Goal: Task Accomplishment & Management: Manage account settings

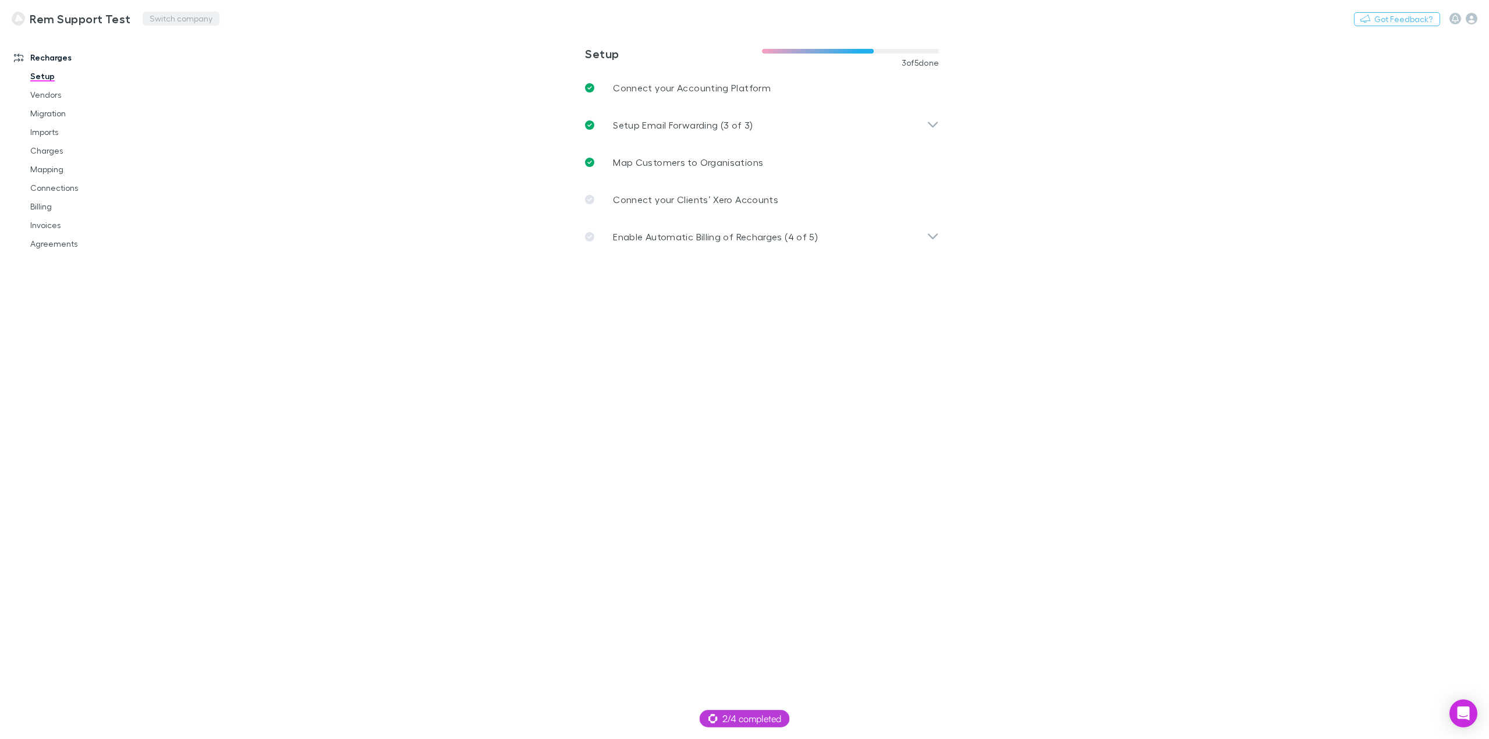
click at [158, 17] on button "Switch company" at bounding box center [181, 19] width 77 height 14
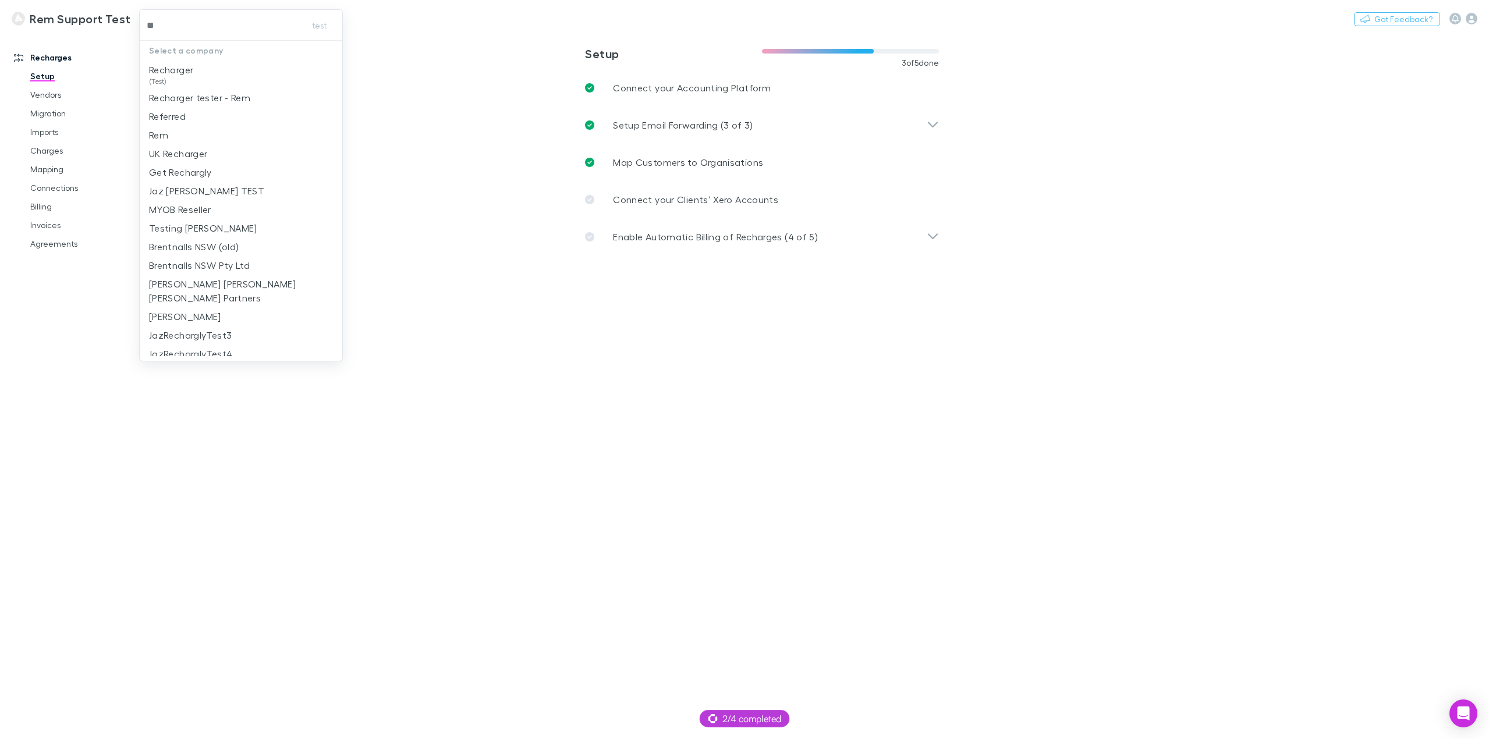
type input "***"
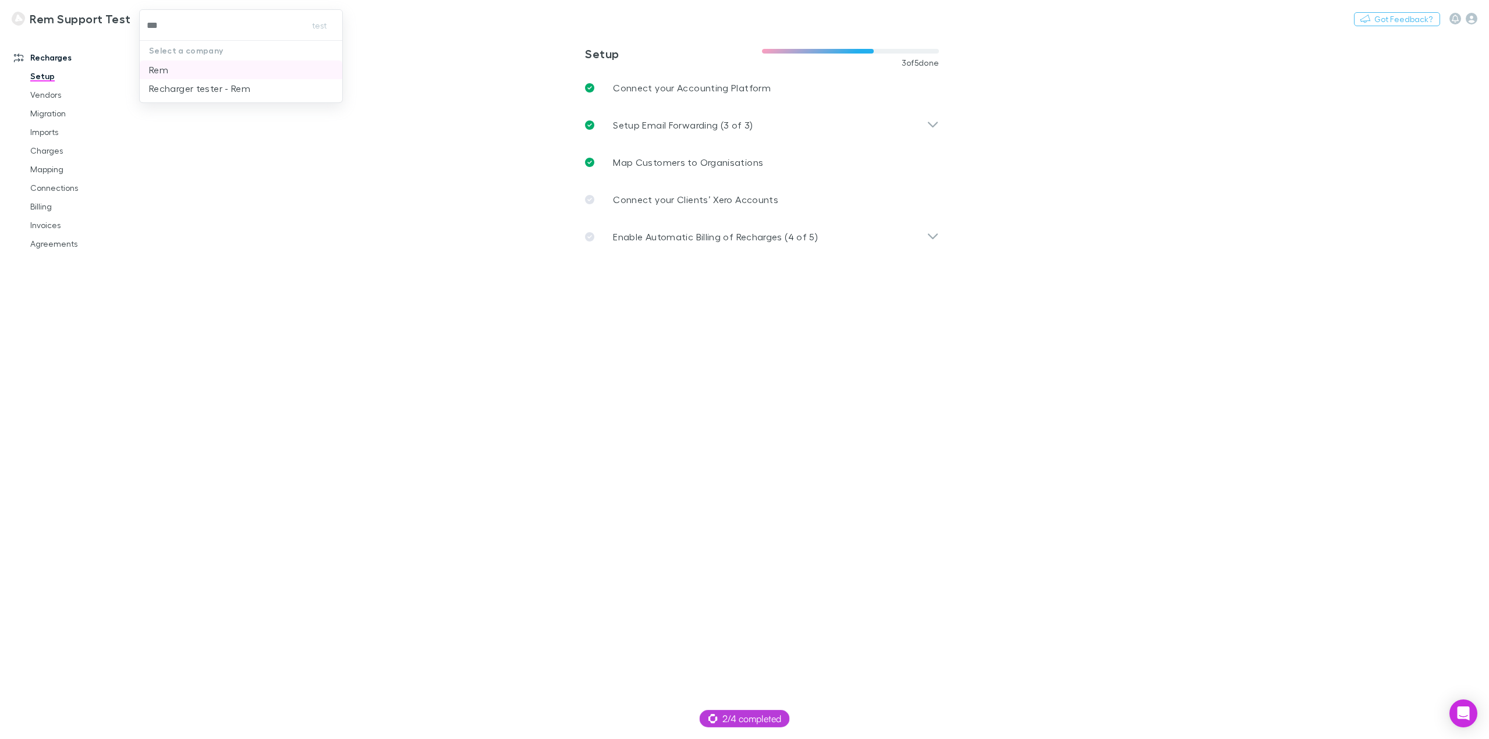
click at [195, 68] on li "Rem" at bounding box center [241, 70] width 203 height 19
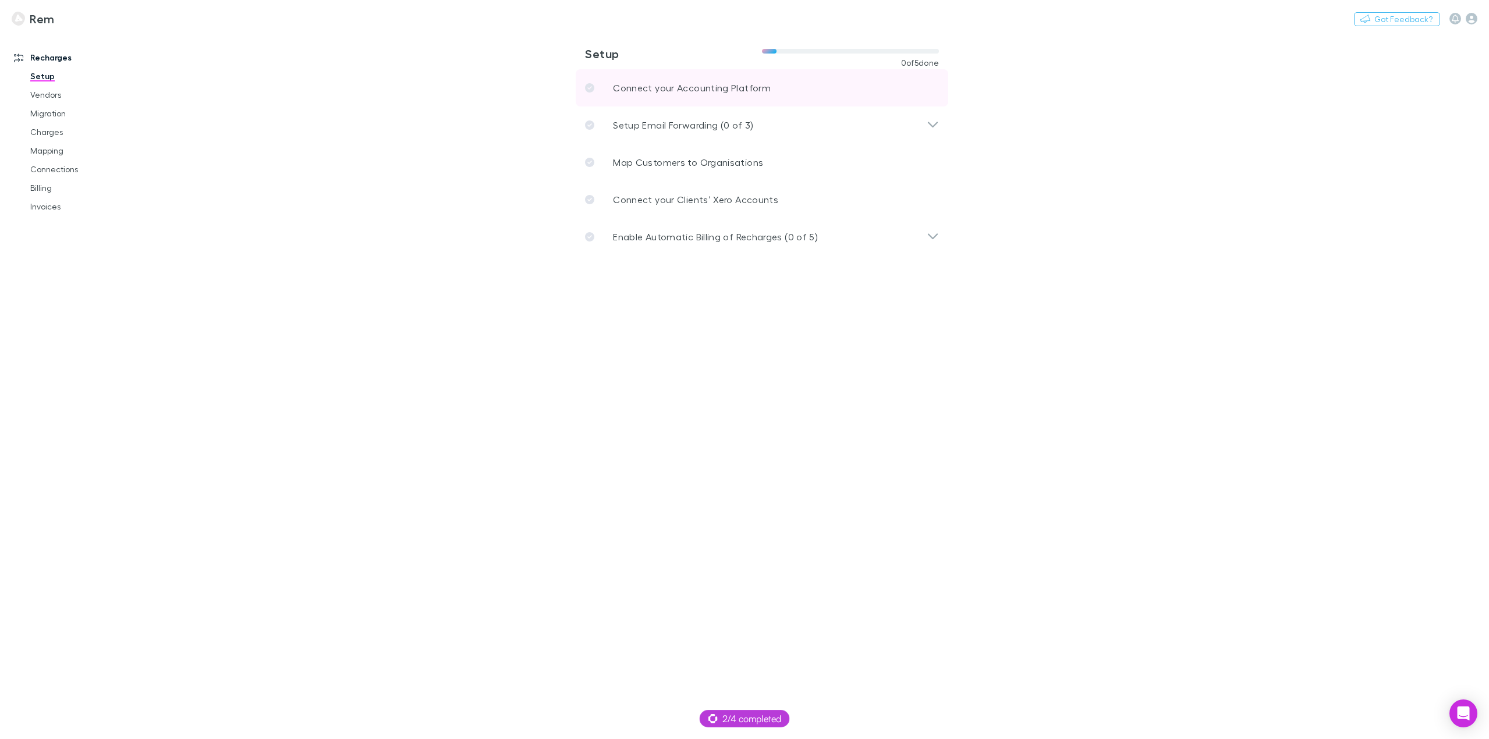
click at [704, 83] on p "Connect your Accounting Platform" at bounding box center [692, 88] width 158 height 14
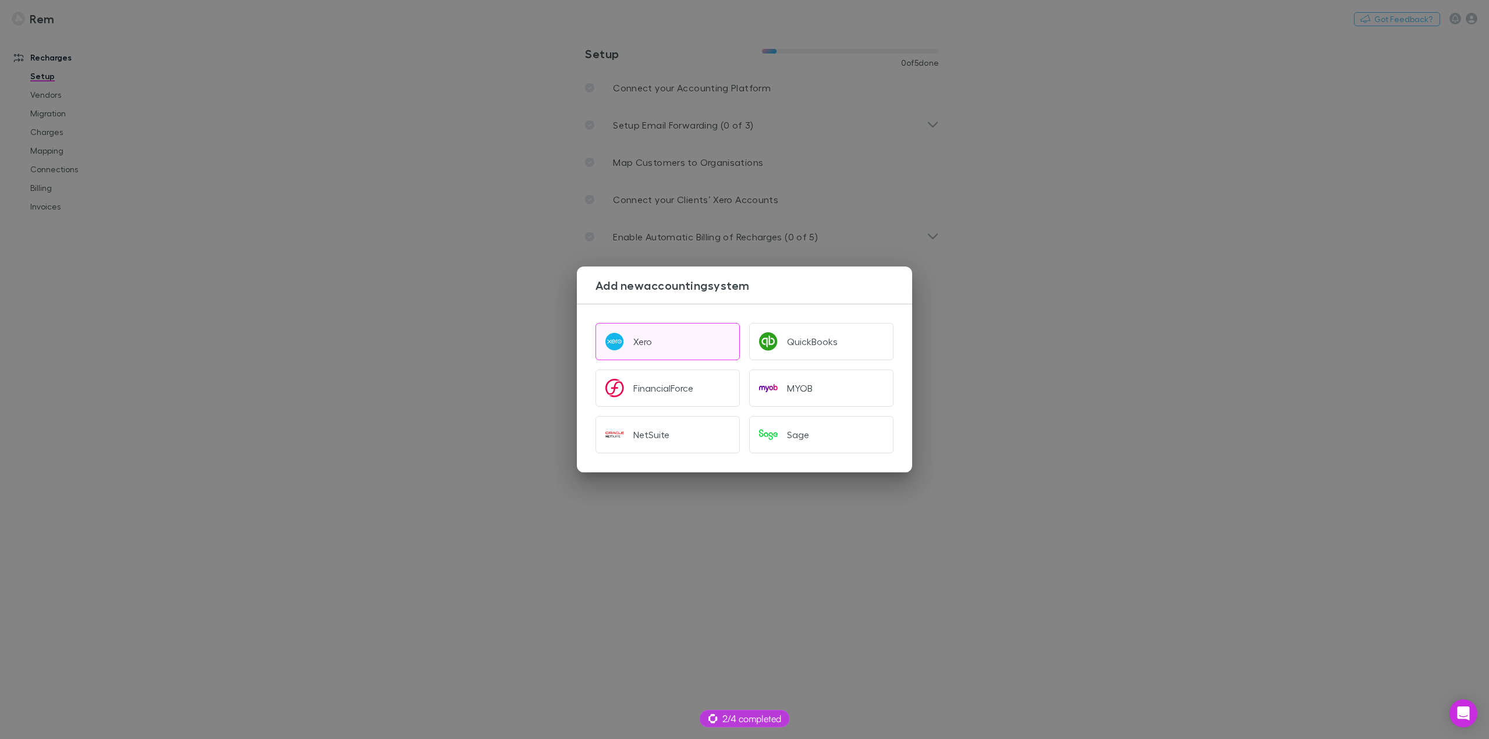
click at [679, 337] on button "Xero" at bounding box center [668, 341] width 144 height 37
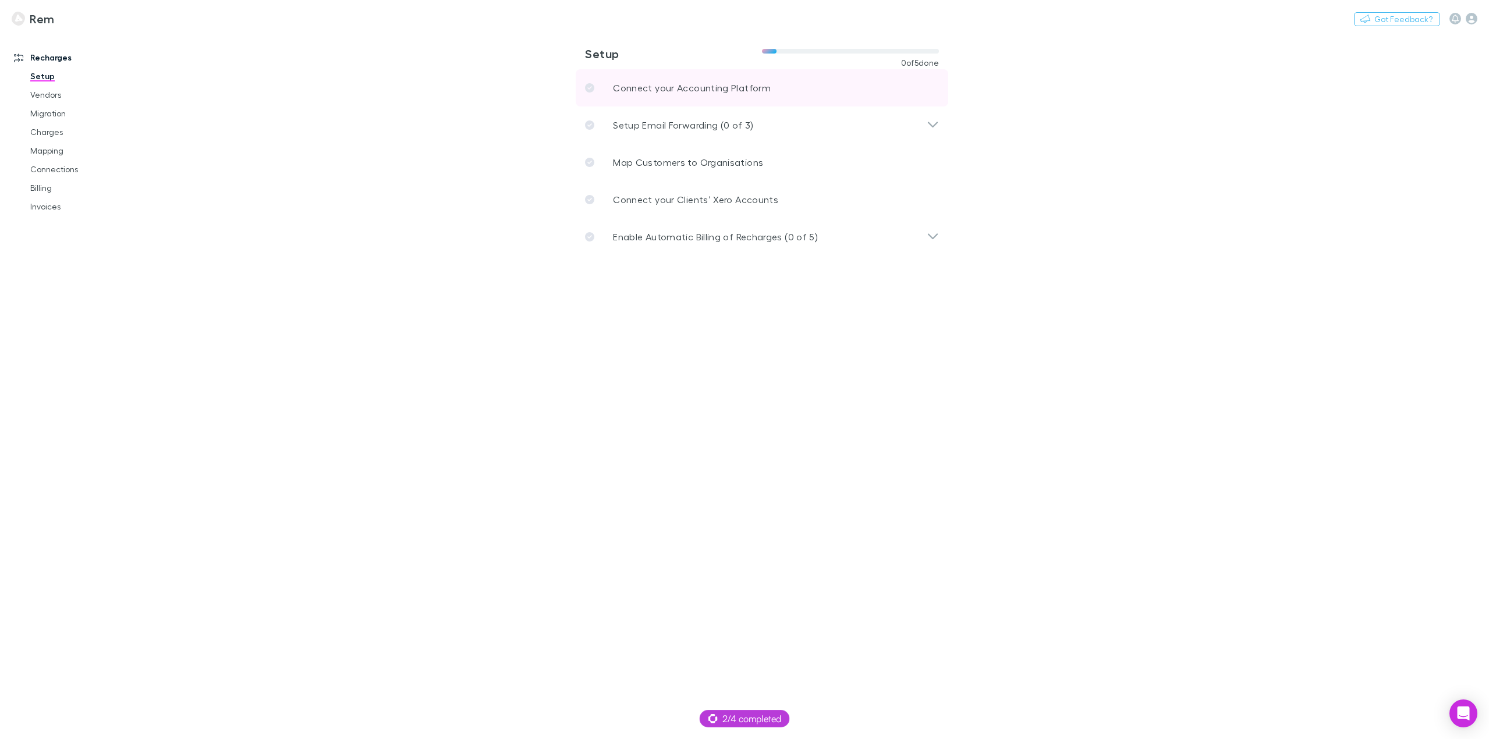
click at [679, 93] on p "Connect your Accounting Platform" at bounding box center [692, 88] width 158 height 14
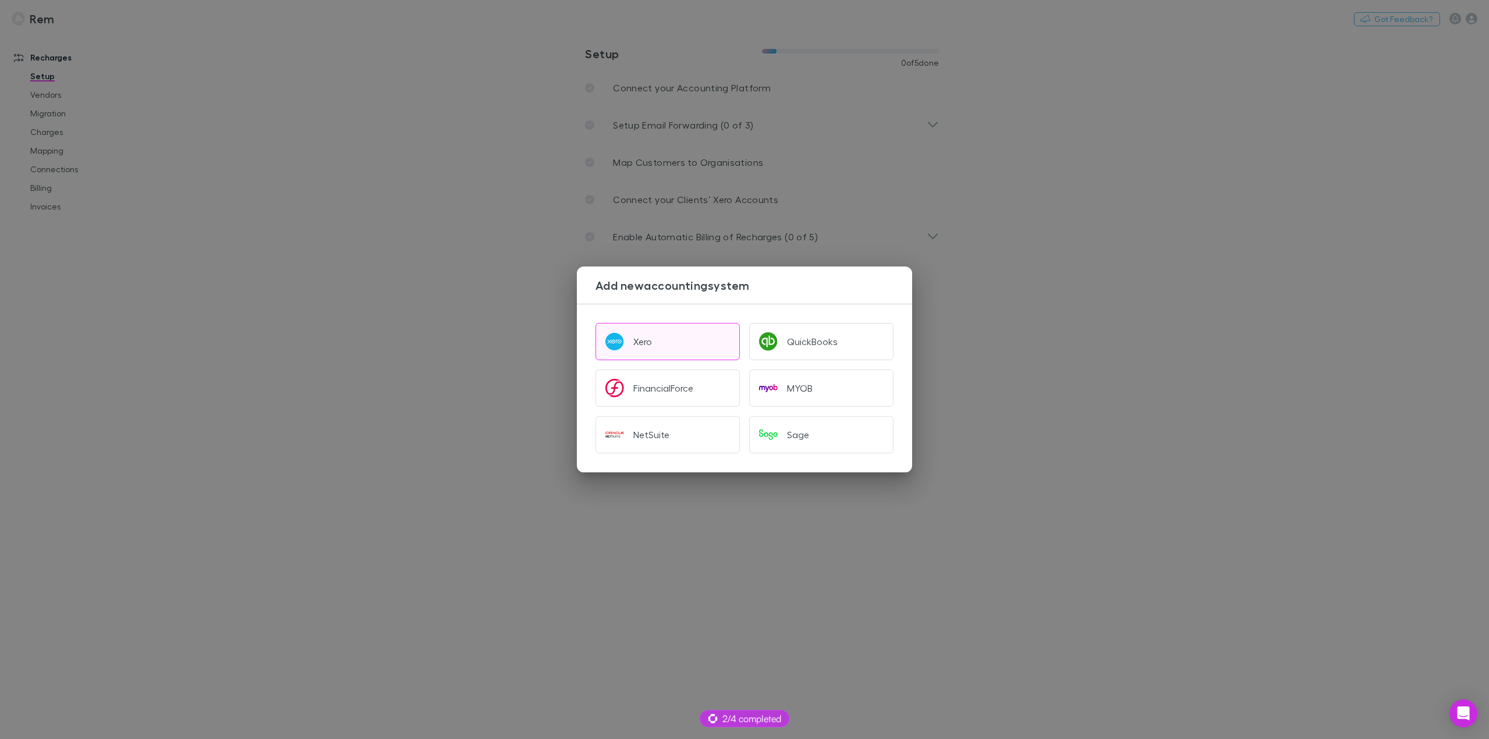
click at [659, 337] on button "Xero" at bounding box center [668, 341] width 144 height 37
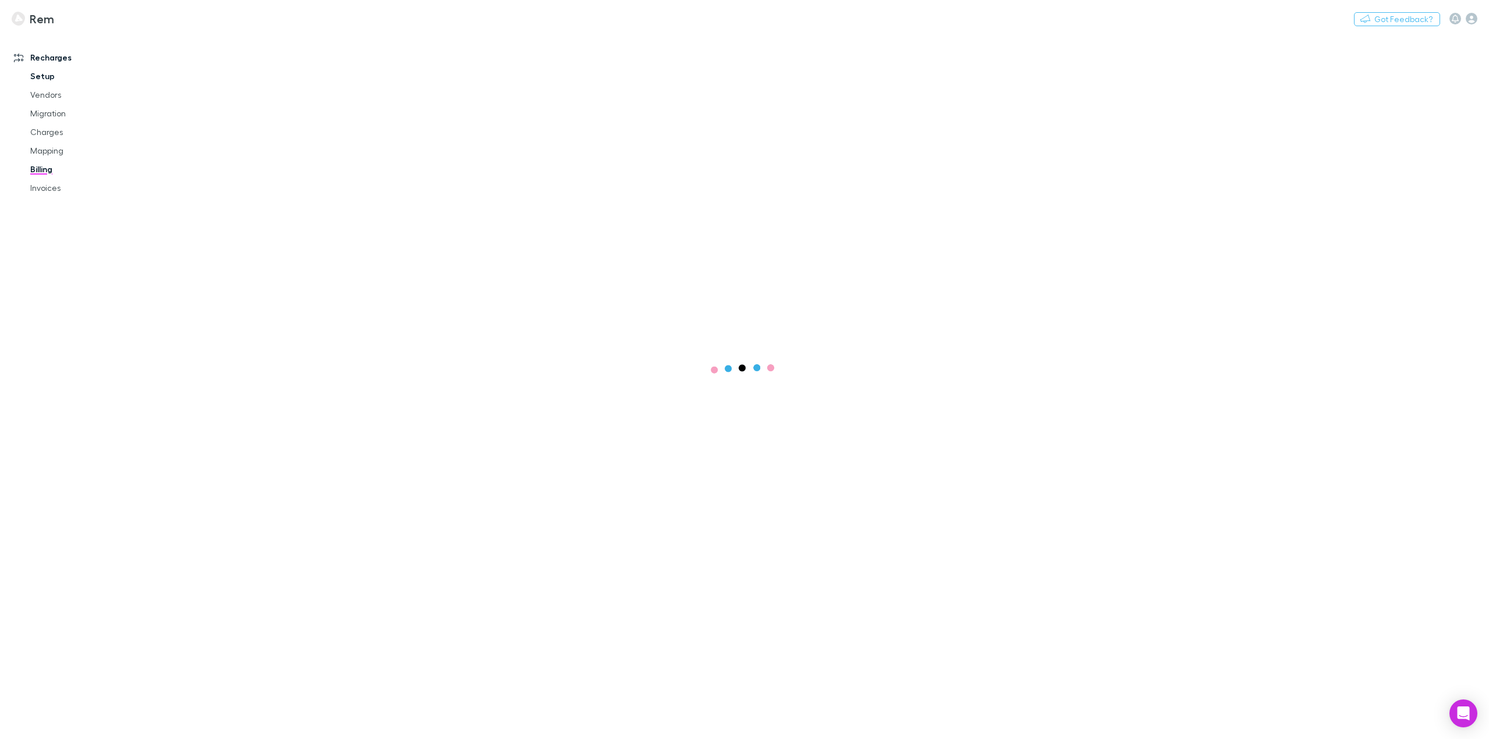
click at [43, 75] on link "Setup" at bounding box center [91, 76] width 144 height 19
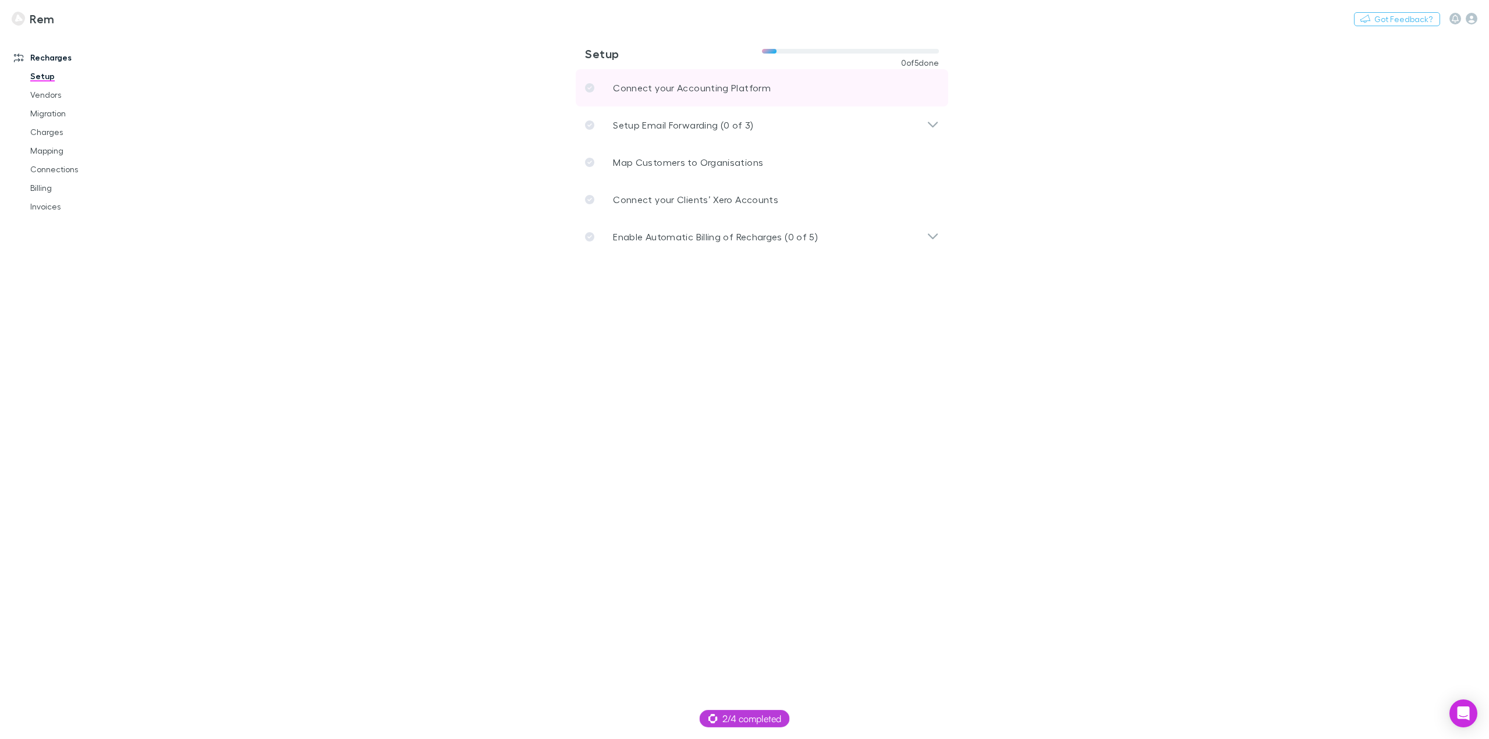
click at [646, 90] on p "Connect your Accounting Platform" at bounding box center [692, 88] width 158 height 14
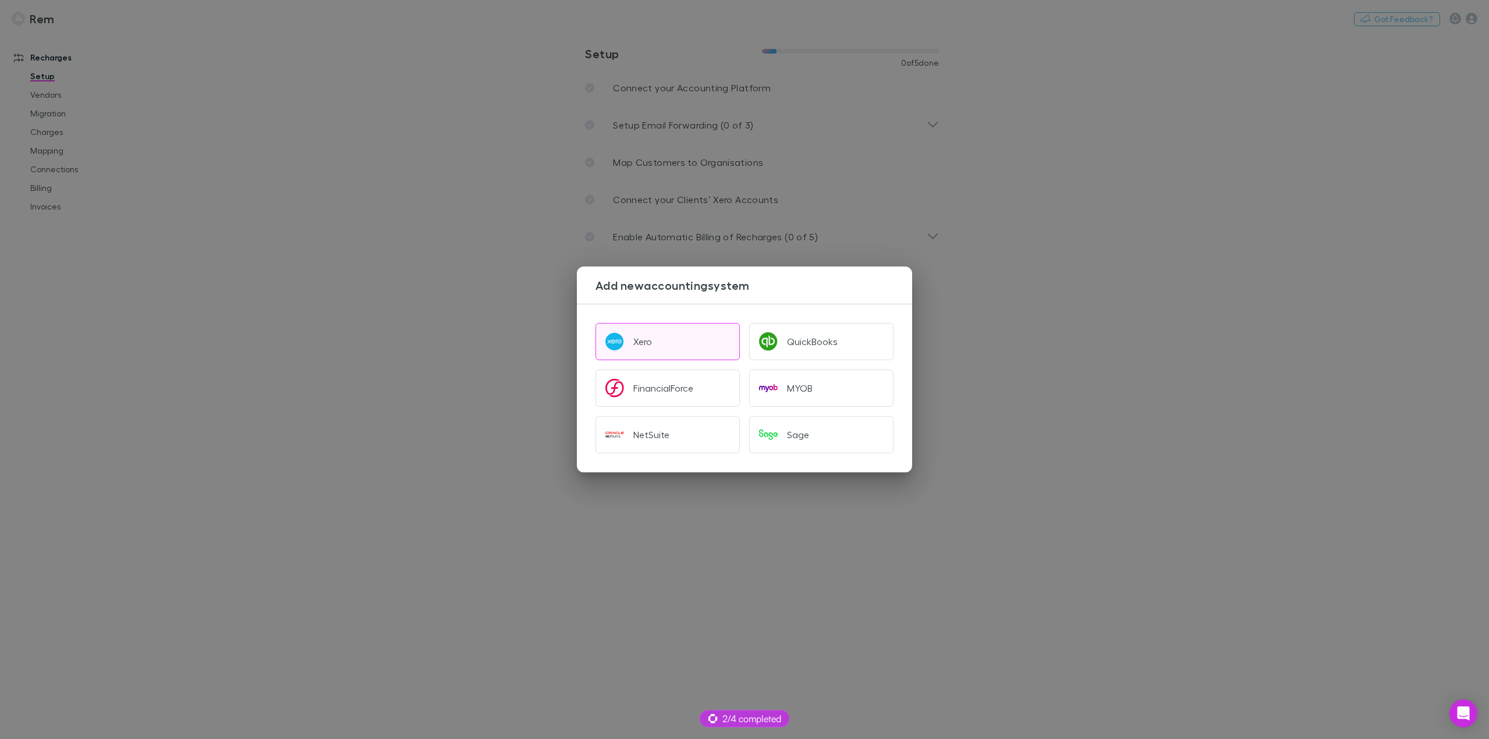
click at [652, 348] on button "Xero" at bounding box center [668, 341] width 144 height 37
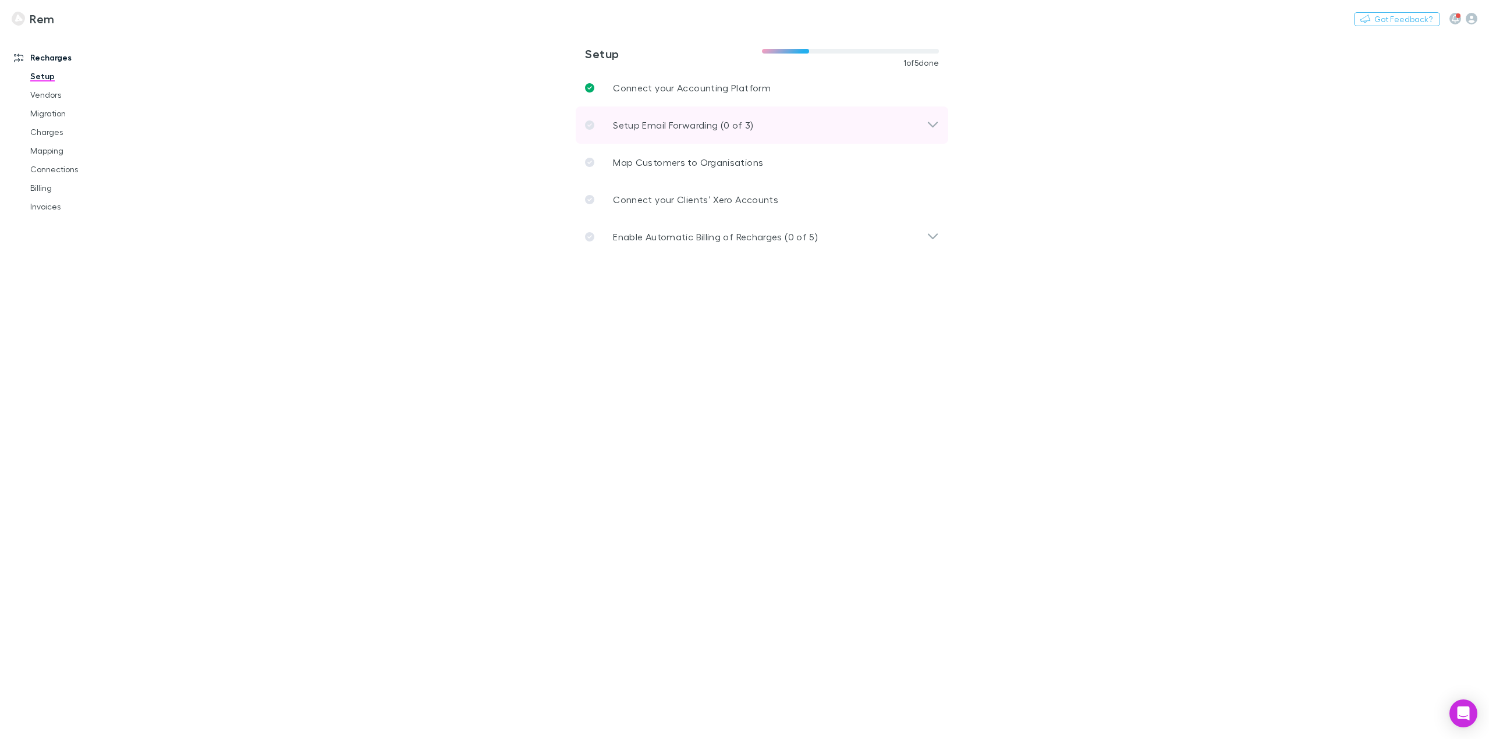
click at [716, 125] on p "Setup Email Forwarding (0 of 3)" at bounding box center [683, 125] width 140 height 14
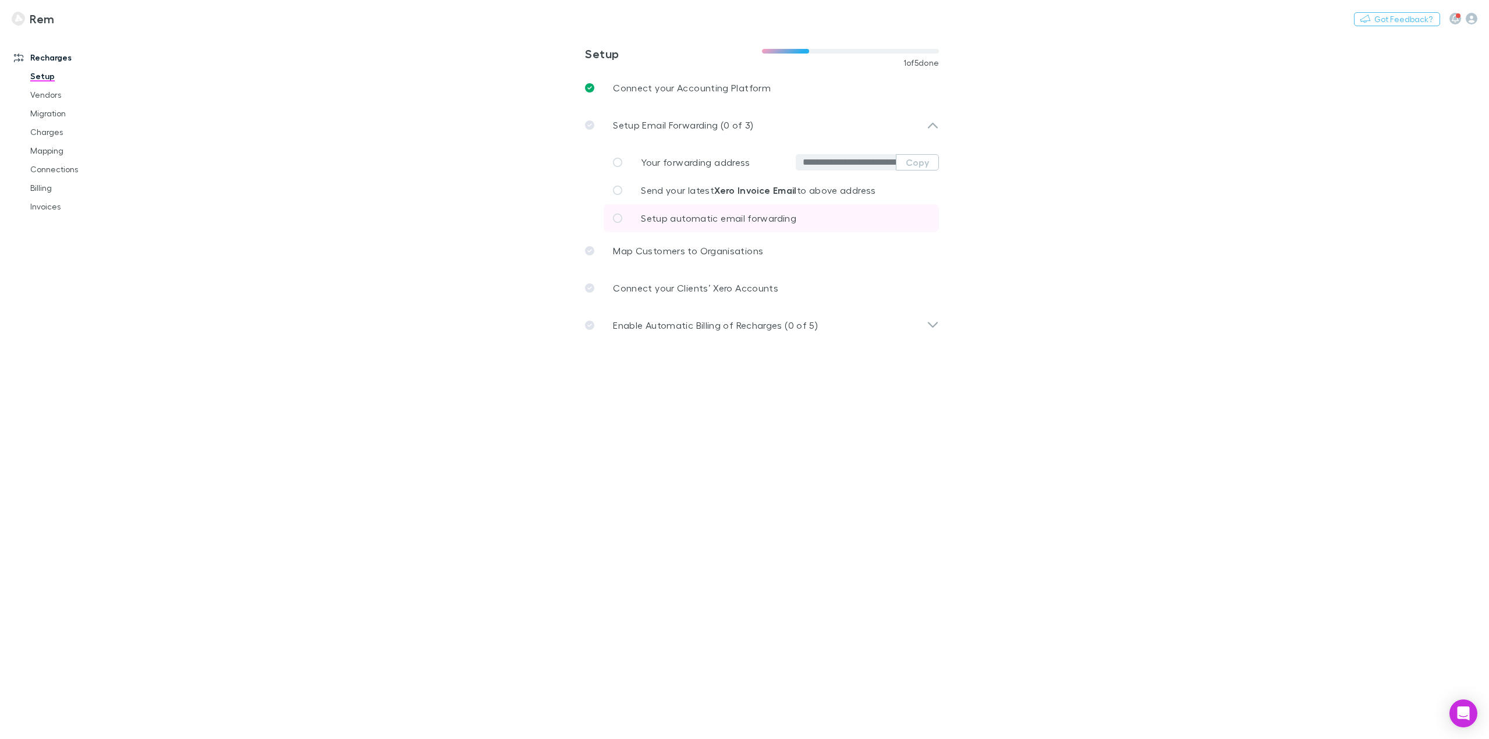
click at [746, 223] on span "Setup automatic email forwarding" at bounding box center [718, 218] width 155 height 11
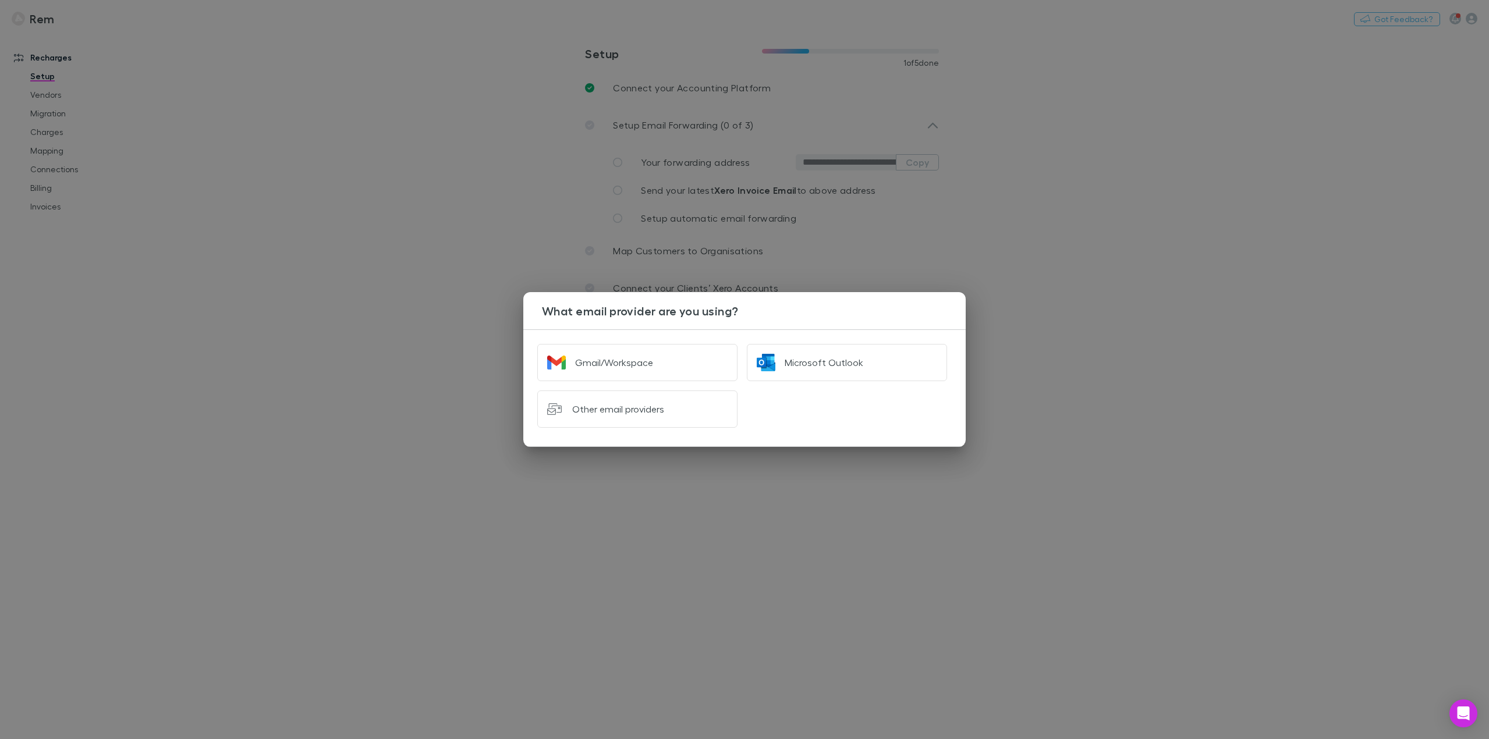
click at [472, 192] on div "What email provider are you using? Gmail/Workspace Microsoft Outlook Other emai…" at bounding box center [744, 369] width 1489 height 739
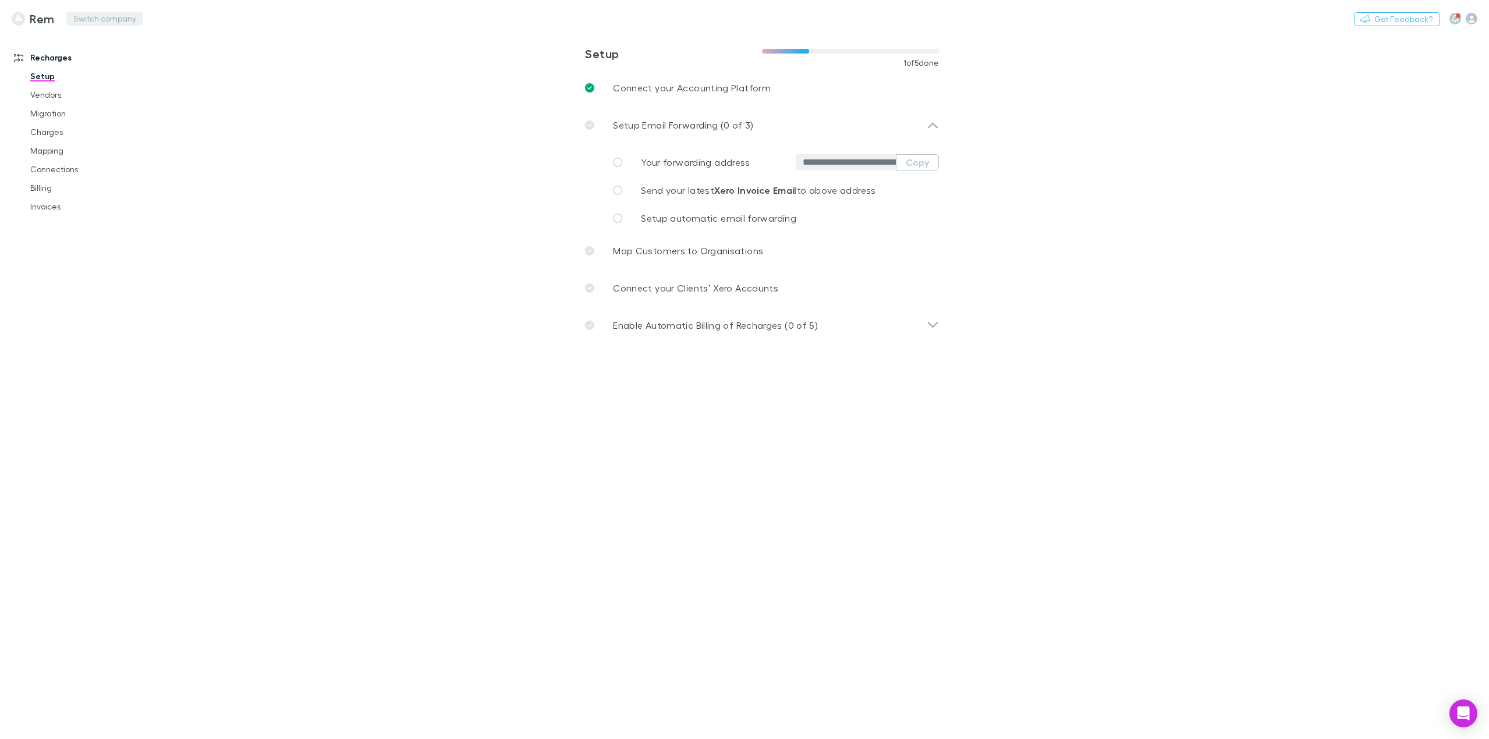
click at [90, 20] on button "Switch company" at bounding box center [104, 19] width 77 height 14
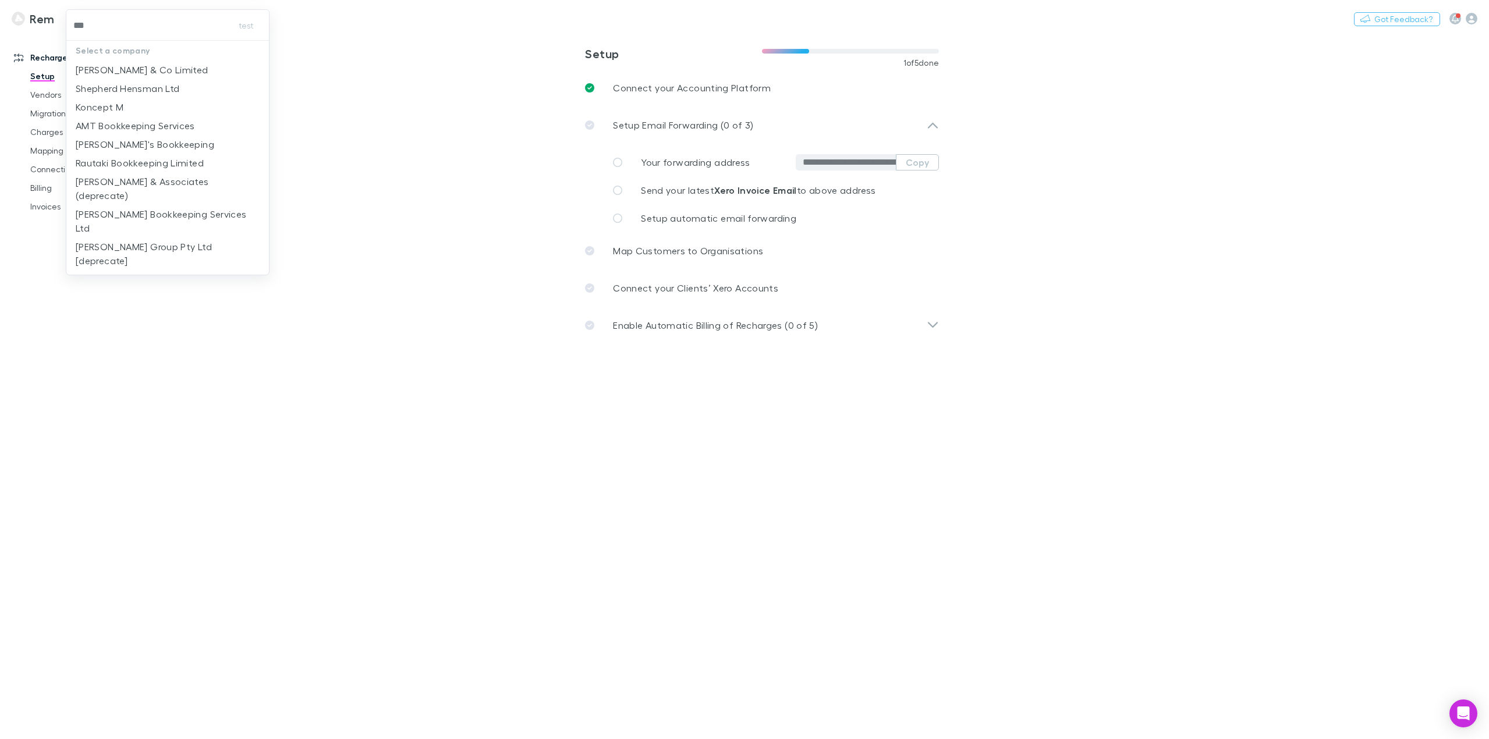
type input "****"
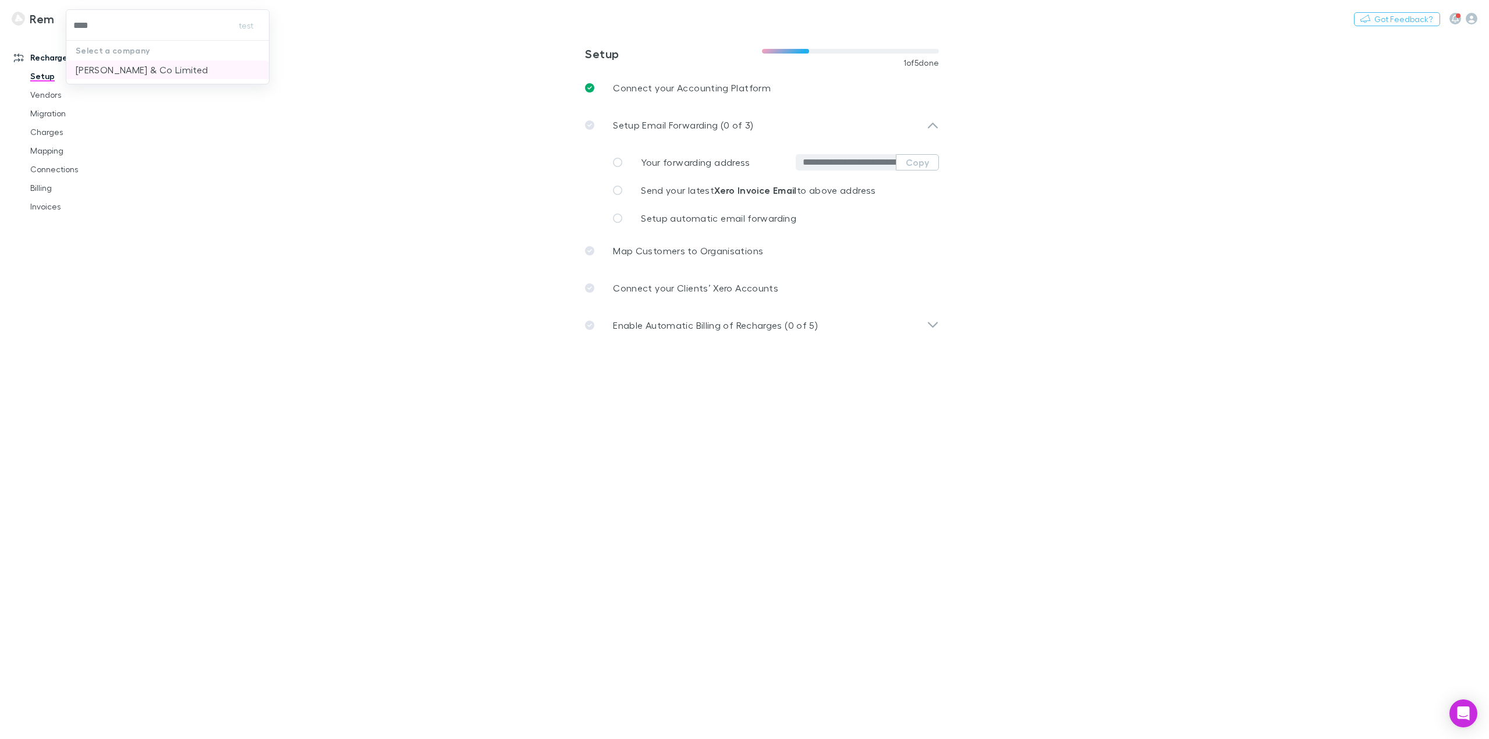
click at [132, 78] on li "Epplett & Co Limited" at bounding box center [167, 70] width 203 height 19
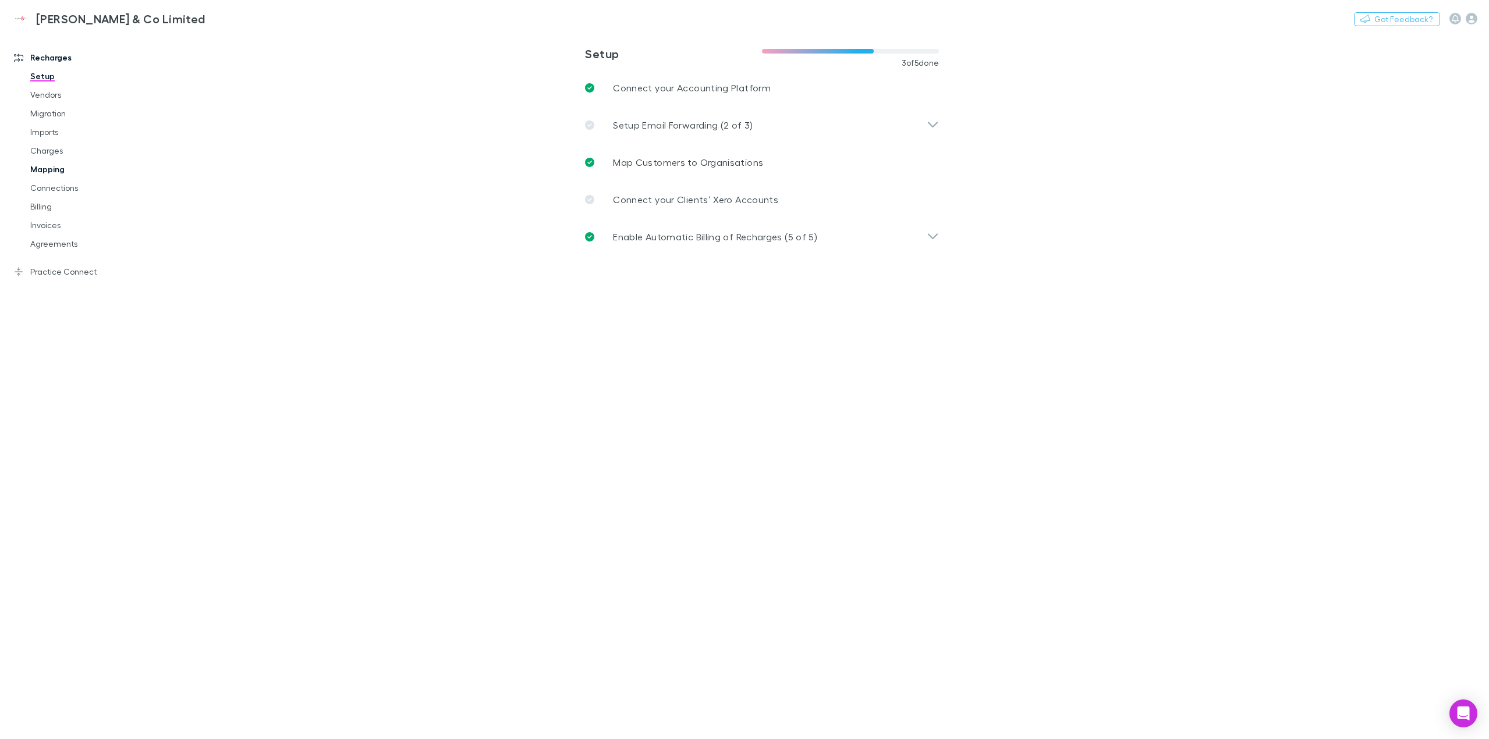
click at [55, 166] on link "Mapping" at bounding box center [91, 169] width 144 height 19
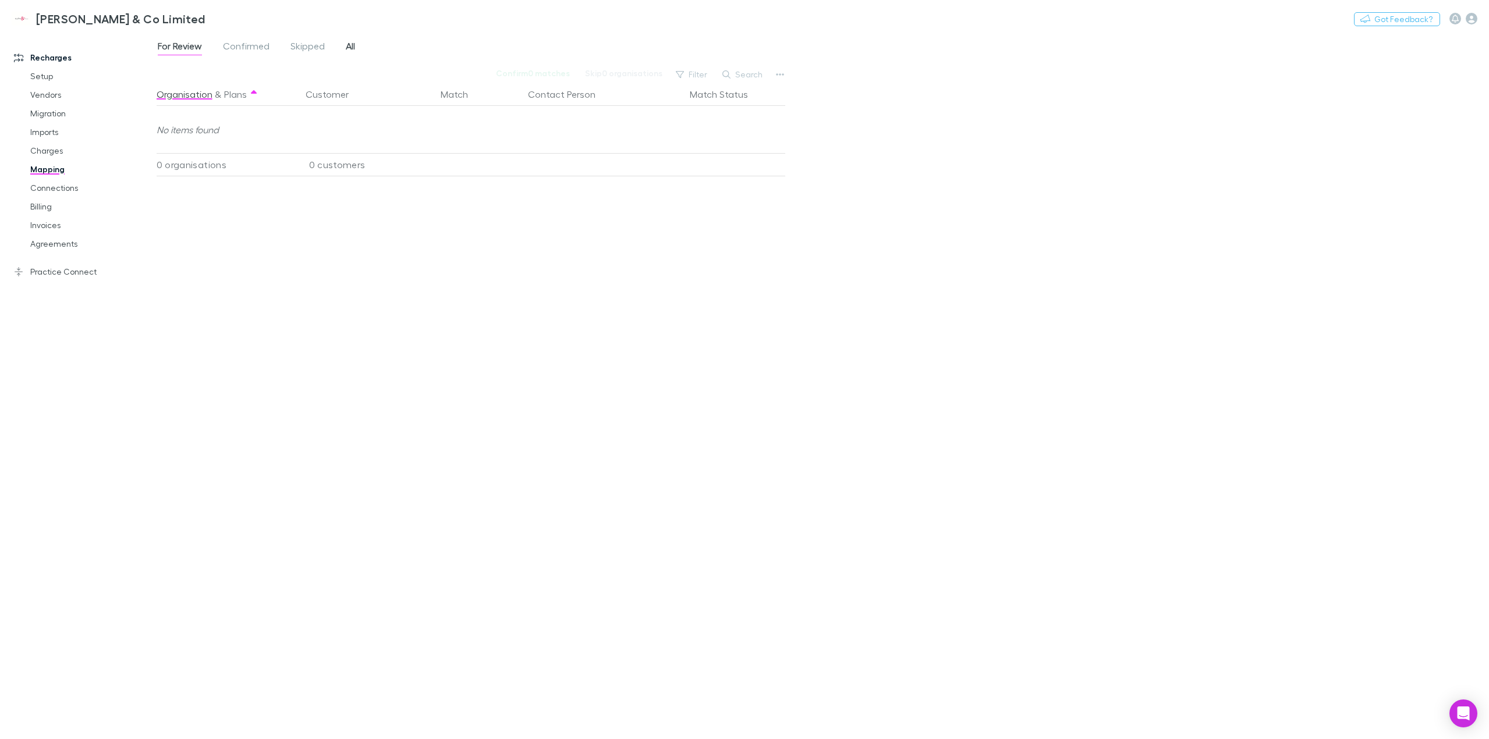
click at [353, 49] on span "All" at bounding box center [350, 47] width 9 height 15
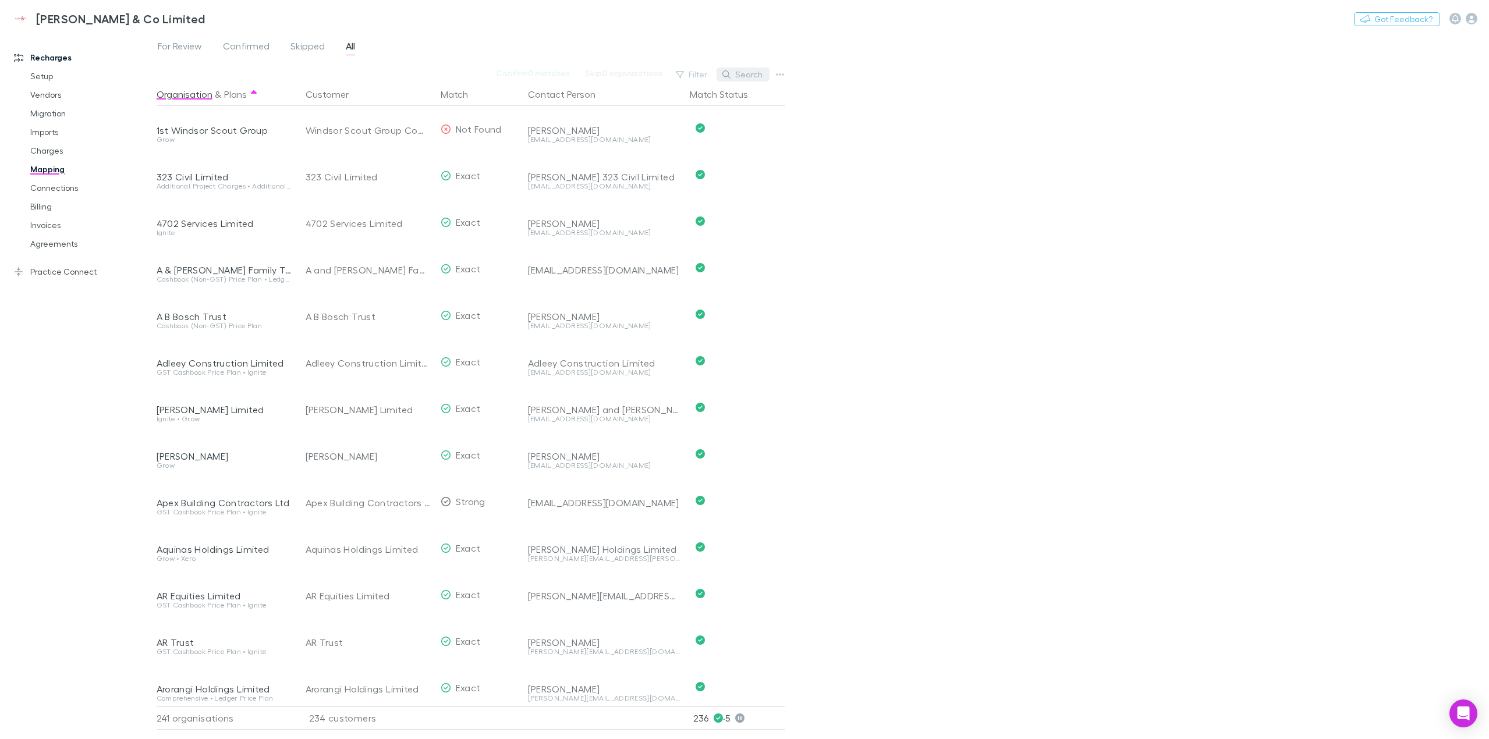
click at [749, 72] on button "Search" at bounding box center [743, 75] width 53 height 14
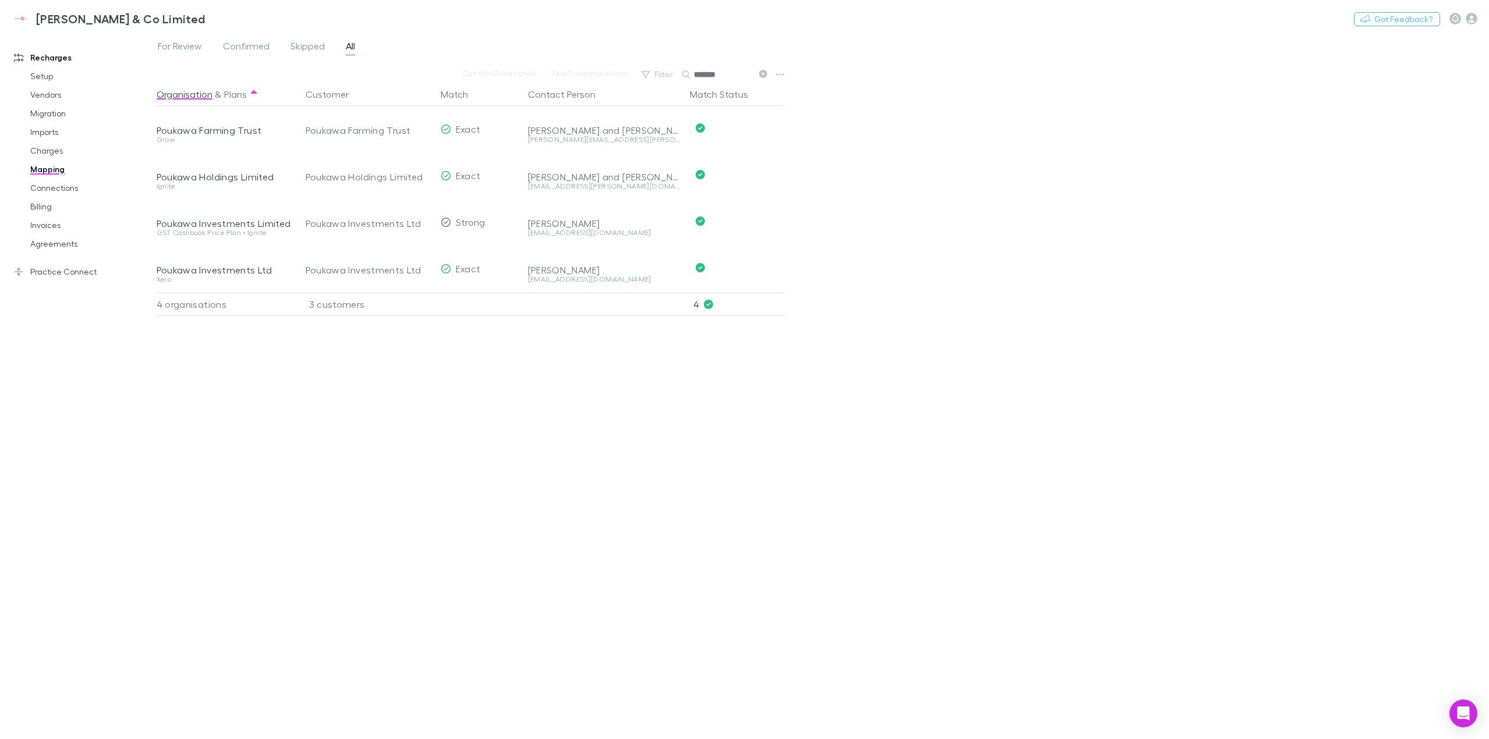
type input "*******"
click at [217, 15] on button "Switch company" at bounding box center [255, 19] width 77 height 14
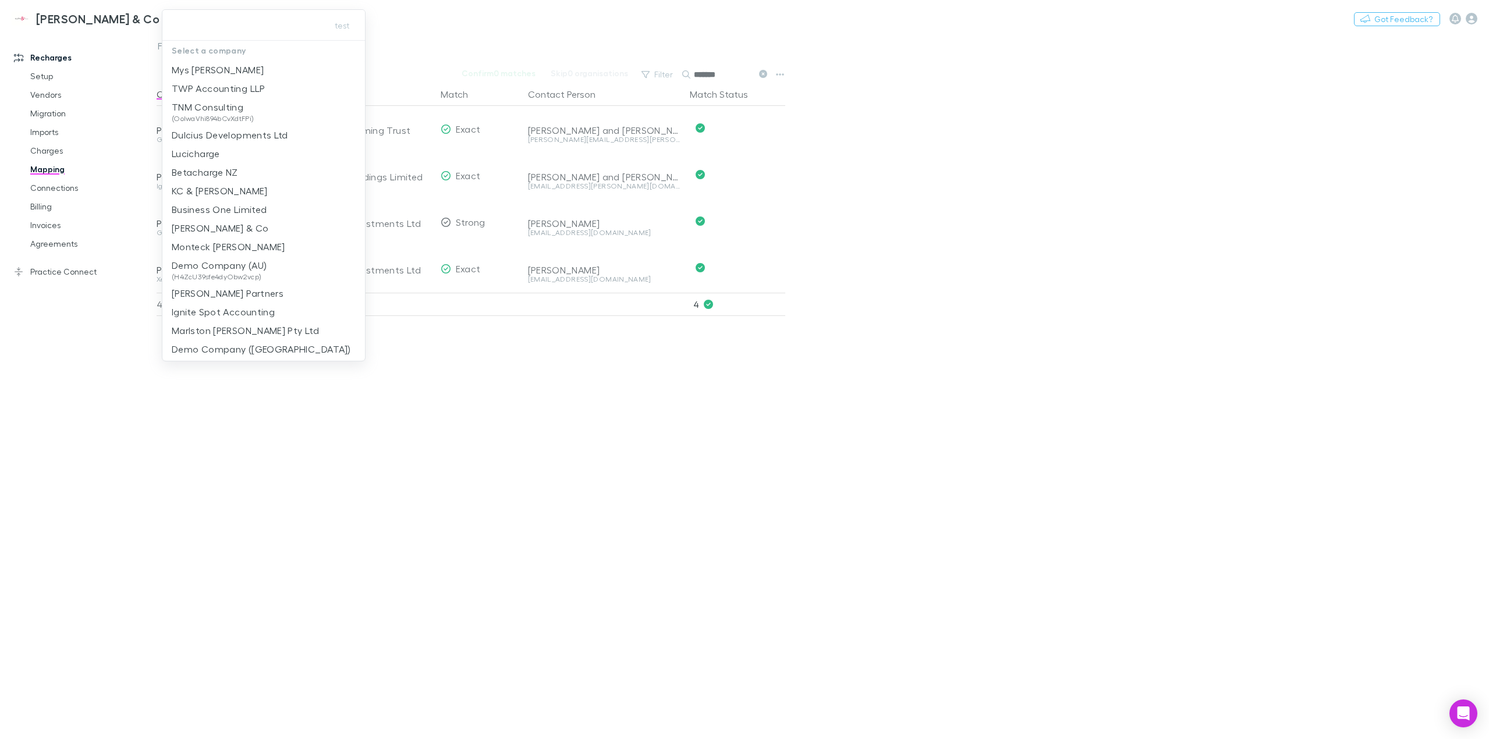
click at [565, 507] on div at bounding box center [744, 369] width 1489 height 739
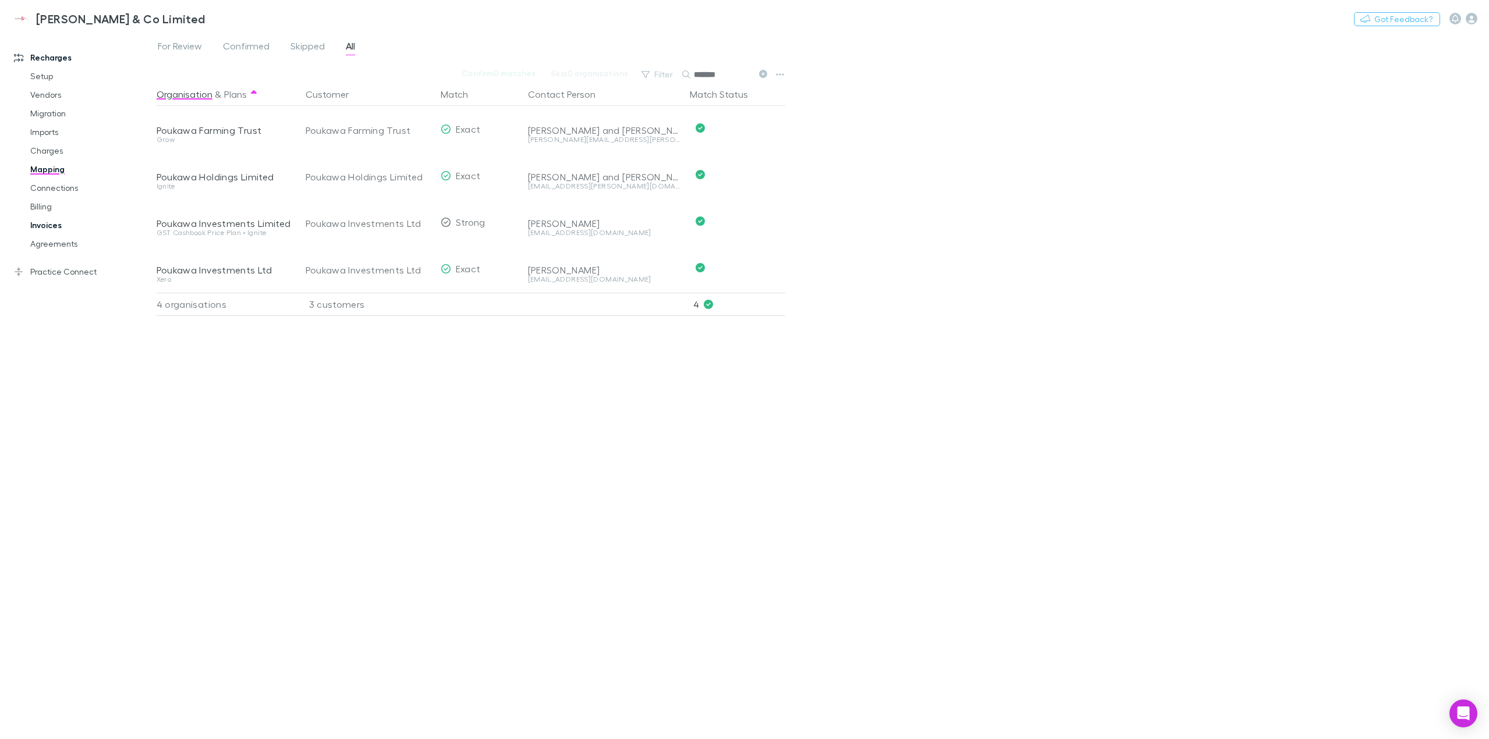
click at [58, 229] on link "Invoices" at bounding box center [91, 225] width 144 height 19
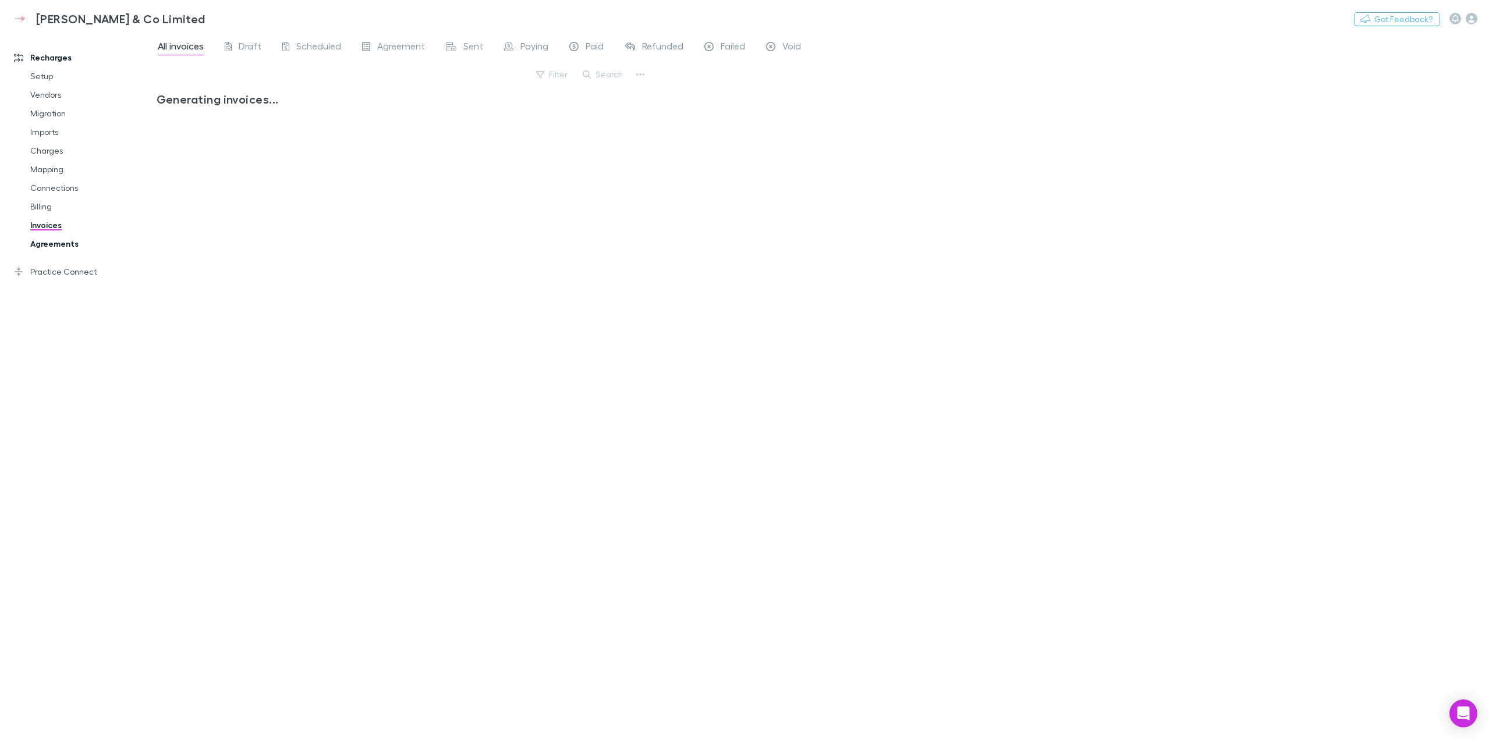
click at [58, 245] on link "Agreements" at bounding box center [91, 244] width 144 height 19
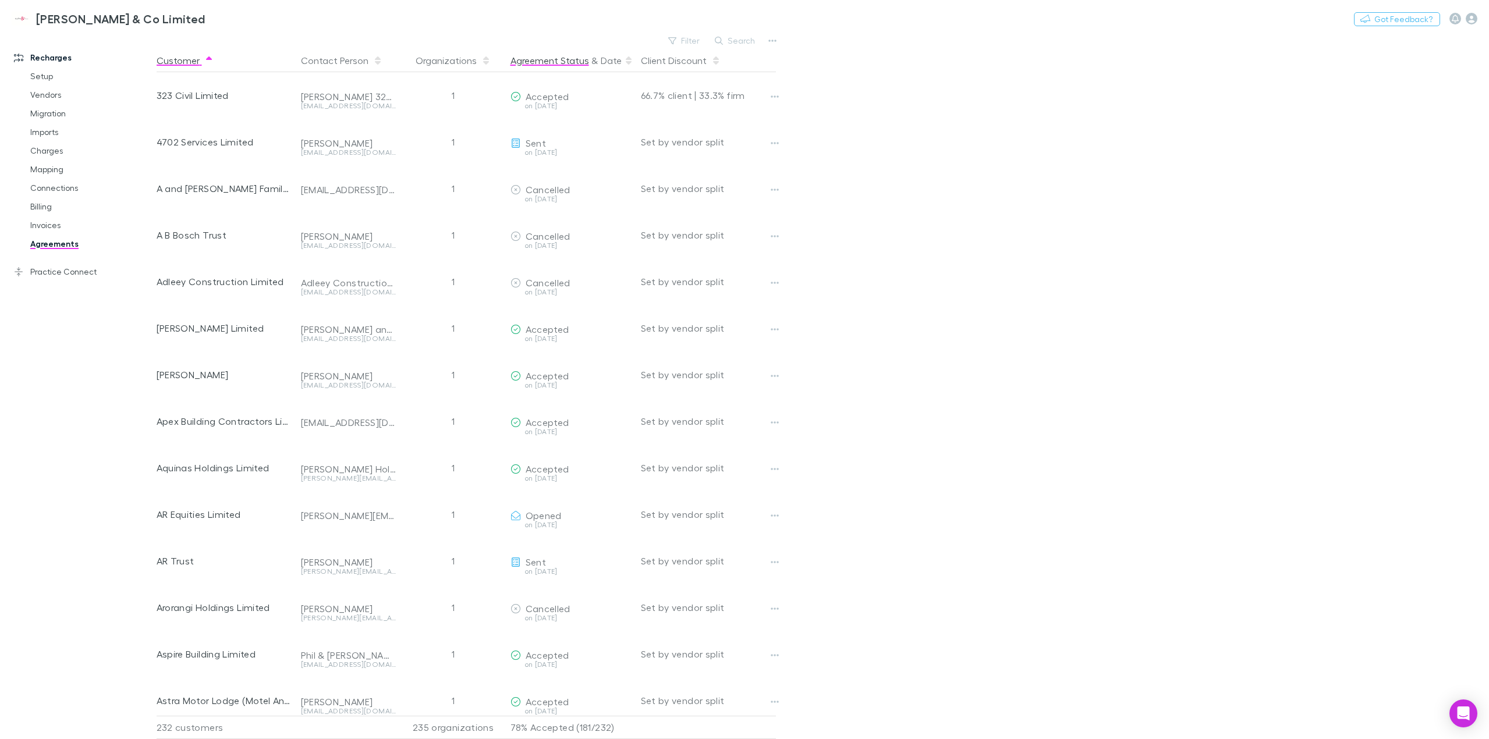
click at [560, 64] on button "Agreement Status" at bounding box center [550, 60] width 79 height 23
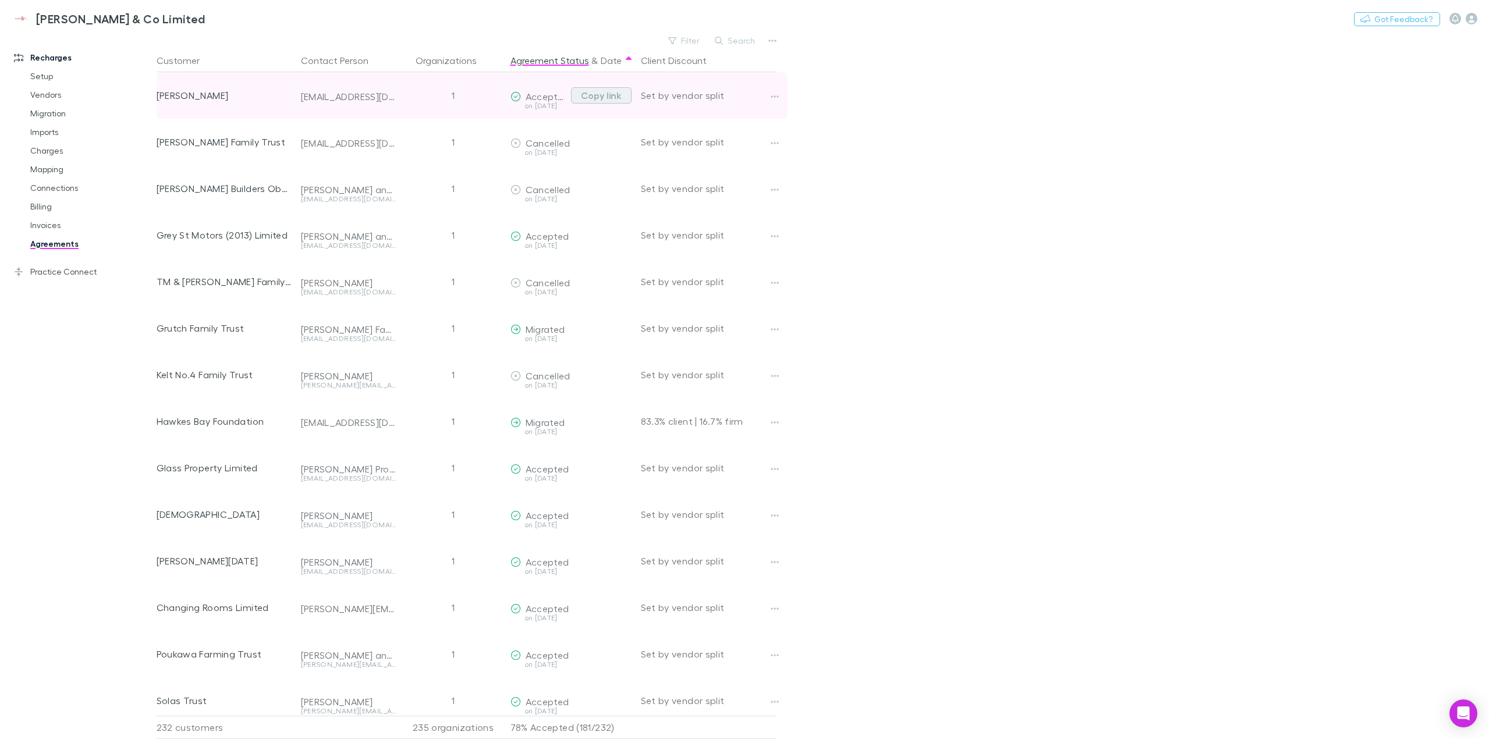
click at [607, 100] on button "Copy link" at bounding box center [601, 95] width 61 height 16
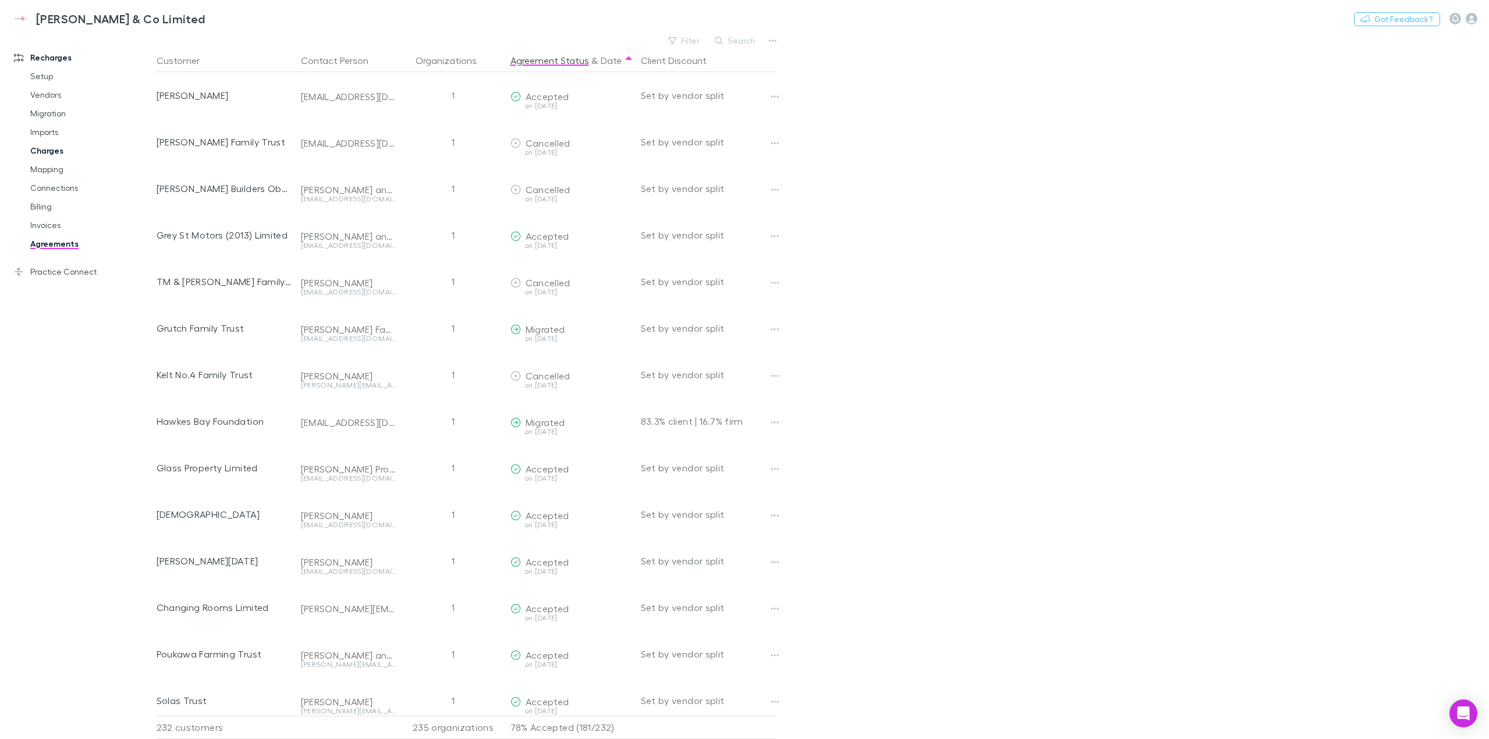
click at [59, 152] on link "Charges" at bounding box center [91, 150] width 144 height 19
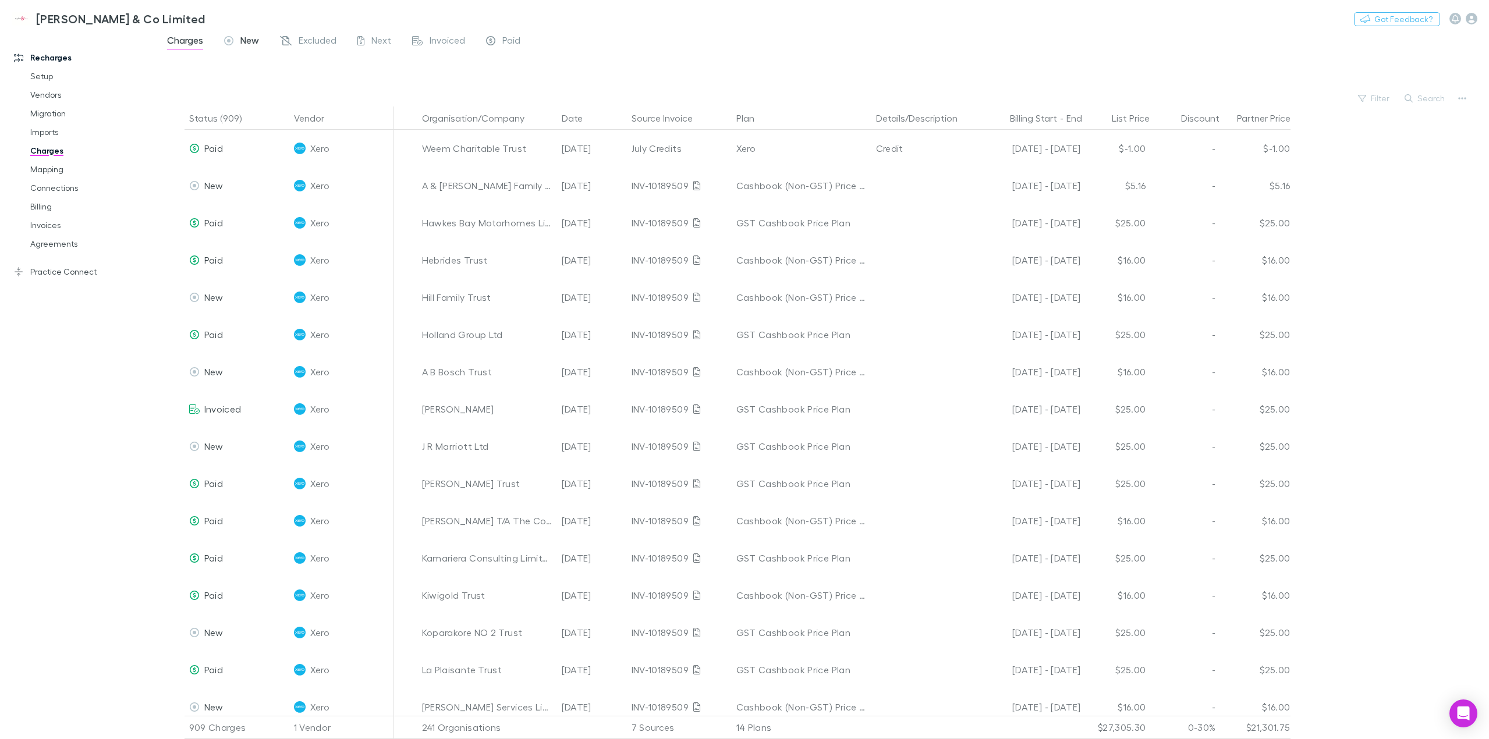
click at [246, 46] on span "New" at bounding box center [249, 41] width 19 height 15
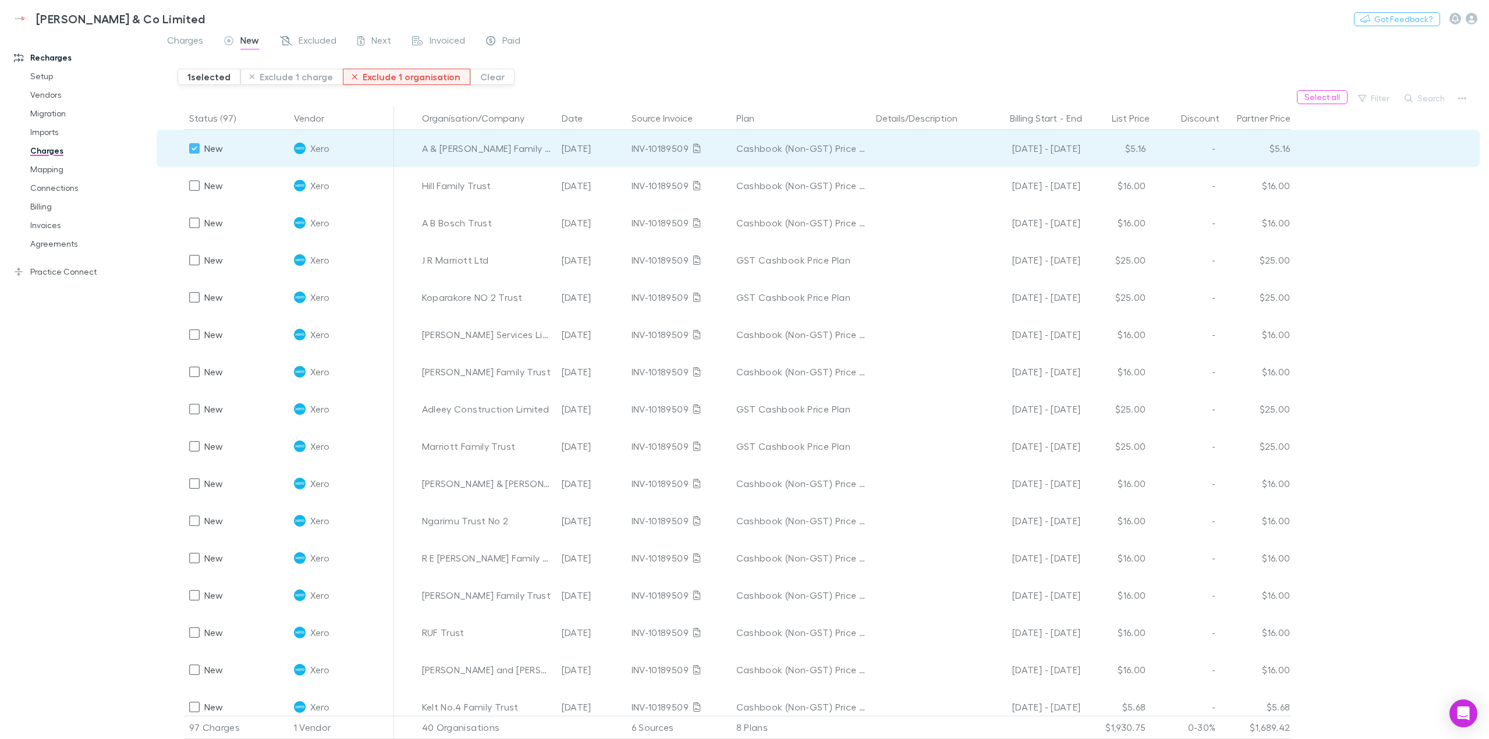
click at [407, 79] on button "Exclude 1 organisation" at bounding box center [407, 77] width 128 height 16
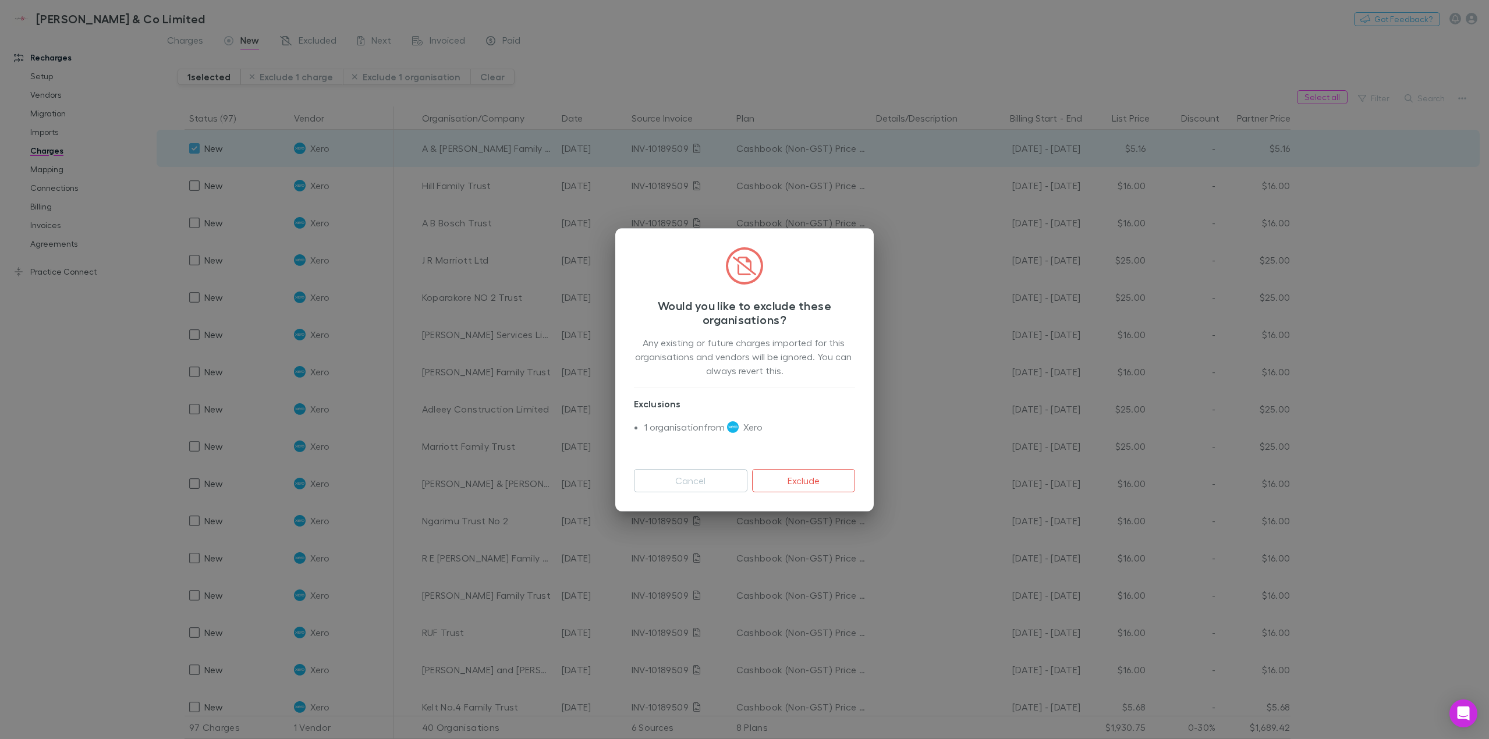
click at [402, 96] on div "Would you like to exclude these organisations? Any existing or future charges i…" at bounding box center [744, 369] width 1489 height 739
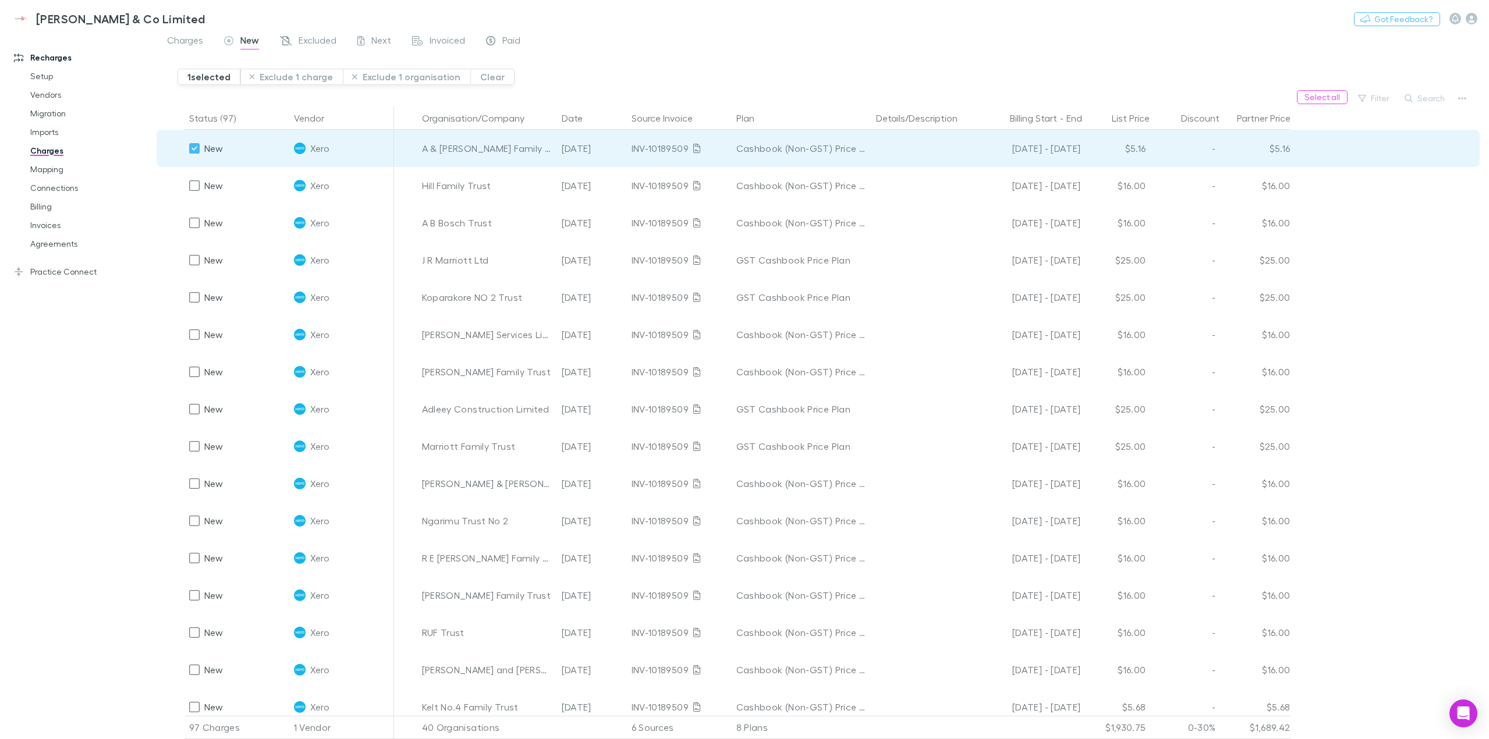
click at [402, 96] on div "Select all Filter Search" at bounding box center [823, 98] width 1333 height 16
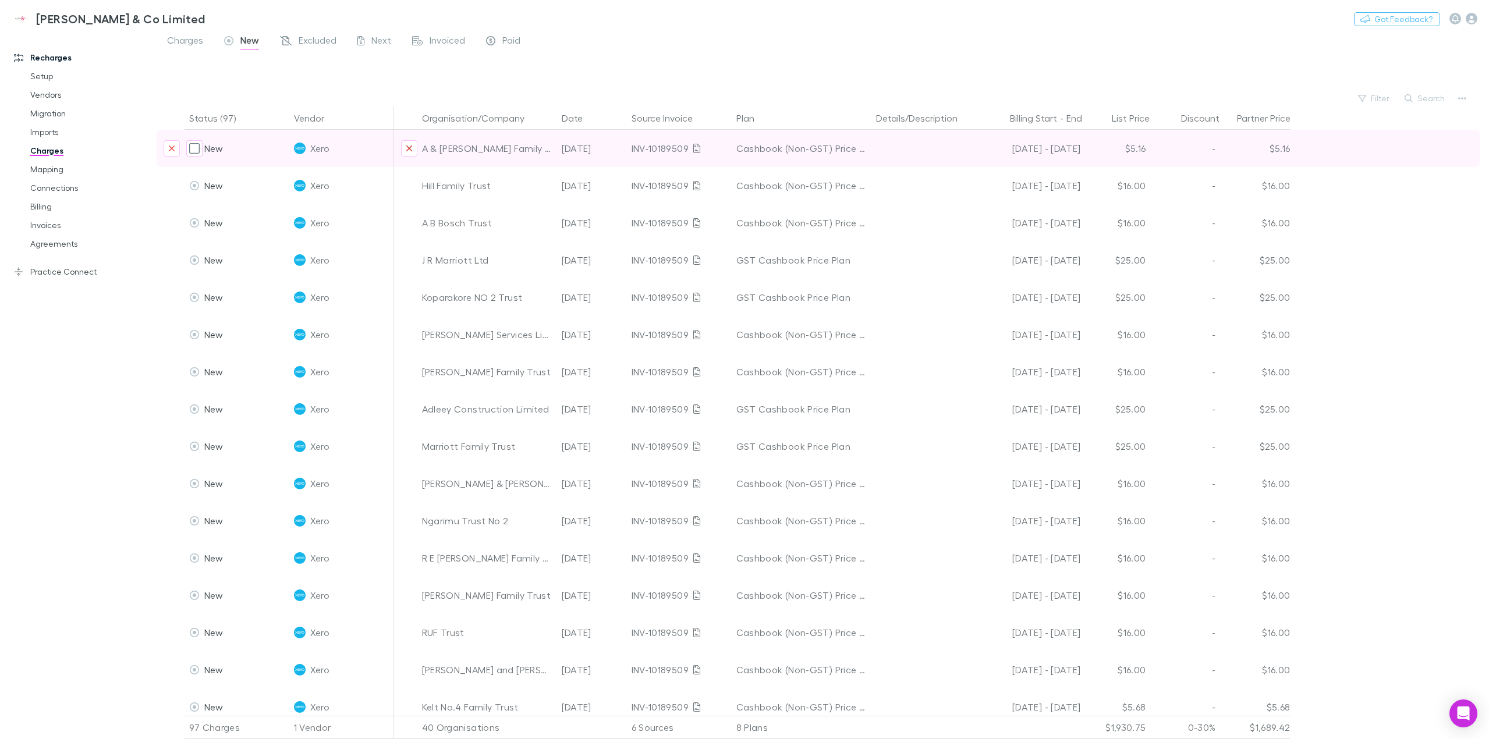
click at [412, 146] on icon "Exclude organization from vendor" at bounding box center [409, 148] width 7 height 9
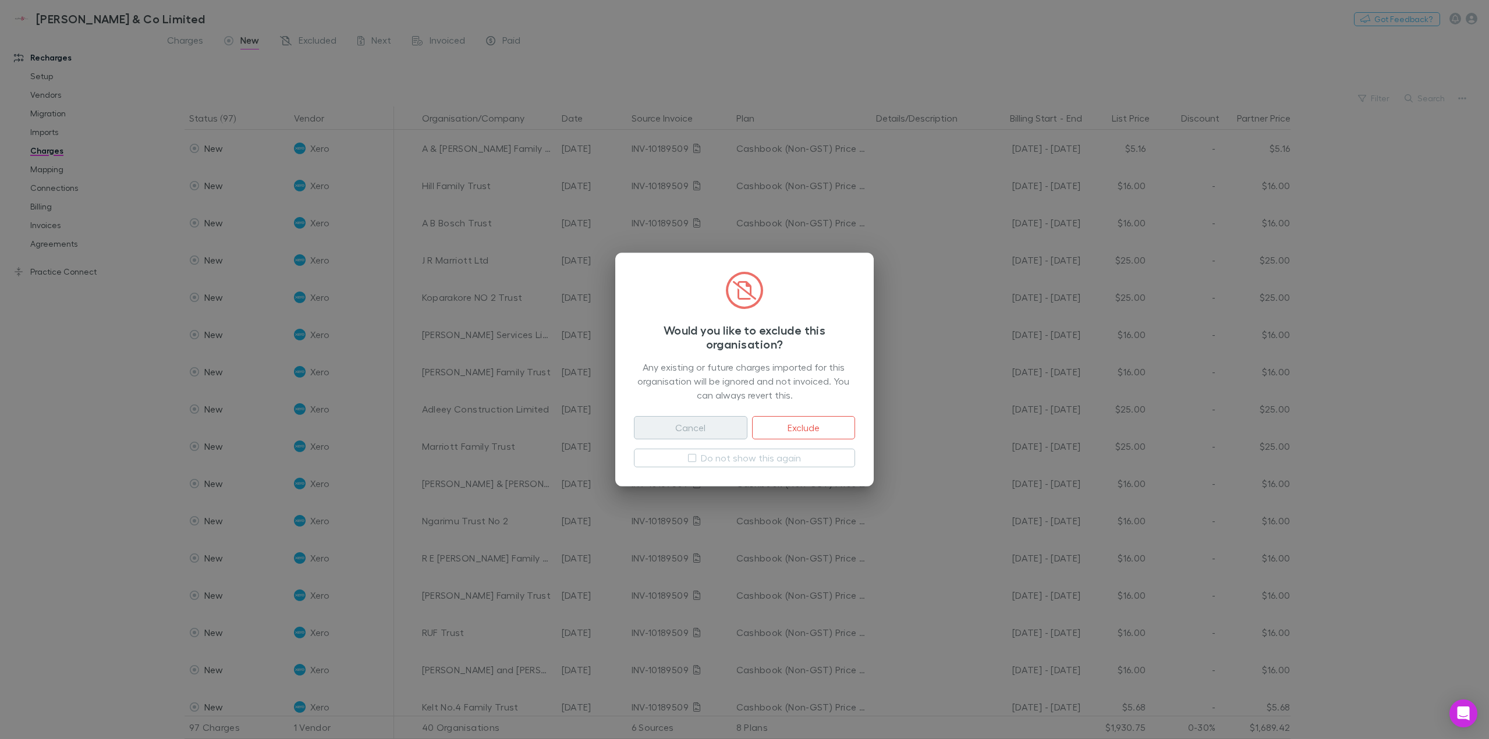
click at [695, 431] on button "Cancel" at bounding box center [691, 427] width 114 height 23
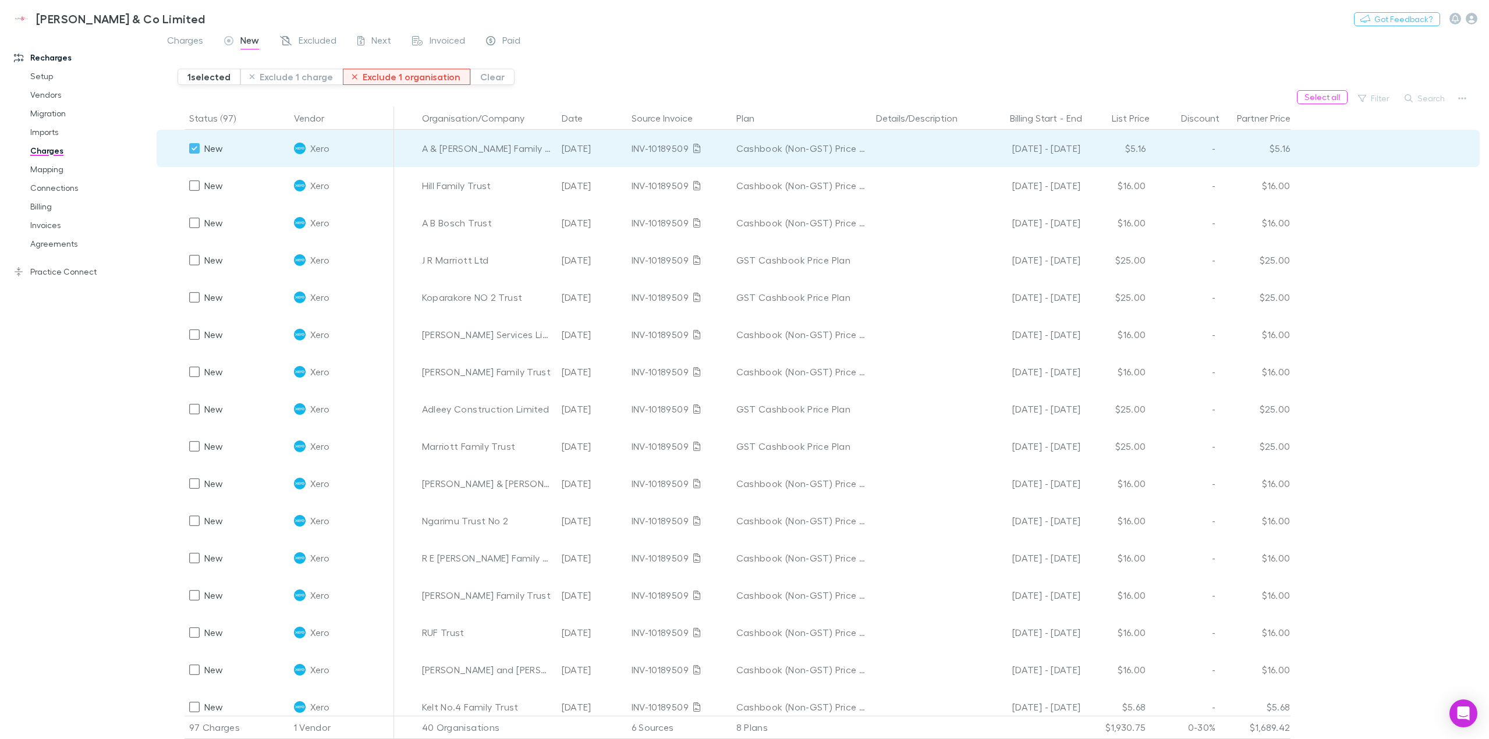
click at [392, 71] on button "Exclude 1 organisation" at bounding box center [407, 77] width 128 height 16
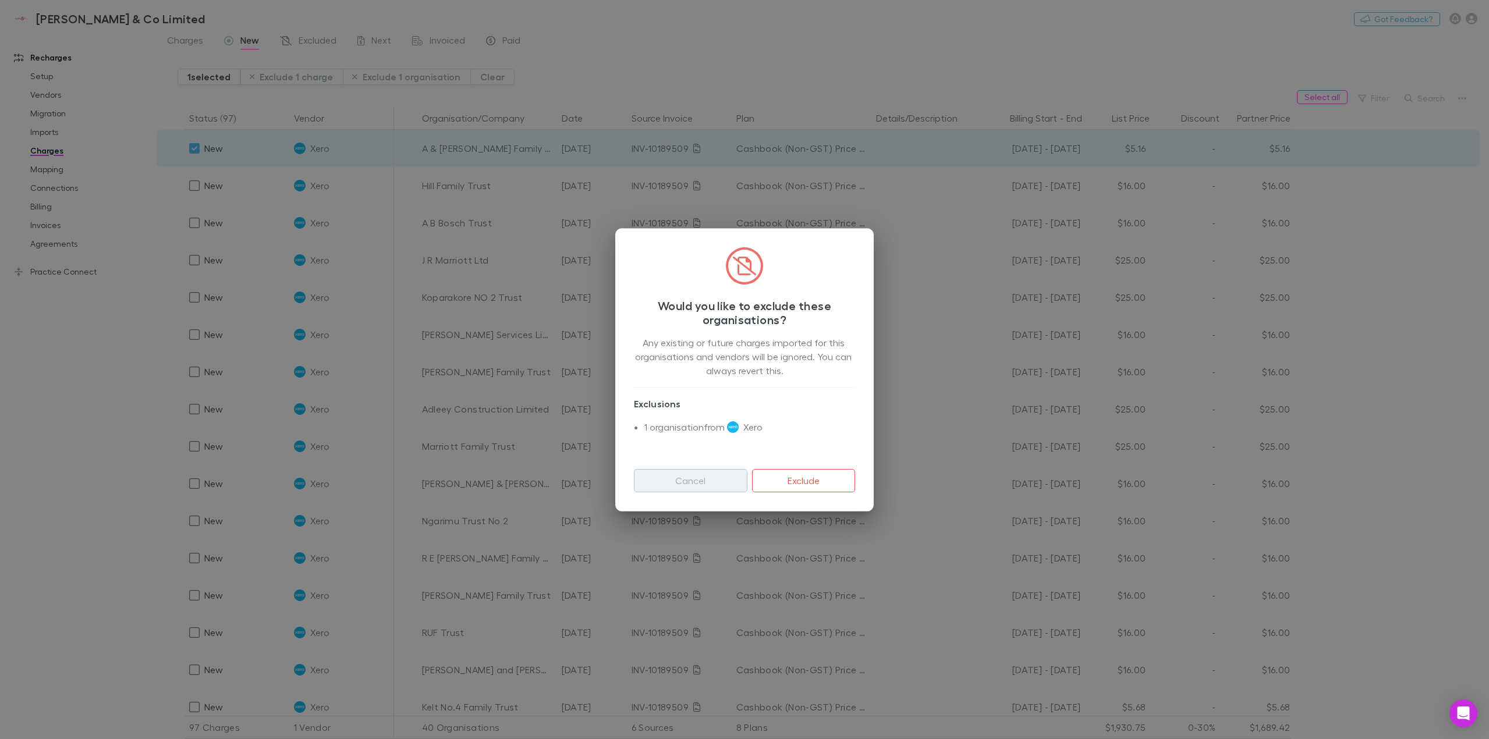
click at [686, 482] on button "Cancel" at bounding box center [691, 480] width 114 height 23
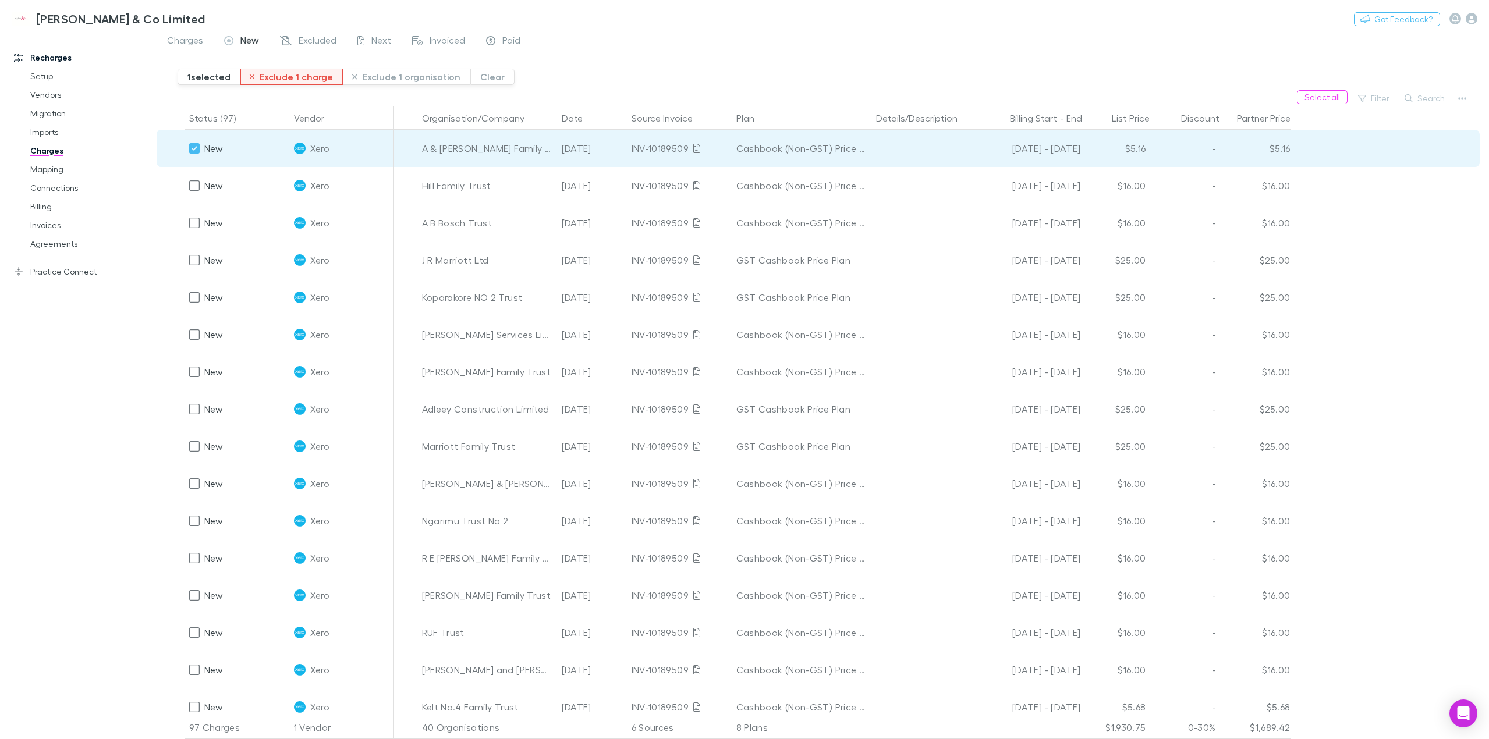
click at [283, 76] on button "Exclude 1 charge" at bounding box center [291, 77] width 103 height 16
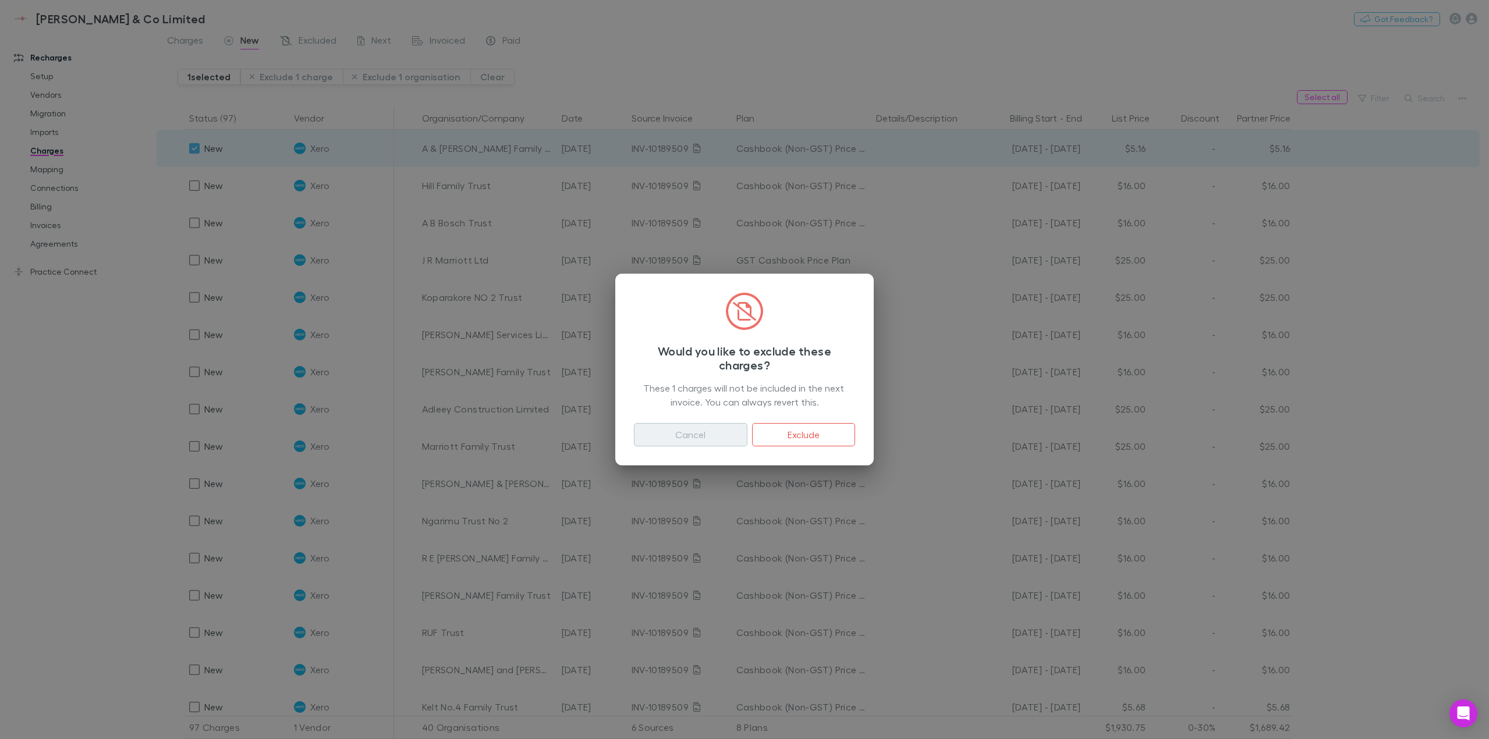
click at [701, 438] on button "Cancel" at bounding box center [691, 434] width 114 height 23
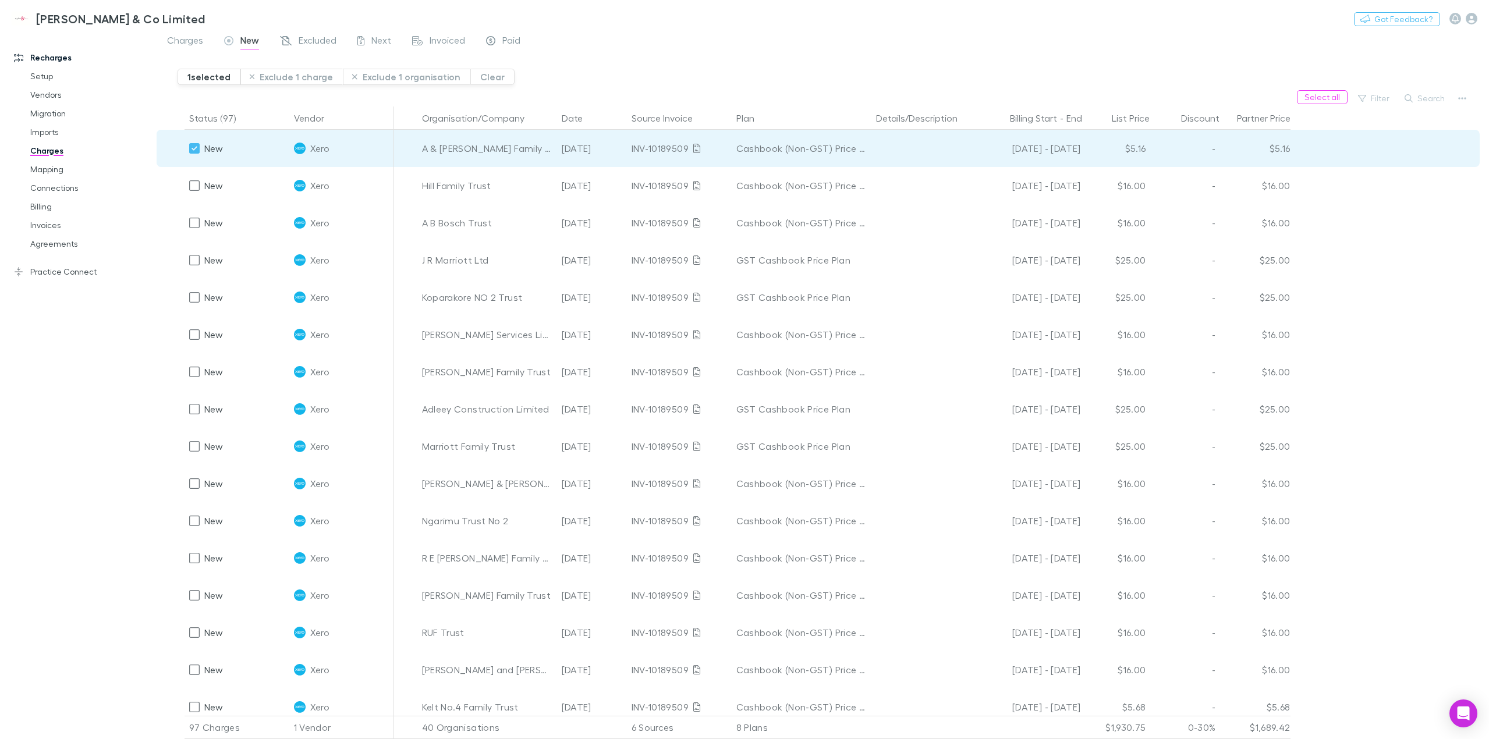
click at [679, 82] on div "1 selected Exclude 1 charge Exclude 1 organisation Clear" at bounding box center [834, 73] width 1312 height 36
click at [1466, 99] on icon "button" at bounding box center [1462, 98] width 8 height 2
click at [195, 146] on div at bounding box center [744, 369] width 1489 height 739
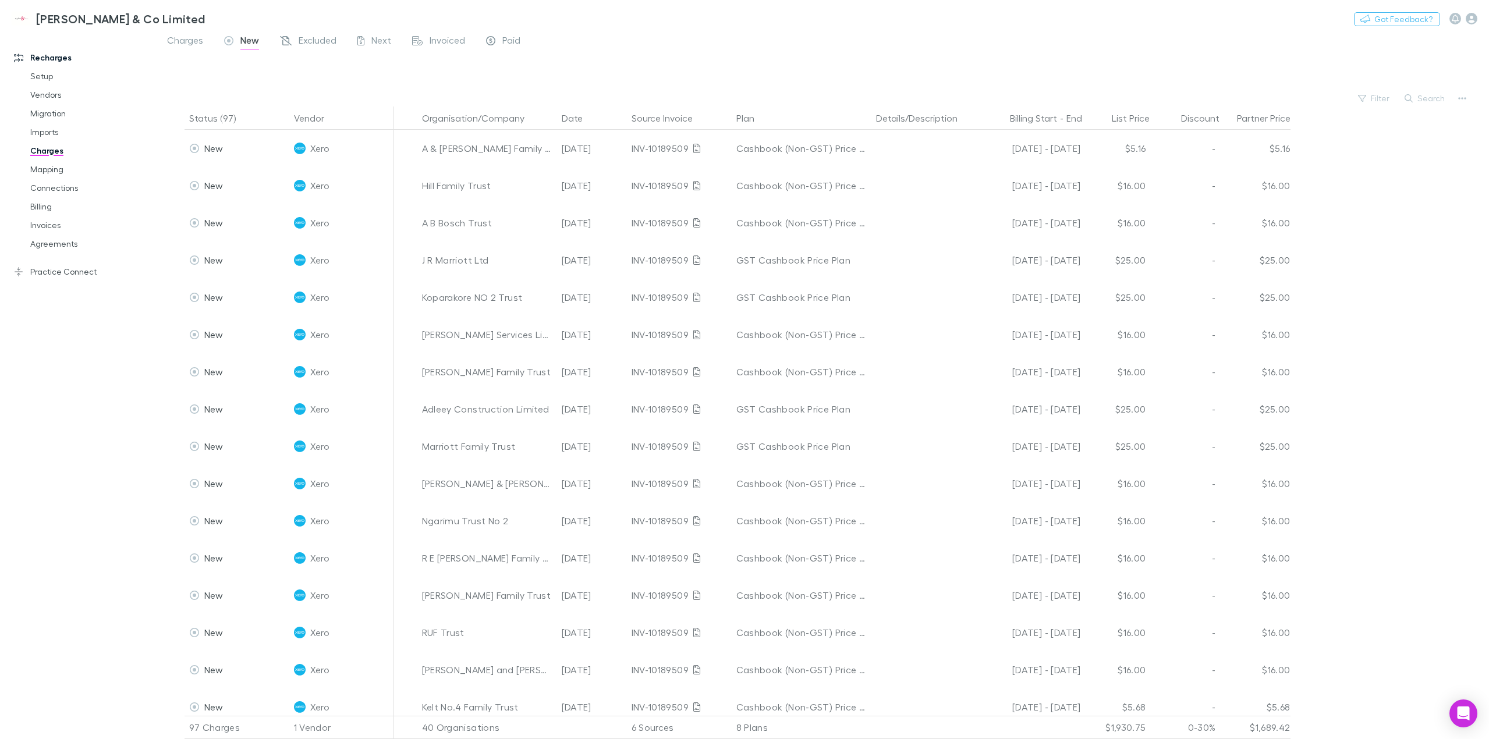
click at [967, 45] on div "Charges New Excluded Next Invoiced Paid" at bounding box center [823, 44] width 1333 height 22
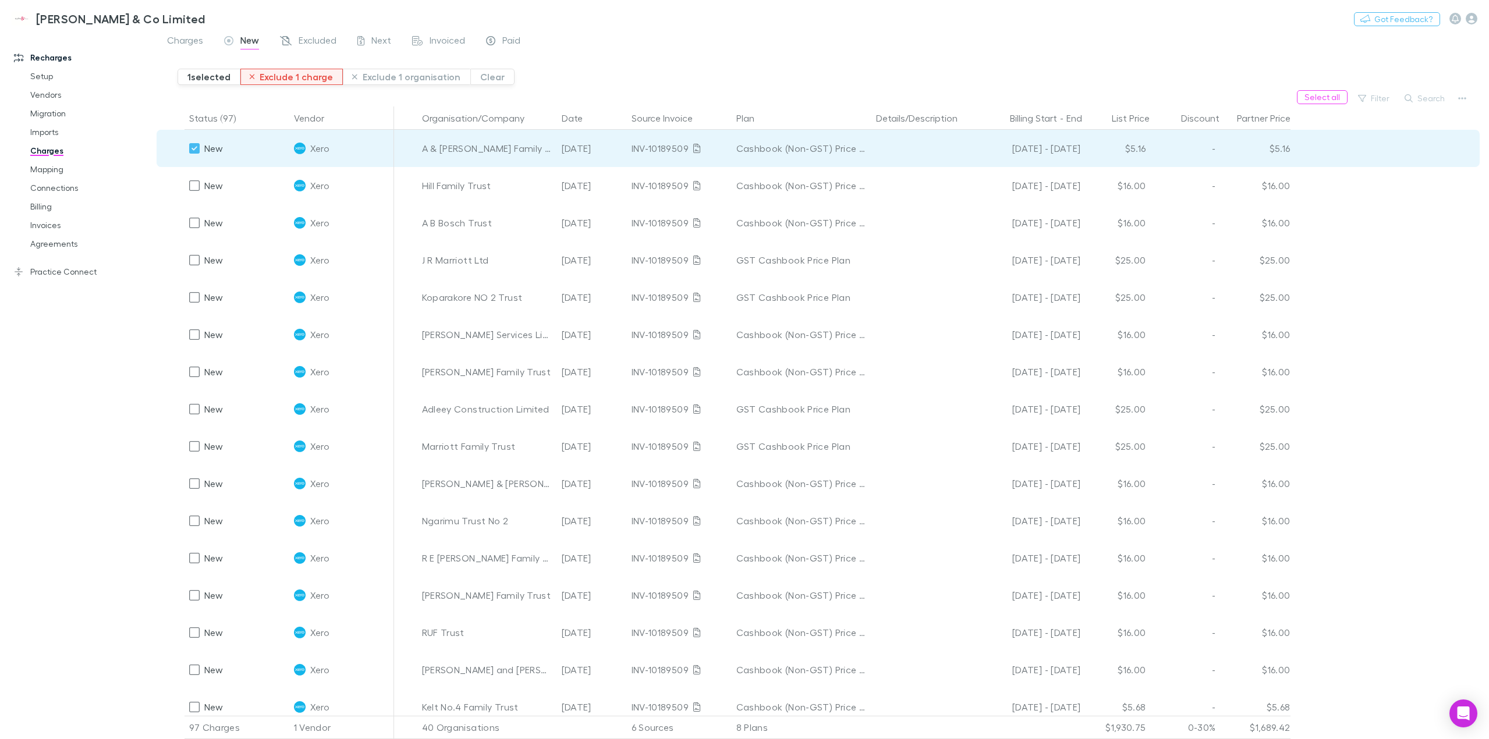
click at [277, 79] on button "Exclude 1 charge" at bounding box center [291, 77] width 103 height 16
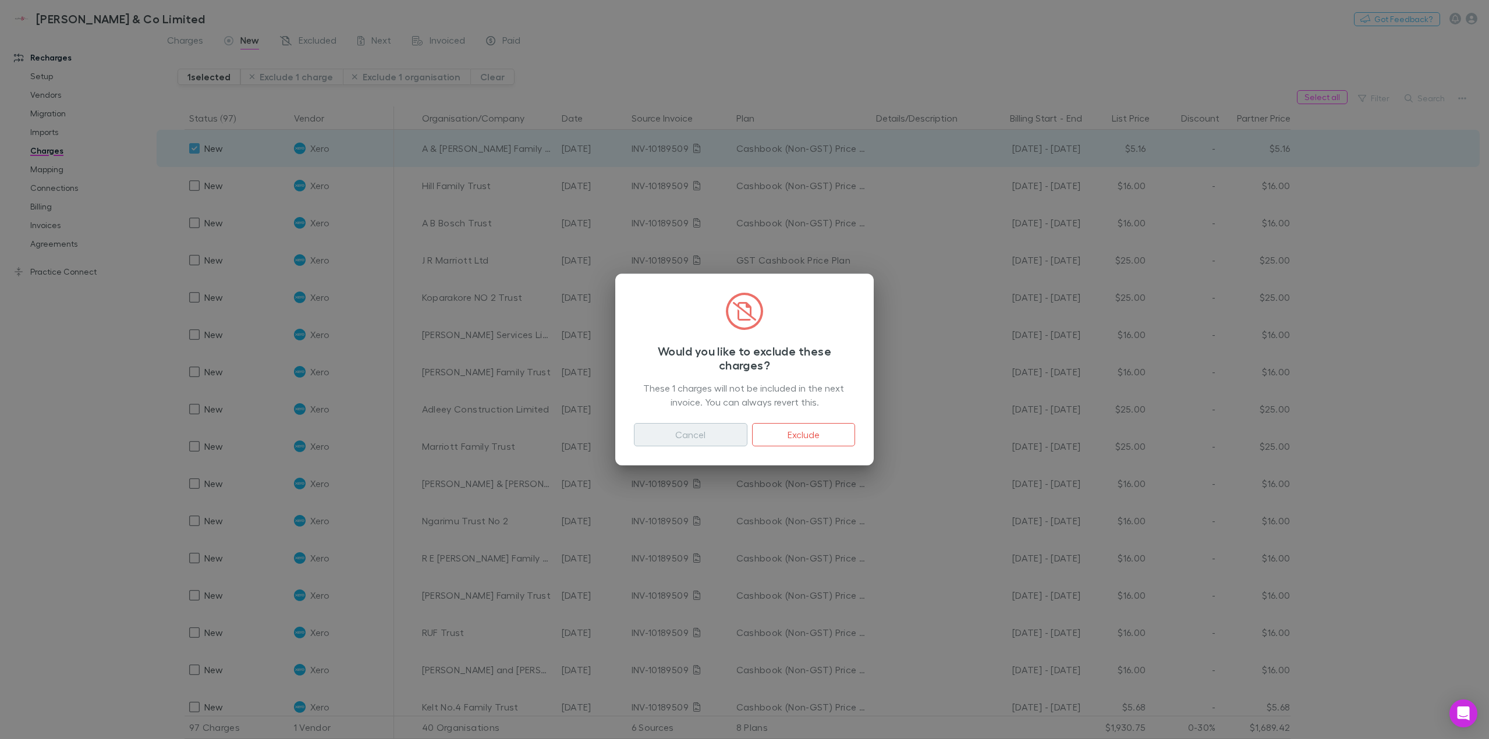
click at [696, 431] on button "Cancel" at bounding box center [691, 434] width 114 height 23
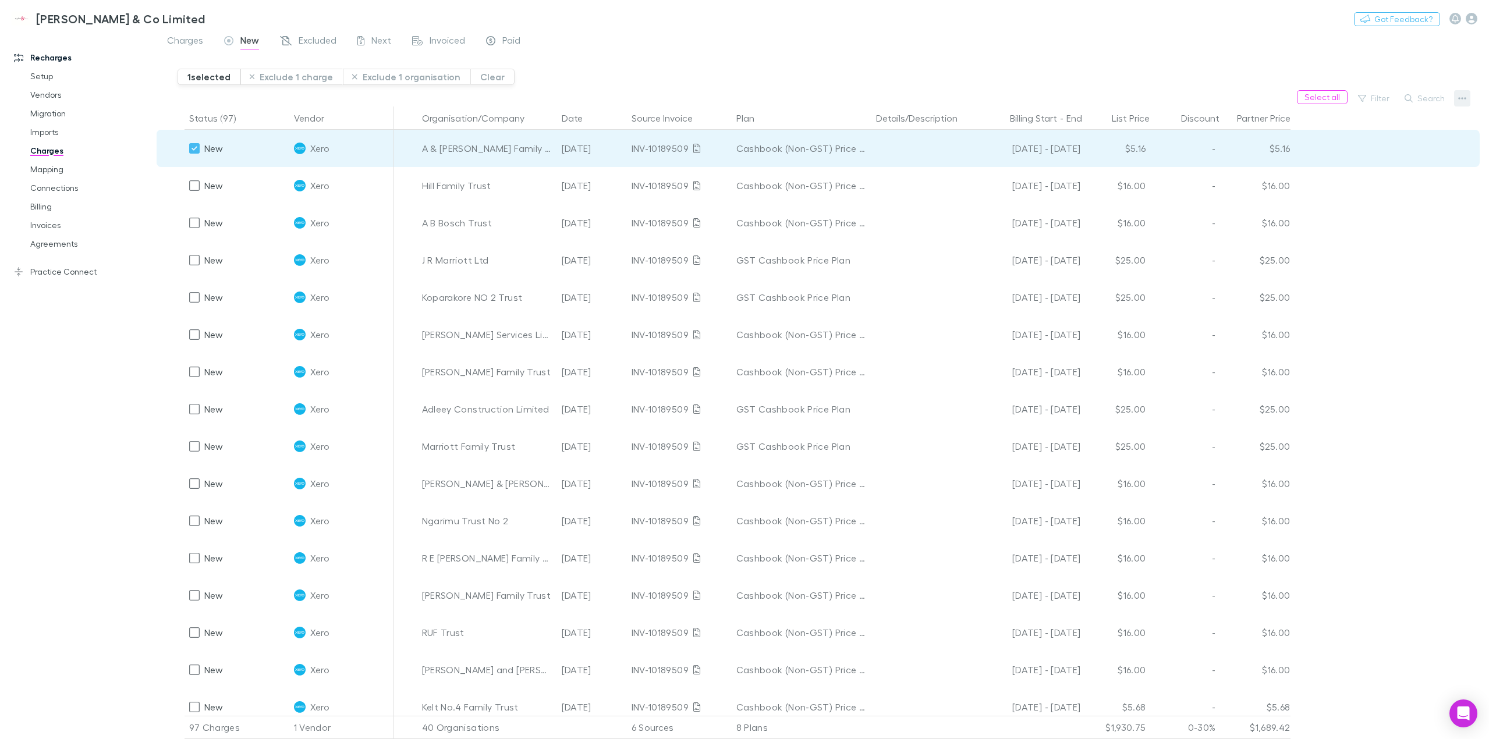
click at [1465, 100] on icon "button" at bounding box center [1462, 98] width 8 height 9
click at [1380, 141] on p "Plan exclusions" at bounding box center [1390, 143] width 141 height 14
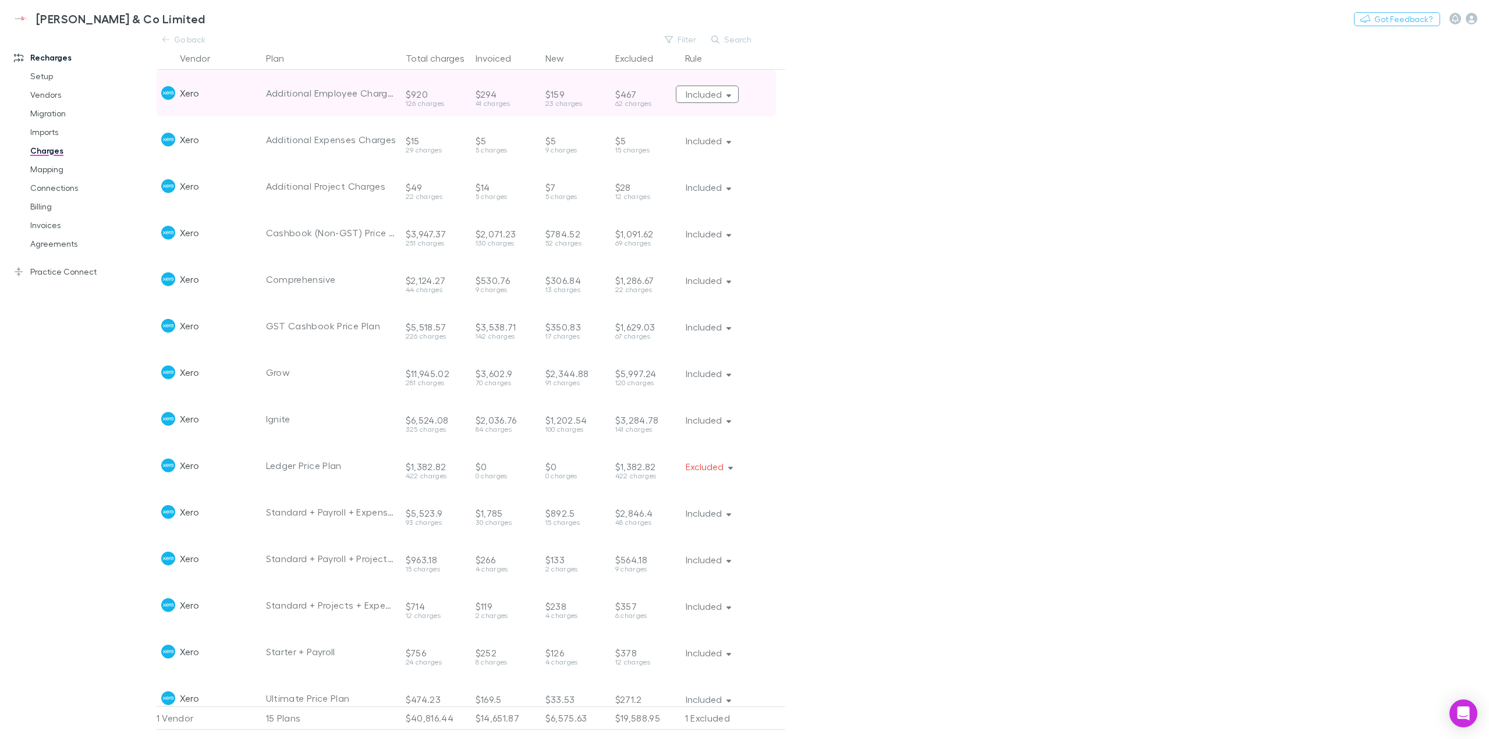
click at [728, 99] on button "Included" at bounding box center [707, 94] width 63 height 17
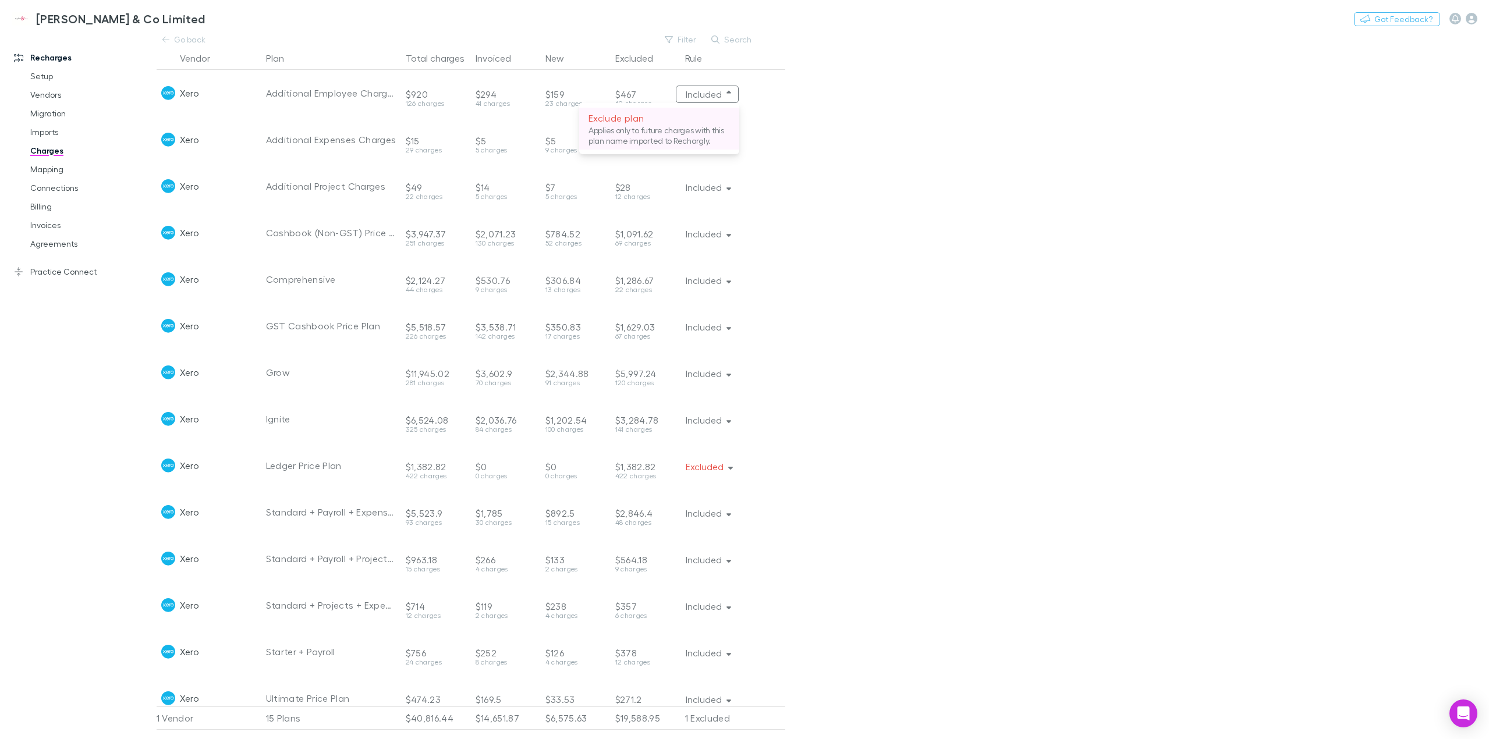
click at [652, 135] on p "Applies only to future charges with this plan name imported to Rechargly." at bounding box center [659, 135] width 141 height 21
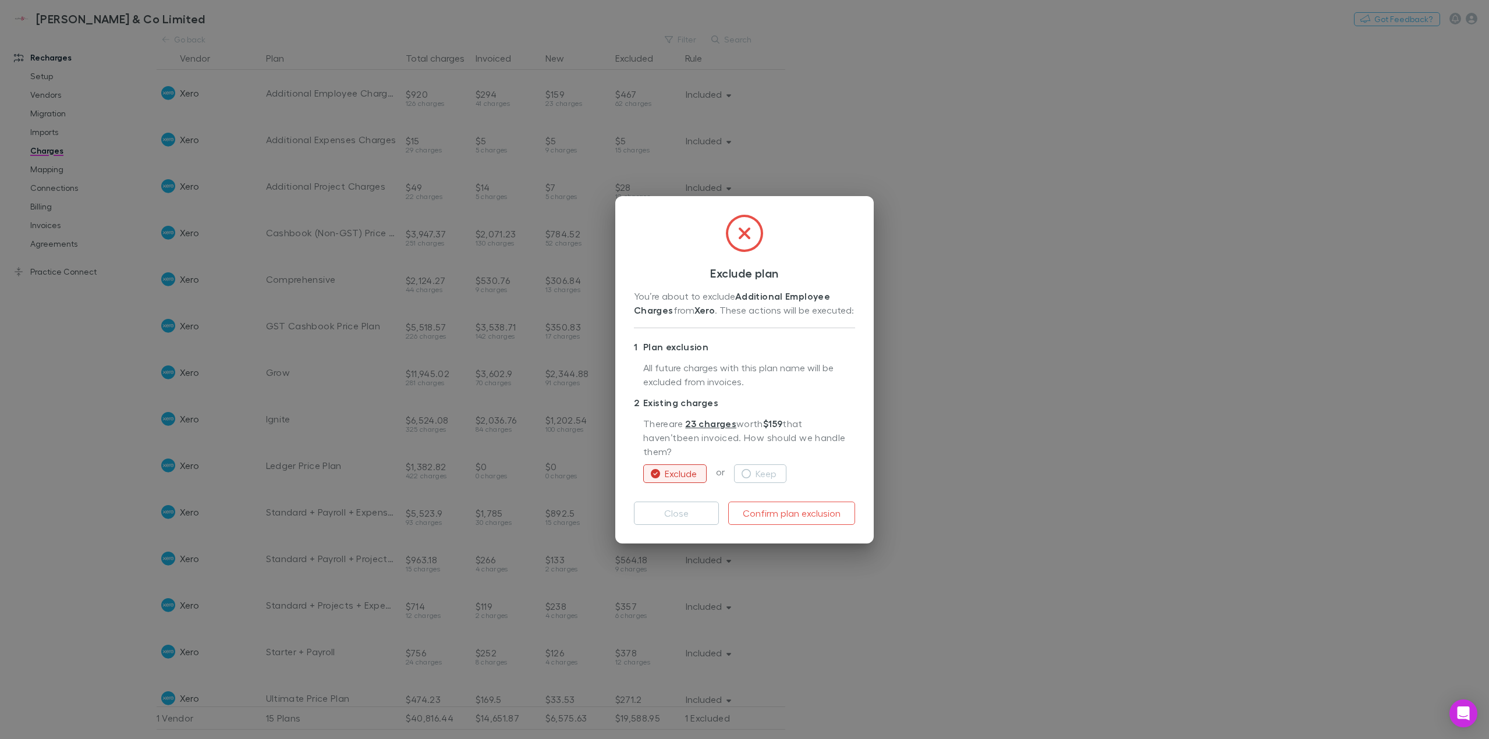
click at [1017, 381] on div "Exclude plan You’re about to exclude Additional Employee Charges from Xero . Th…" at bounding box center [744, 369] width 1489 height 739
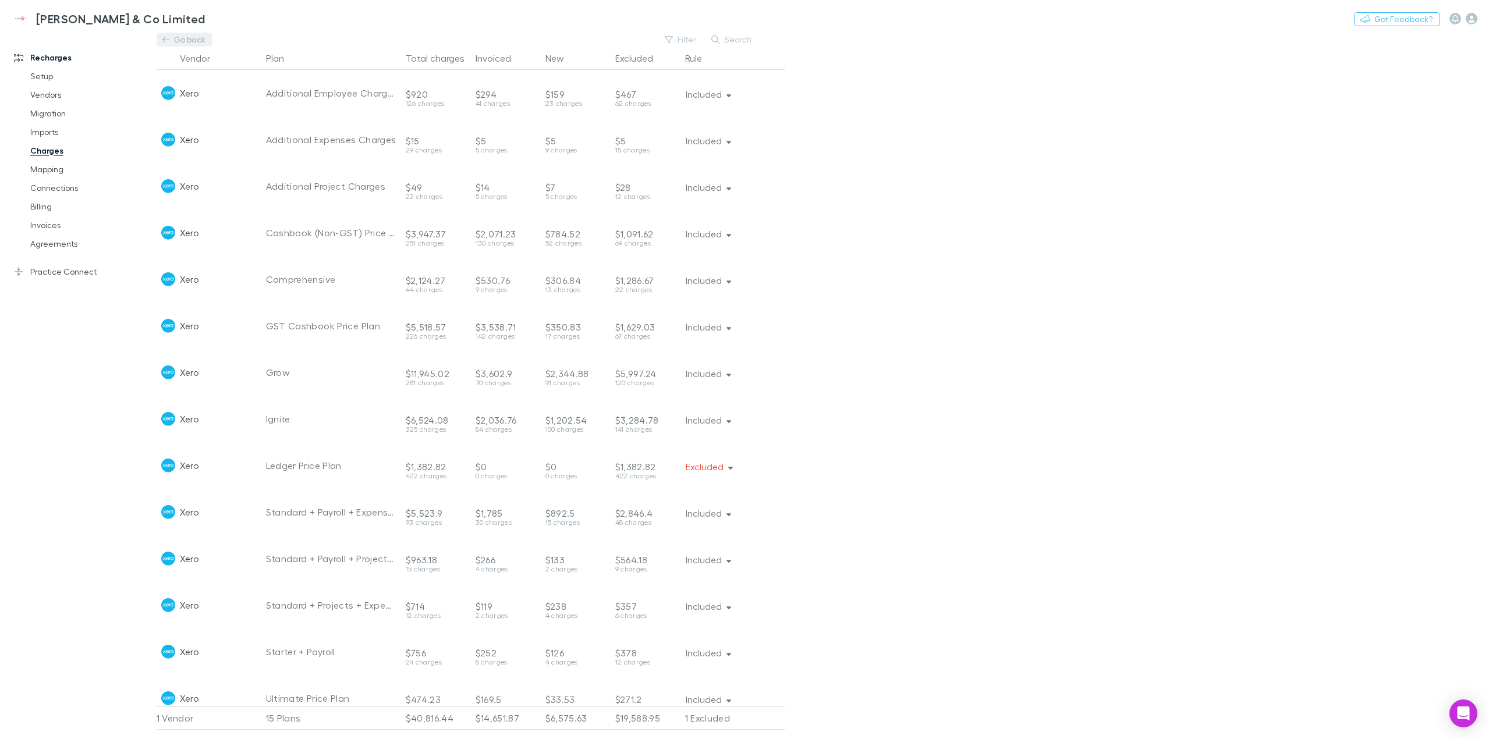
click at [194, 41] on link "Go back" at bounding box center [185, 40] width 56 height 14
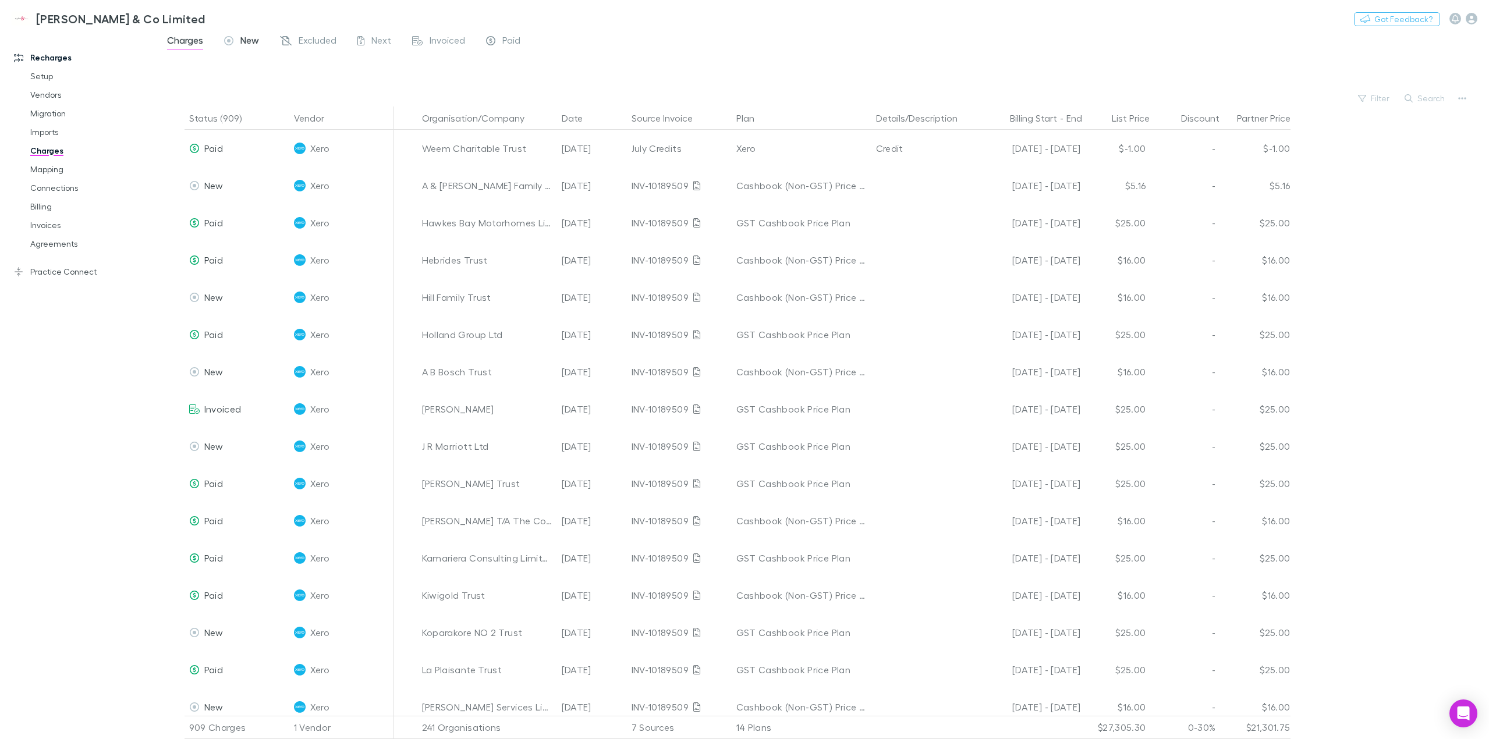
click at [242, 49] on span "New" at bounding box center [249, 41] width 19 height 15
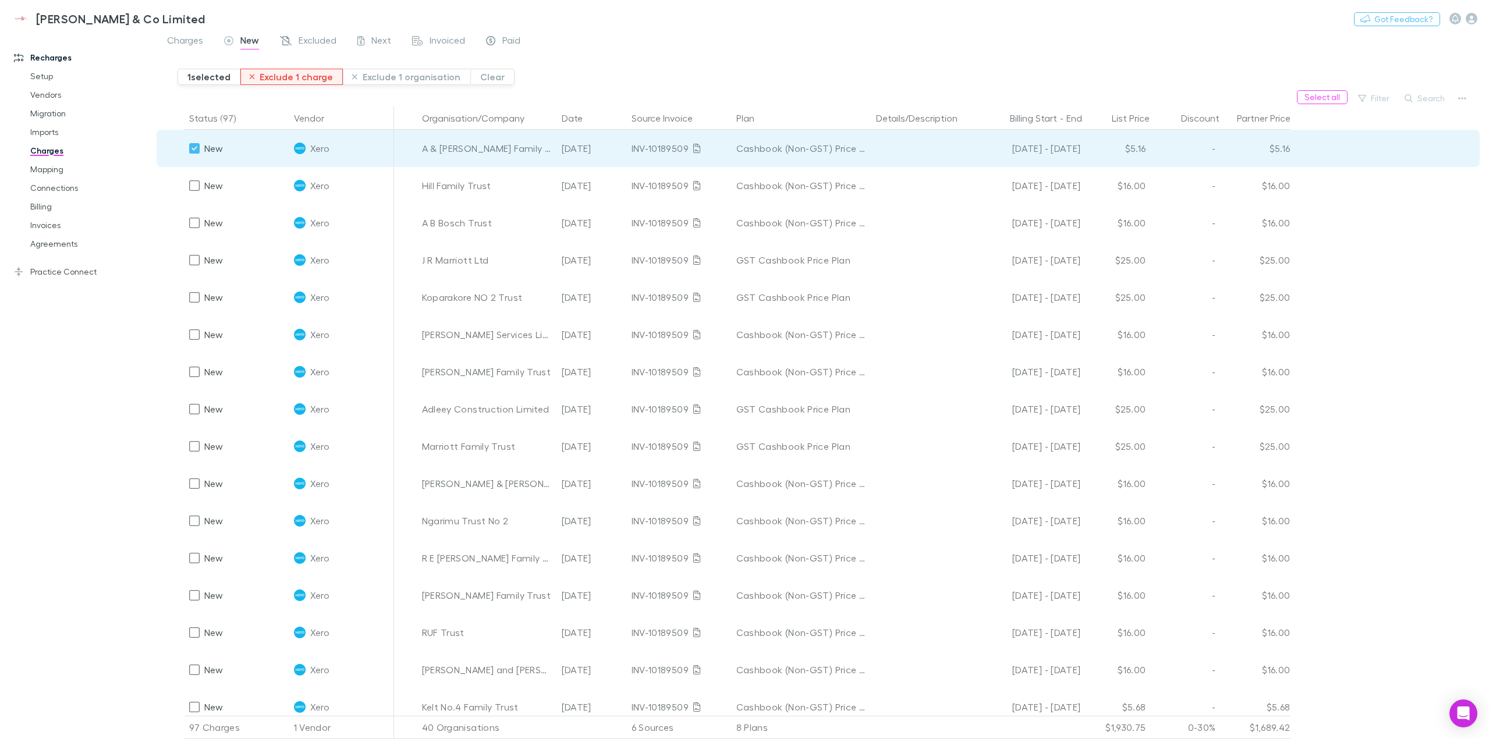
click at [286, 77] on button "Exclude 1 charge" at bounding box center [291, 77] width 103 height 16
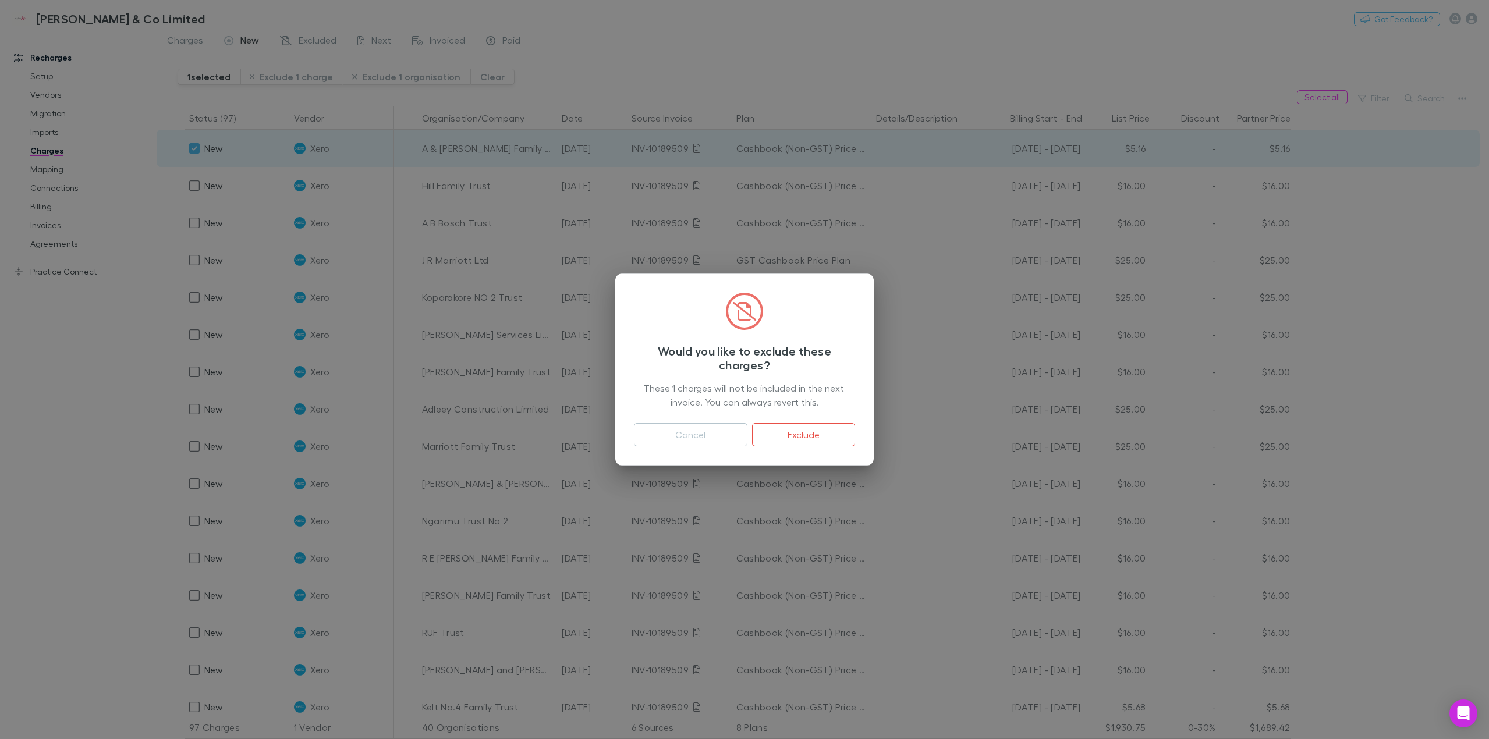
click at [352, 98] on div "Would you like to exclude these charges? These 1 charges will not be included i…" at bounding box center [744, 369] width 1489 height 739
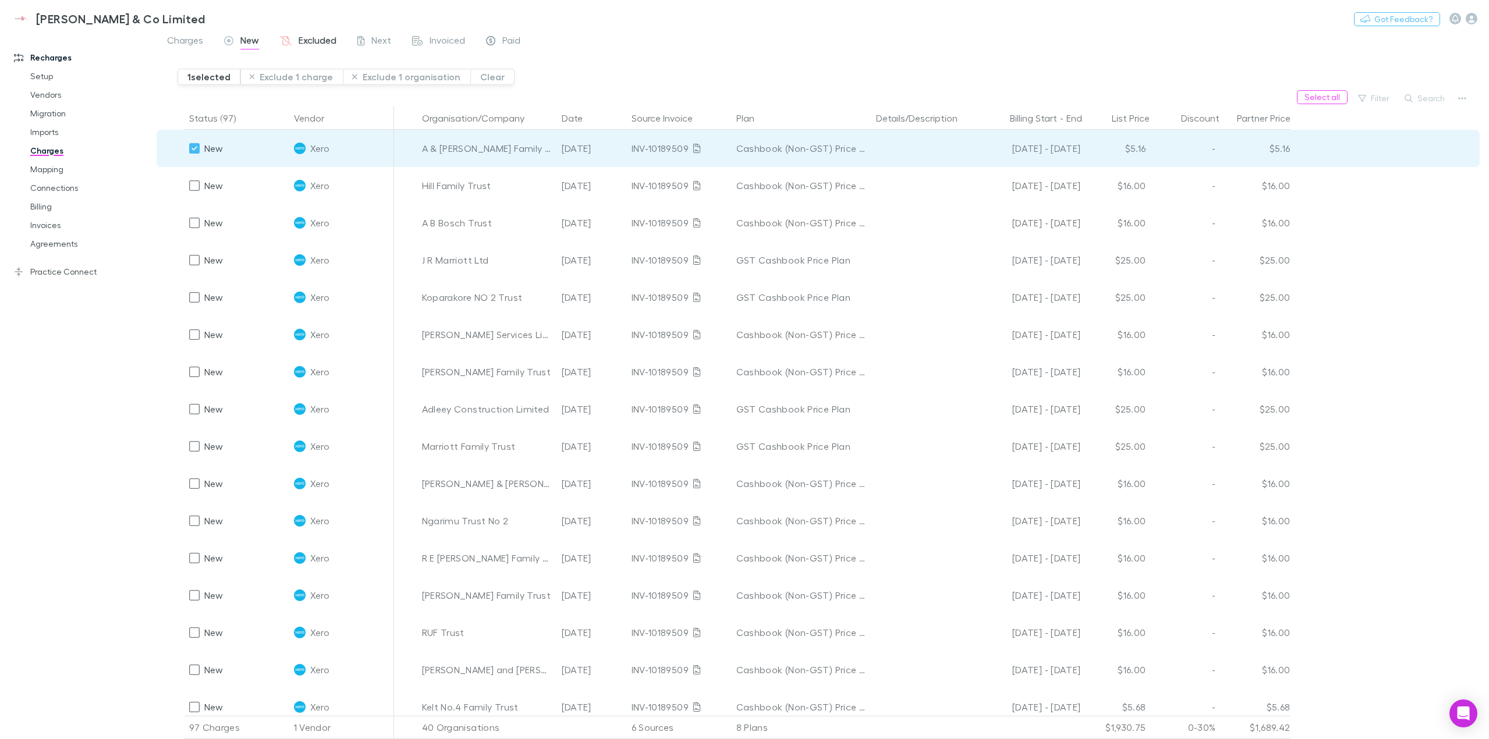
click at [314, 41] on span "Excluded" at bounding box center [318, 41] width 38 height 15
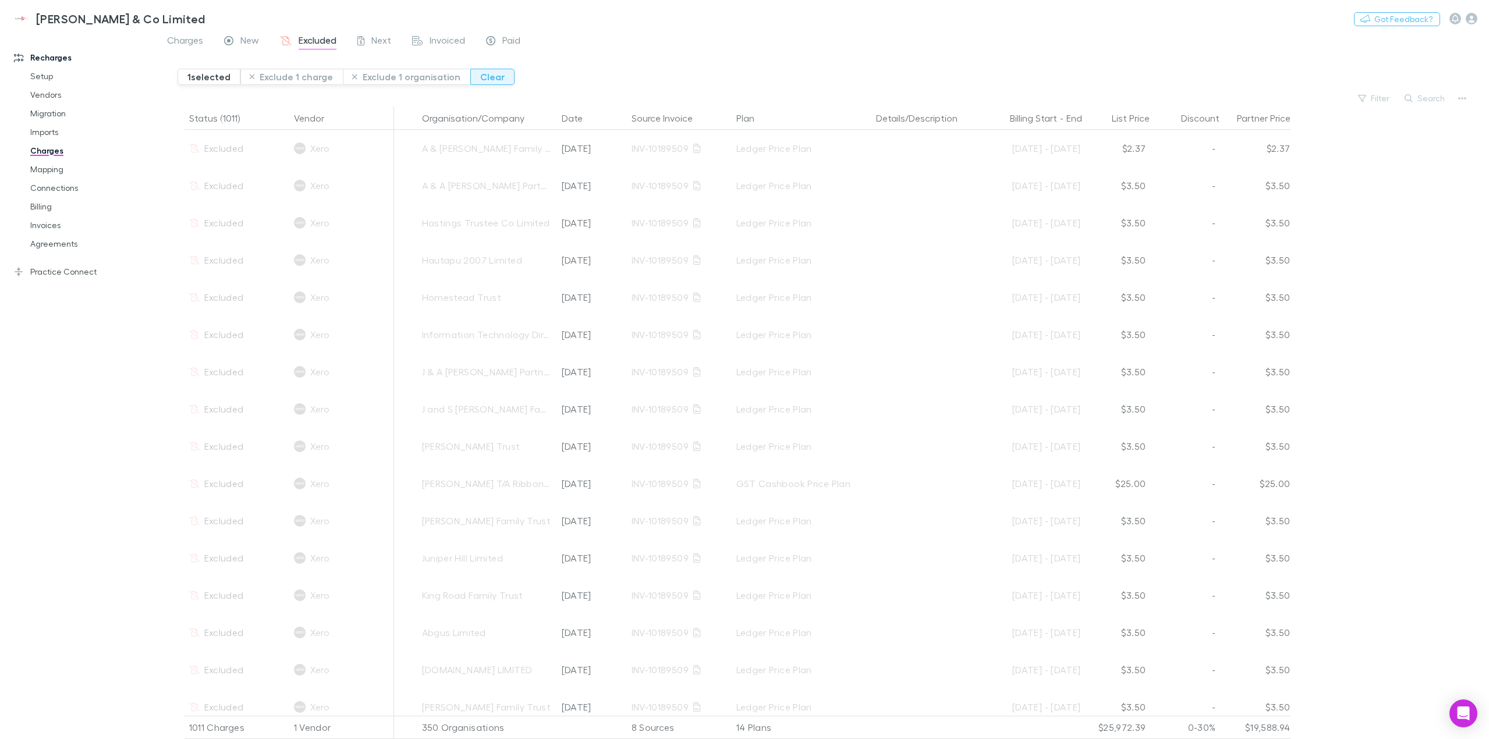
click at [492, 82] on button "Clear" at bounding box center [492, 77] width 44 height 16
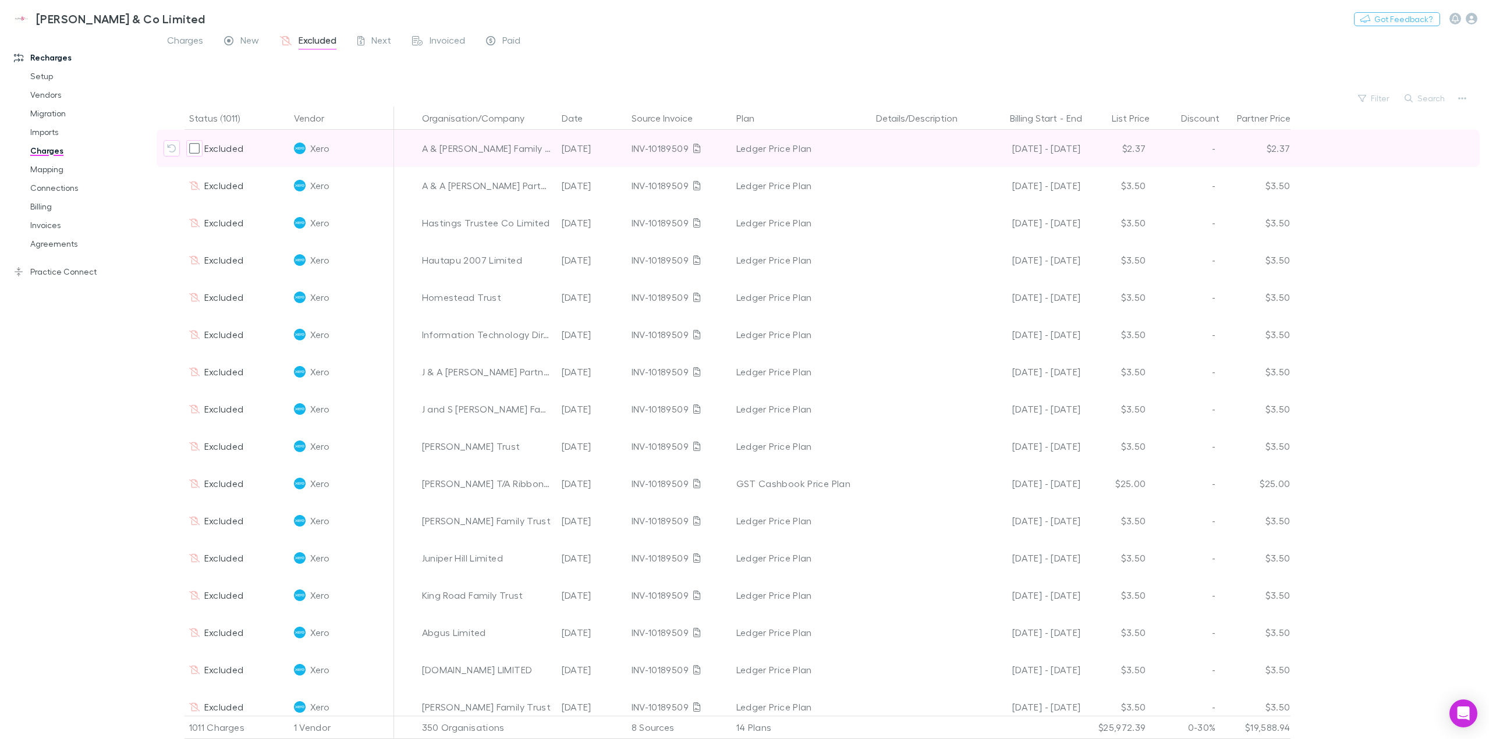
click at [238, 149] on span "Excluded" at bounding box center [224, 148] width 40 height 11
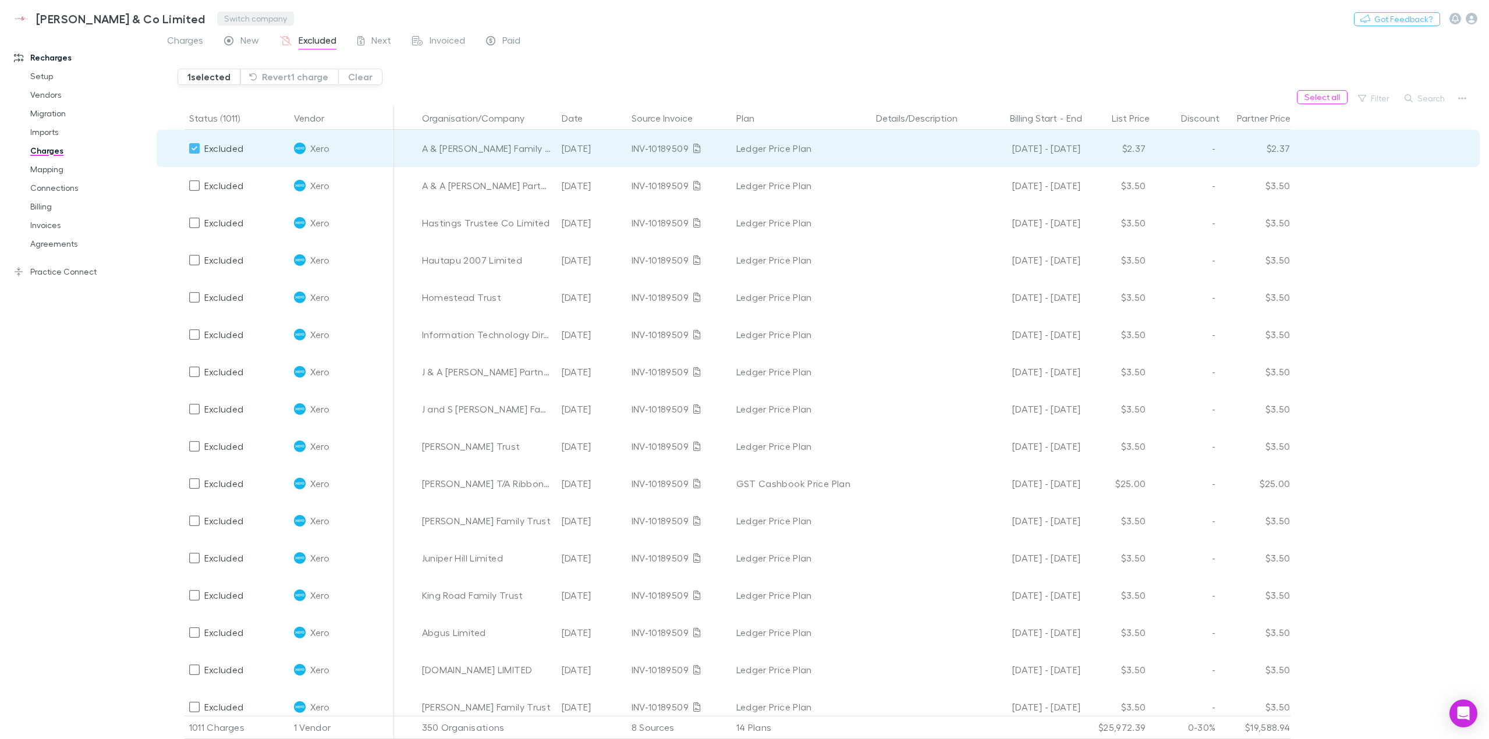
click at [217, 15] on button "Switch company" at bounding box center [255, 19] width 77 height 14
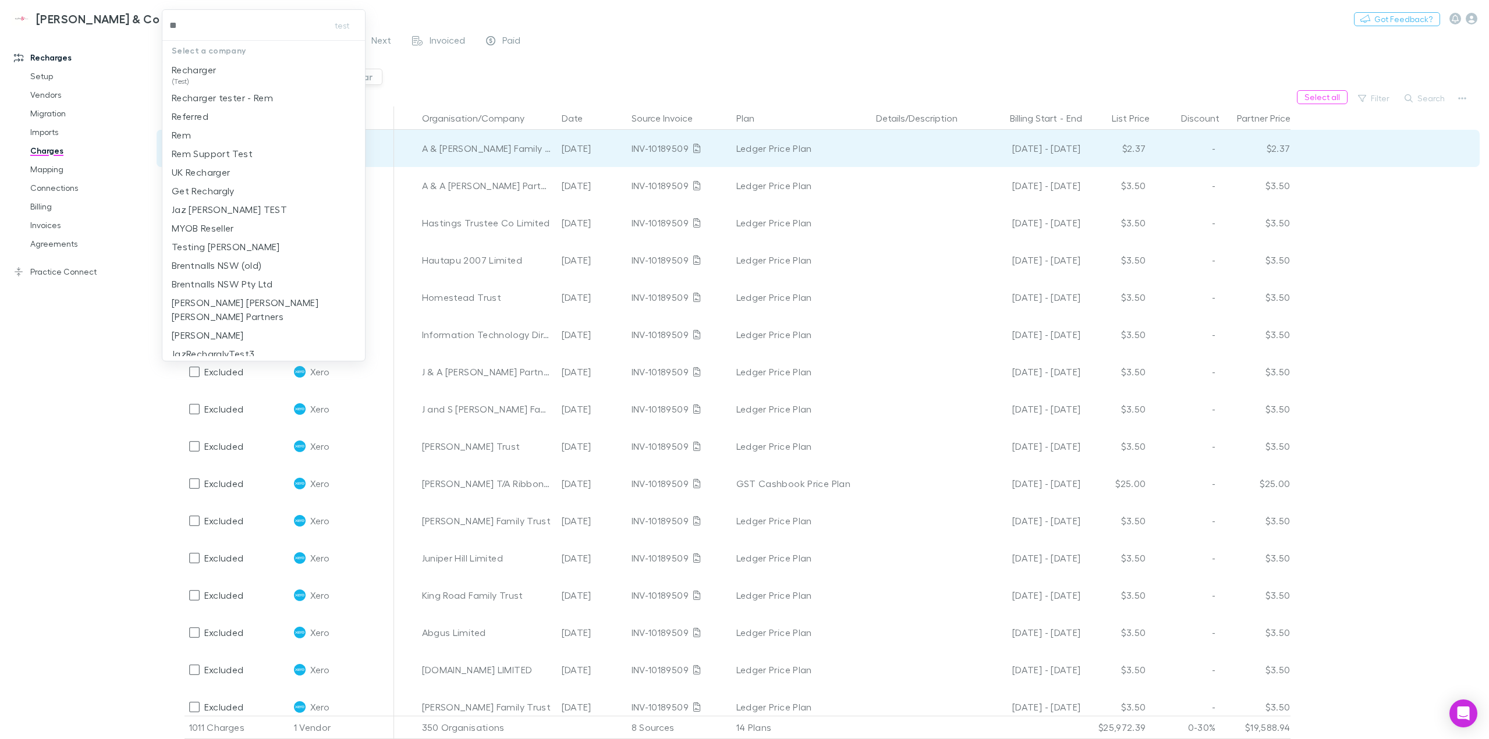
type input "***"
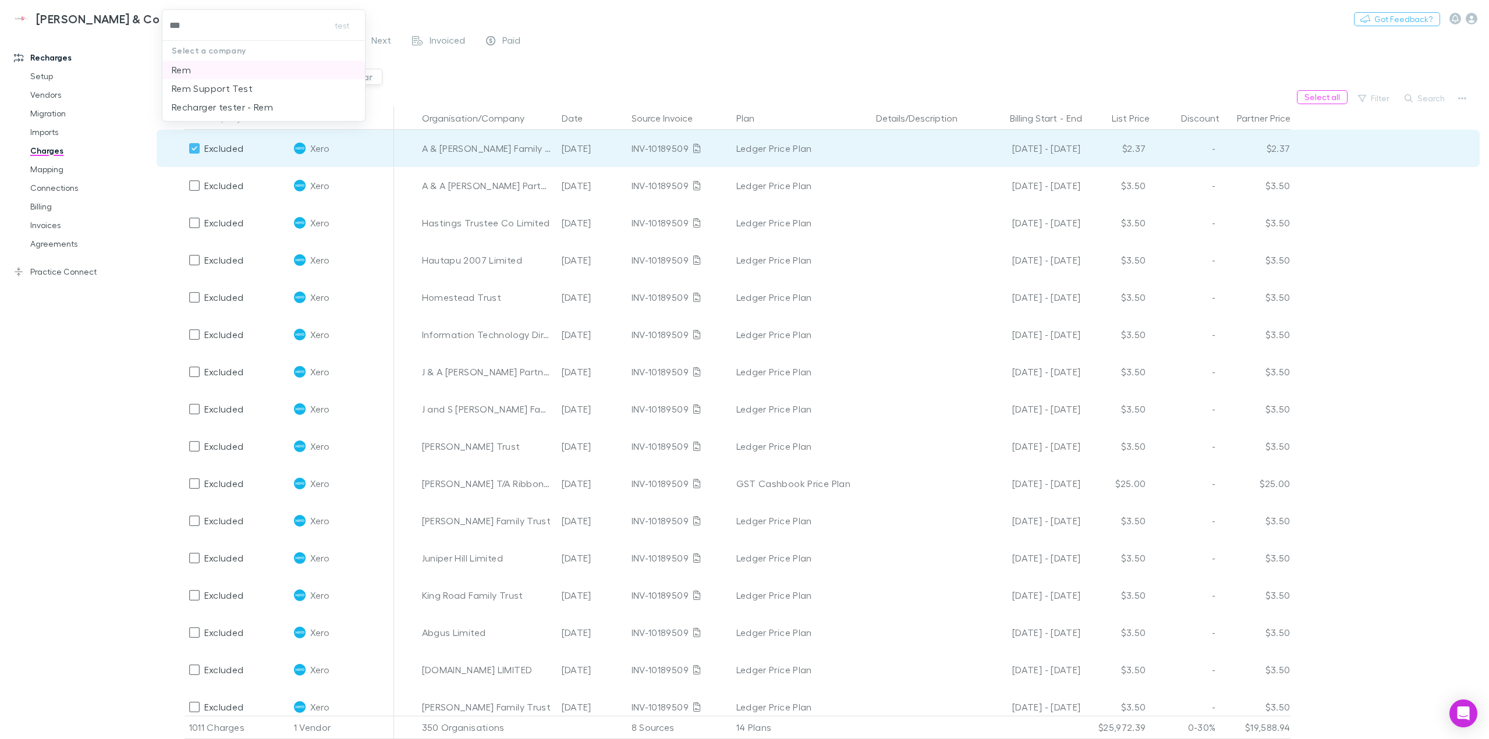
click at [217, 73] on li "Rem" at bounding box center [263, 70] width 203 height 19
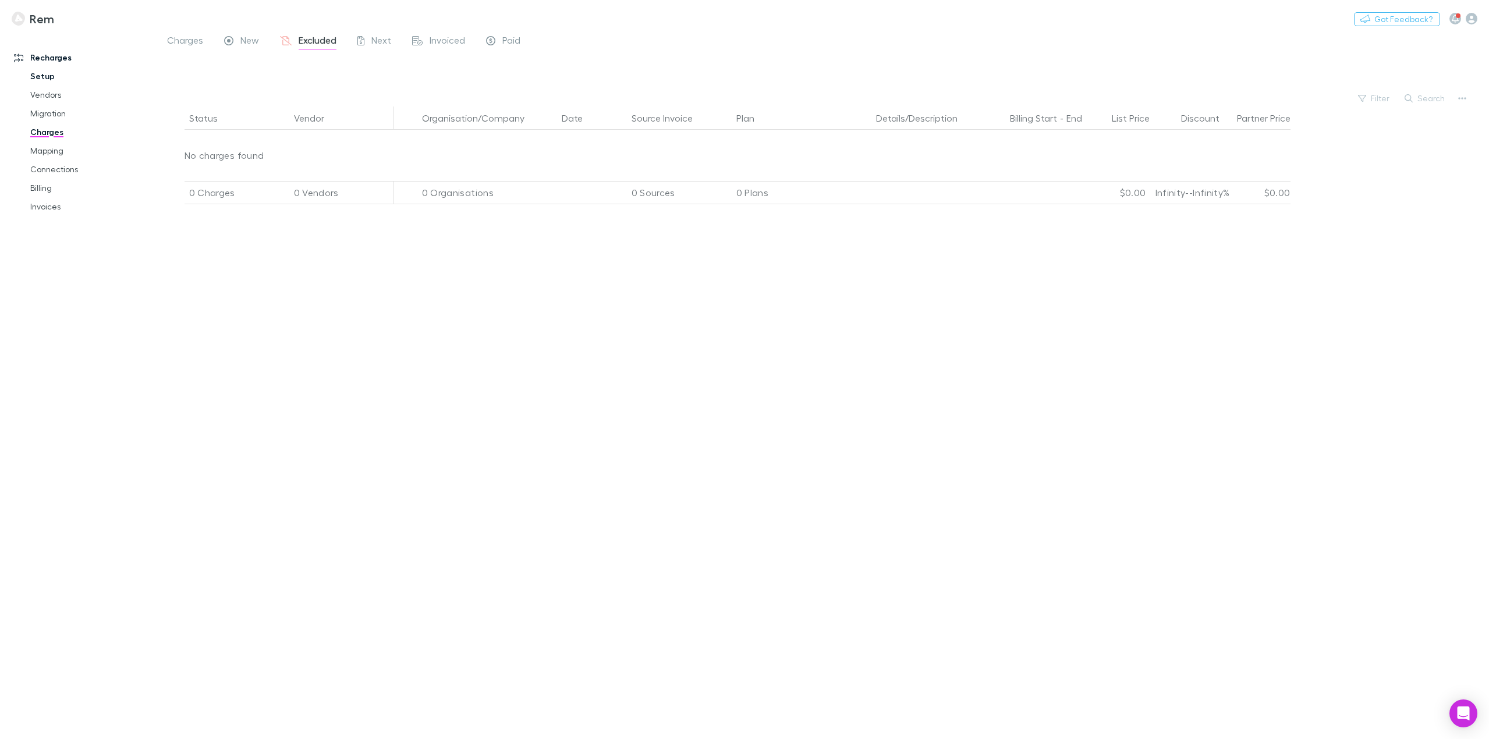
click at [49, 71] on link "Setup" at bounding box center [91, 76] width 144 height 19
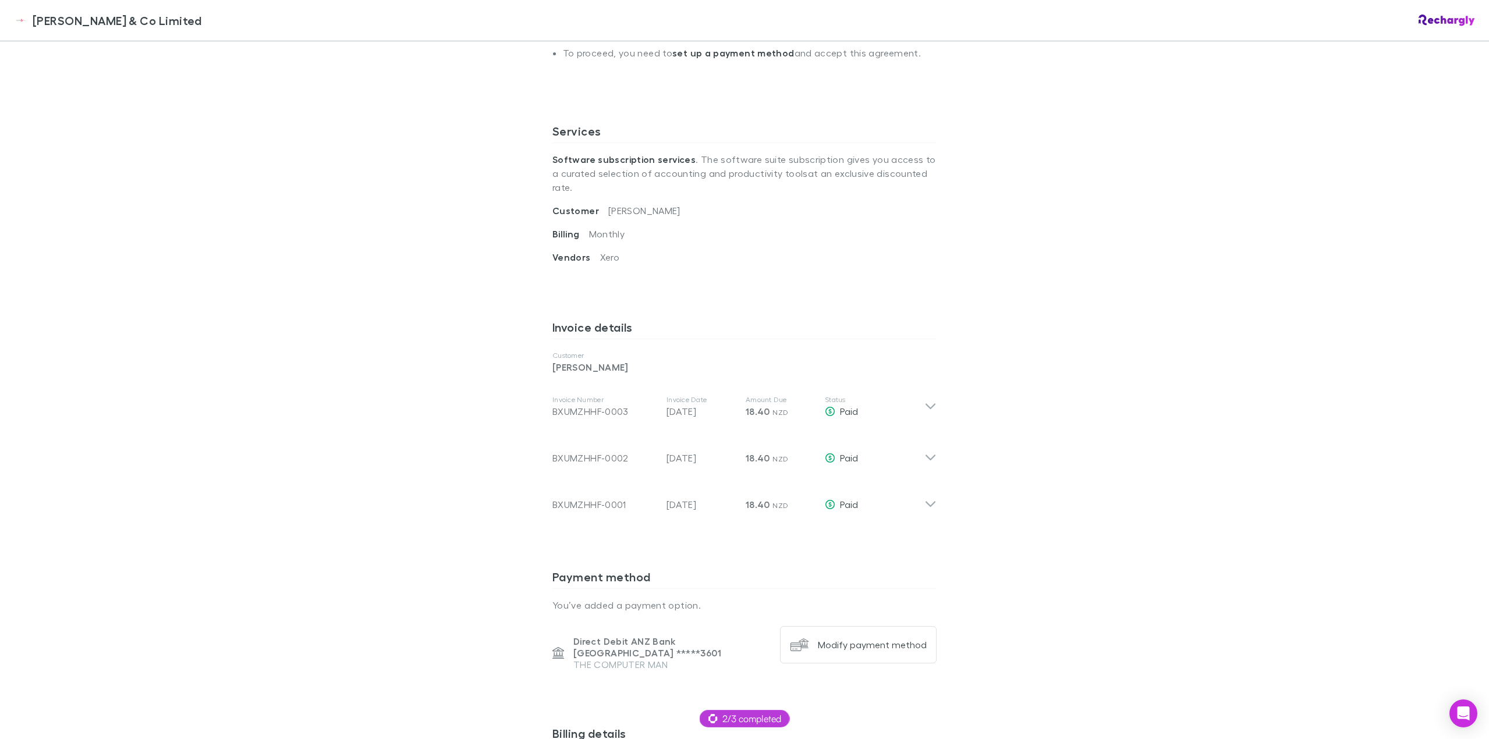
scroll to position [349, 0]
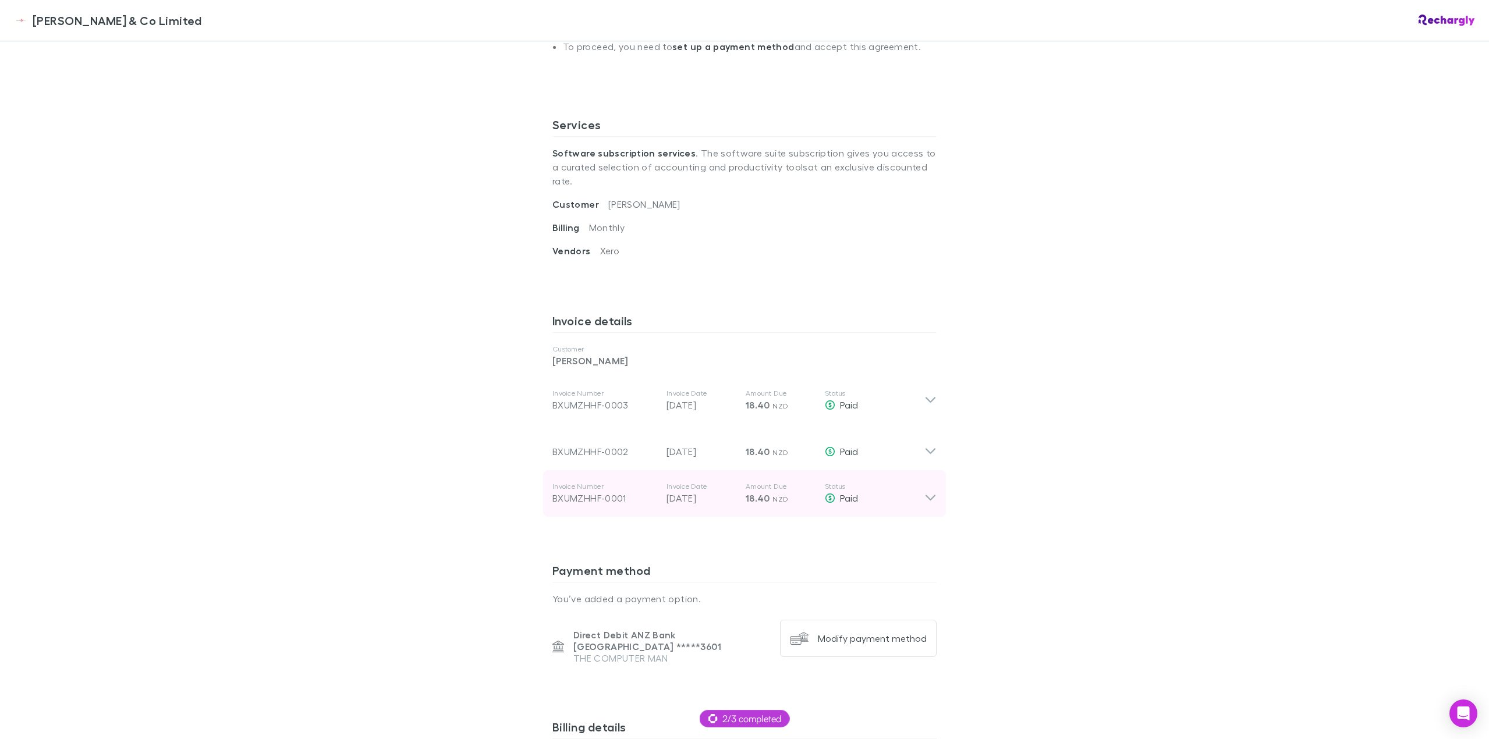
click at [927, 483] on icon at bounding box center [931, 493] width 12 height 23
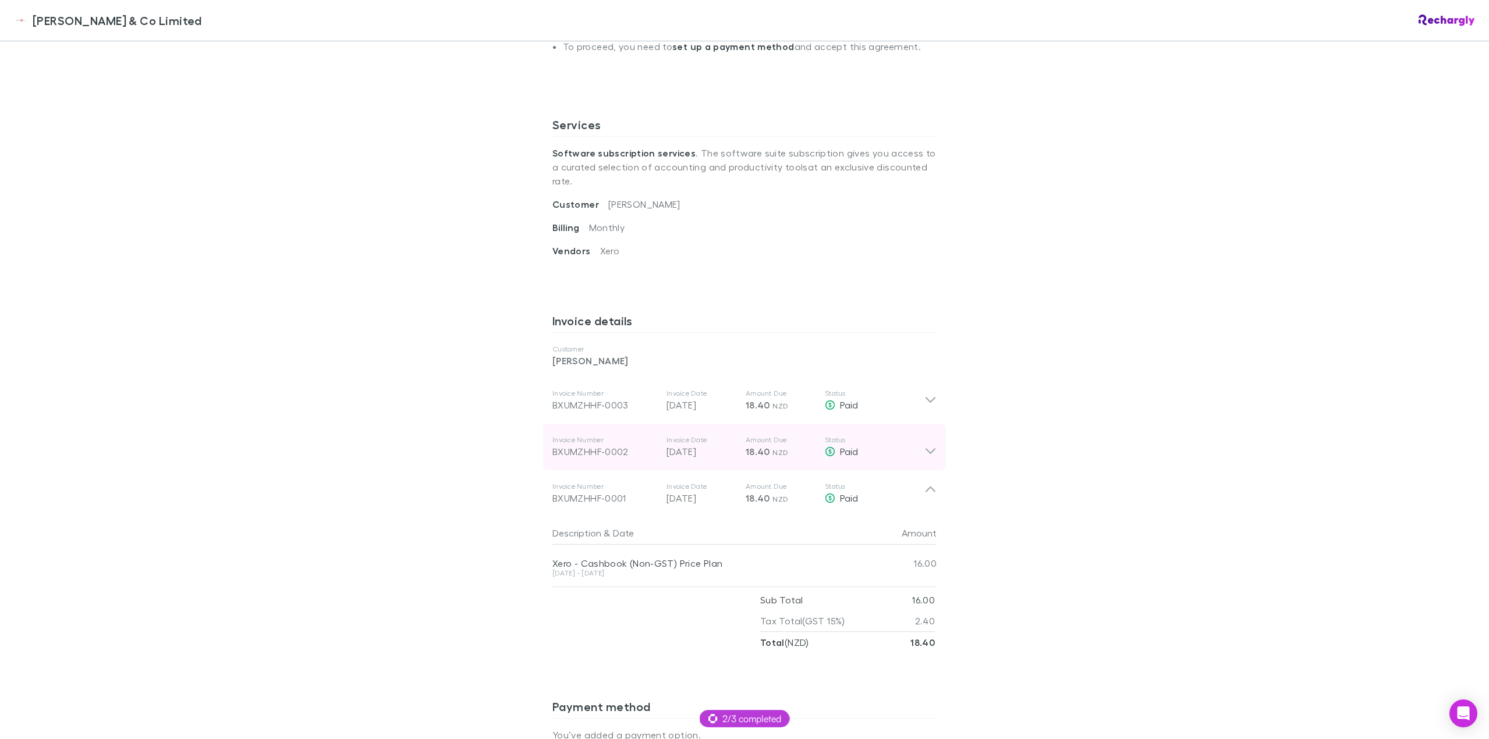
click at [929, 436] on icon at bounding box center [931, 447] width 12 height 23
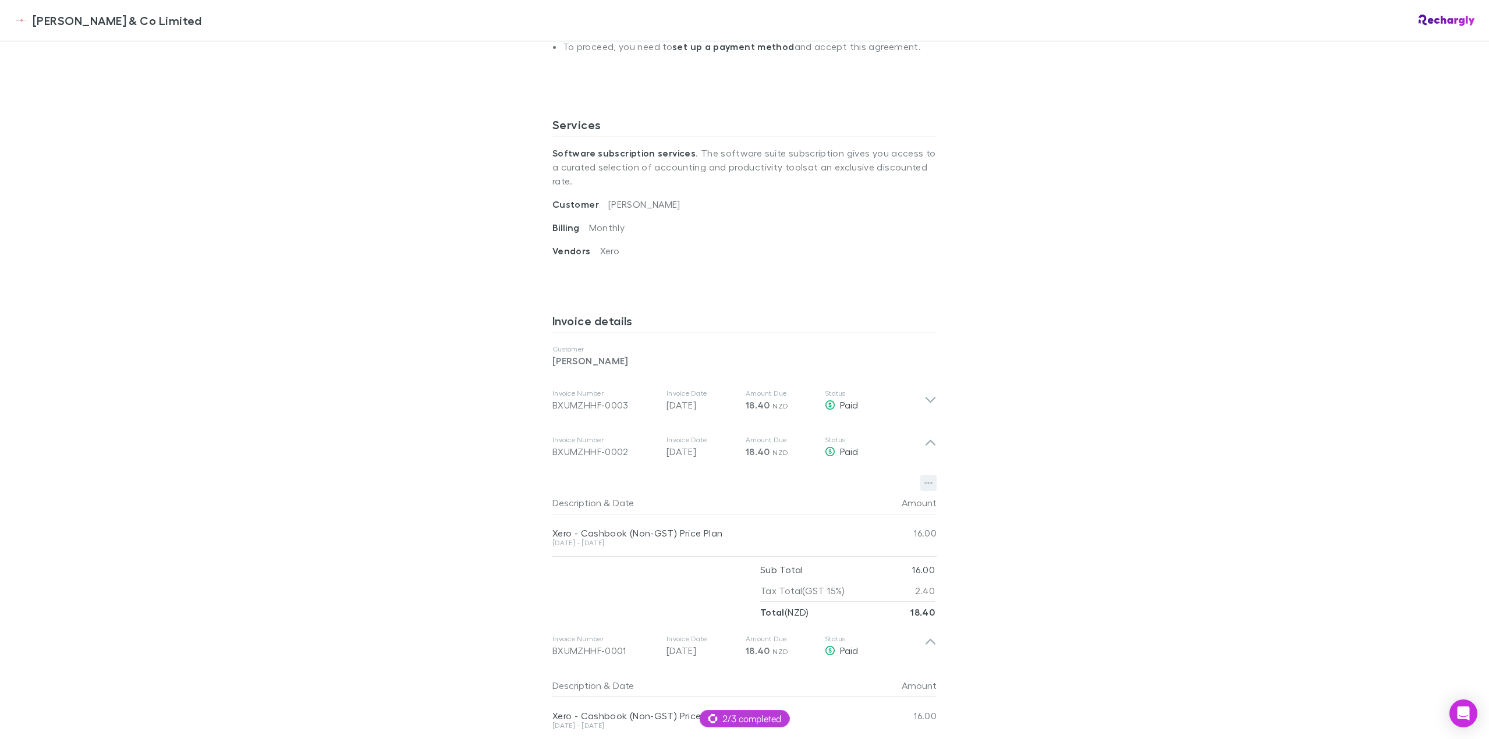
click at [925, 483] on icon "button" at bounding box center [929, 484] width 8 height 2
click at [993, 442] on div at bounding box center [744, 369] width 1489 height 739
click at [929, 394] on icon at bounding box center [931, 401] width 12 height 14
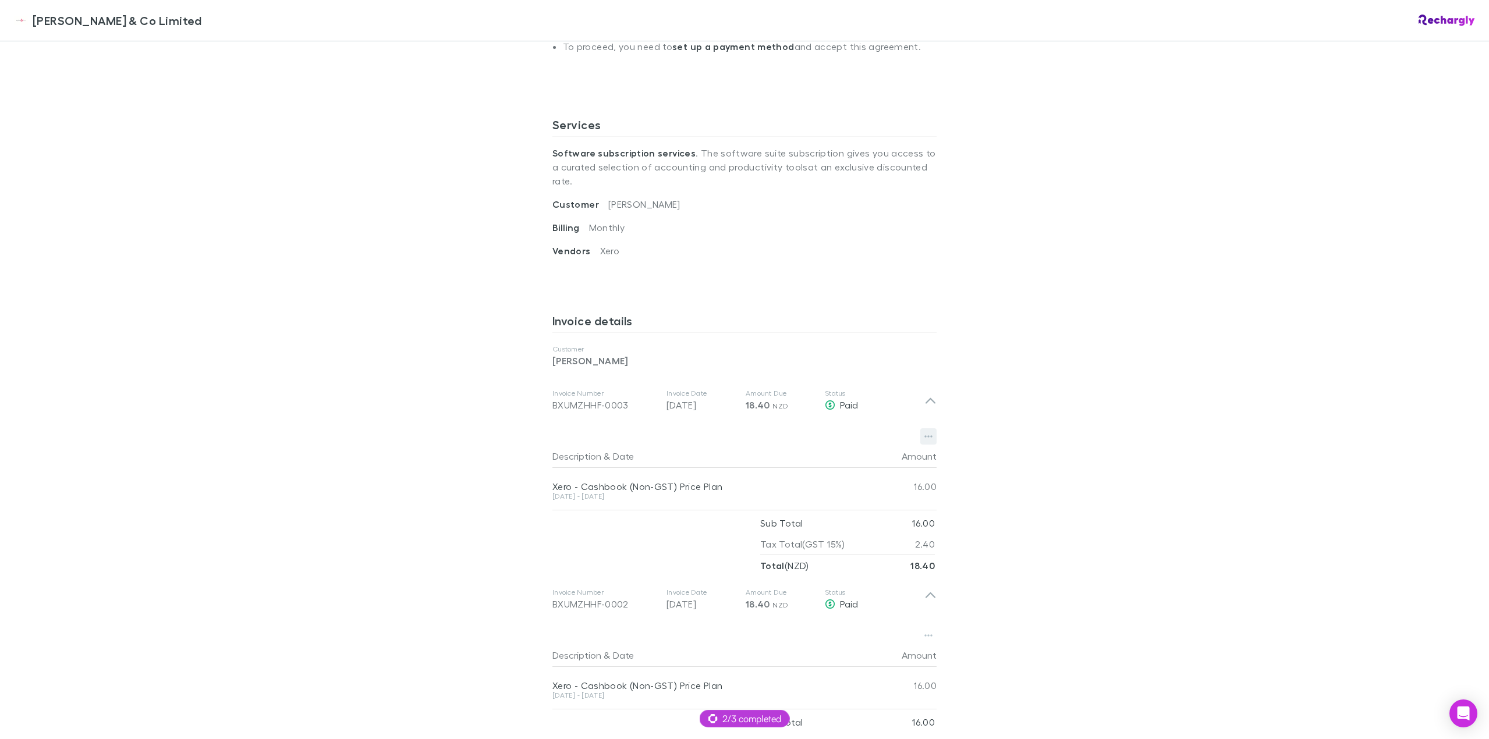
click at [925, 436] on icon "button" at bounding box center [929, 437] width 8 height 2
click at [1077, 426] on div at bounding box center [744, 369] width 1489 height 739
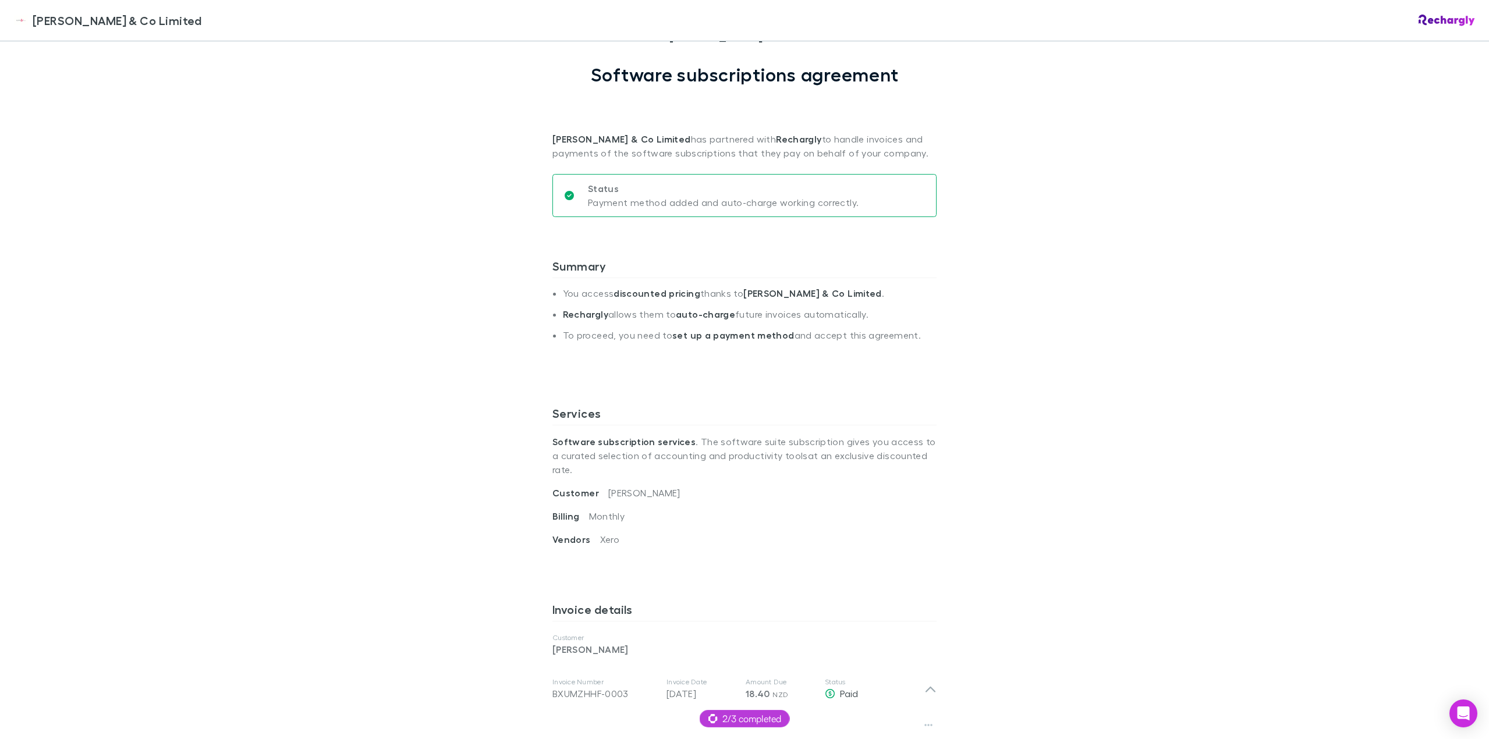
scroll to position [58, 0]
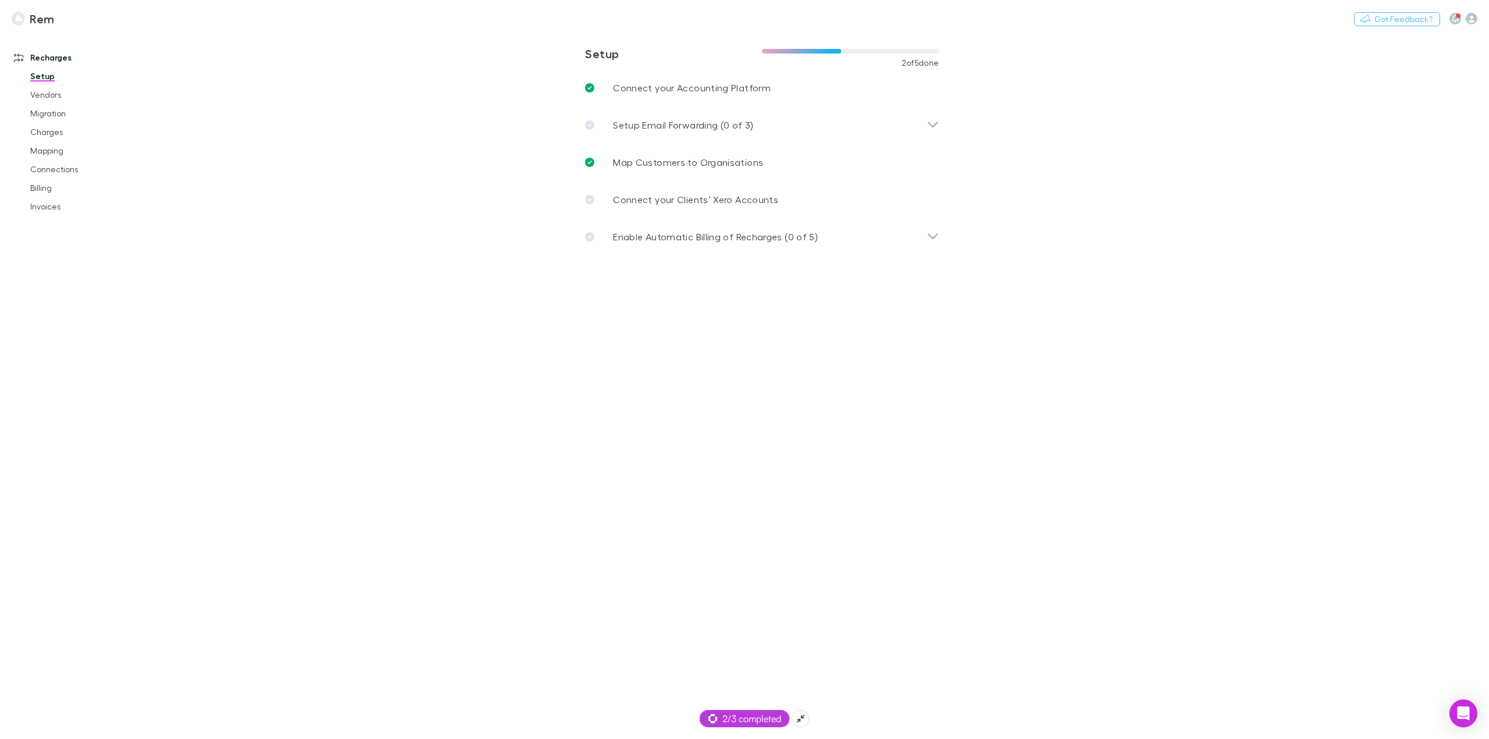
click at [739, 725] on span "2/3 completed" at bounding box center [745, 719] width 73 height 14
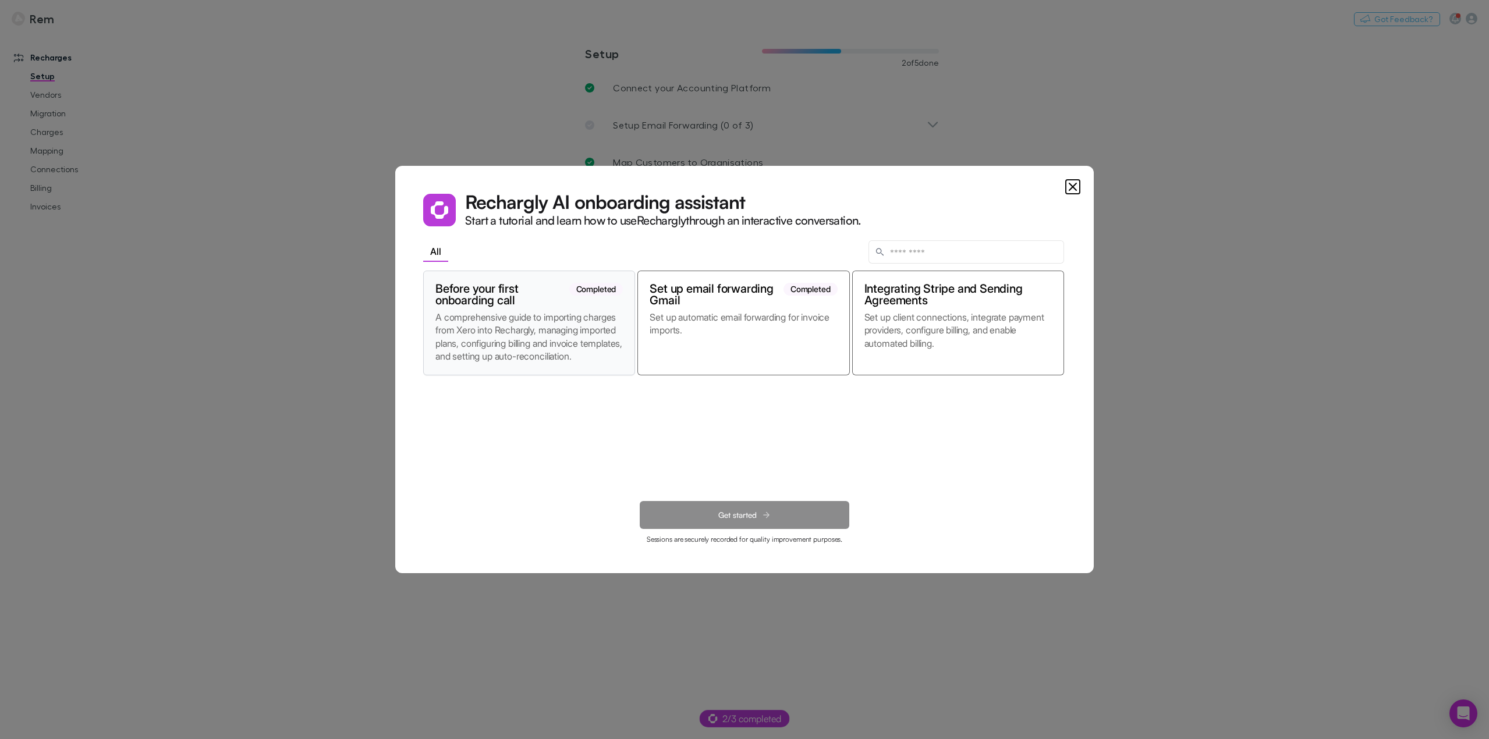
click at [537, 313] on p "A comprehensive guide to importing charges from Xero into Rechargly, managing i…" at bounding box center [529, 337] width 187 height 52
click at [741, 520] on span "Get started" at bounding box center [737, 516] width 38 height 10
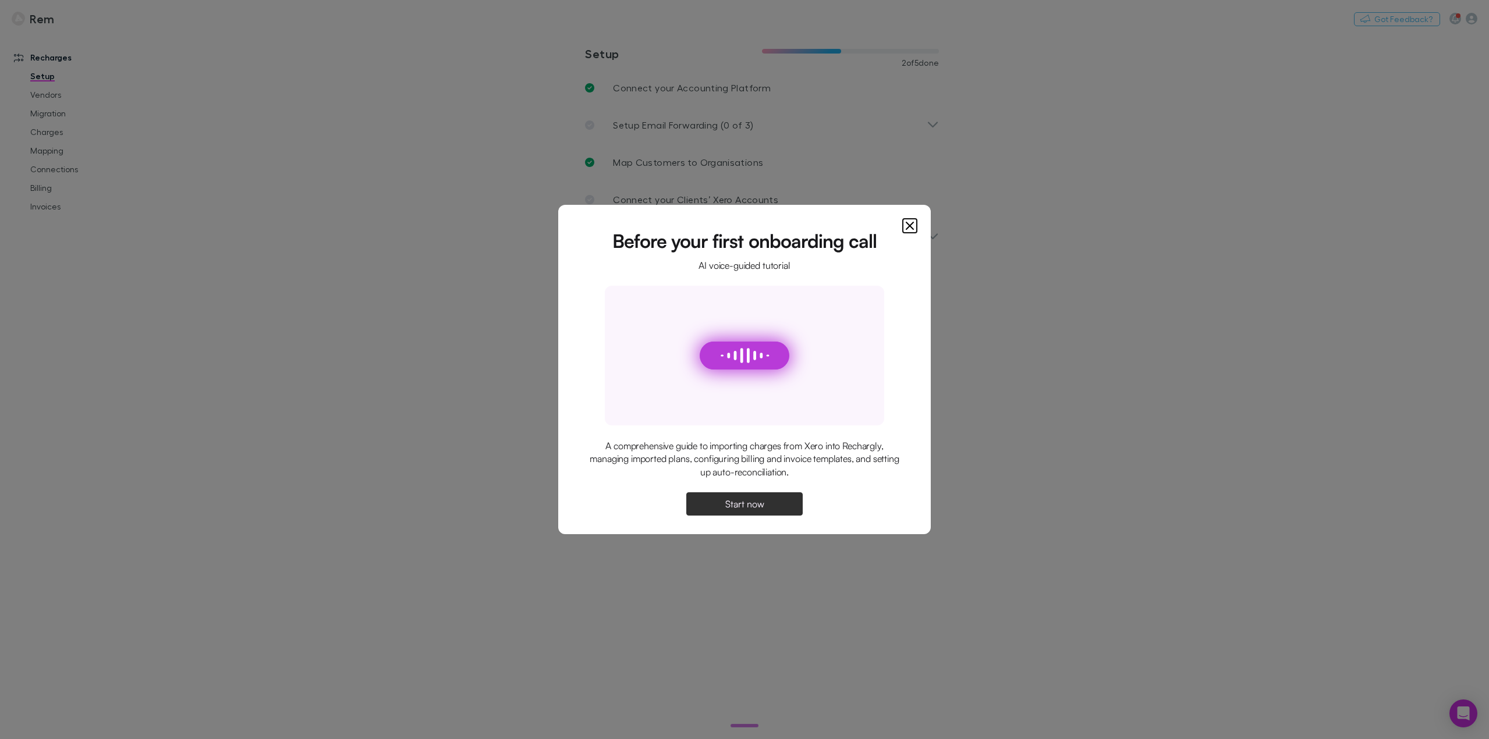
click at [761, 504] on span "Start now" at bounding box center [744, 504] width 39 height 9
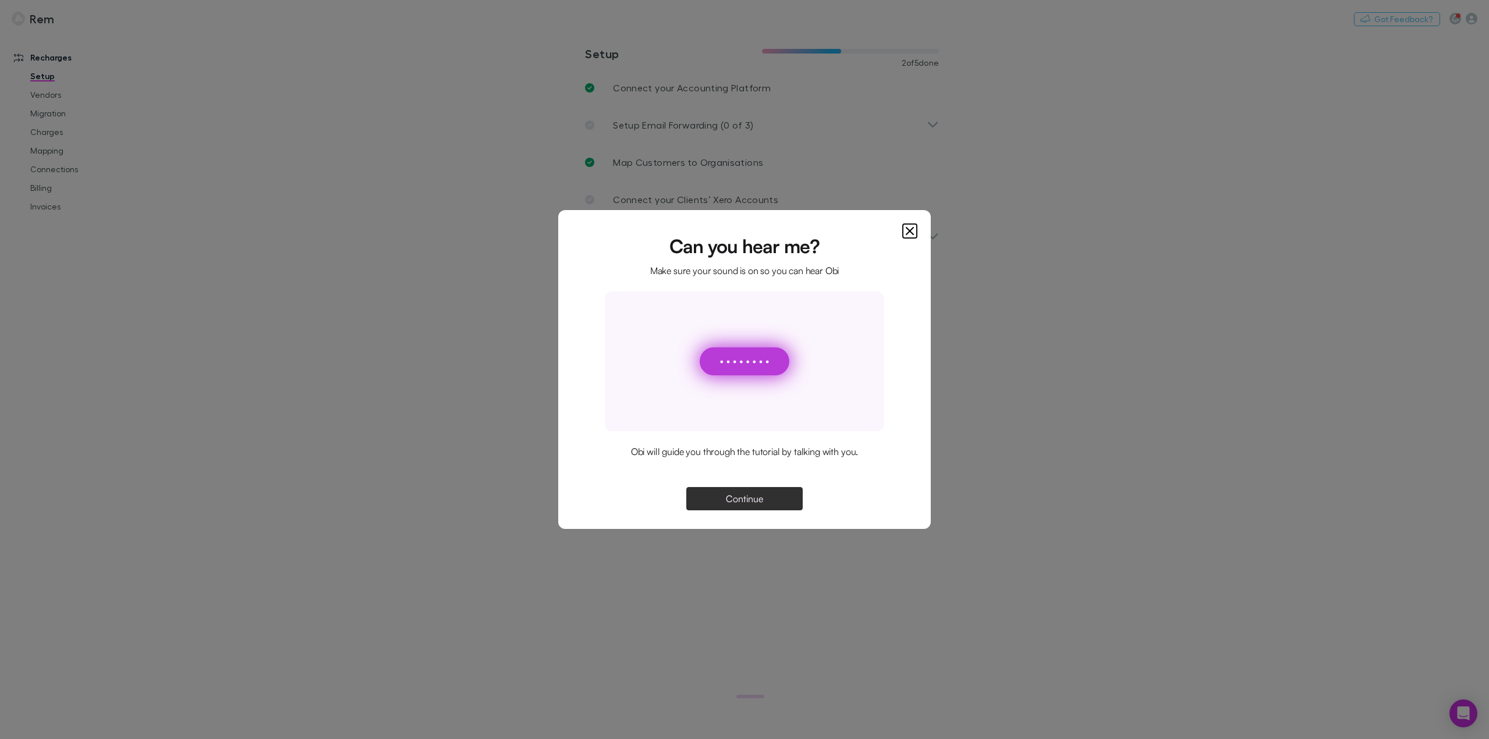
click at [761, 504] on span "Continue" at bounding box center [744, 498] width 37 height 9
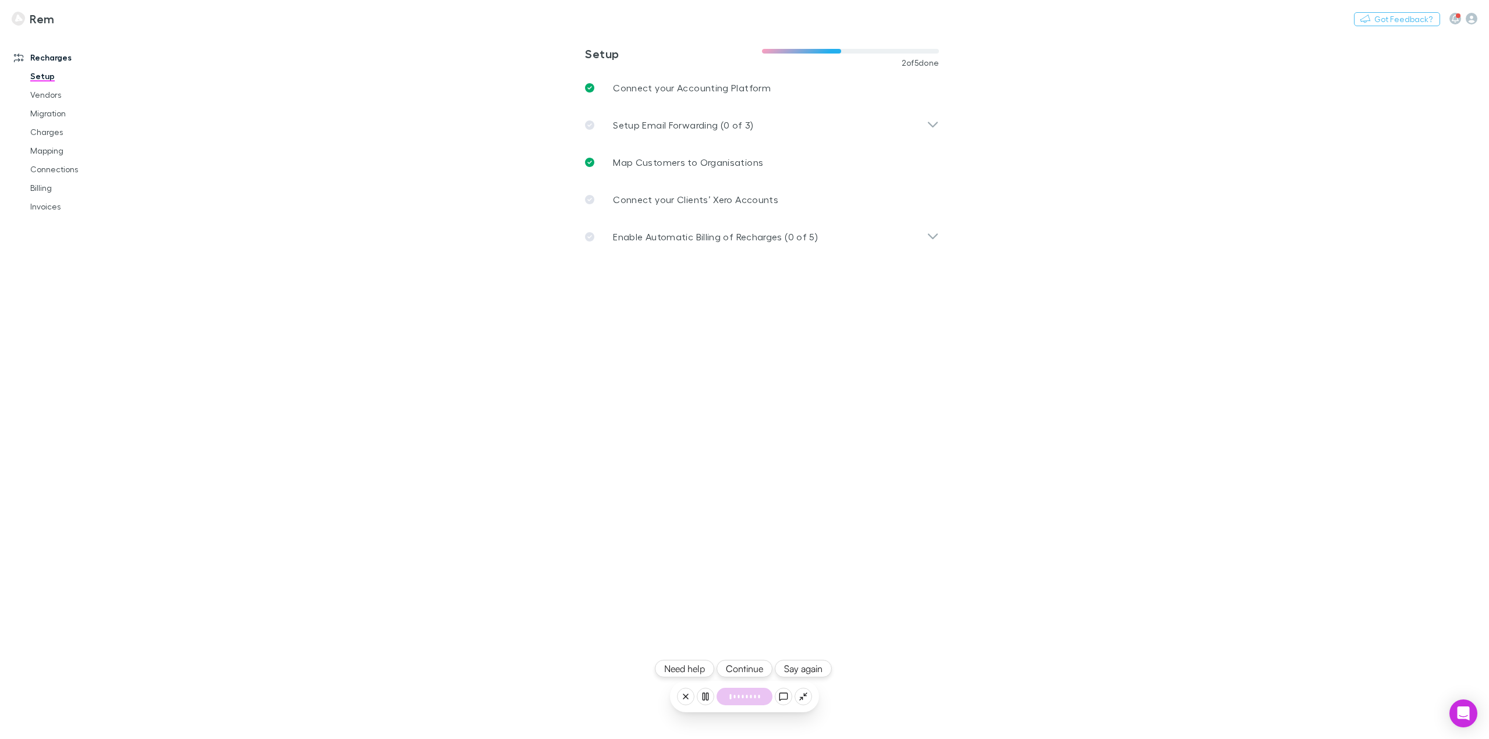
click at [753, 668] on button "Continue" at bounding box center [745, 668] width 56 height 17
click at [749, 672] on button "Continue" at bounding box center [745, 668] width 56 height 17
click at [754, 670] on button "Continue" at bounding box center [745, 668] width 56 height 17
click at [777, 125] on div "Setup Email Forwarding (0 of 3)" at bounding box center [756, 125] width 342 height 14
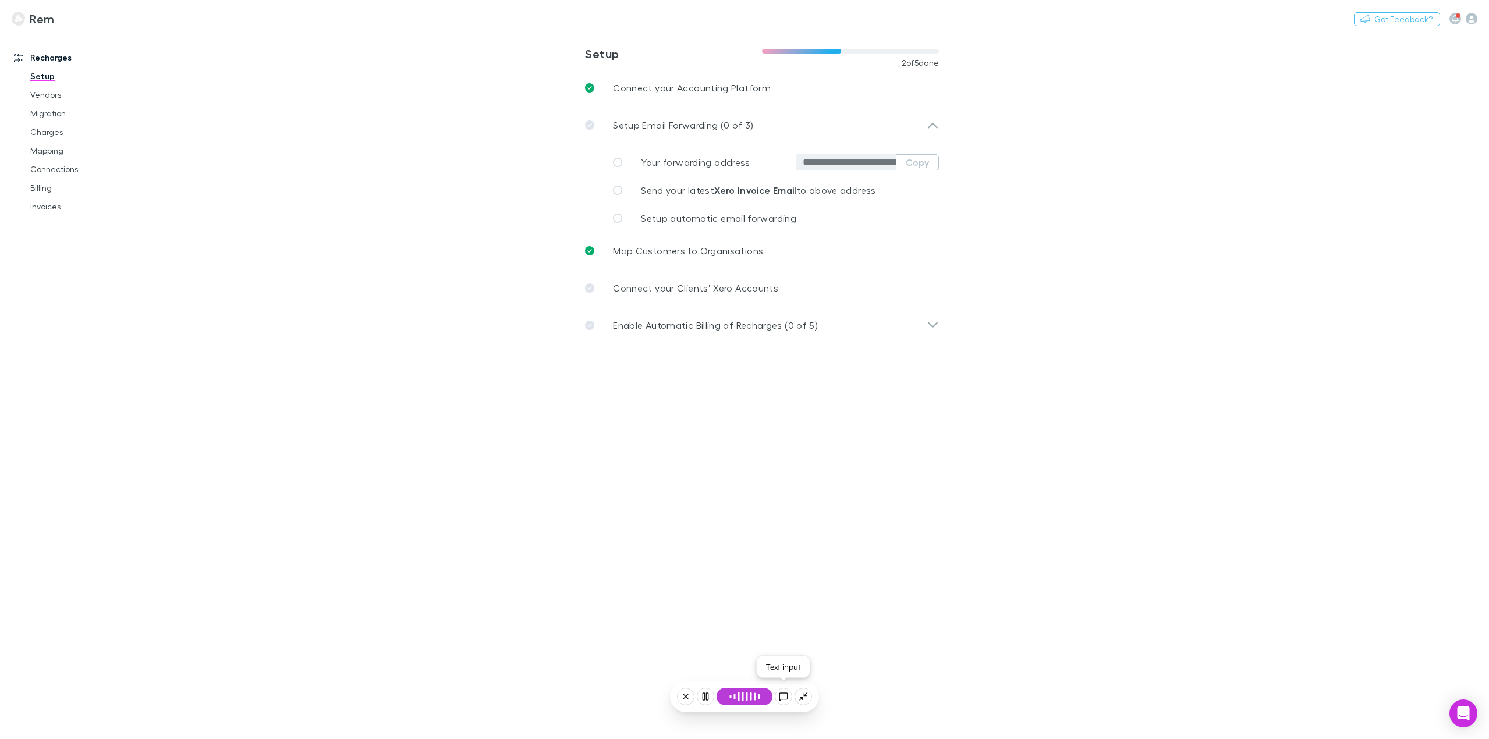
click at [786, 696] on icon at bounding box center [783, 696] width 9 height 9
click at [771, 697] on textarea "**********" at bounding box center [745, 697] width 122 height 16
type textarea "**********"
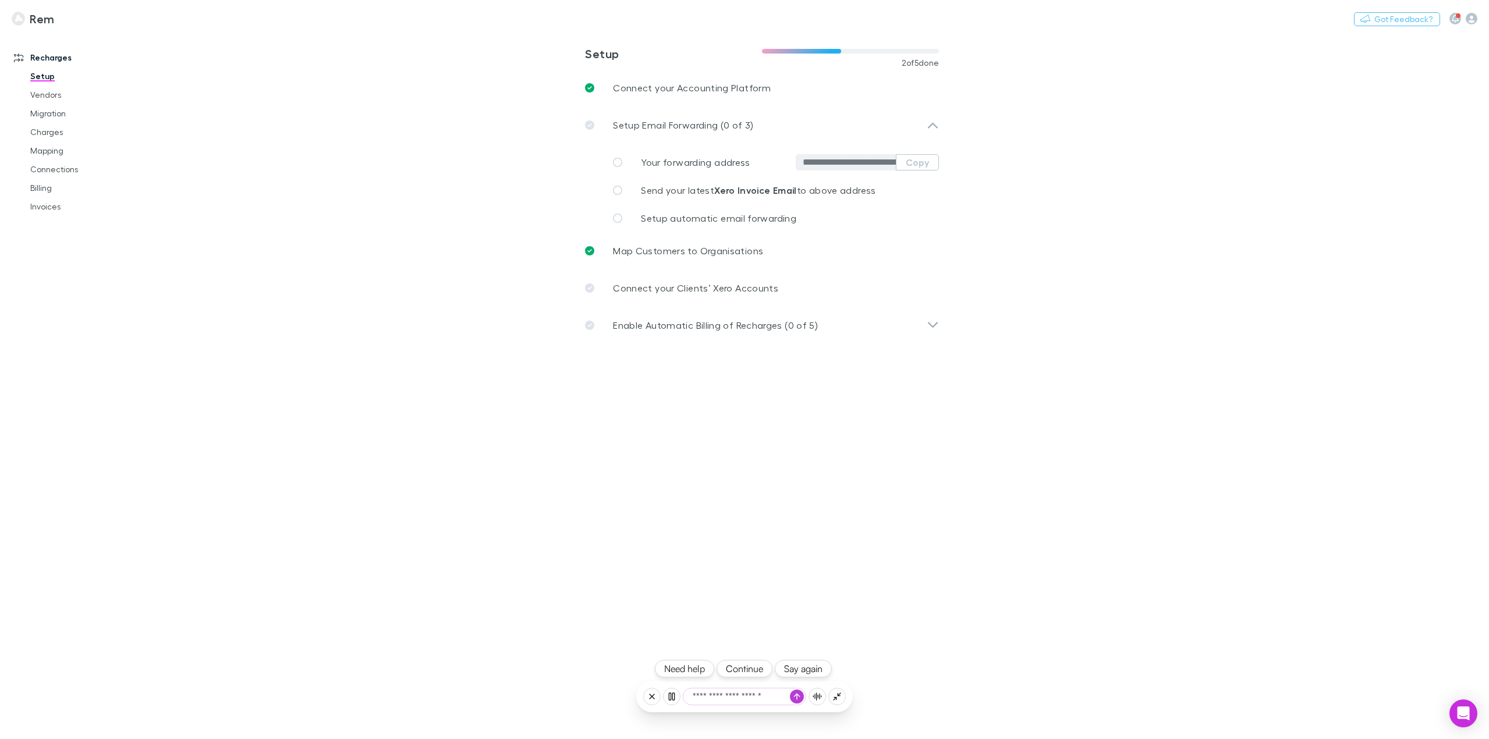
click at [778, 700] on textarea "**********" at bounding box center [745, 697] width 122 height 16
type textarea "**********"
click at [99, 22] on button "Switch company" at bounding box center [104, 19] width 77 height 14
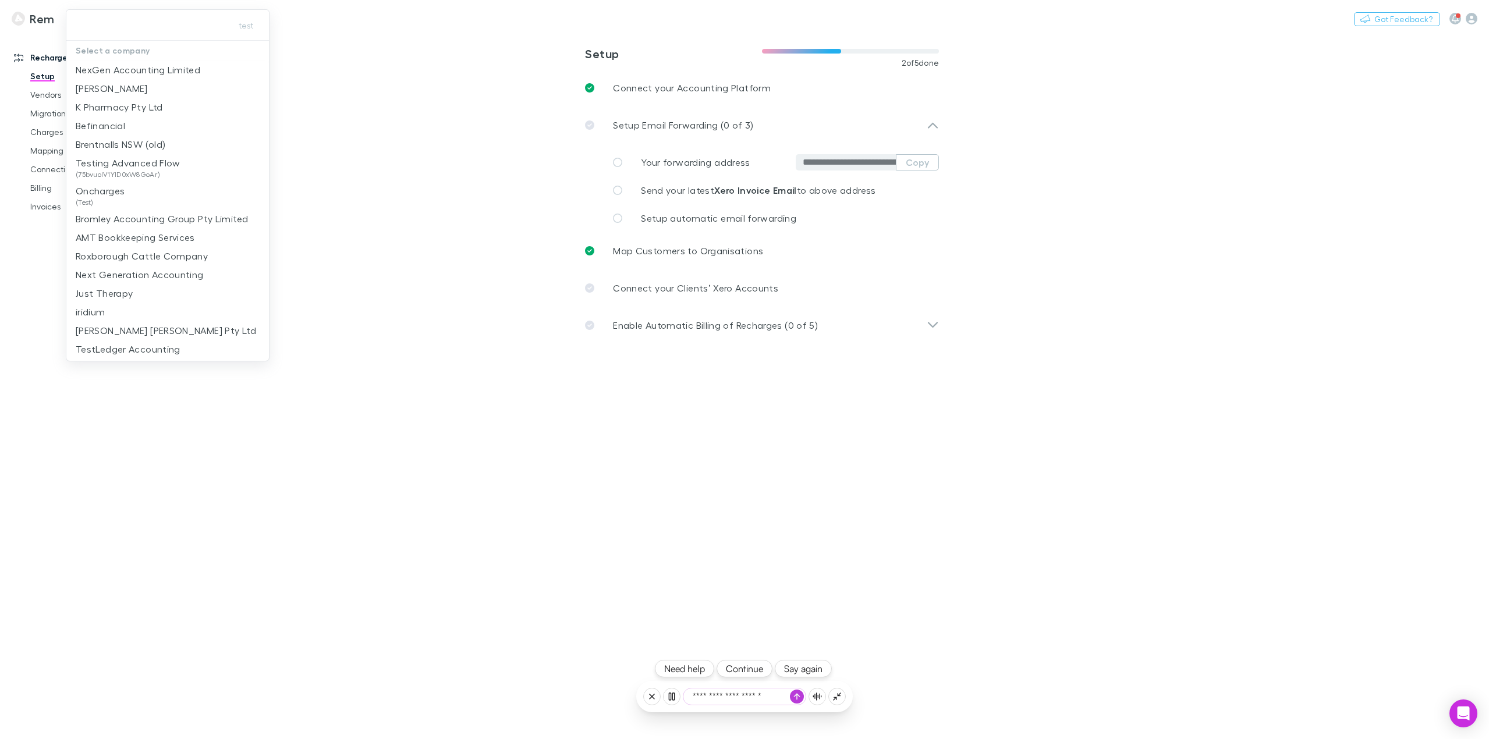
click at [592, 455] on div at bounding box center [744, 369] width 1489 height 739
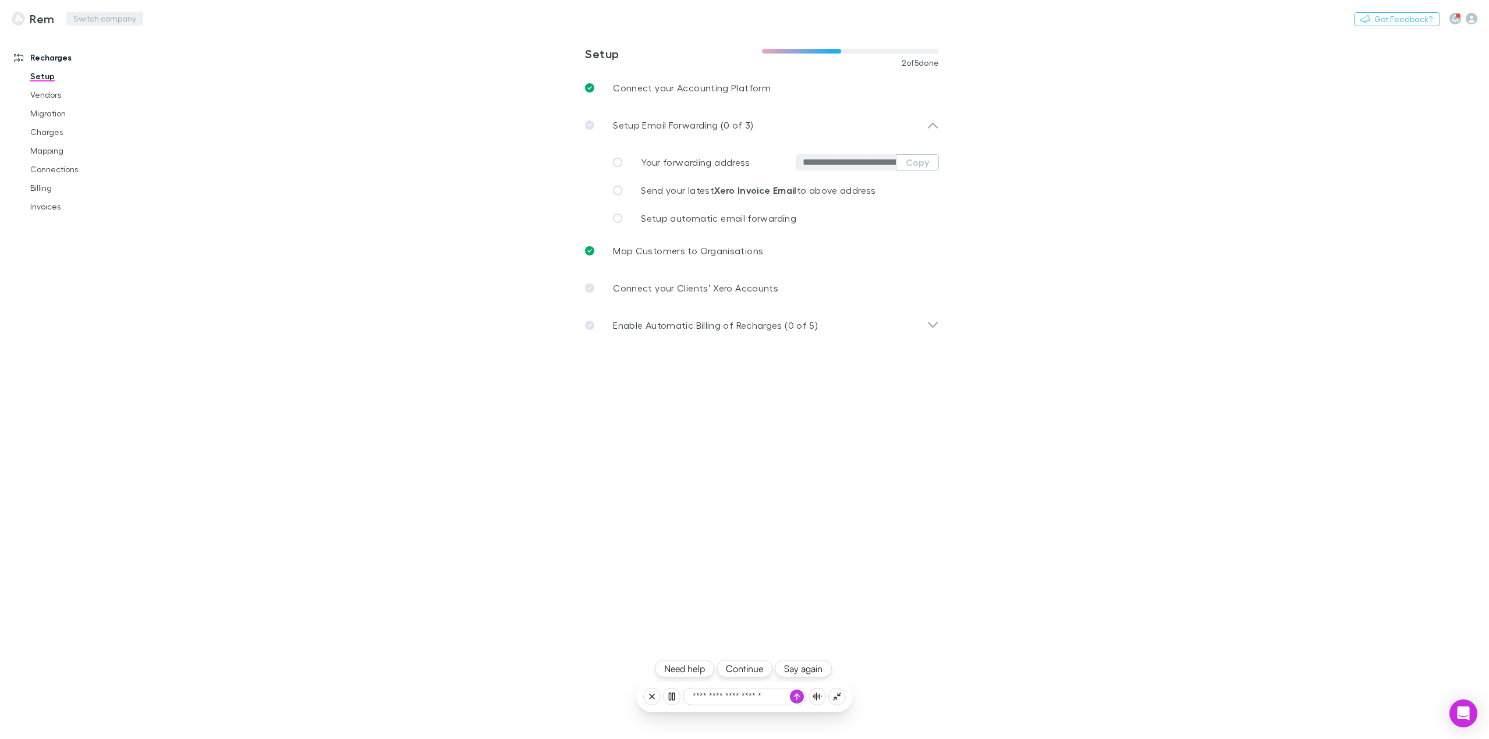
click at [97, 20] on button "Switch company" at bounding box center [104, 19] width 77 height 14
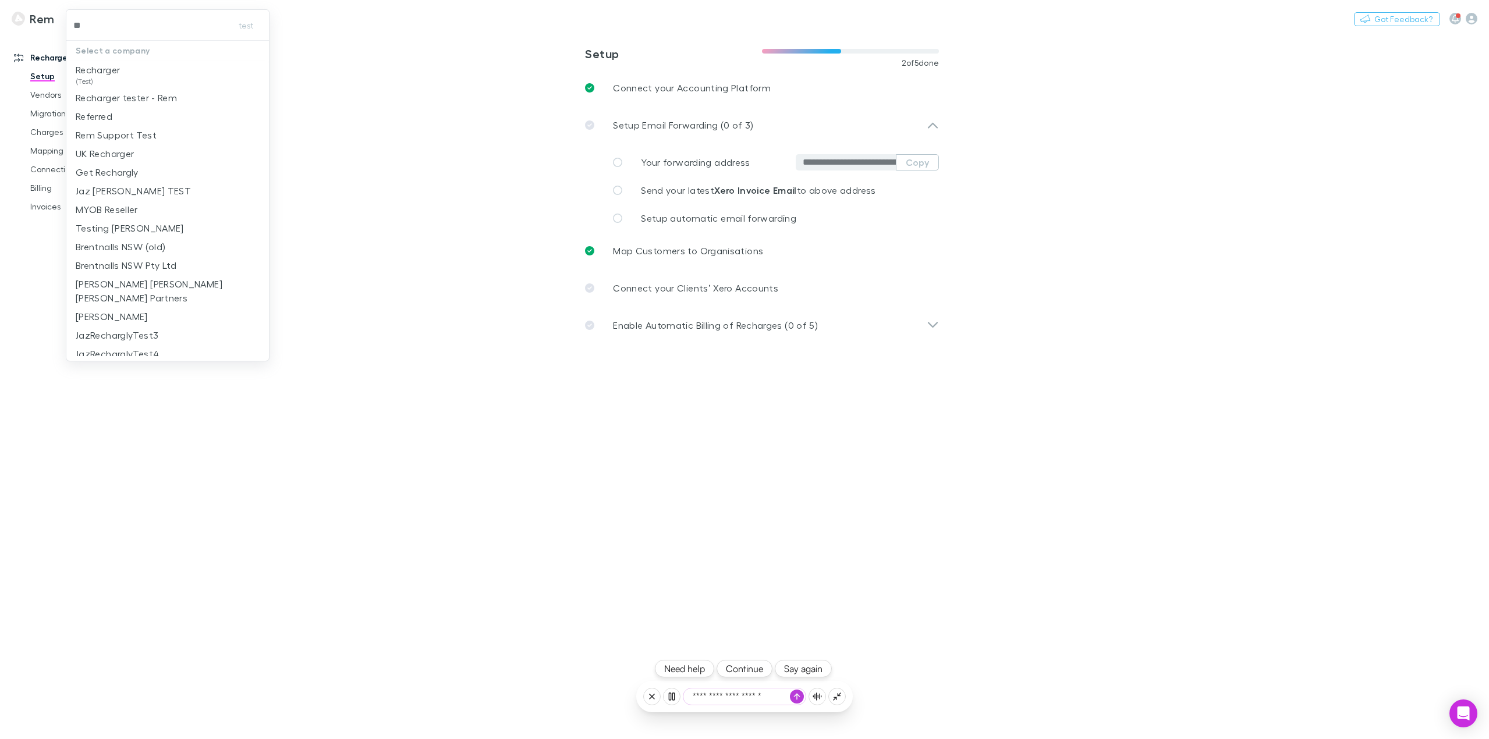
type input "***"
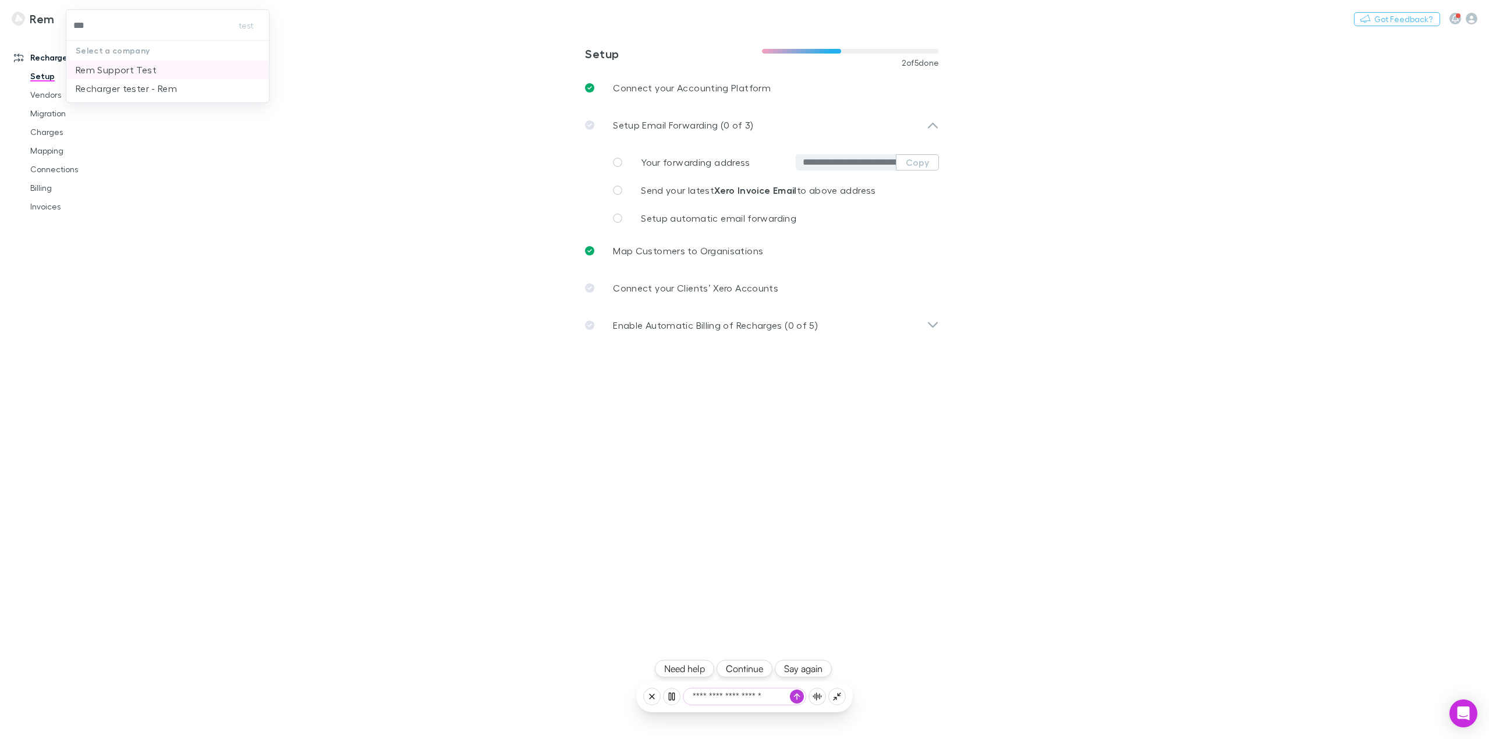
click at [116, 73] on p "Rem Support Test" at bounding box center [116, 70] width 81 height 14
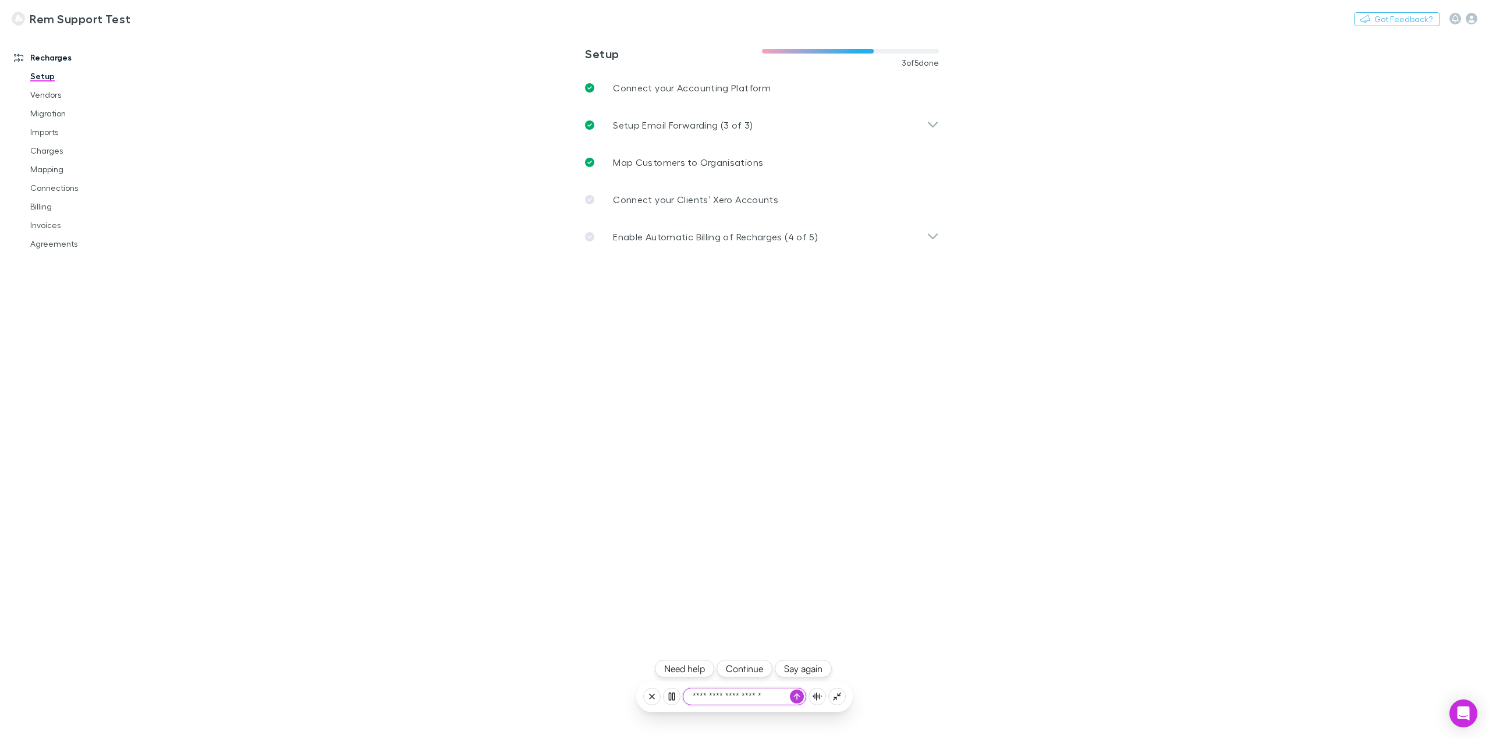
click at [760, 695] on textarea "**********" at bounding box center [745, 697] width 122 height 16
click at [749, 674] on button "Continue" at bounding box center [745, 668] width 56 height 17
click at [763, 692] on textarea "**********" at bounding box center [745, 697] width 122 height 16
click at [763, 691] on textarea "**********" at bounding box center [745, 697] width 122 height 16
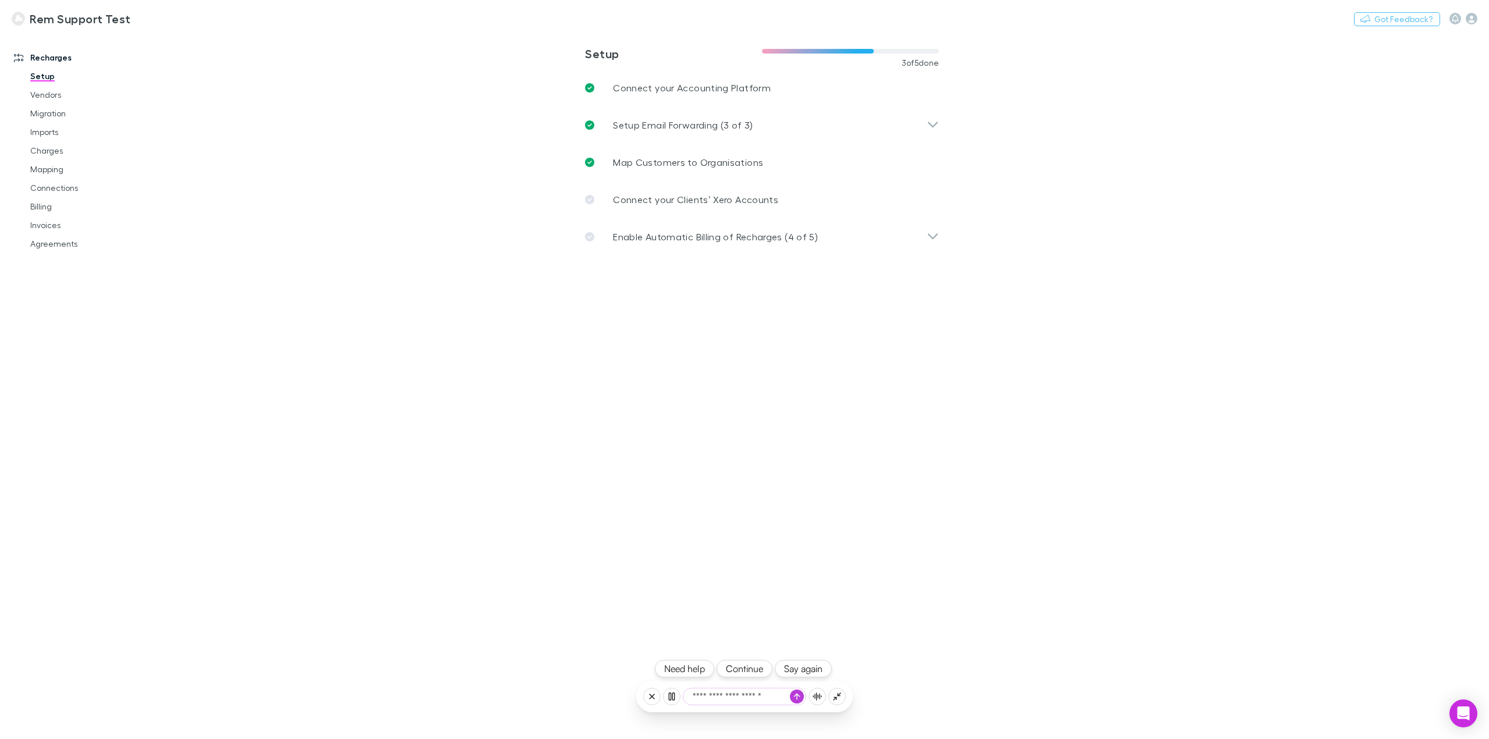
click at [763, 691] on textarea "**********" at bounding box center [745, 697] width 122 height 16
type textarea "**********"
click at [751, 671] on button "Continue" at bounding box center [745, 668] width 56 height 17
click at [750, 671] on button "Continue" at bounding box center [745, 668] width 56 height 17
click at [752, 665] on button "Continue" at bounding box center [745, 668] width 56 height 17
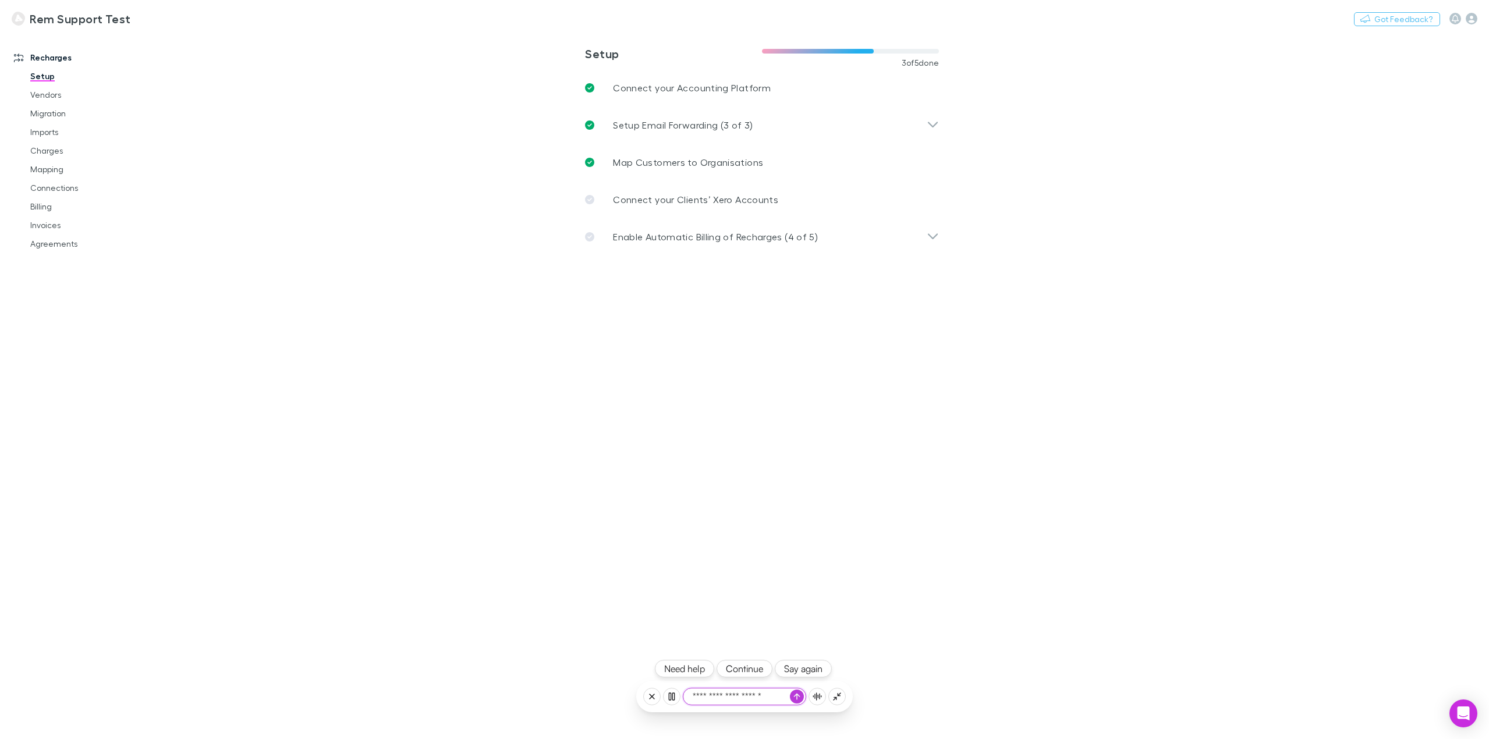
click at [754, 696] on textarea "**********" at bounding box center [745, 697] width 122 height 16
type textarea "********"
click at [45, 131] on link "Imports" at bounding box center [91, 132] width 144 height 19
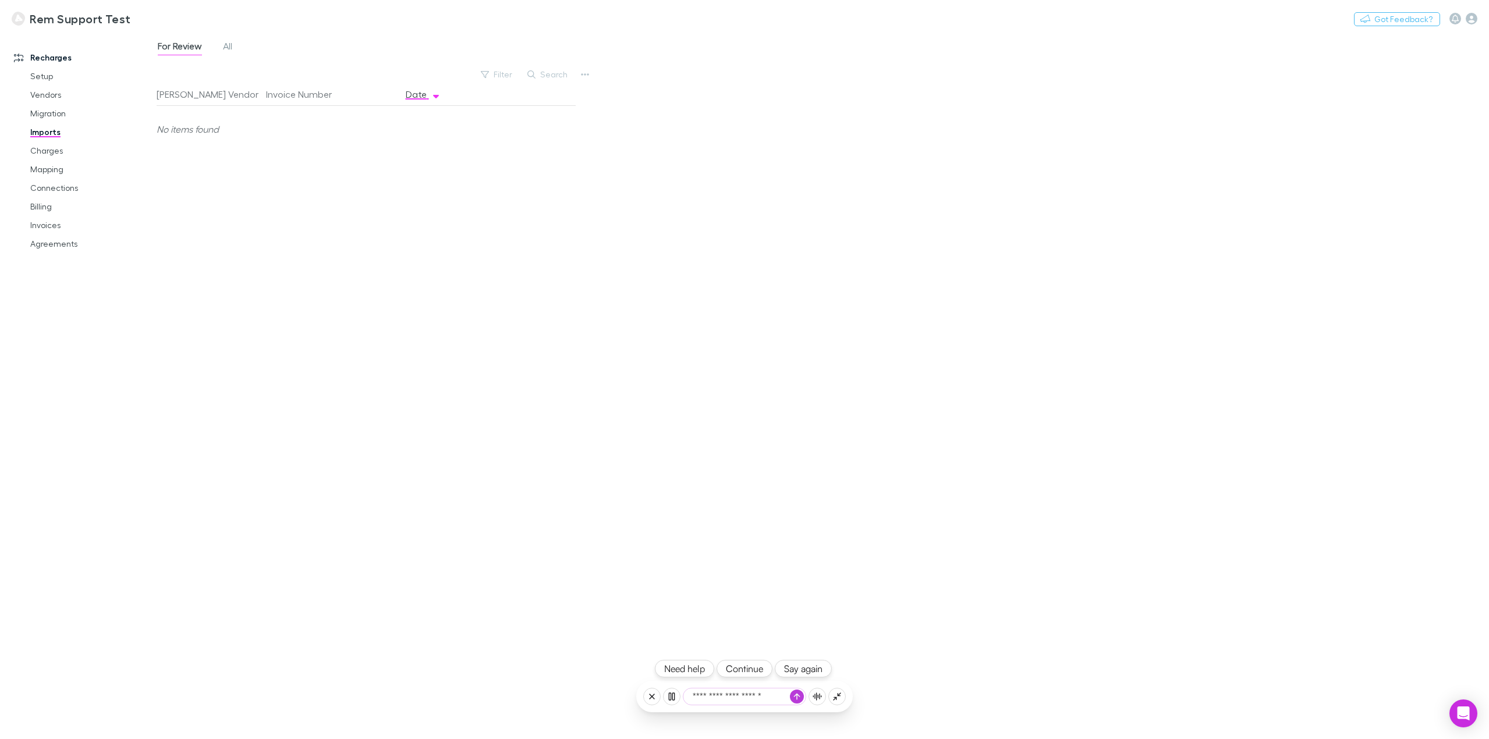
click at [748, 663] on button "Continue" at bounding box center [745, 668] width 56 height 17
click at [225, 42] on span "All" at bounding box center [227, 47] width 9 height 15
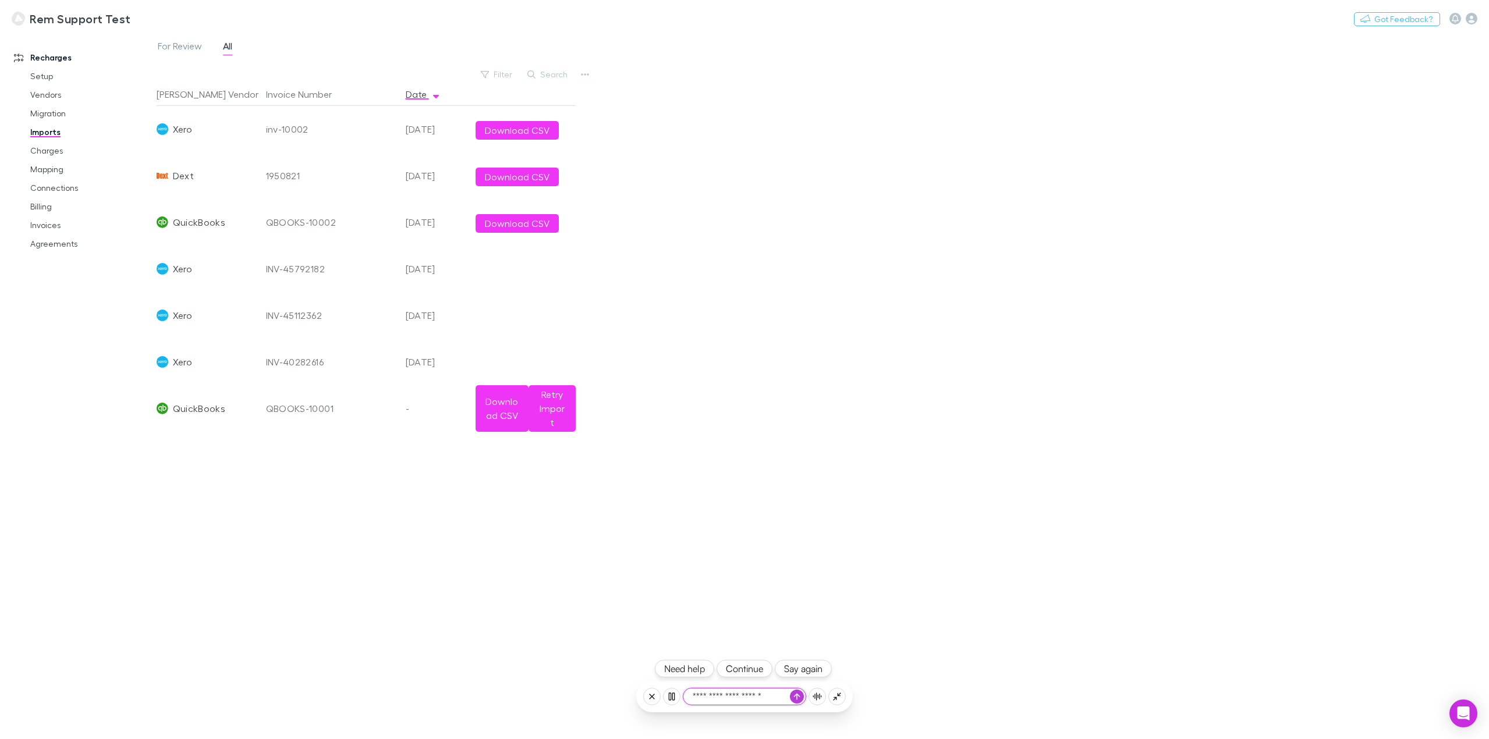
click at [800, 675] on button "Say again" at bounding box center [803, 668] width 57 height 17
click at [816, 668] on button "Say again" at bounding box center [803, 668] width 57 height 17
click at [812, 667] on button "Say again" at bounding box center [803, 668] width 57 height 17
click at [732, 700] on textarea "**********" at bounding box center [745, 697] width 122 height 16
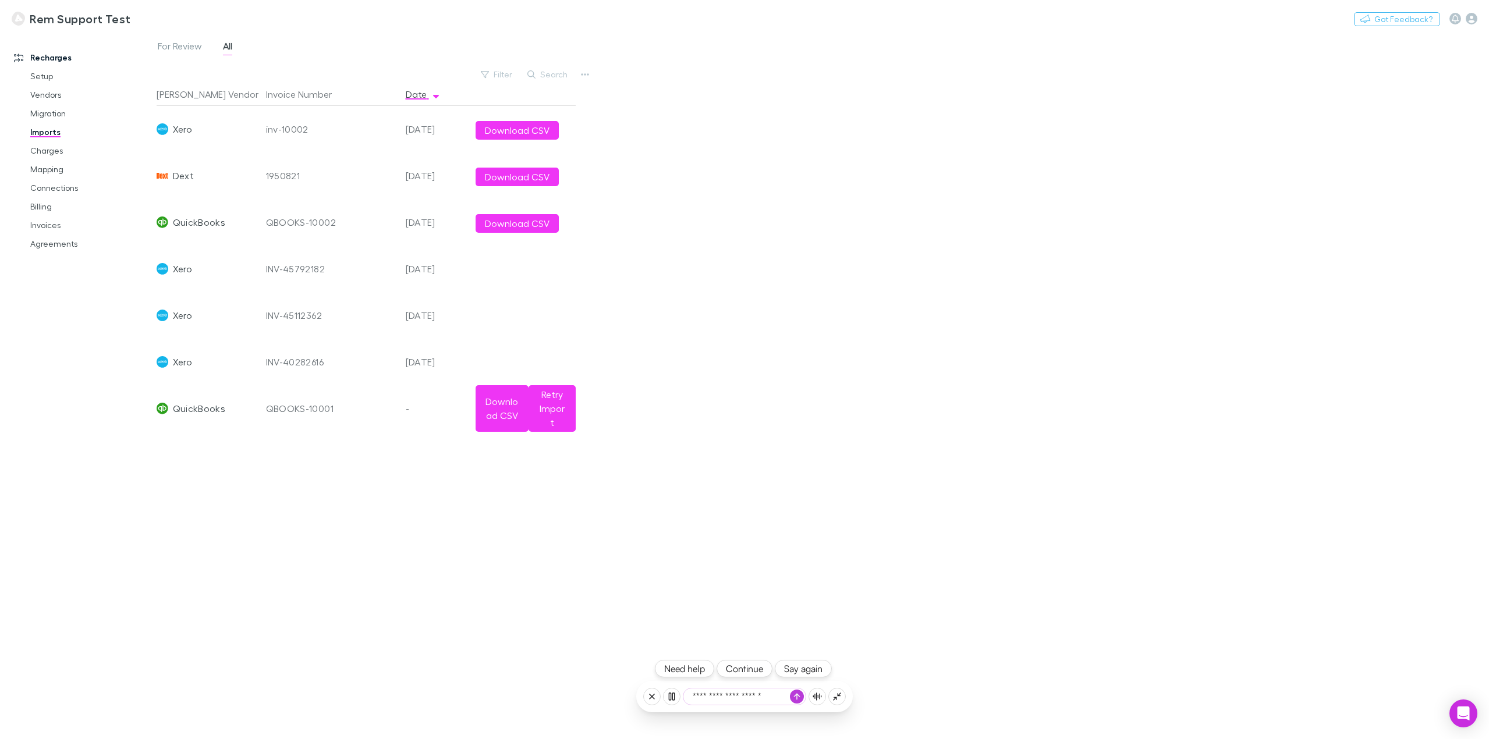
click at [732, 700] on textarea "**********" at bounding box center [745, 697] width 122 height 16
type textarea "**********"
click at [47, 152] on link "Charges" at bounding box center [91, 150] width 144 height 19
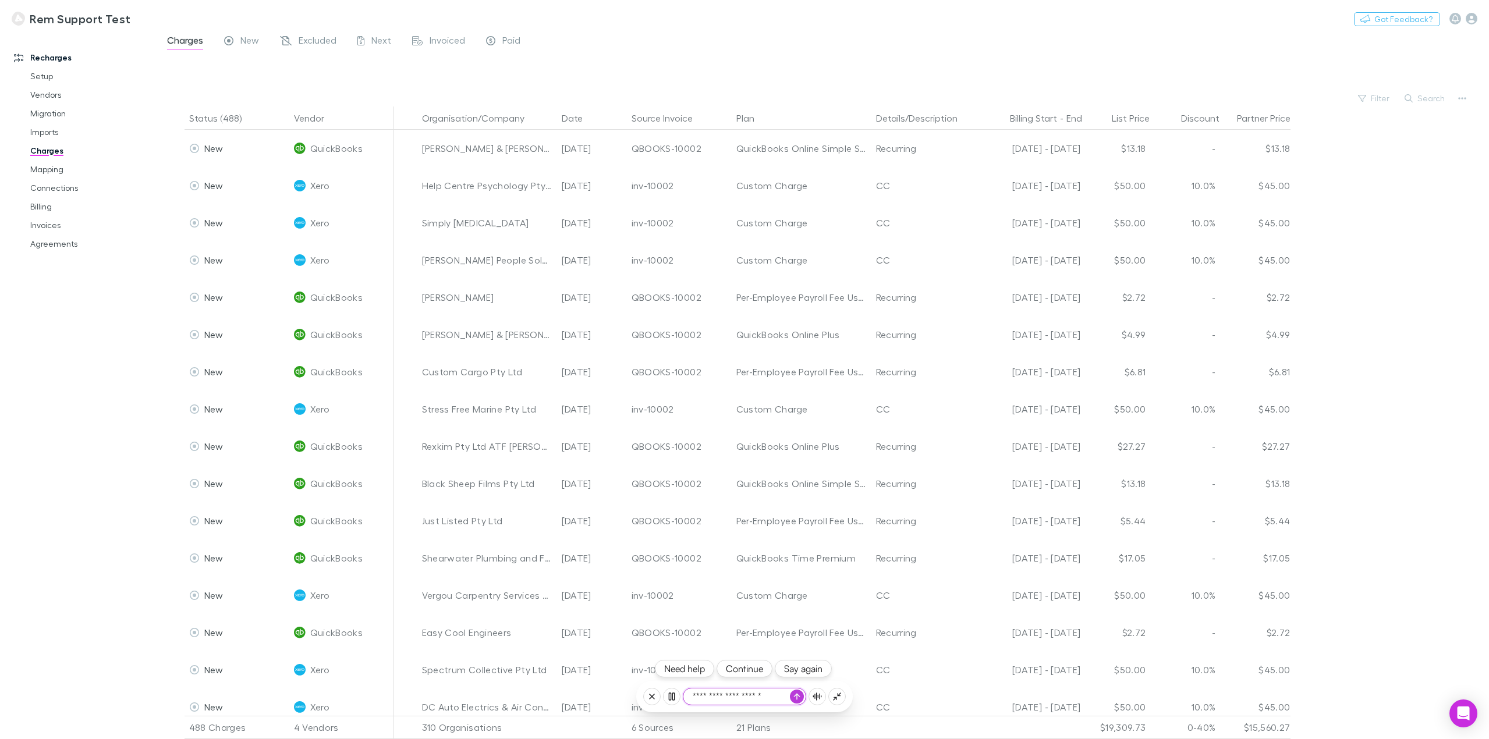
click at [756, 693] on textarea "**********" at bounding box center [745, 697] width 122 height 16
click at [755, 693] on textarea "**********" at bounding box center [745, 697] width 122 height 16
type textarea "*******"
click at [794, 43] on div "Charges New Excluded Next Invoiced Paid" at bounding box center [823, 44] width 1333 height 22
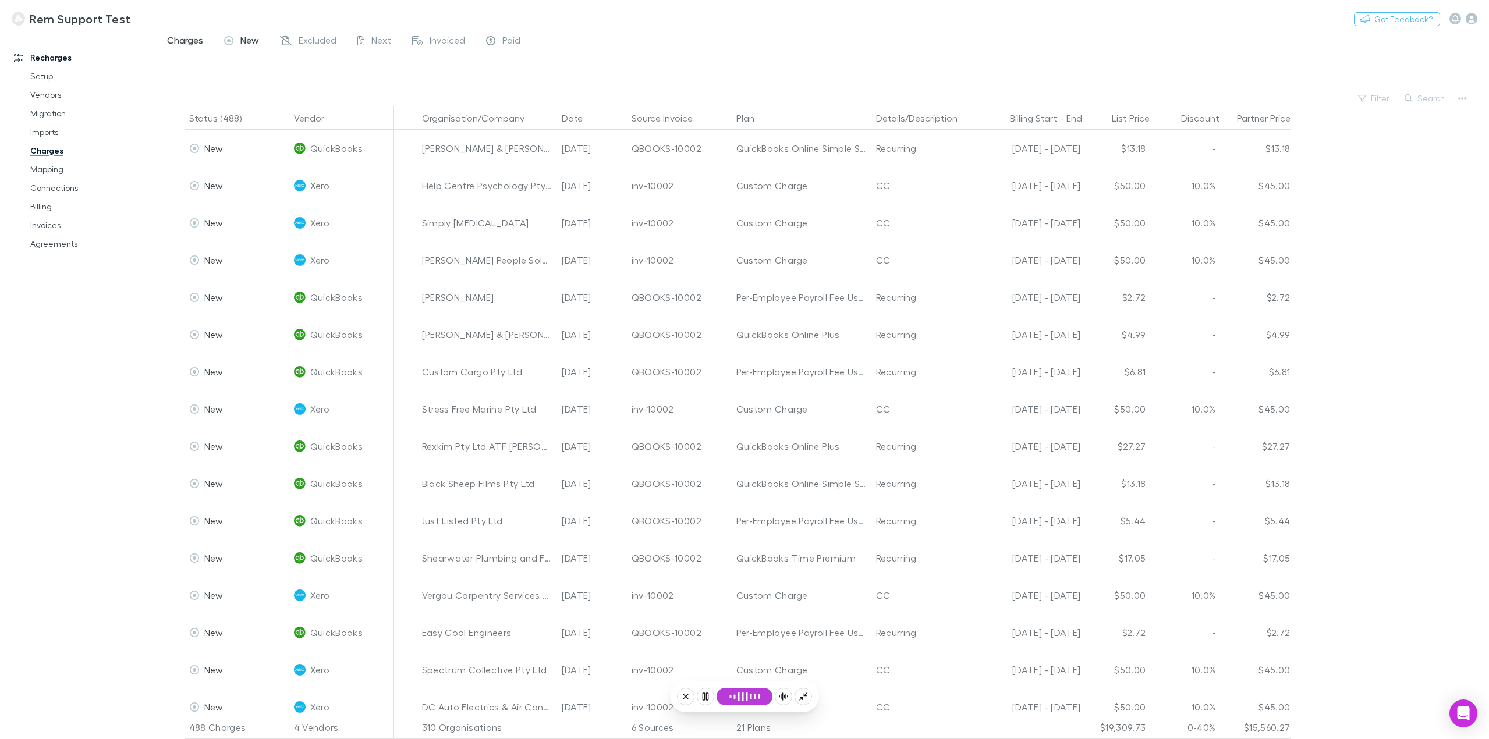
click at [232, 44] on icon at bounding box center [228, 42] width 9 height 12
click at [764, 696] on textarea "**********" at bounding box center [745, 697] width 122 height 16
click at [748, 667] on button "Continue" at bounding box center [745, 668] width 56 height 17
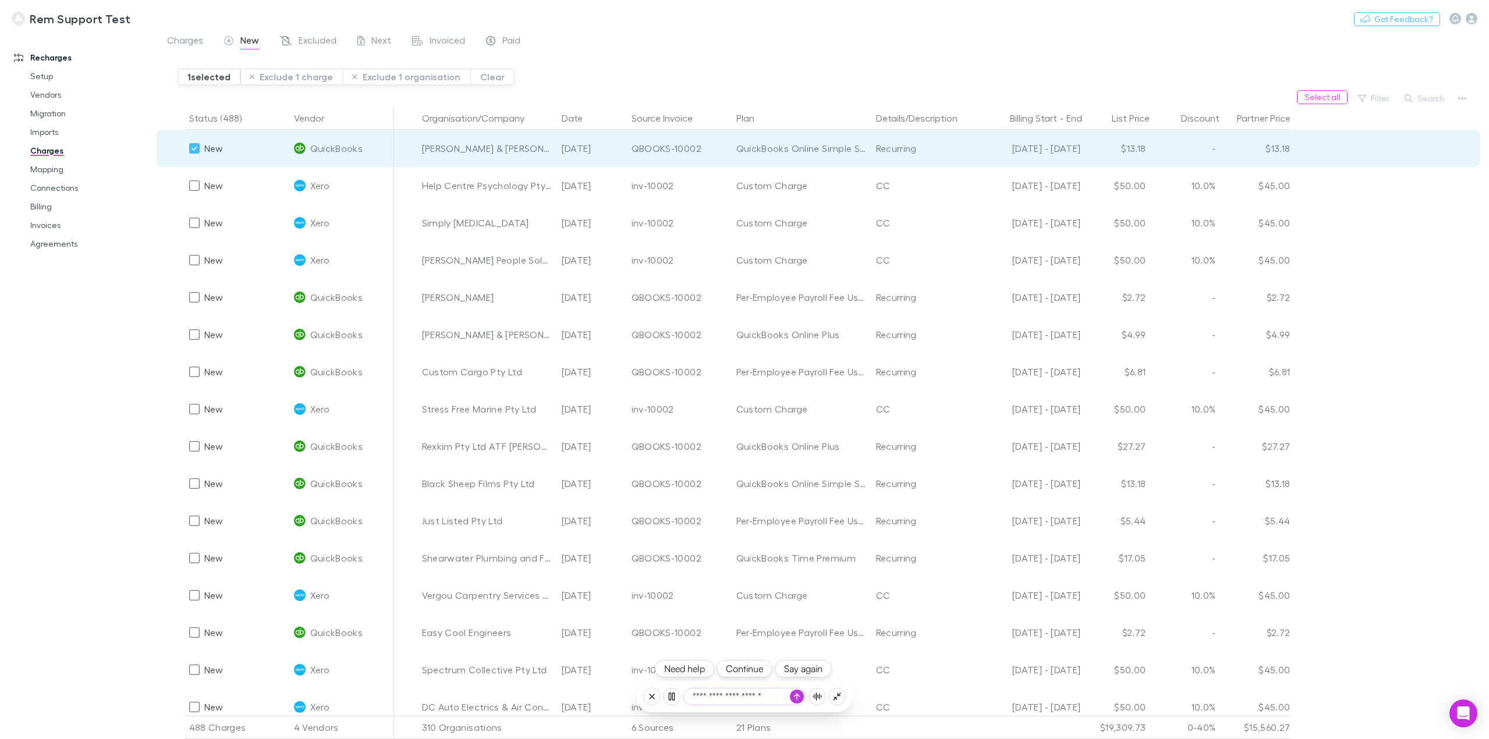
click at [746, 671] on button "Continue" at bounding box center [745, 668] width 56 height 17
click at [747, 673] on button "Continue" at bounding box center [745, 668] width 56 height 17
click at [394, 79] on button "Exclude 1 organisation" at bounding box center [407, 77] width 128 height 16
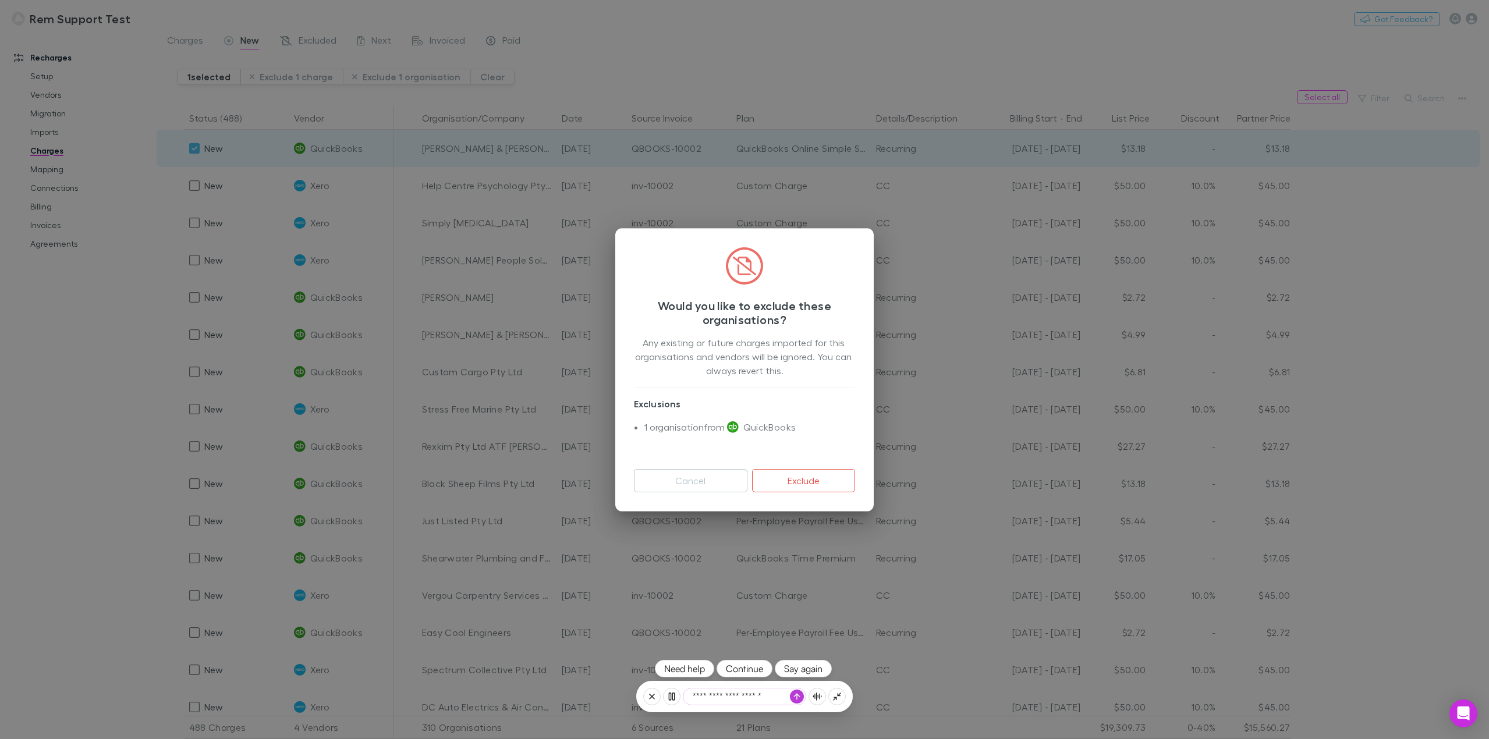
click at [743, 693] on textarea "**********" at bounding box center [745, 697] width 122 height 16
click at [696, 475] on button "Cancel" at bounding box center [691, 480] width 114 height 23
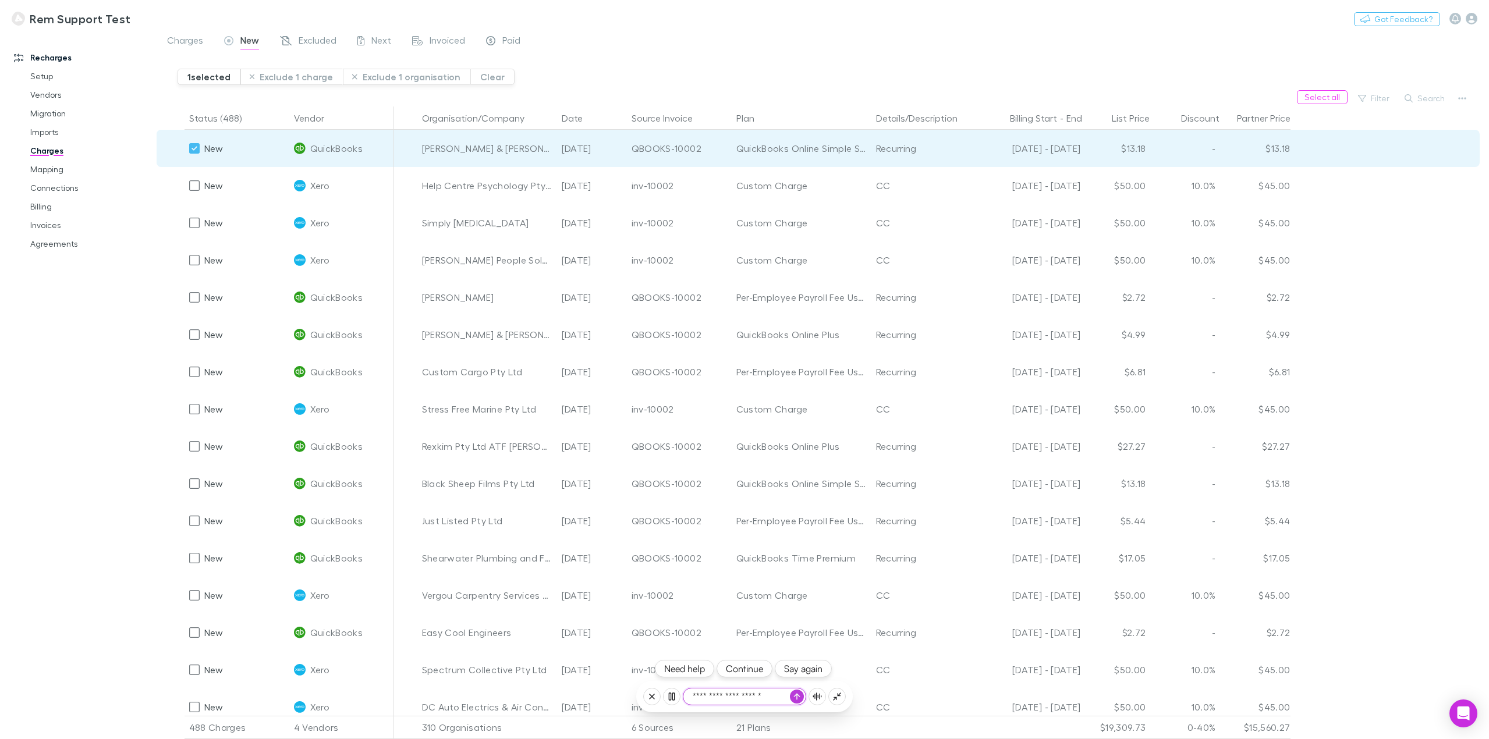
click at [749, 703] on textarea "**********" at bounding box center [745, 697] width 122 height 16
type textarea "**********"
click at [403, 81] on button "Exclude 1 organisation" at bounding box center [407, 77] width 128 height 16
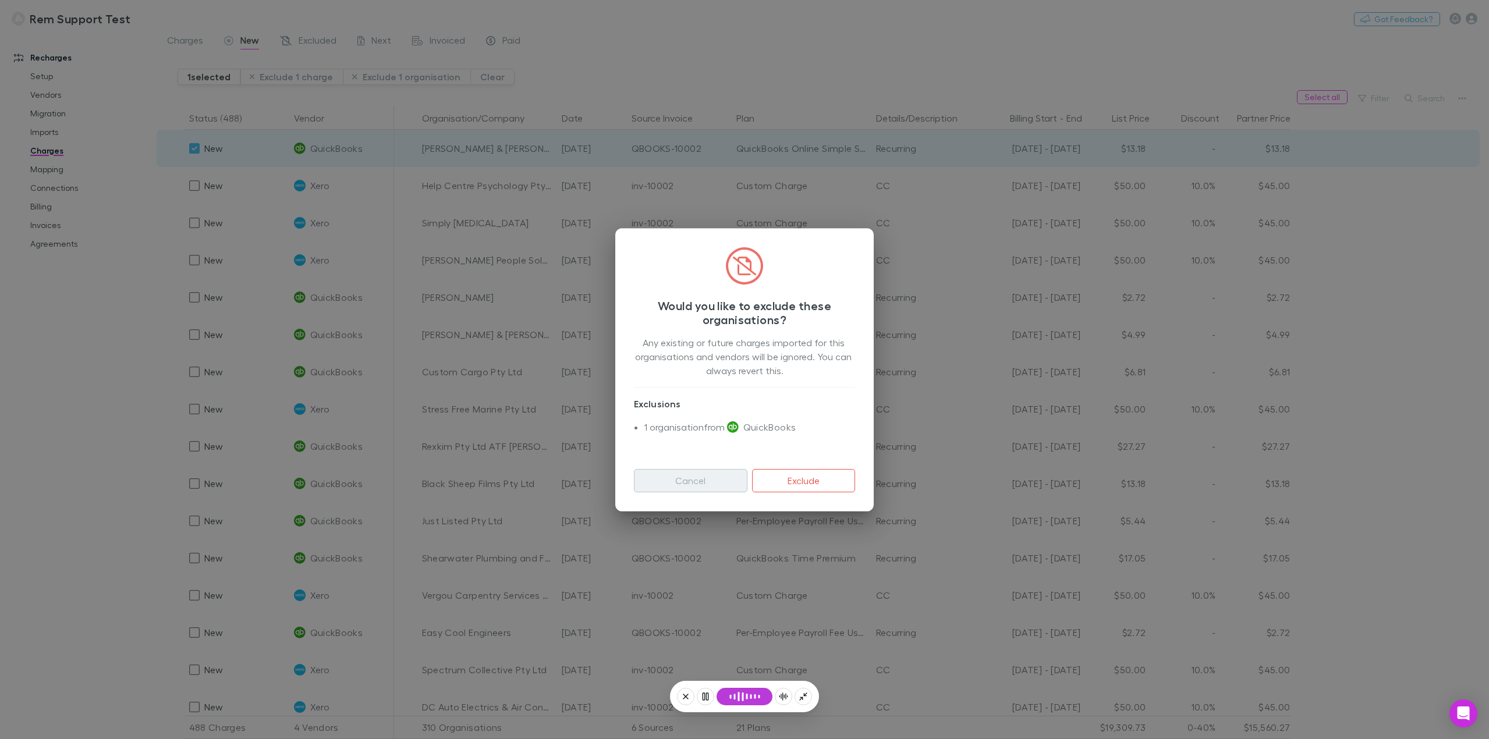
click at [693, 480] on button "Cancel" at bounding box center [691, 480] width 114 height 23
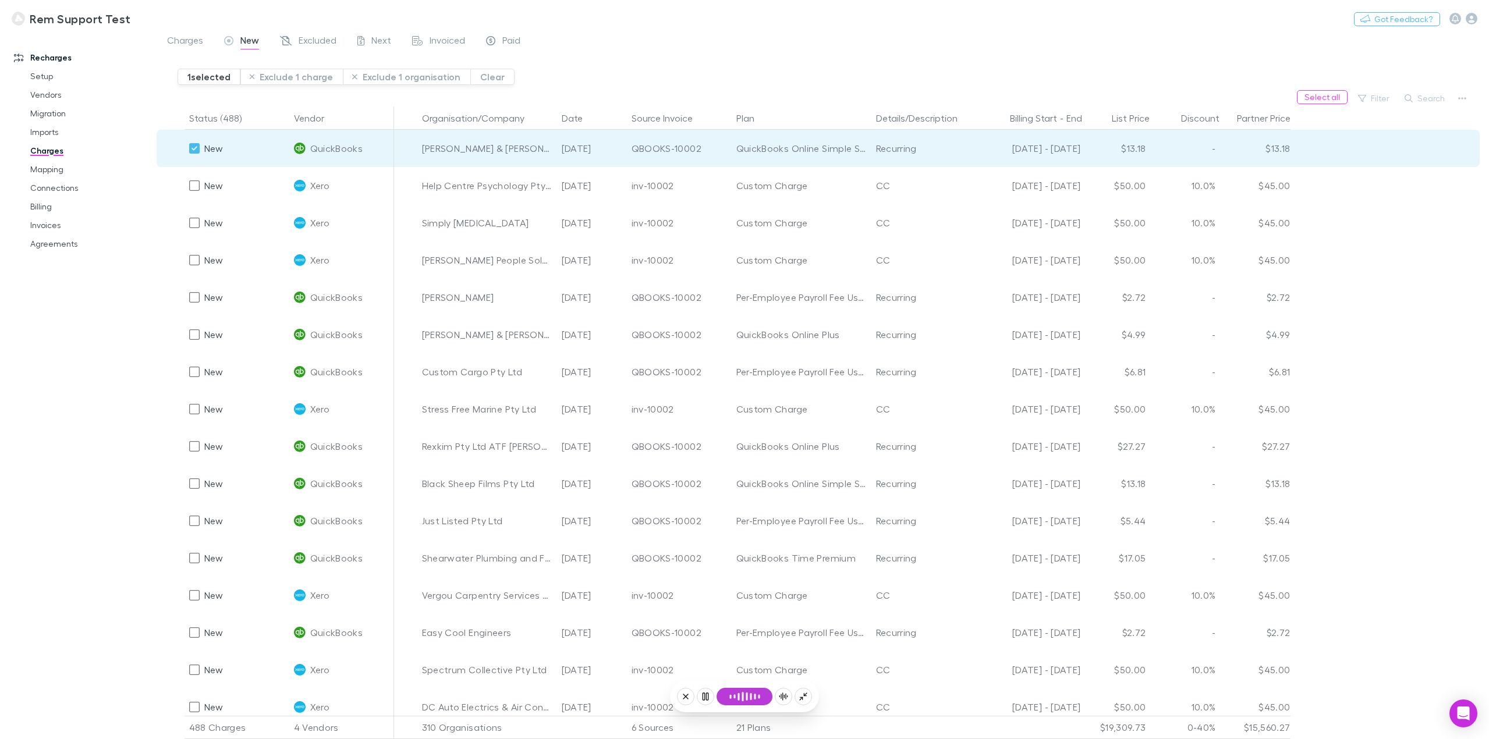
click at [595, 83] on div "1 selected Exclude 1 charge Exclude 1 organisation Clear" at bounding box center [834, 73] width 1312 height 36
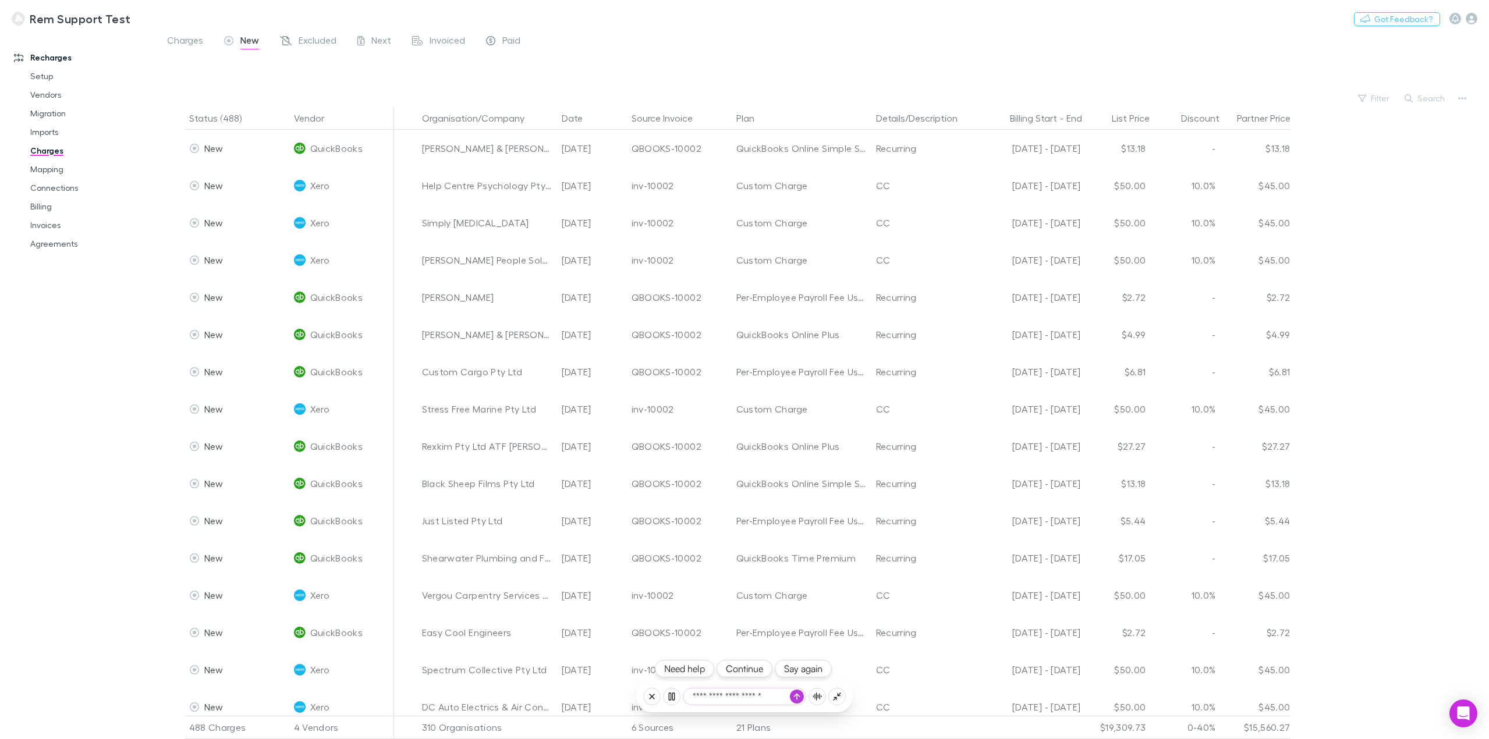
click at [752, 666] on button "Continue" at bounding box center [745, 668] width 56 height 17
click at [1463, 100] on icon "button" at bounding box center [1462, 98] width 8 height 9
click at [735, 670] on button "Continue" at bounding box center [745, 668] width 56 height 17
click at [1383, 144] on p "Plan exclusions" at bounding box center [1390, 143] width 141 height 14
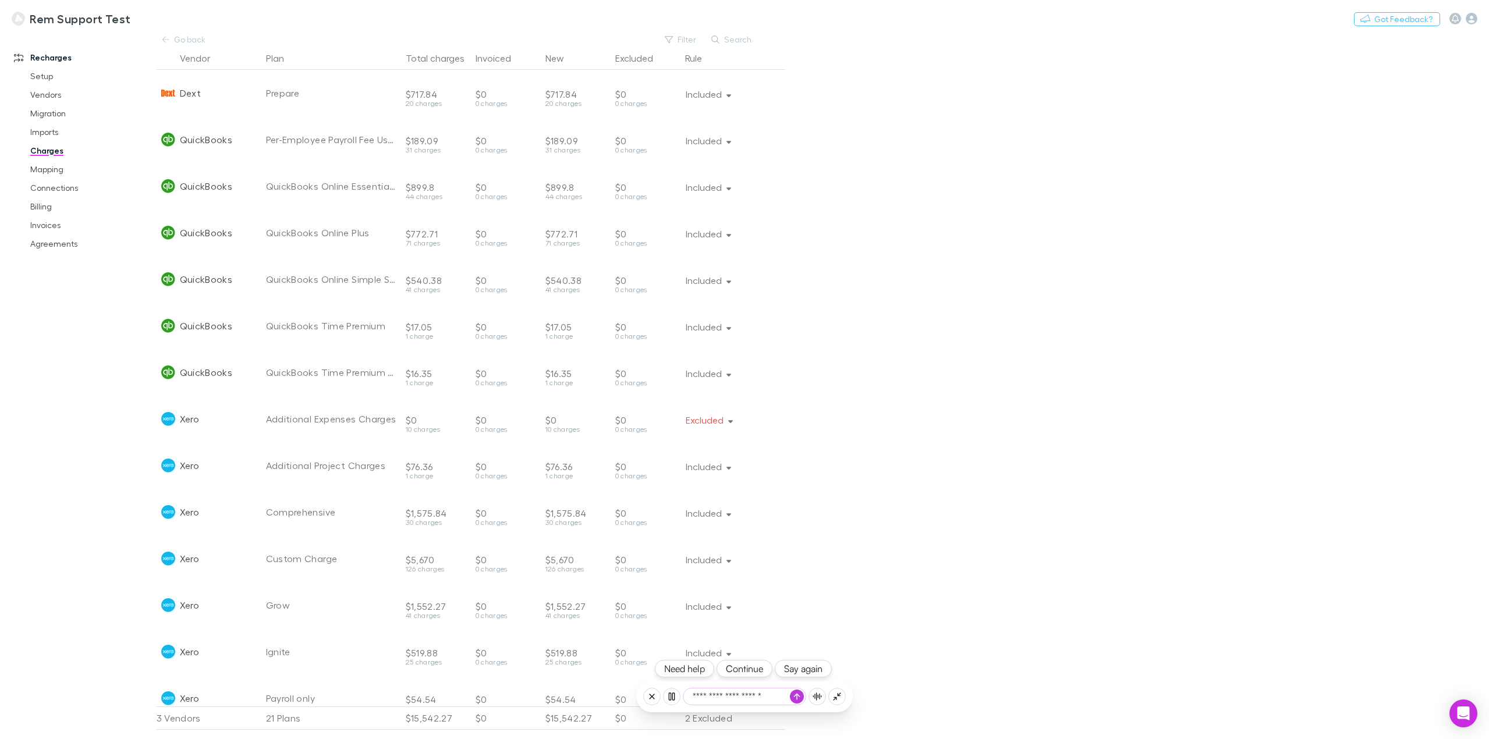
click at [752, 672] on button "Continue" at bounding box center [745, 668] width 56 height 17
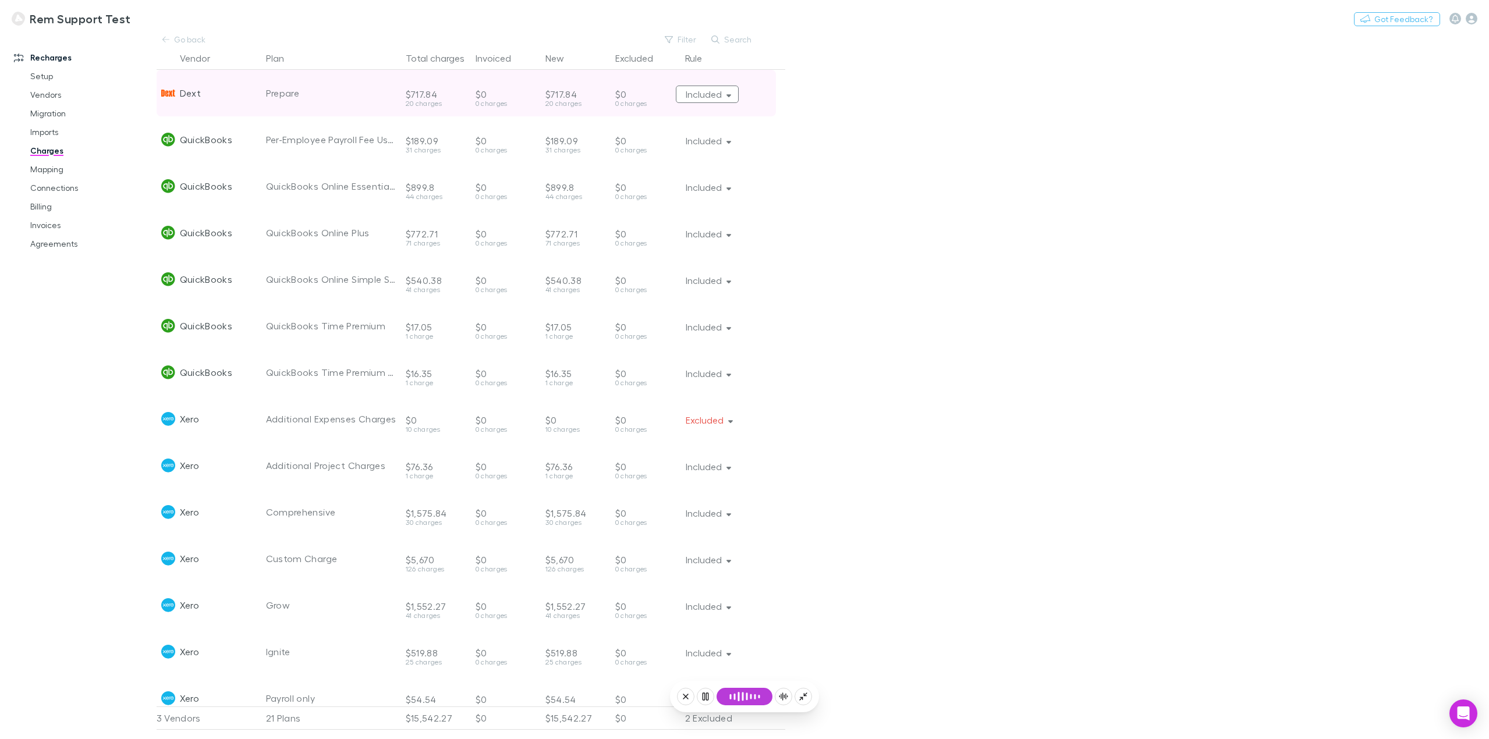
click at [730, 99] on button "Included" at bounding box center [707, 94] width 63 height 17
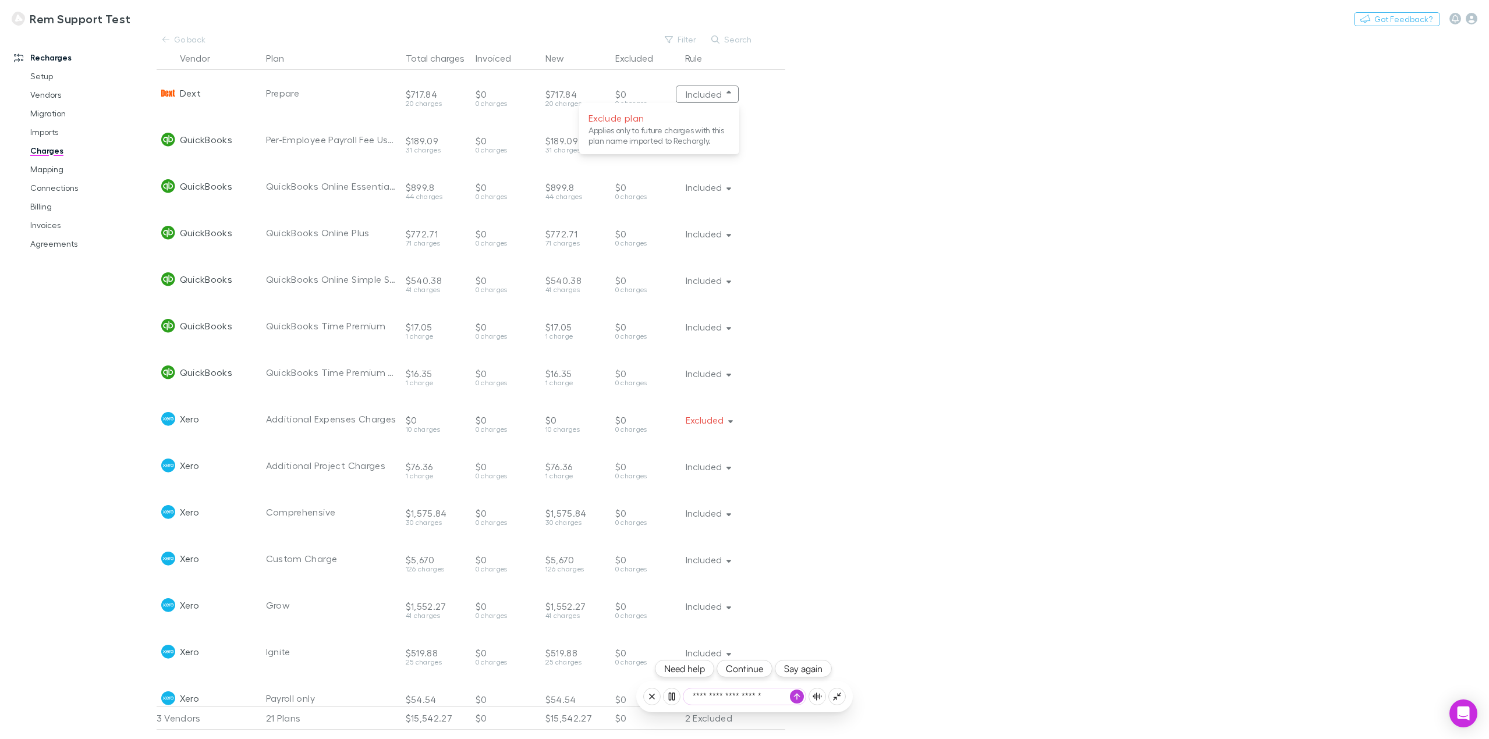
click at [739, 672] on button "Continue" at bounding box center [745, 668] width 56 height 17
click at [703, 122] on p "Exclude plan" at bounding box center [659, 118] width 141 height 14
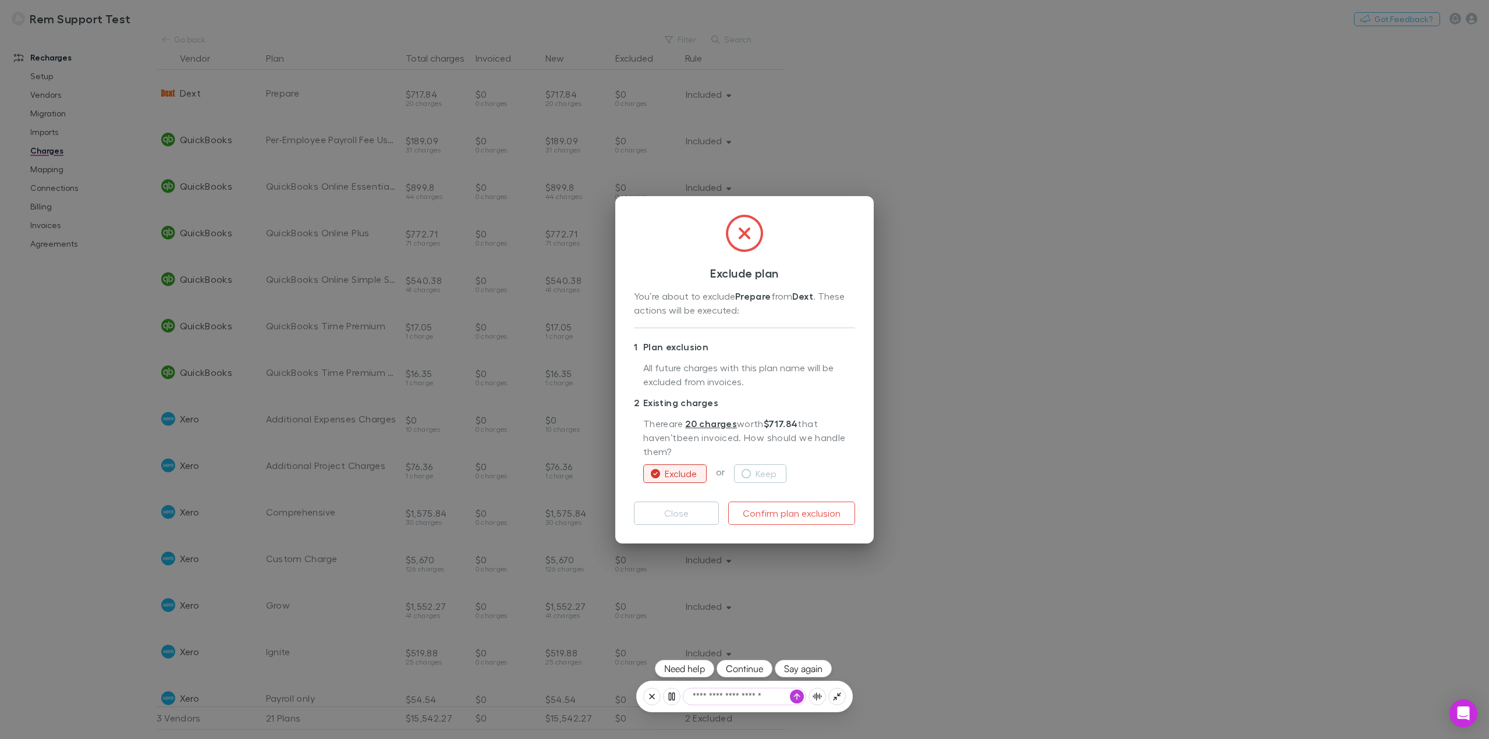
drag, startPoint x: 742, startPoint y: 671, endPoint x: 751, endPoint y: 663, distance: 12.8
click at [742, 671] on button "Continue" at bounding box center [745, 668] width 56 height 17
click at [809, 670] on button "Say again" at bounding box center [803, 668] width 57 height 17
click at [740, 672] on button "Continue" at bounding box center [745, 668] width 56 height 17
click at [804, 668] on button "Say again" at bounding box center [803, 668] width 57 height 17
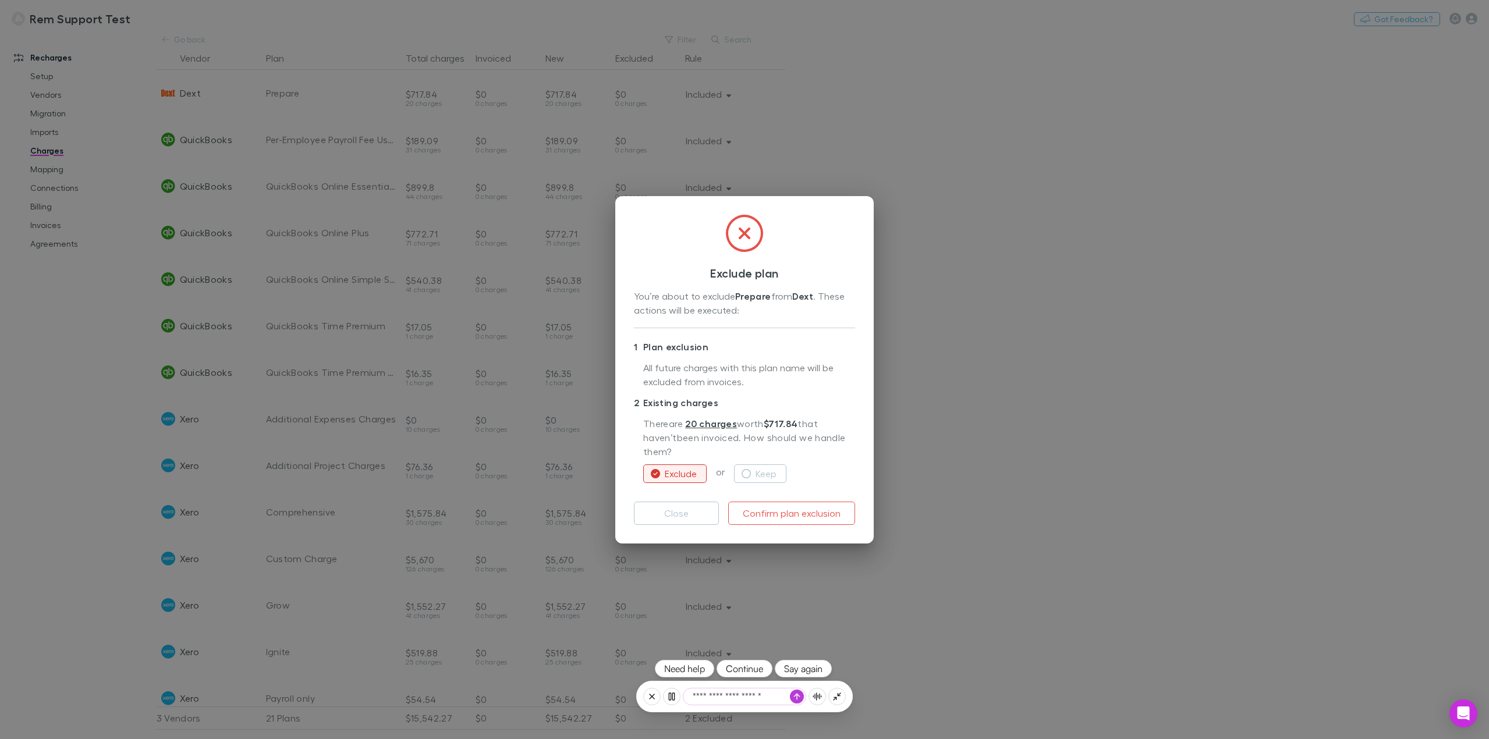
click at [793, 667] on button "Say again" at bounding box center [803, 668] width 57 height 17
click at [758, 696] on textarea "**********" at bounding box center [745, 697] width 122 height 16
click at [764, 696] on textarea "**********" at bounding box center [745, 697] width 122 height 16
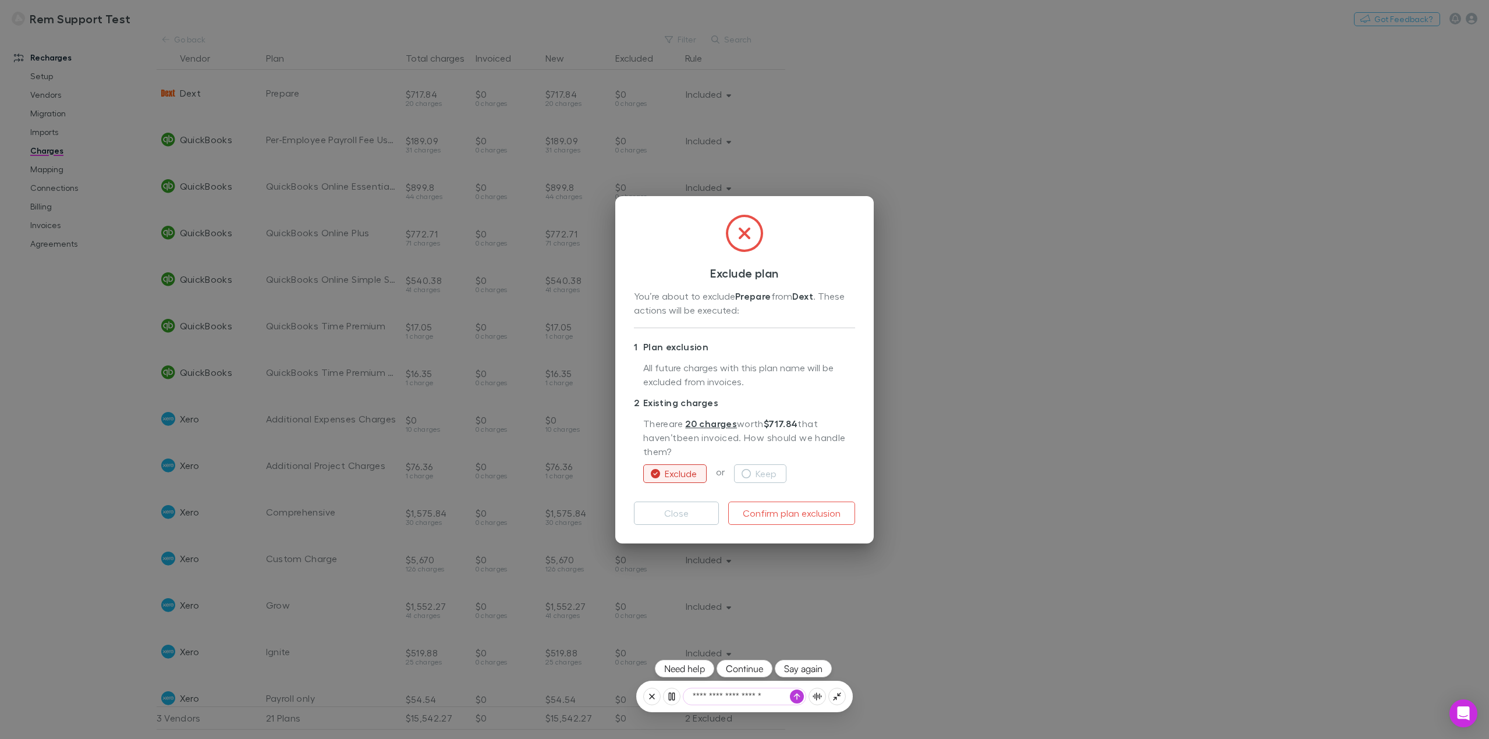
click at [764, 696] on textarea "**********" at bounding box center [745, 697] width 122 height 16
click at [717, 698] on textarea "**********" at bounding box center [745, 697] width 122 height 16
click at [795, 701] on button "button" at bounding box center [797, 697] width 14 height 14
click at [743, 702] on textarea "**********" at bounding box center [745, 697] width 122 height 16
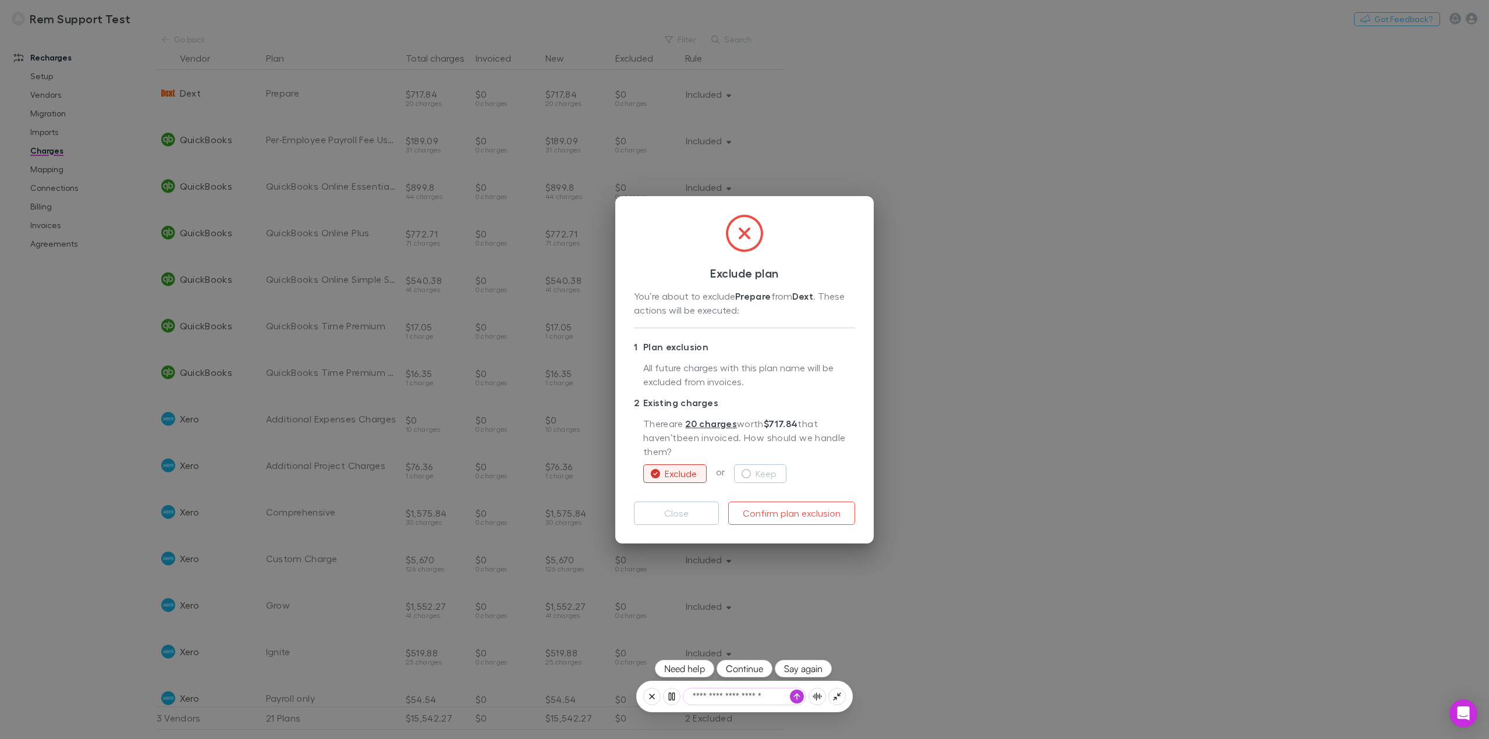
click at [743, 702] on textarea "**********" at bounding box center [745, 697] width 122 height 16
click at [748, 696] on textarea "**********" at bounding box center [745, 697] width 122 height 16
click at [817, 696] on icon at bounding box center [817, 696] width 0 height 7
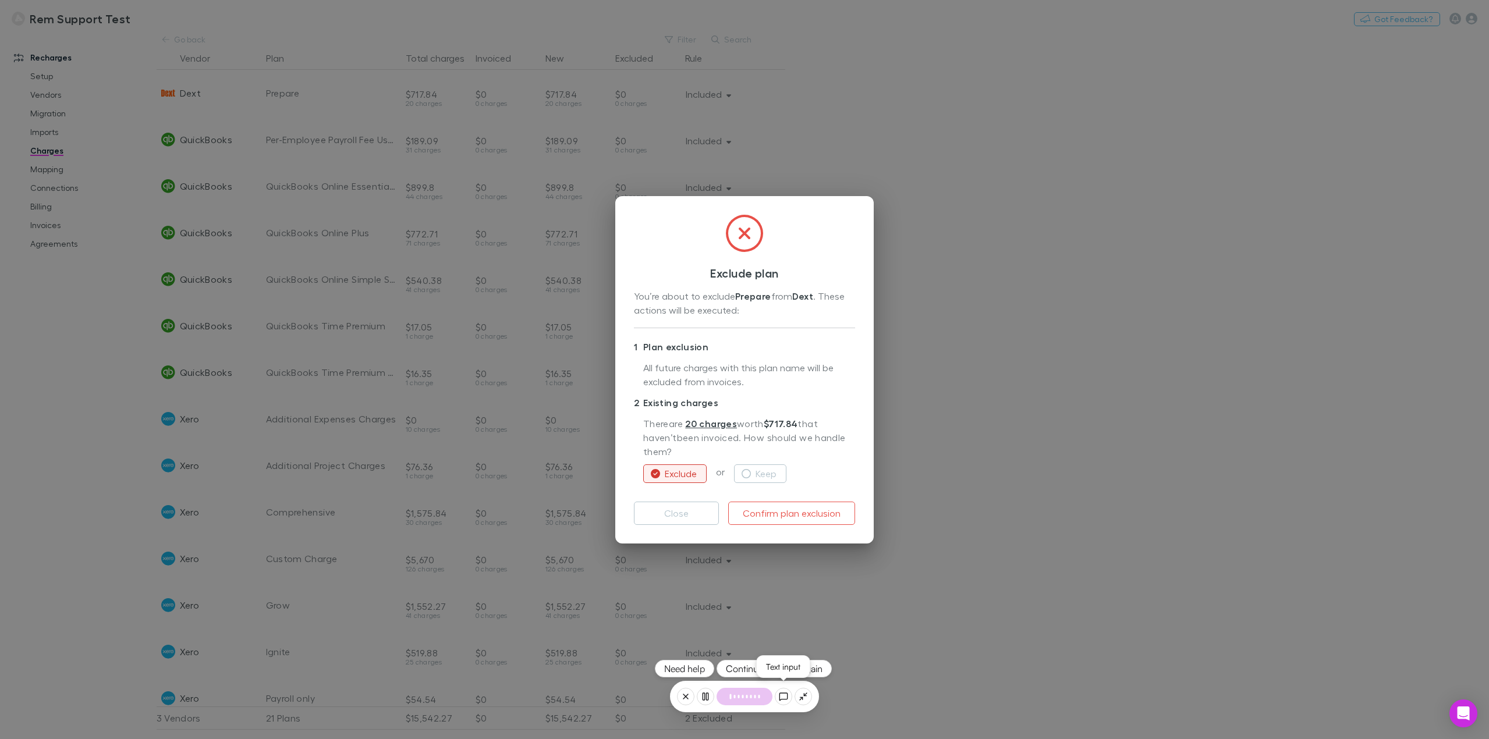
click at [779, 698] on icon at bounding box center [783, 696] width 9 height 9
click at [743, 699] on textarea "**********" at bounding box center [745, 697] width 122 height 16
click at [742, 699] on textarea "**********" at bounding box center [745, 697] width 122 height 16
click at [711, 699] on textarea "**********" at bounding box center [745, 697] width 122 height 16
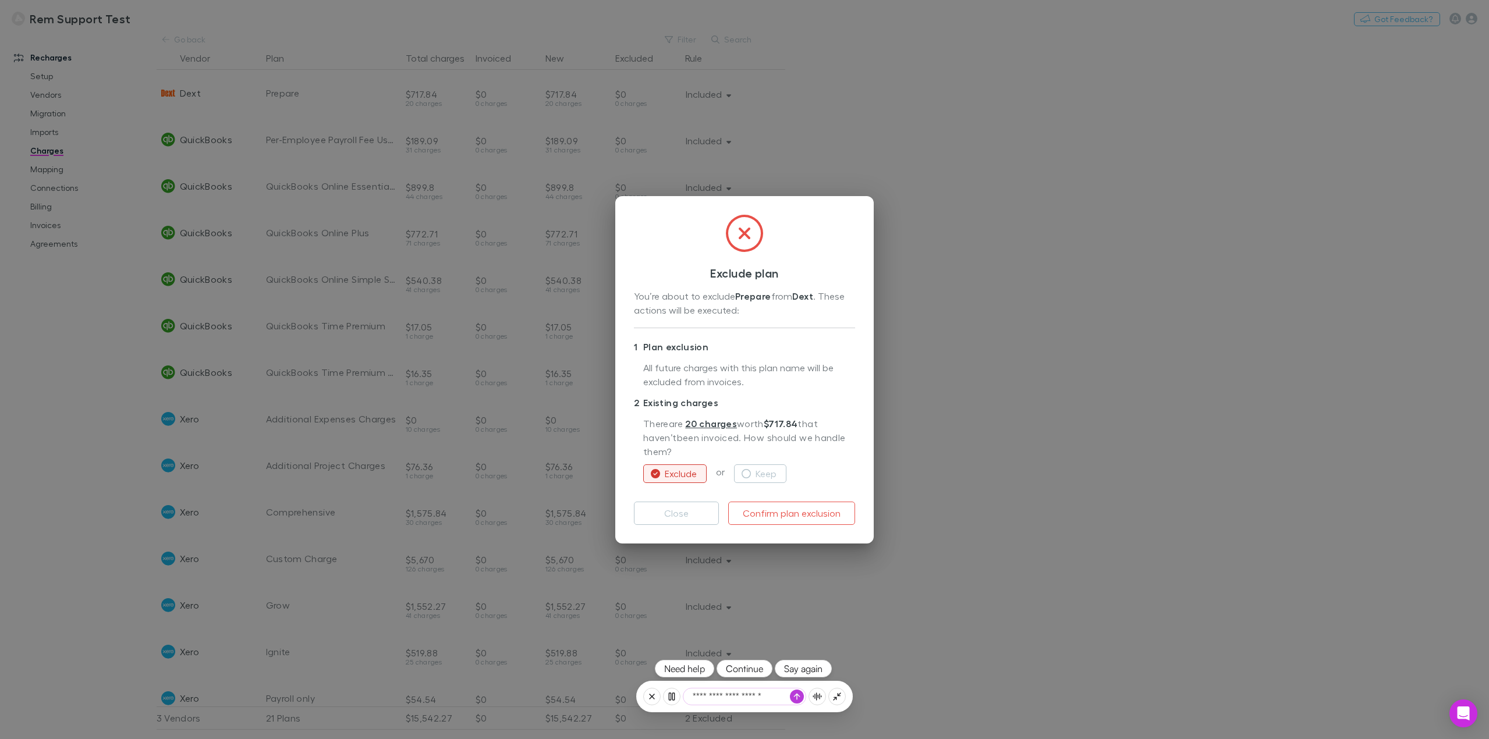
click at [711, 699] on textarea "**********" at bounding box center [745, 697] width 122 height 16
click at [816, 696] on icon at bounding box center [817, 696] width 9 height 9
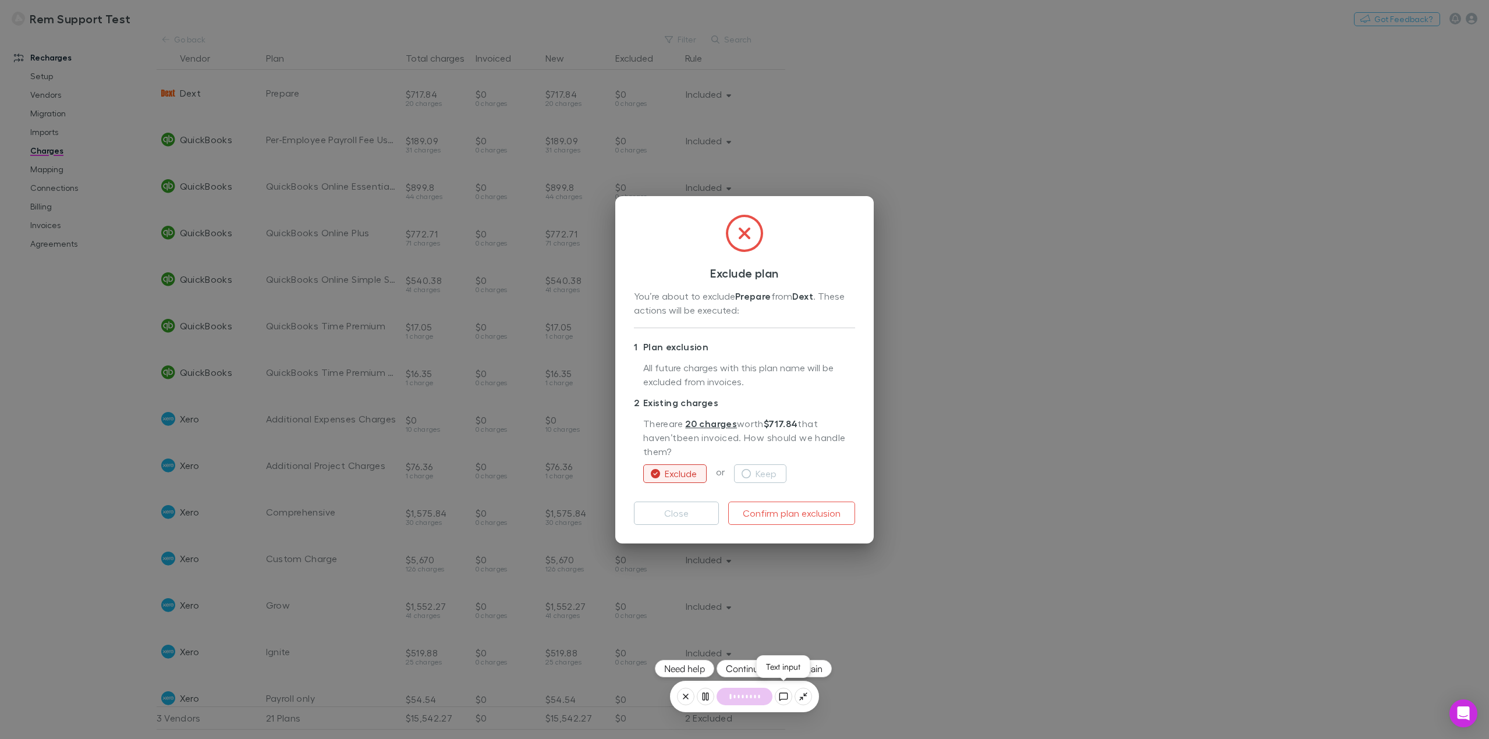
click at [787, 696] on icon at bounding box center [783, 696] width 9 height 9
click at [757, 695] on textarea "**********" at bounding box center [745, 697] width 122 height 16
click at [761, 695] on textarea "**********" at bounding box center [745, 697] width 122 height 16
drag, startPoint x: 763, startPoint y: 695, endPoint x: 695, endPoint y: 704, distance: 68.7
click at [695, 704] on textarea "**********" at bounding box center [745, 697] width 122 height 16
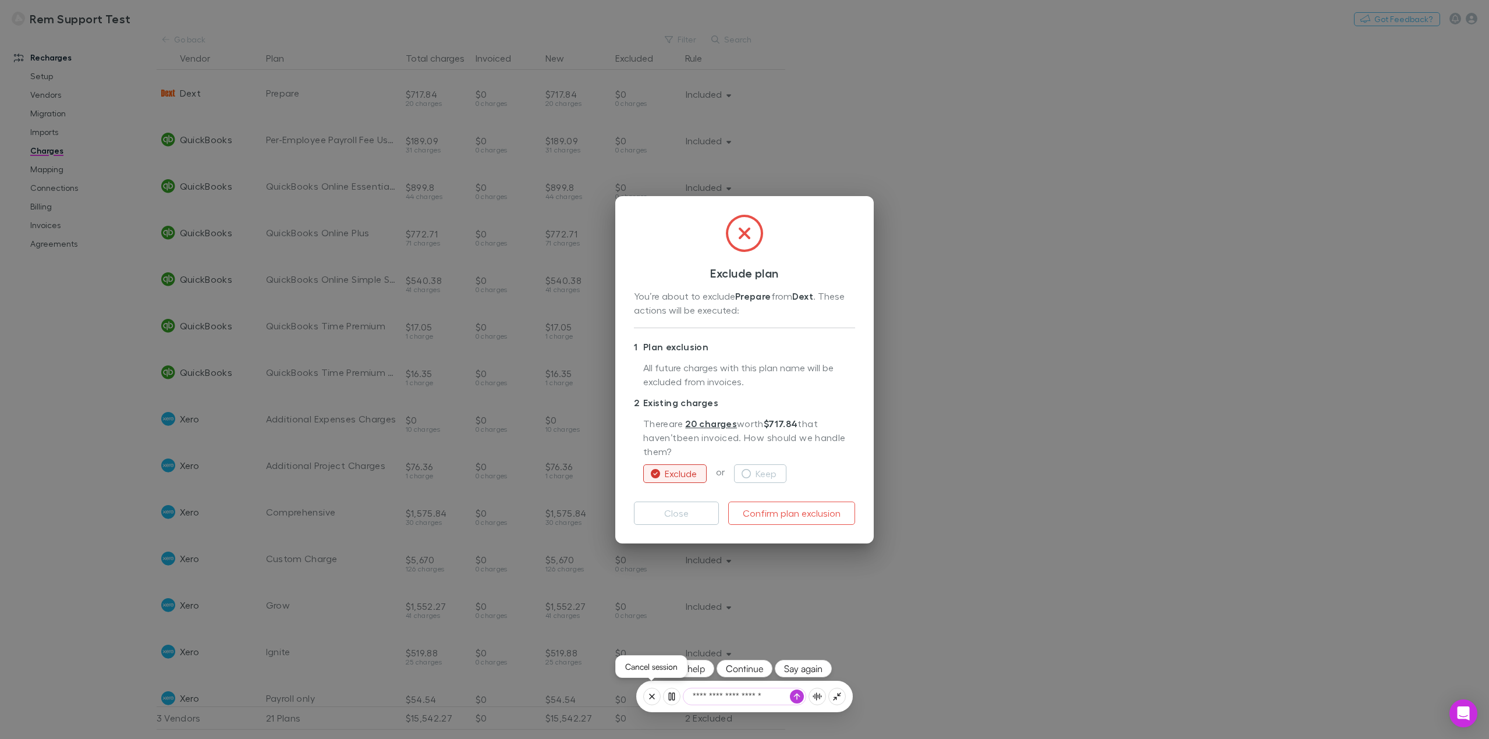
click at [647, 695] on icon at bounding box center [651, 696] width 9 height 9
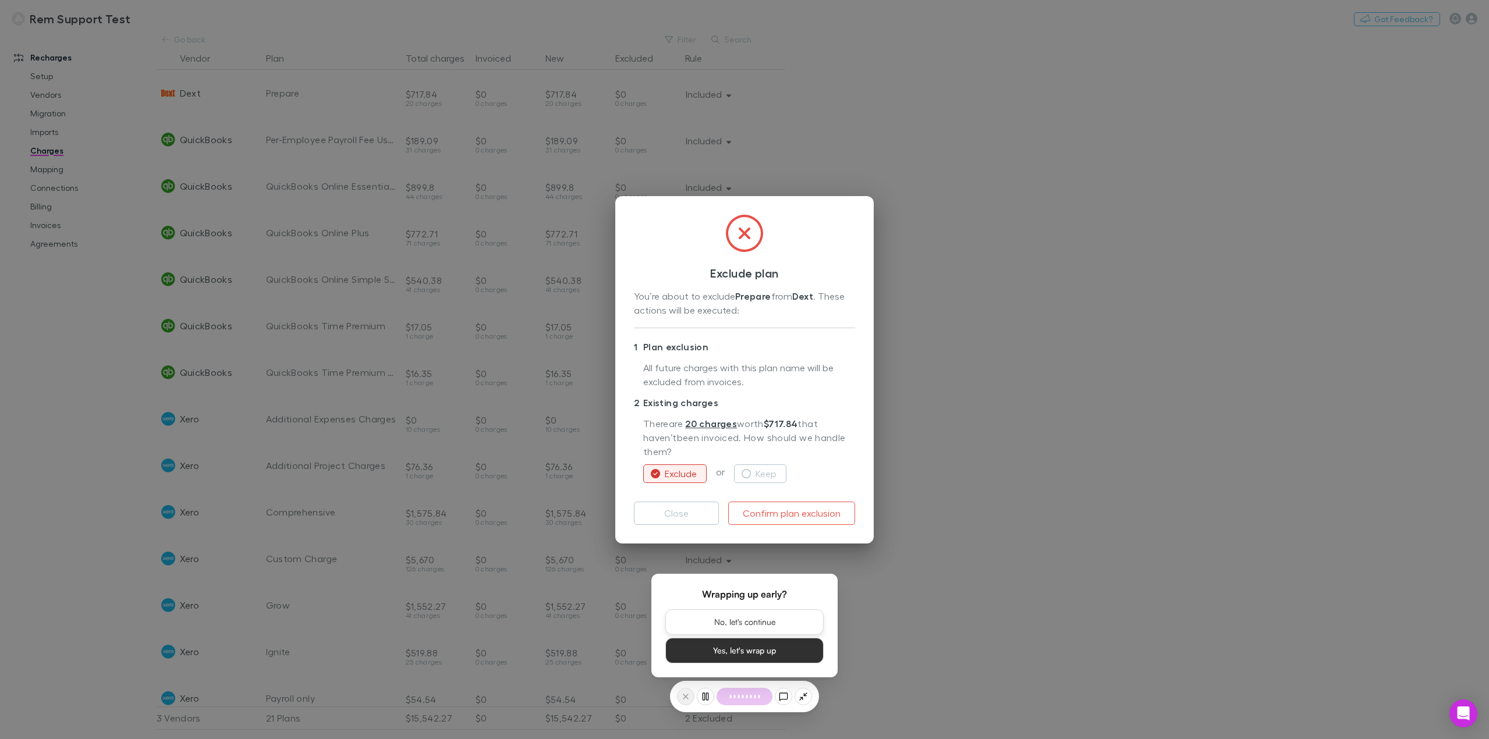
click at [728, 616] on button "No, let's continue" at bounding box center [744, 623] width 158 height 26
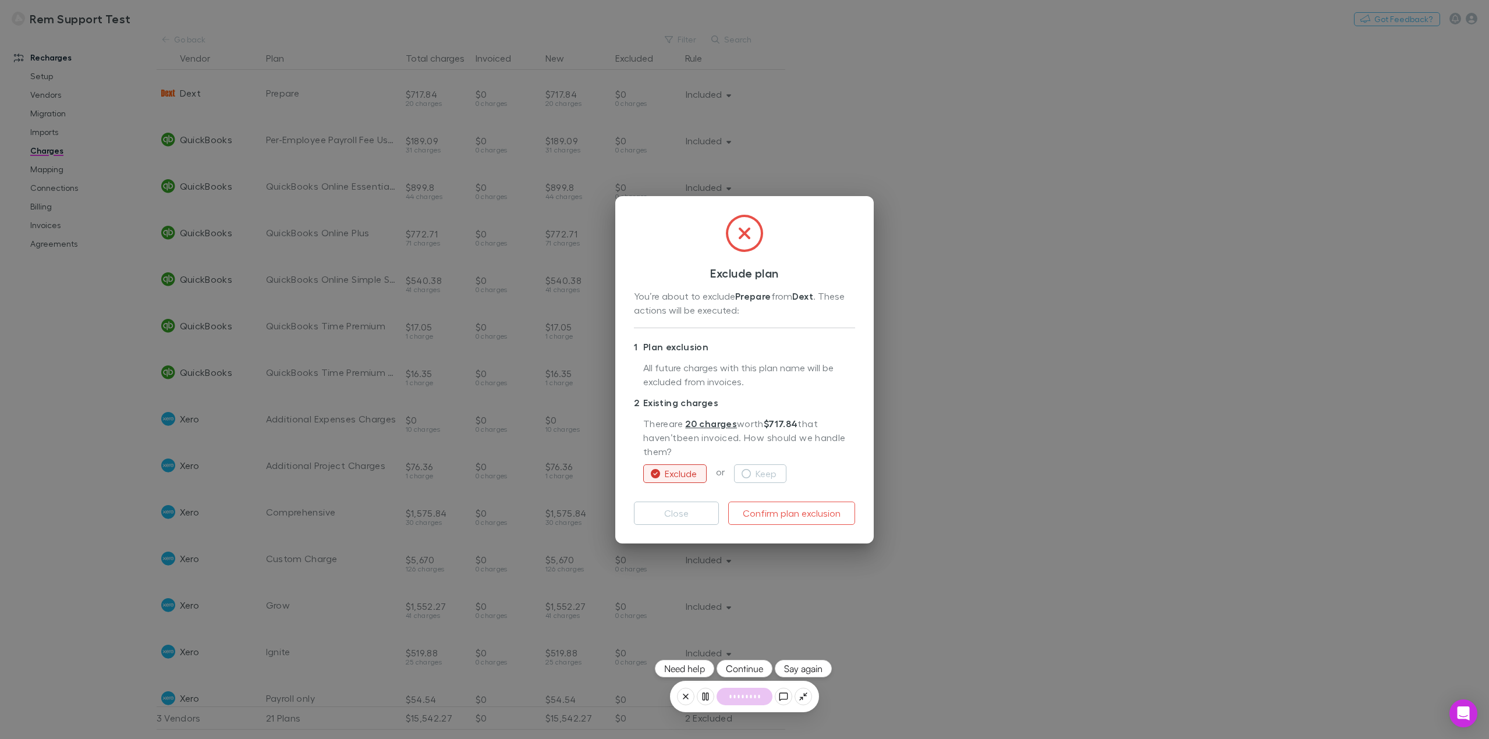
click at [736, 697] on div at bounding box center [744, 697] width 31 height 19
click at [702, 668] on button "Need help" at bounding box center [684, 668] width 59 height 17
click at [761, 470] on button "Keep" at bounding box center [760, 474] width 52 height 19
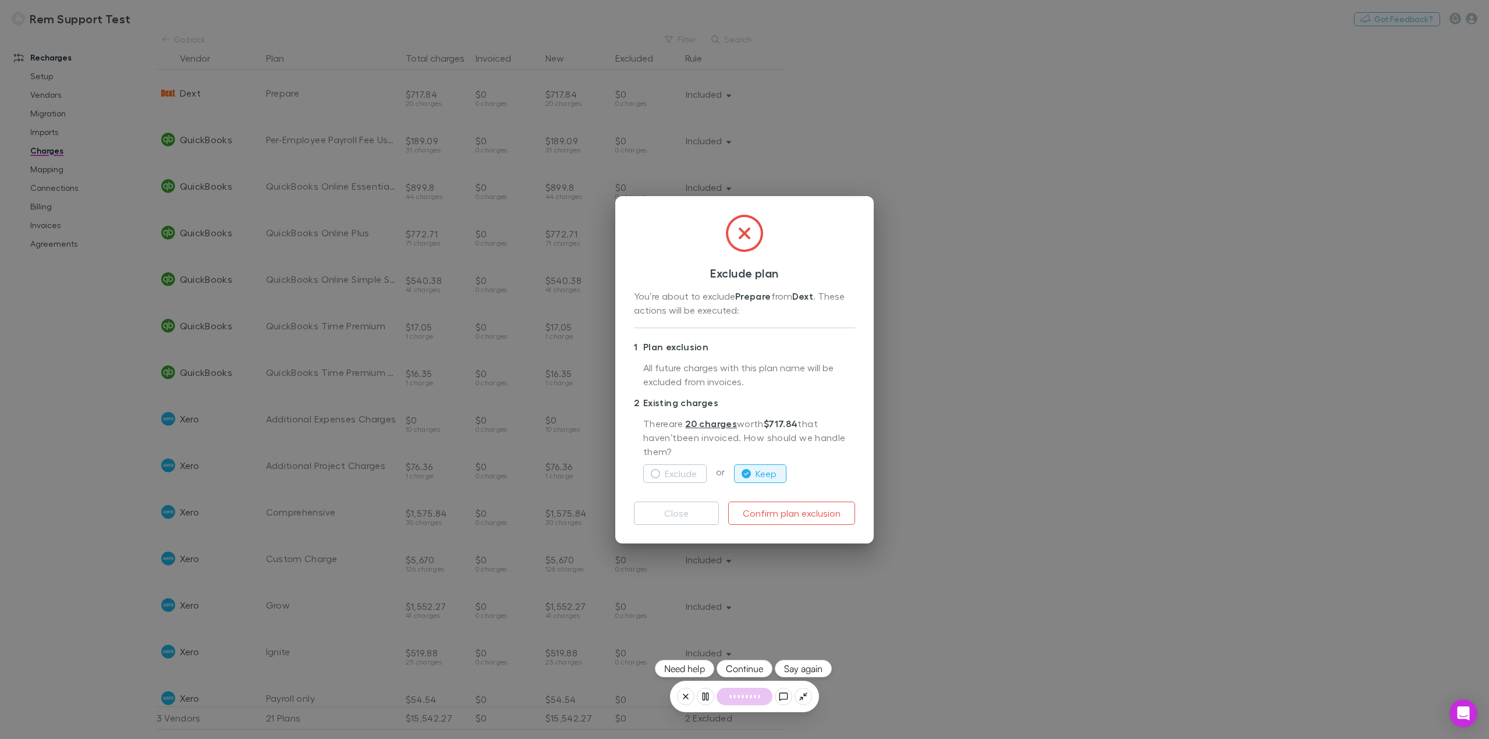
click at [751, 668] on button "Continue" at bounding box center [745, 668] width 56 height 17
click at [693, 512] on button "Close" at bounding box center [676, 513] width 85 height 23
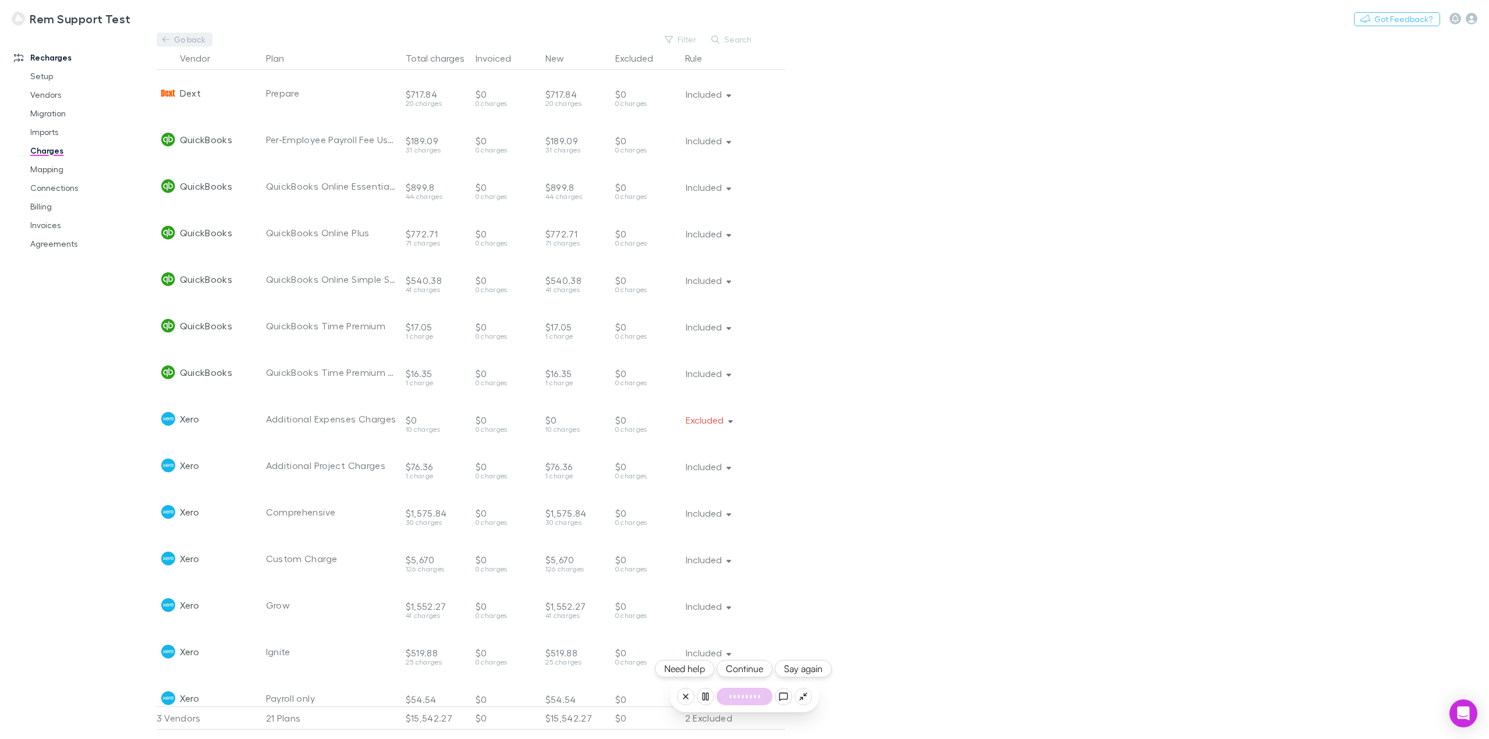
click at [191, 42] on link "Go back" at bounding box center [185, 40] width 56 height 14
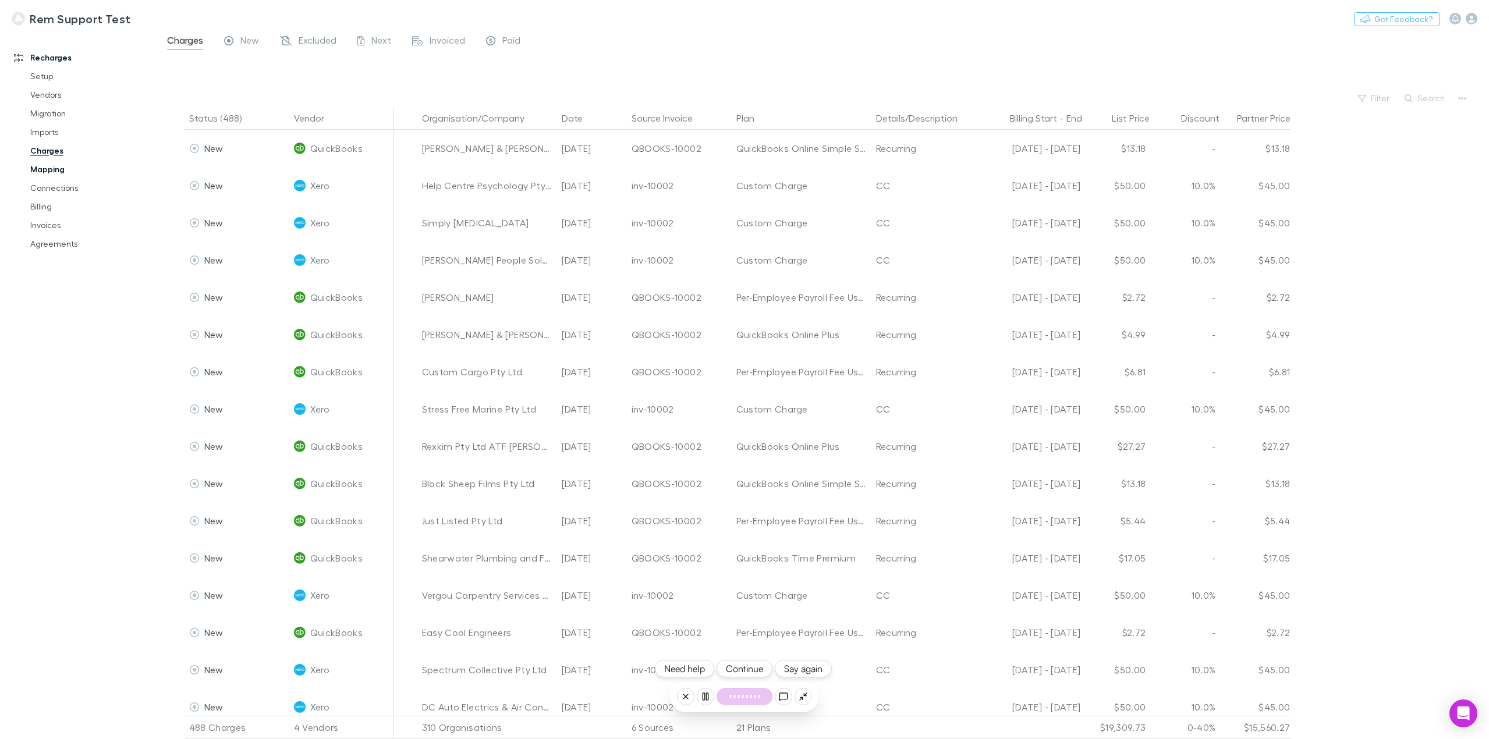
click at [43, 167] on link "Mapping" at bounding box center [91, 169] width 144 height 19
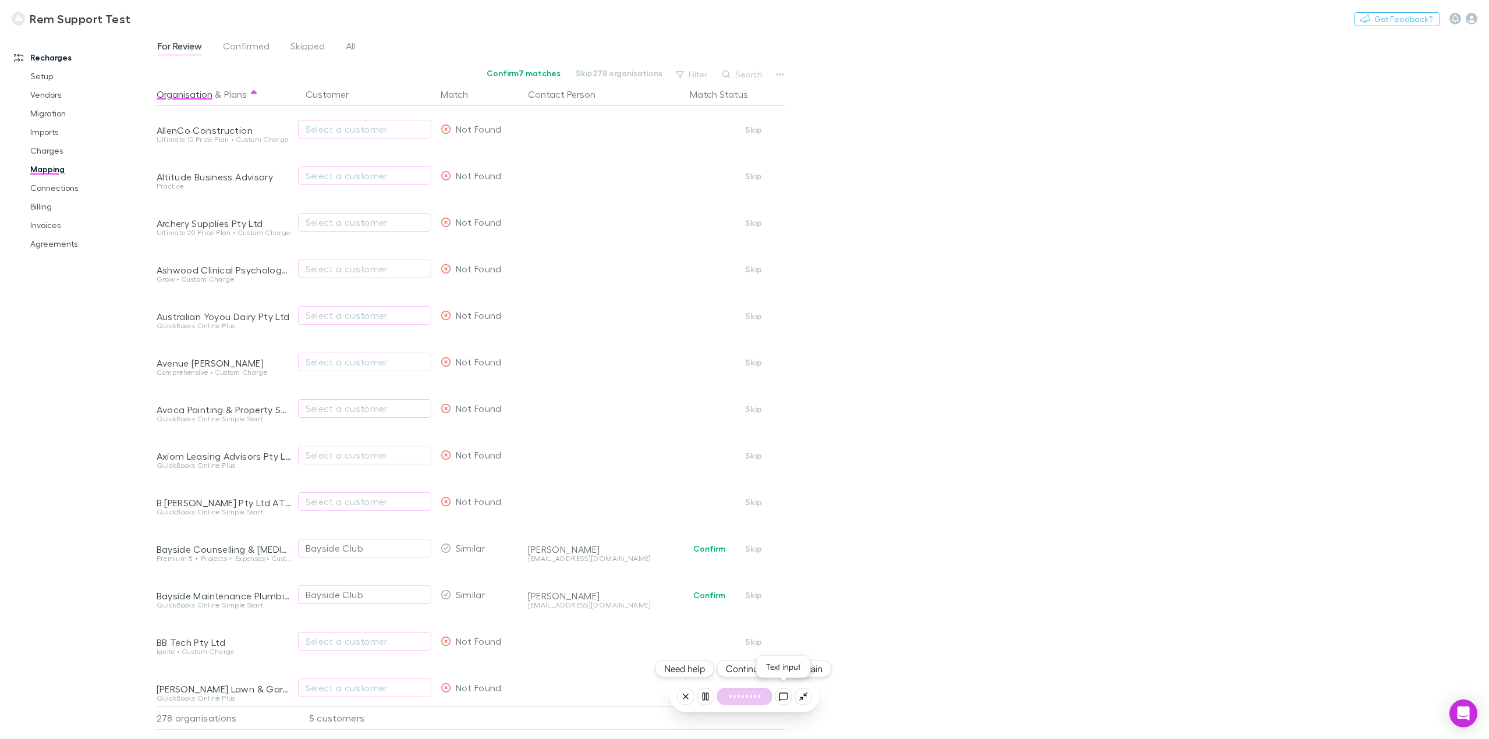
click at [787, 699] on icon at bounding box center [784, 697] width 8 height 8
click at [748, 696] on textarea "**********" at bounding box center [745, 697] width 122 height 16
type textarea "**********"
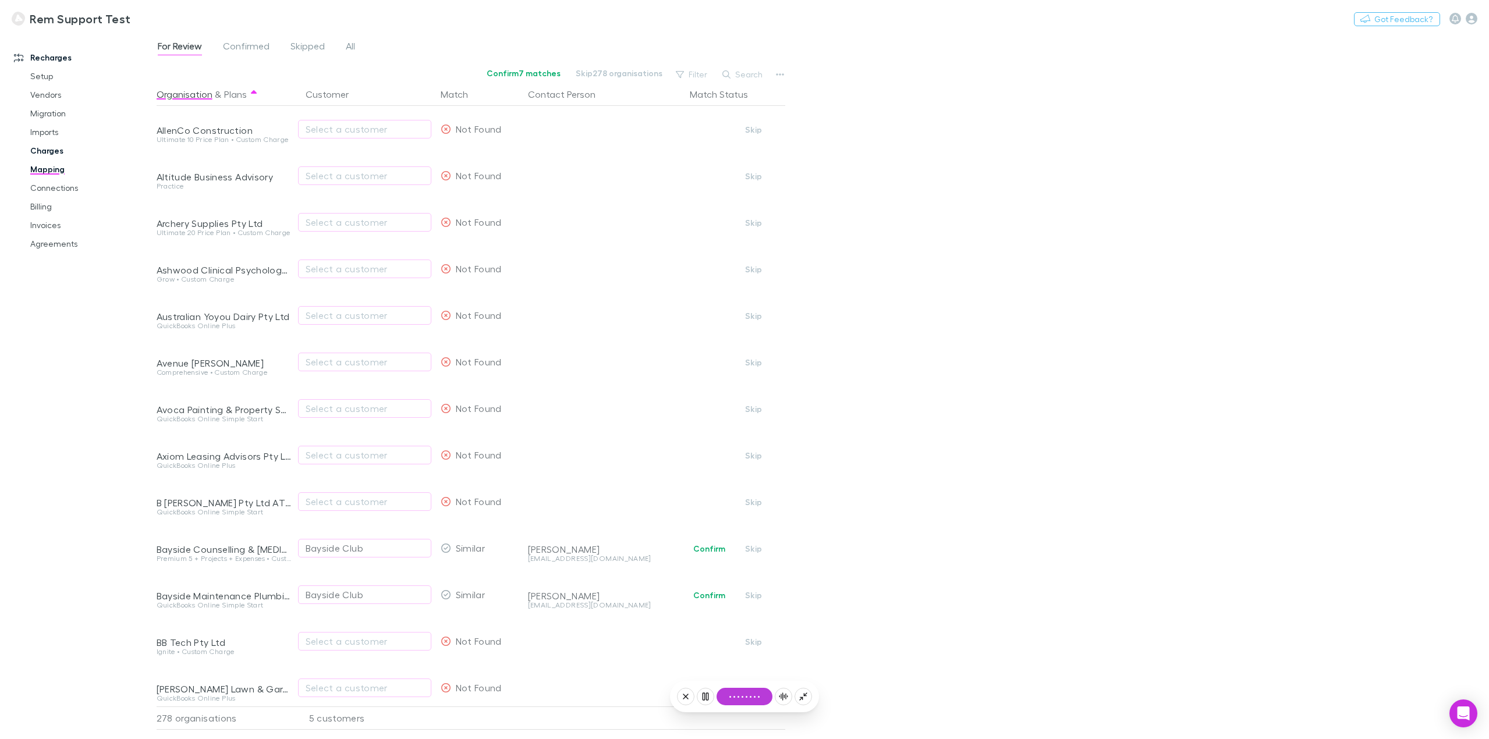
click at [66, 151] on link "Charges" at bounding box center [91, 150] width 144 height 19
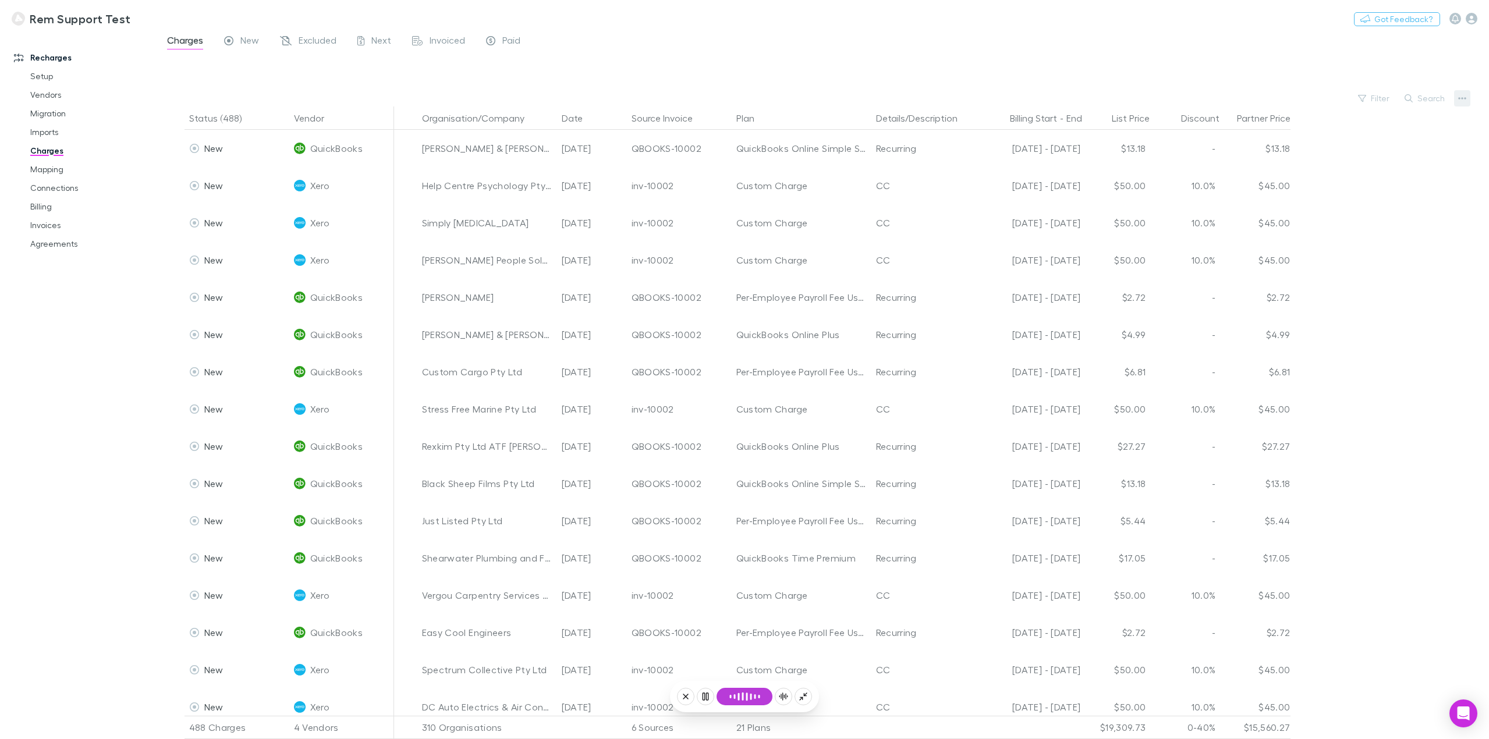
click at [1464, 94] on icon "button" at bounding box center [1462, 98] width 8 height 9
click at [984, 54] on div at bounding box center [744, 369] width 1489 height 739
click at [1461, 97] on icon "button" at bounding box center [1462, 98] width 8 height 9
click at [1390, 141] on p "Plan exclusions" at bounding box center [1390, 143] width 141 height 14
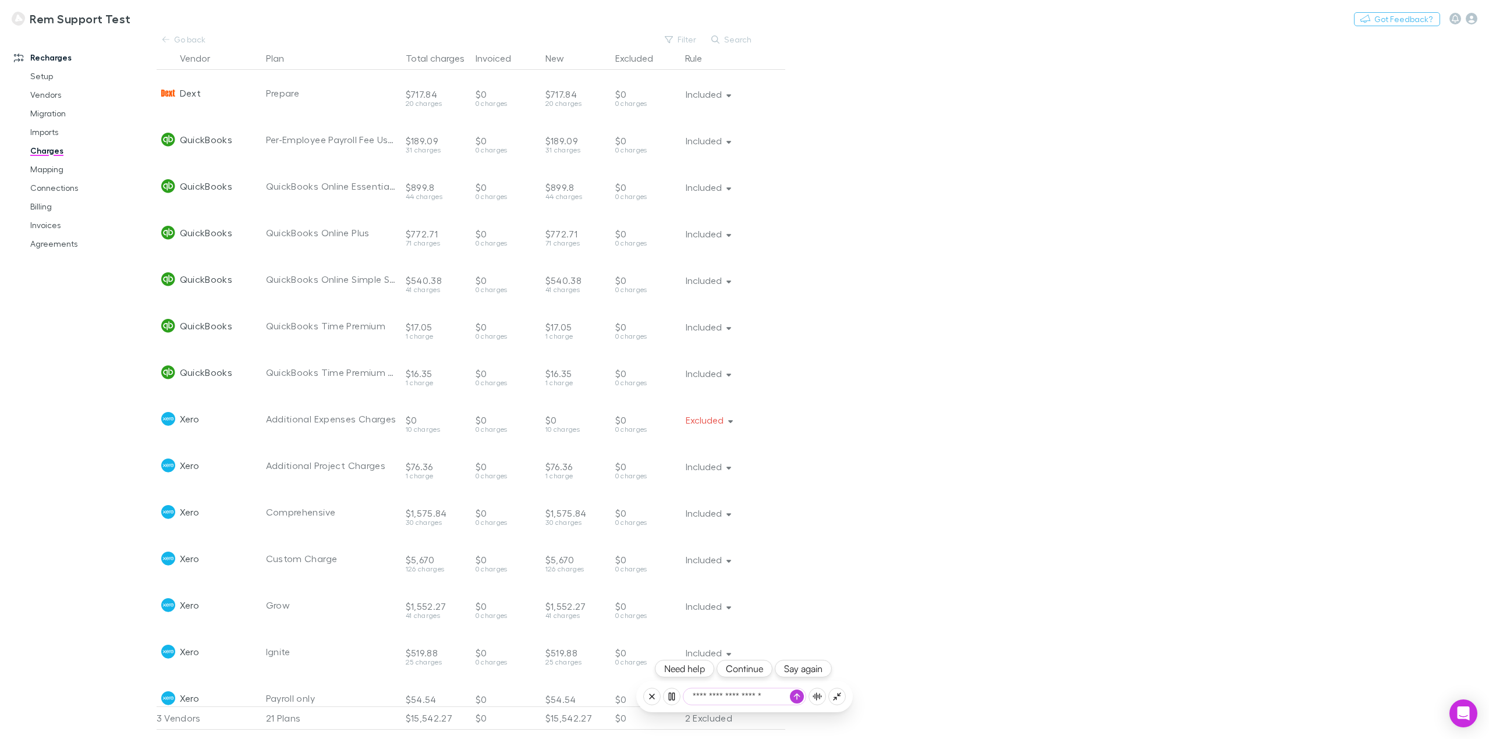
click at [795, 700] on icon "button" at bounding box center [797, 696] width 7 height 7
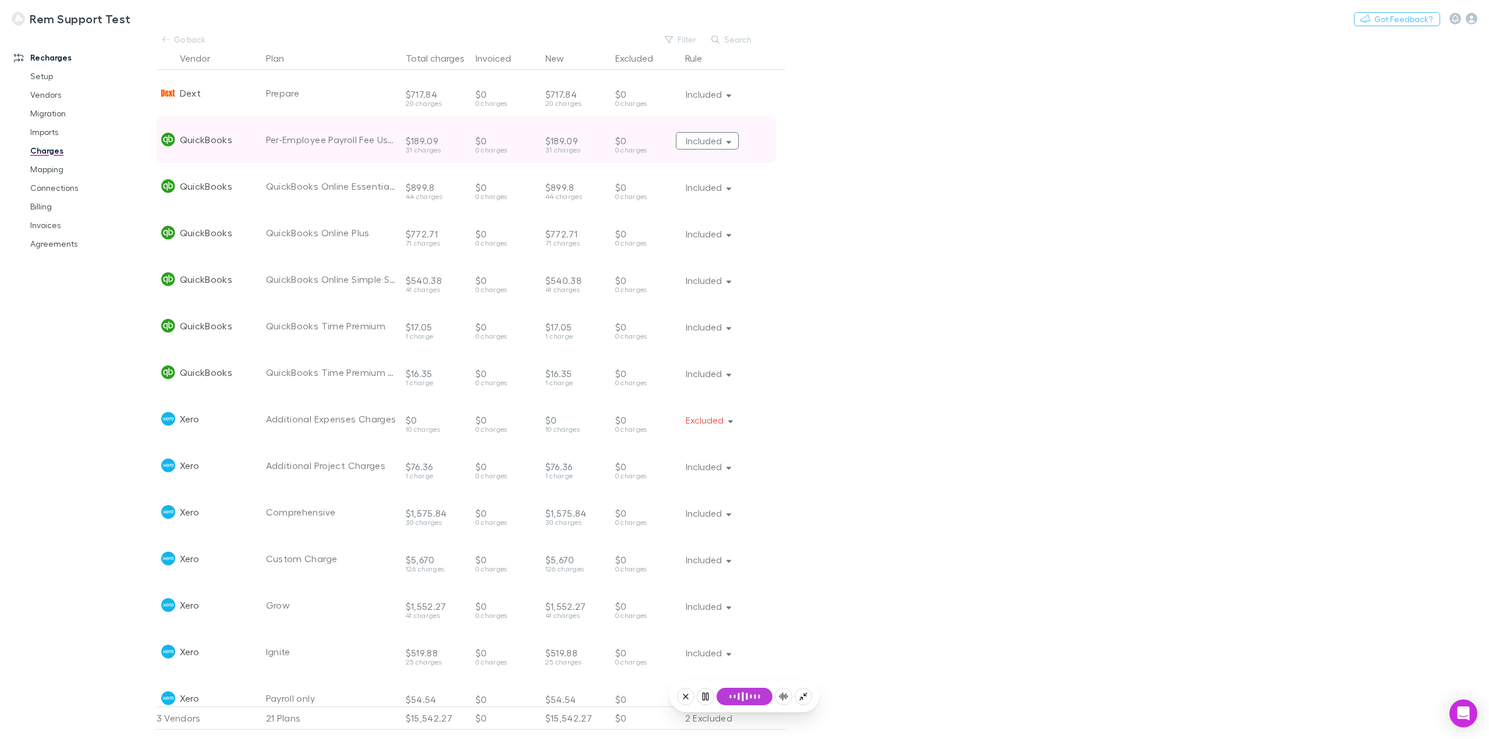
click at [731, 144] on icon "button" at bounding box center [729, 141] width 5 height 8
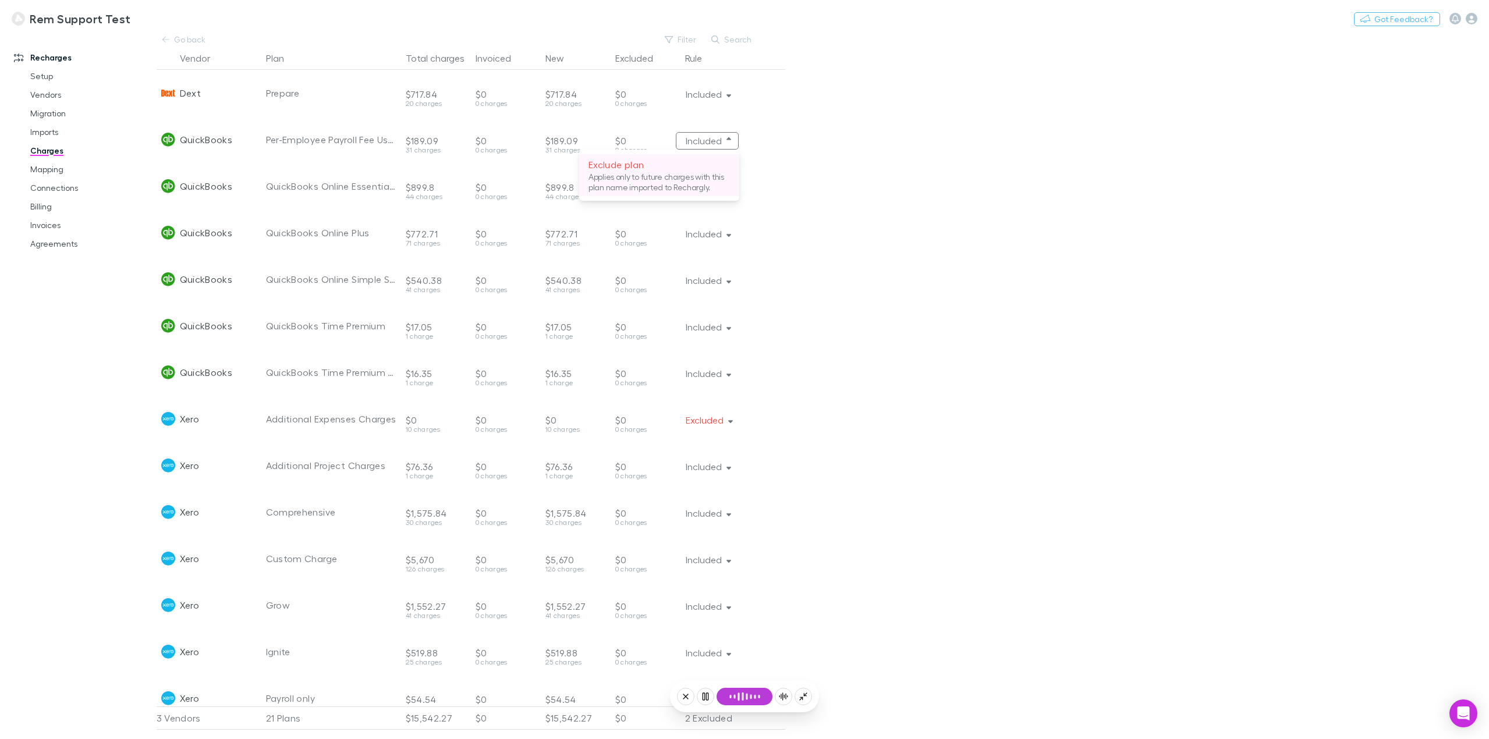
click at [683, 185] on p "Applies only to future charges with this plan name imported to Rechargly." at bounding box center [659, 182] width 141 height 21
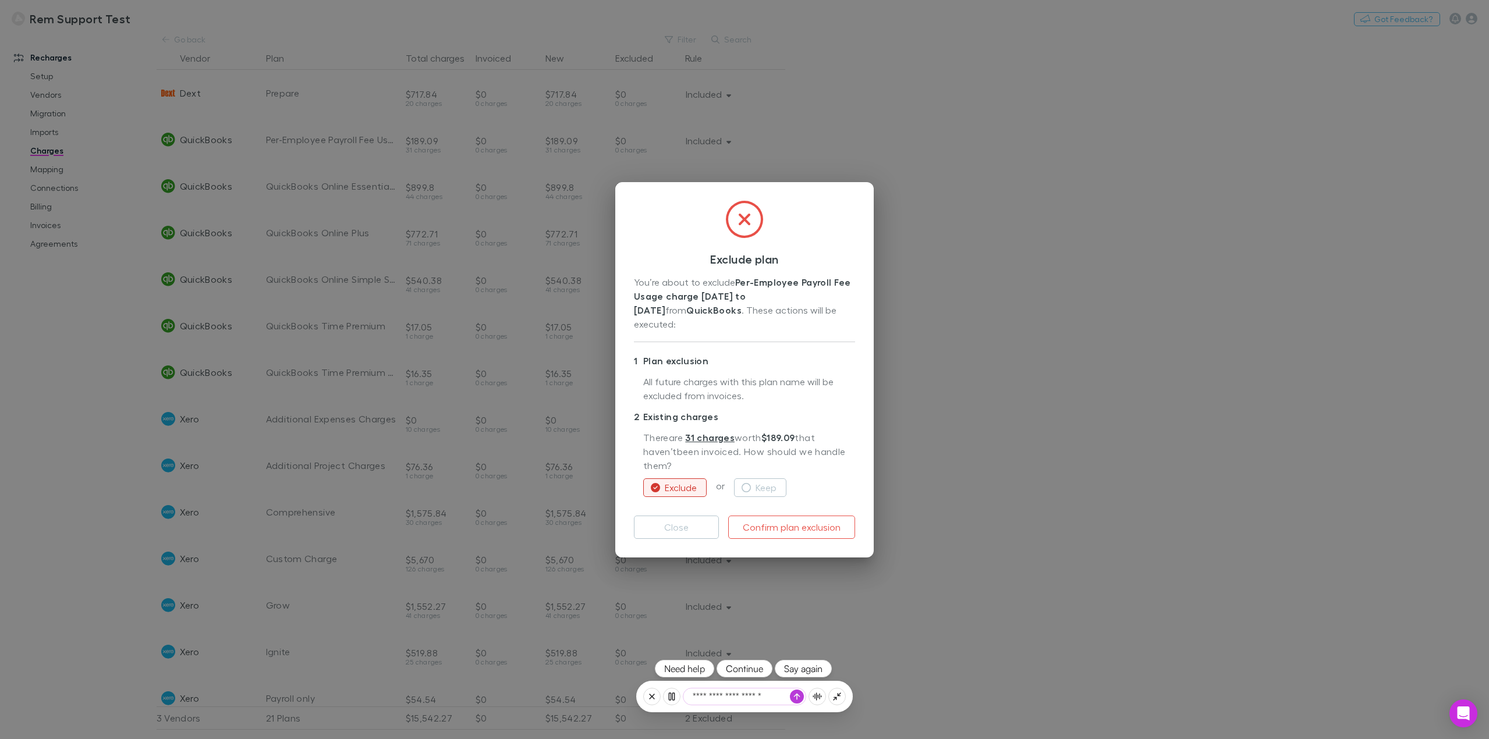
click at [793, 695] on button "button" at bounding box center [797, 697] width 14 height 14
click at [795, 702] on button "button" at bounding box center [797, 697] width 14 height 14
click at [816, 664] on button "Say again" at bounding box center [803, 668] width 57 height 17
click at [1027, 434] on div "Exclude plan You’re about to exclude Per-Employee Payroll Fee Usage charge [DAT…" at bounding box center [744, 369] width 1489 height 739
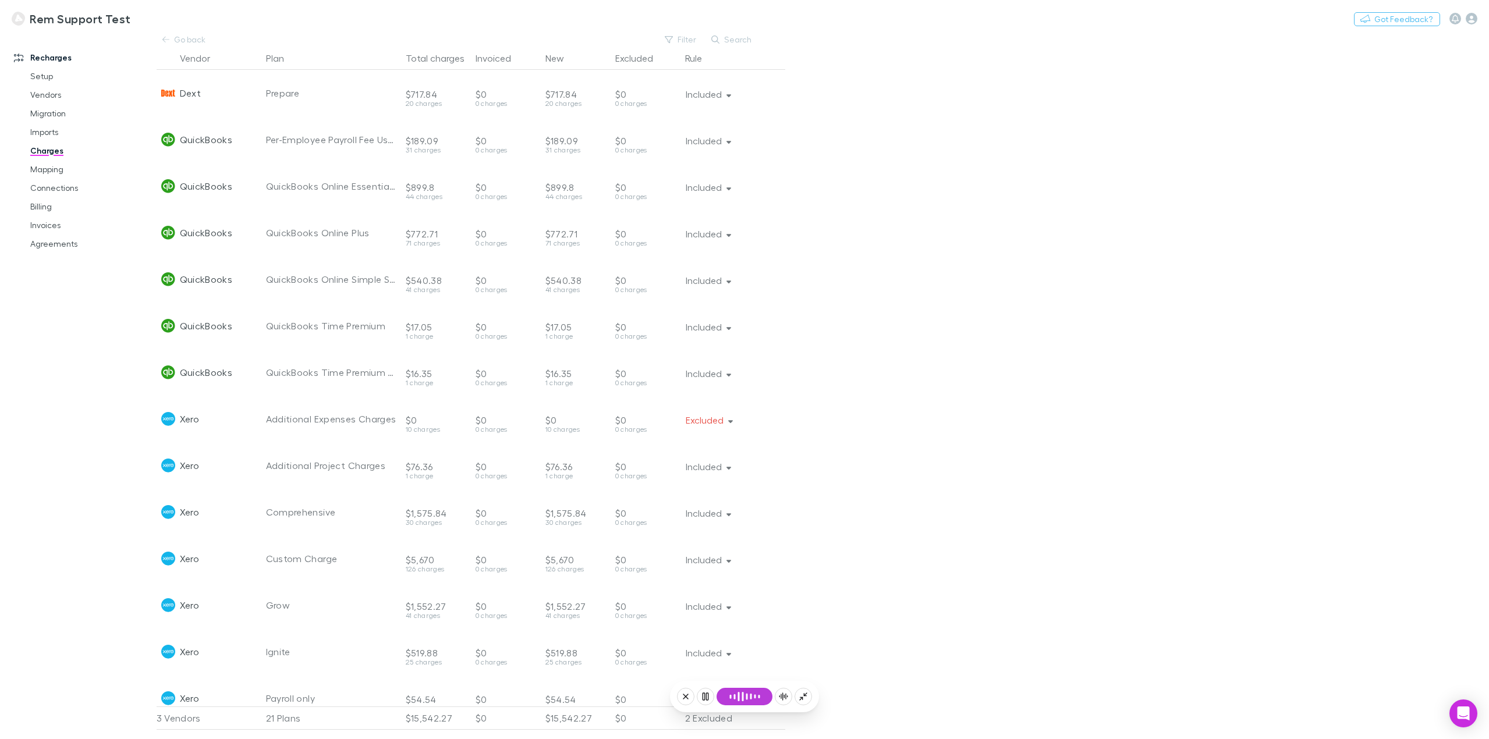
click at [33, 151] on link "Charges" at bounding box center [91, 150] width 144 height 19
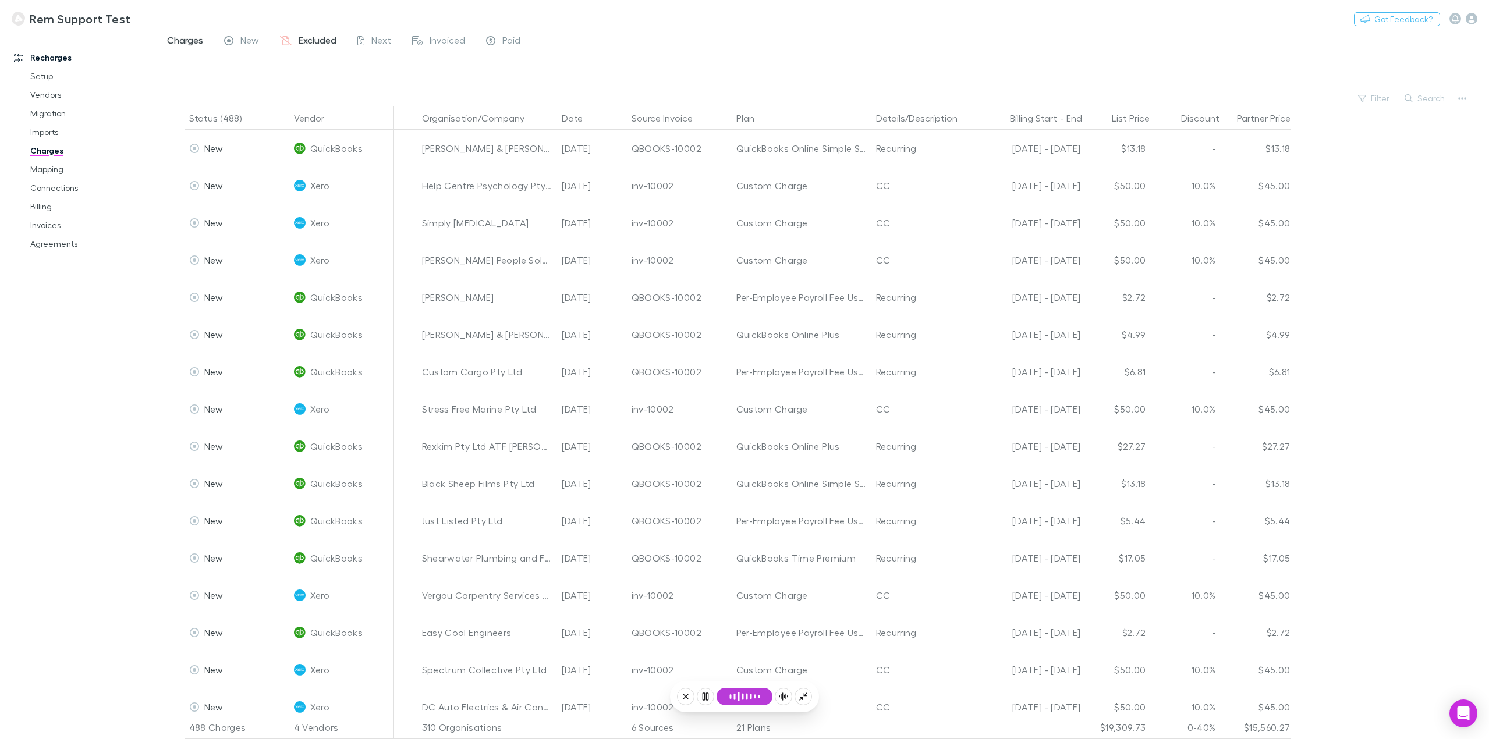
click at [318, 42] on span "Excluded" at bounding box center [318, 41] width 38 height 15
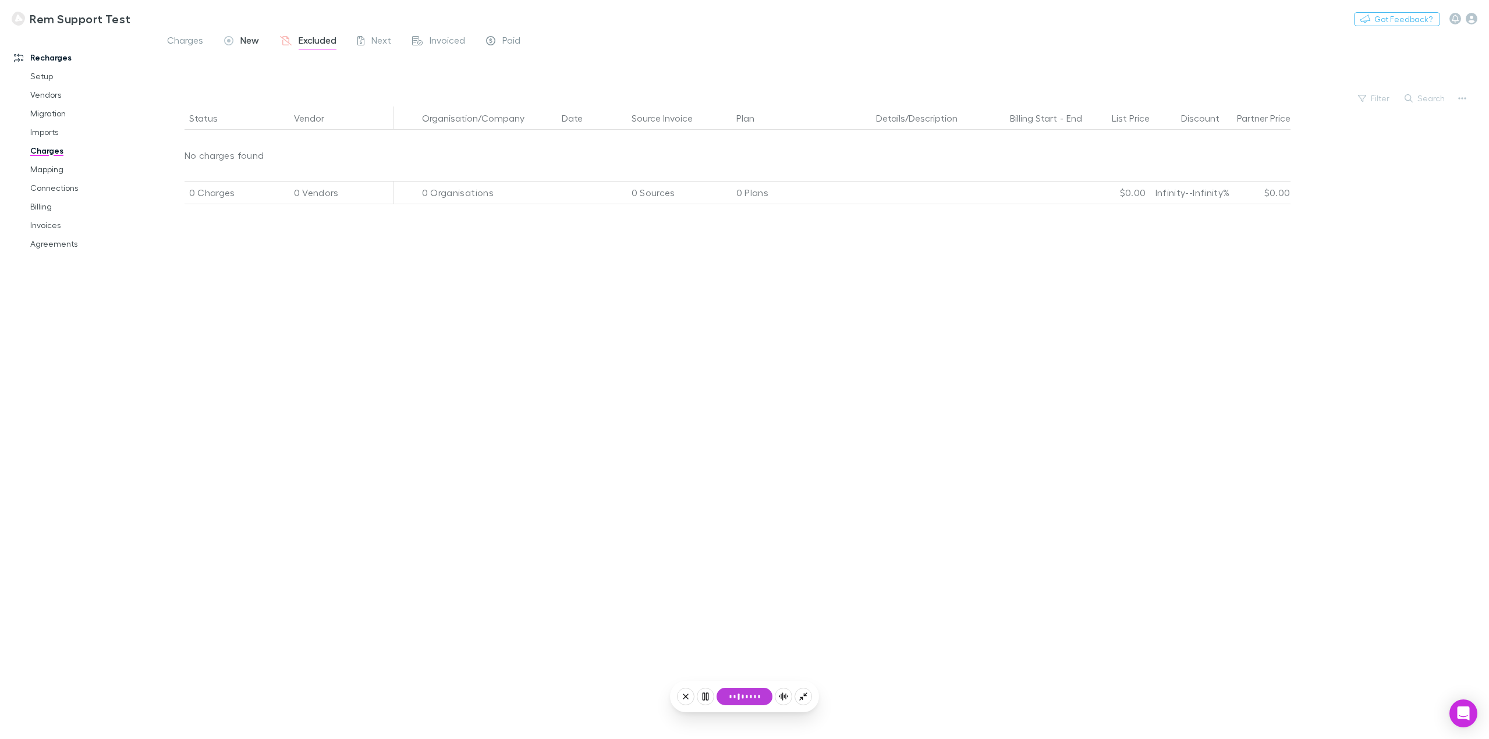
click at [252, 40] on span "New" at bounding box center [249, 41] width 19 height 15
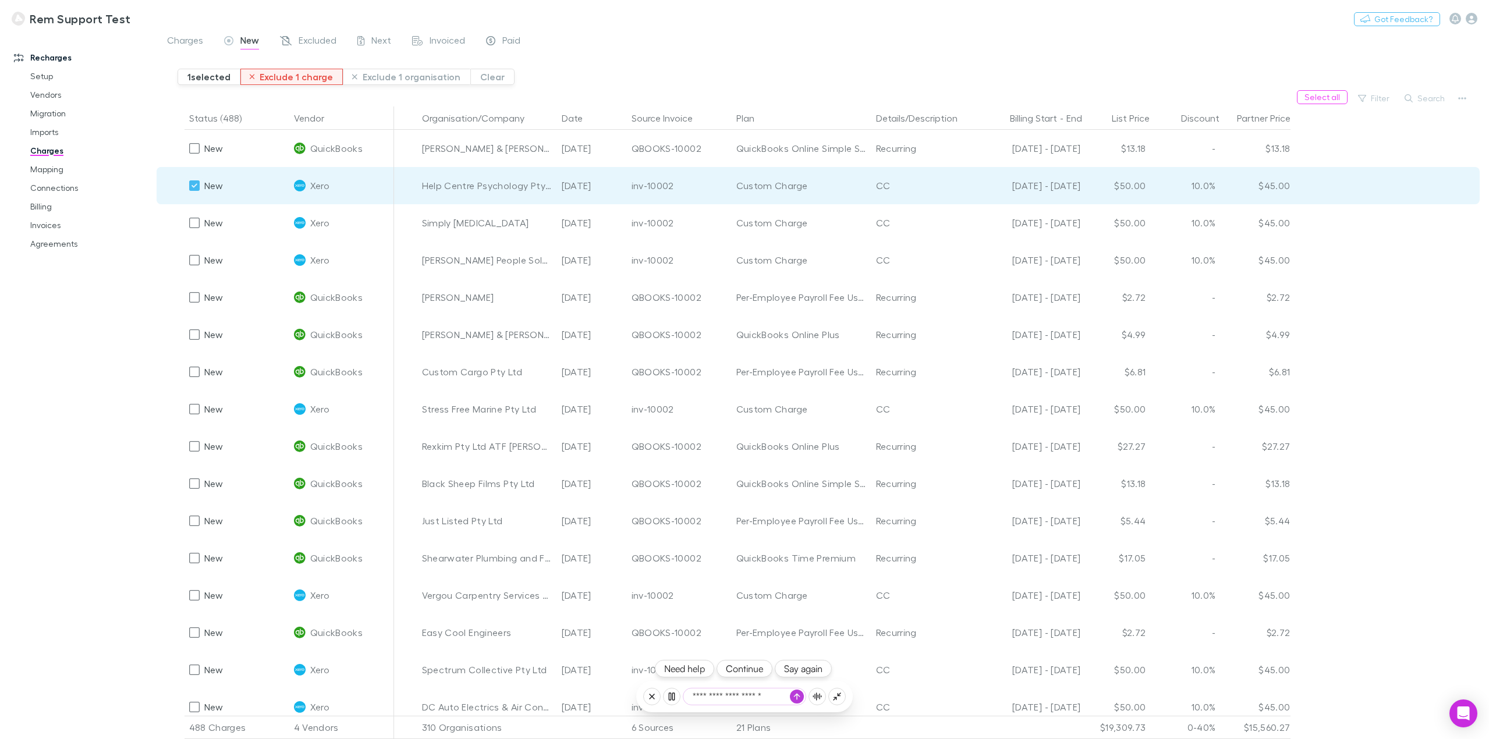
click at [292, 75] on button "Exclude 1 charge" at bounding box center [291, 77] width 103 height 16
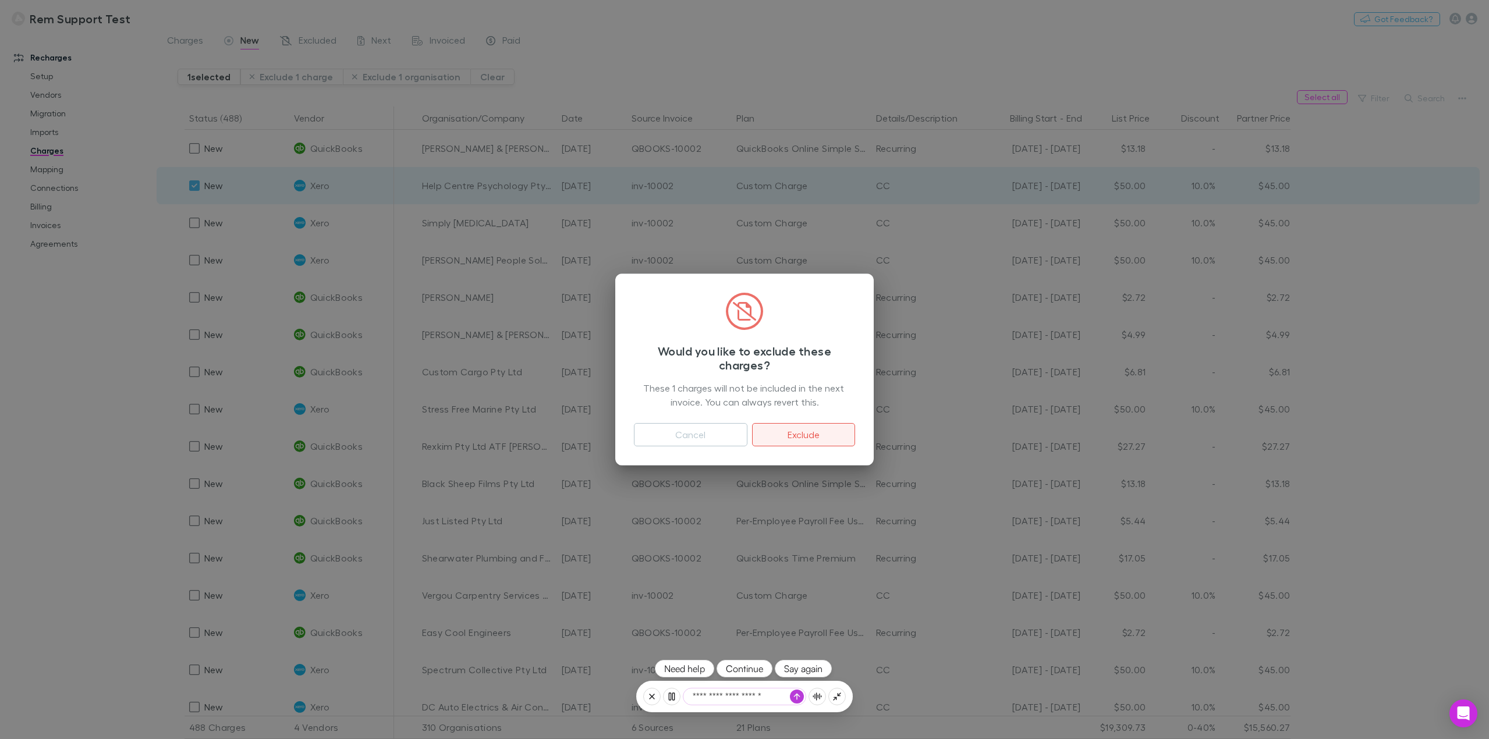
click at [819, 436] on button "Exclude" at bounding box center [803, 434] width 103 height 23
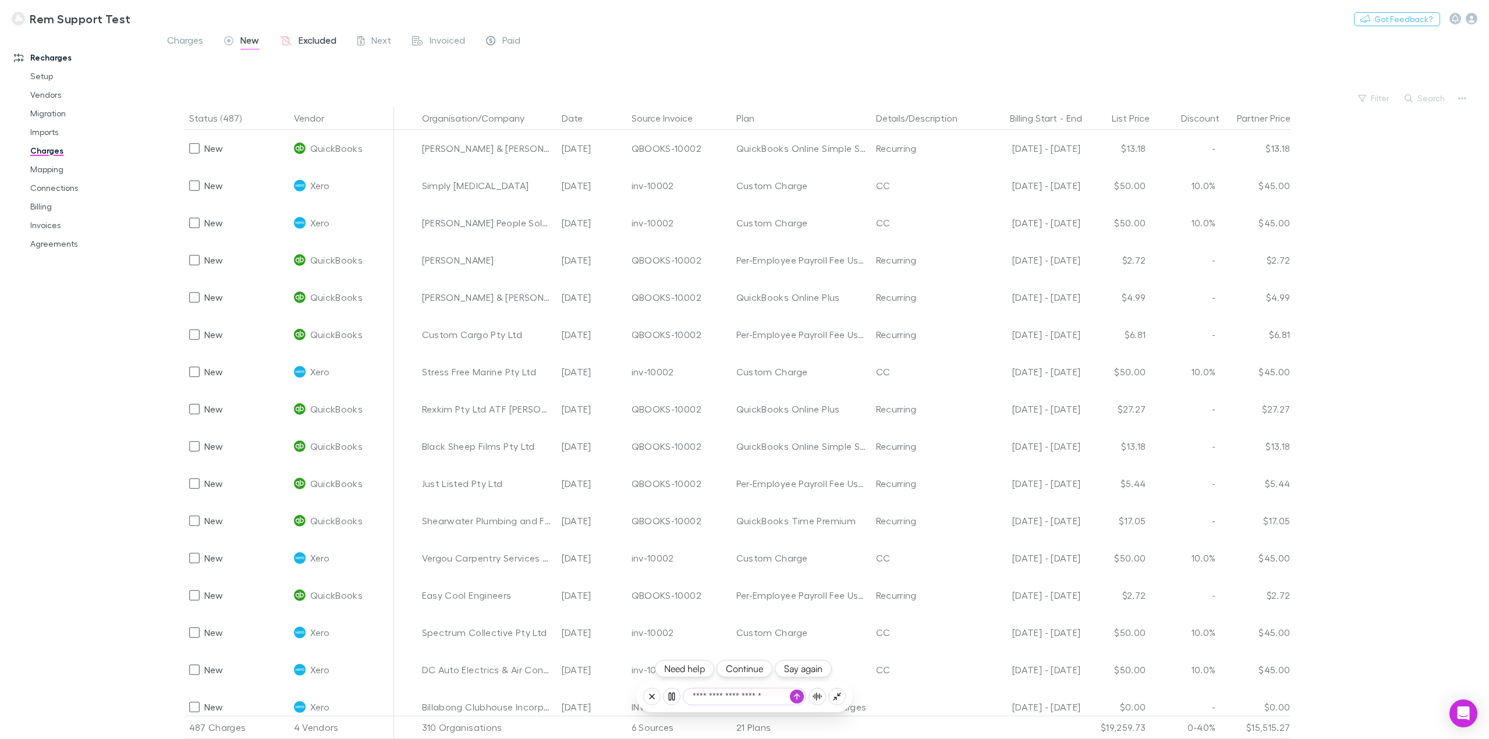
click at [320, 43] on span "Excluded" at bounding box center [318, 41] width 38 height 15
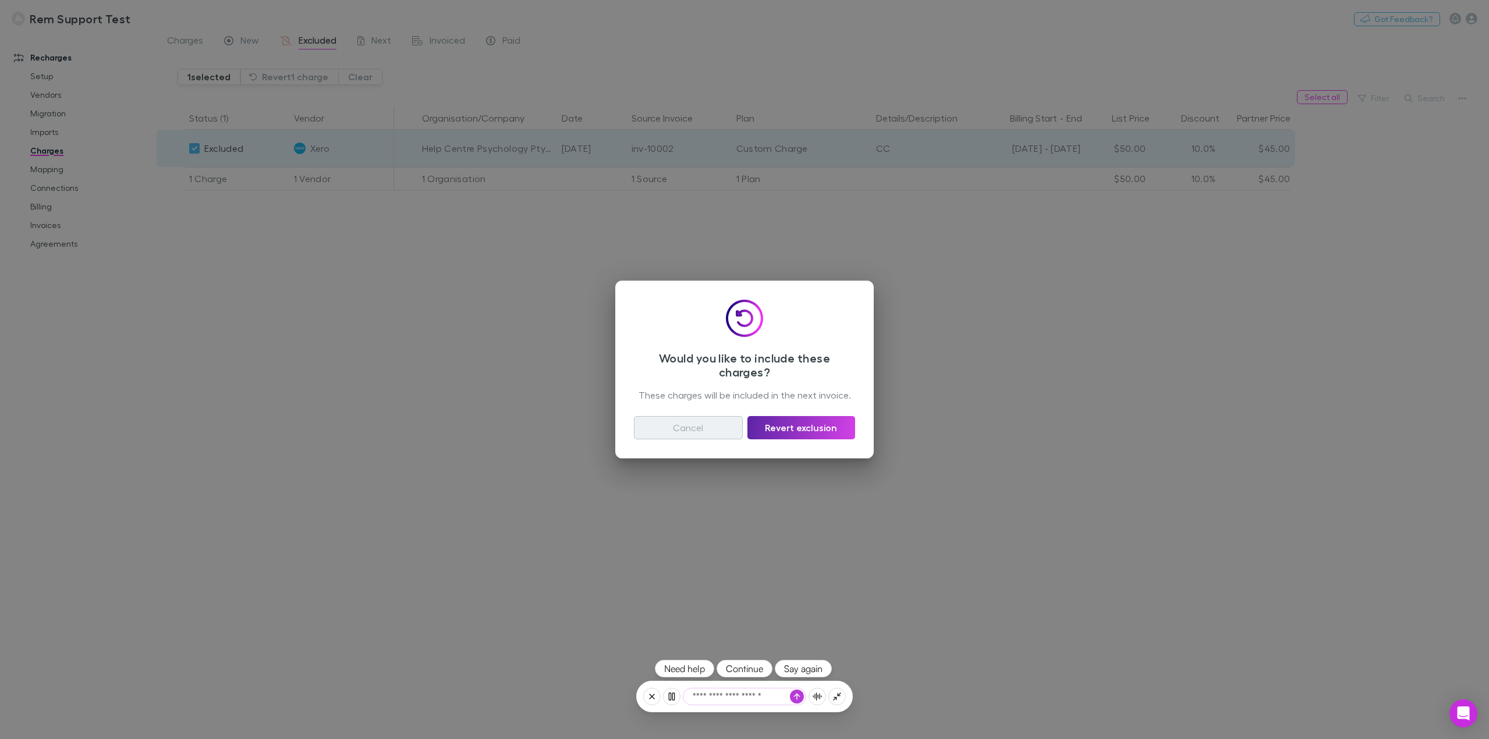
click at [679, 432] on button "Cancel" at bounding box center [688, 427] width 109 height 23
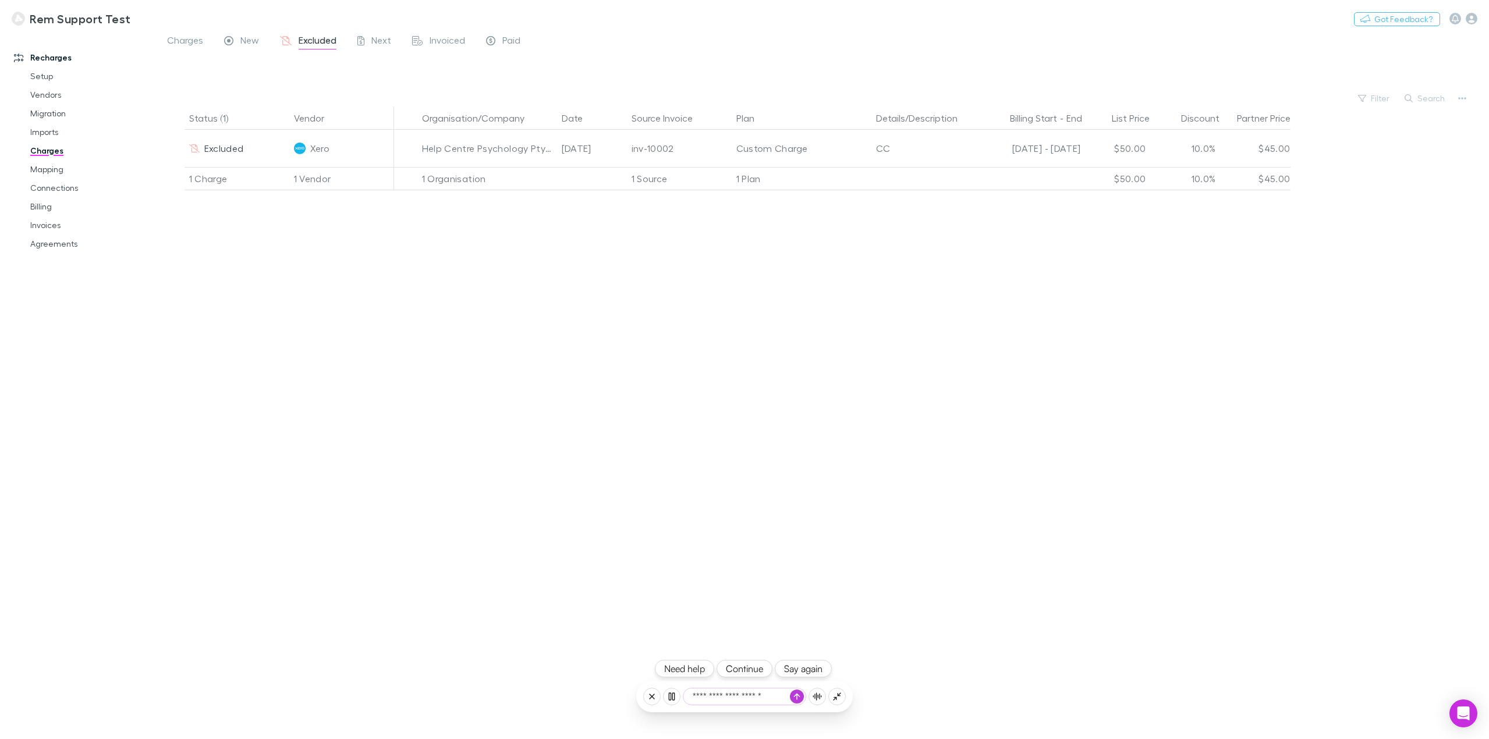
click at [448, 417] on div "Status (1) Vendor Organisation/Company Date Source Invoice Plan Details/Descrip…" at bounding box center [823, 423] width 1333 height 633
click at [749, 668] on button "Continue" at bounding box center [745, 668] width 56 height 17
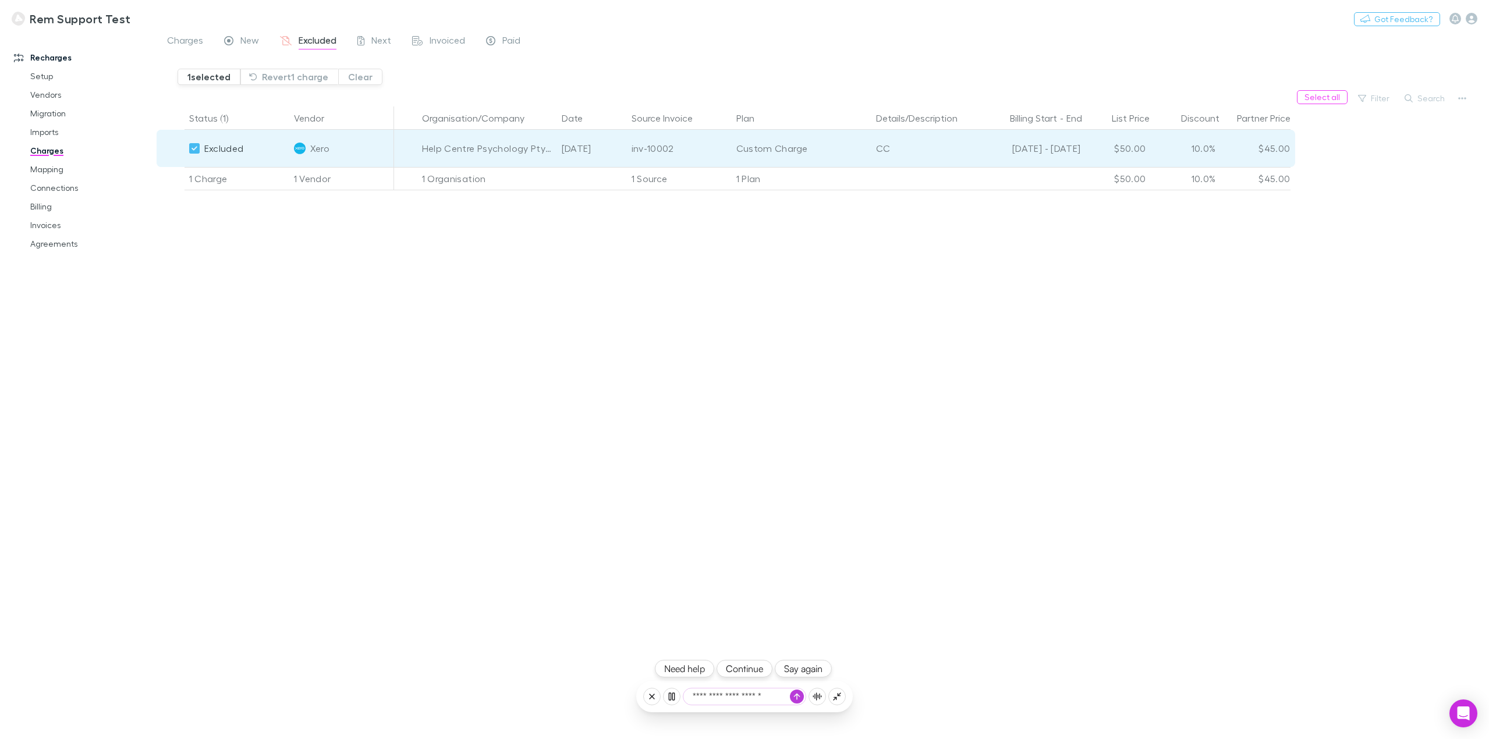
click at [742, 668] on button "Continue" at bounding box center [745, 668] width 56 height 17
click at [278, 79] on button "Revert 1 charge" at bounding box center [289, 77] width 98 height 16
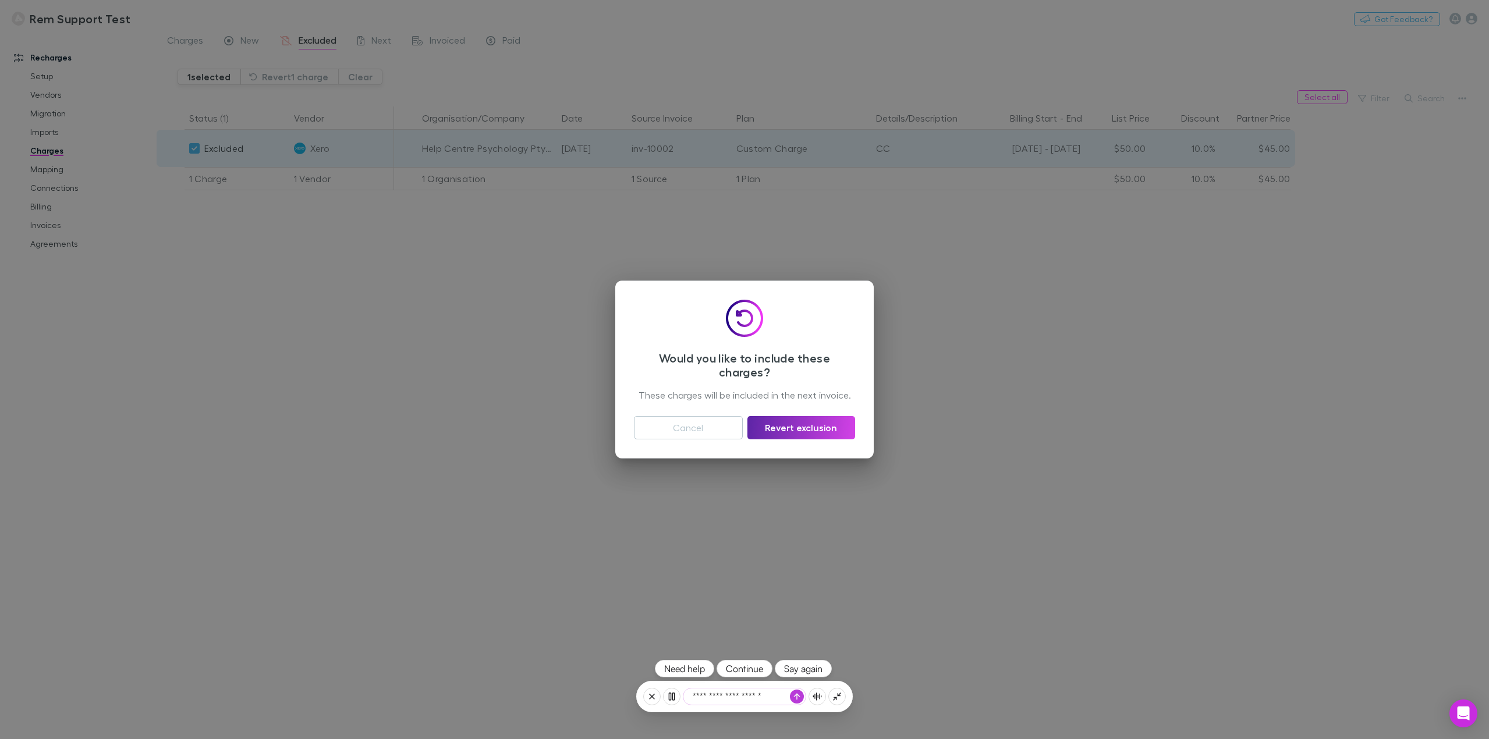
click at [795, 700] on icon "button" at bounding box center [797, 696] width 7 height 7
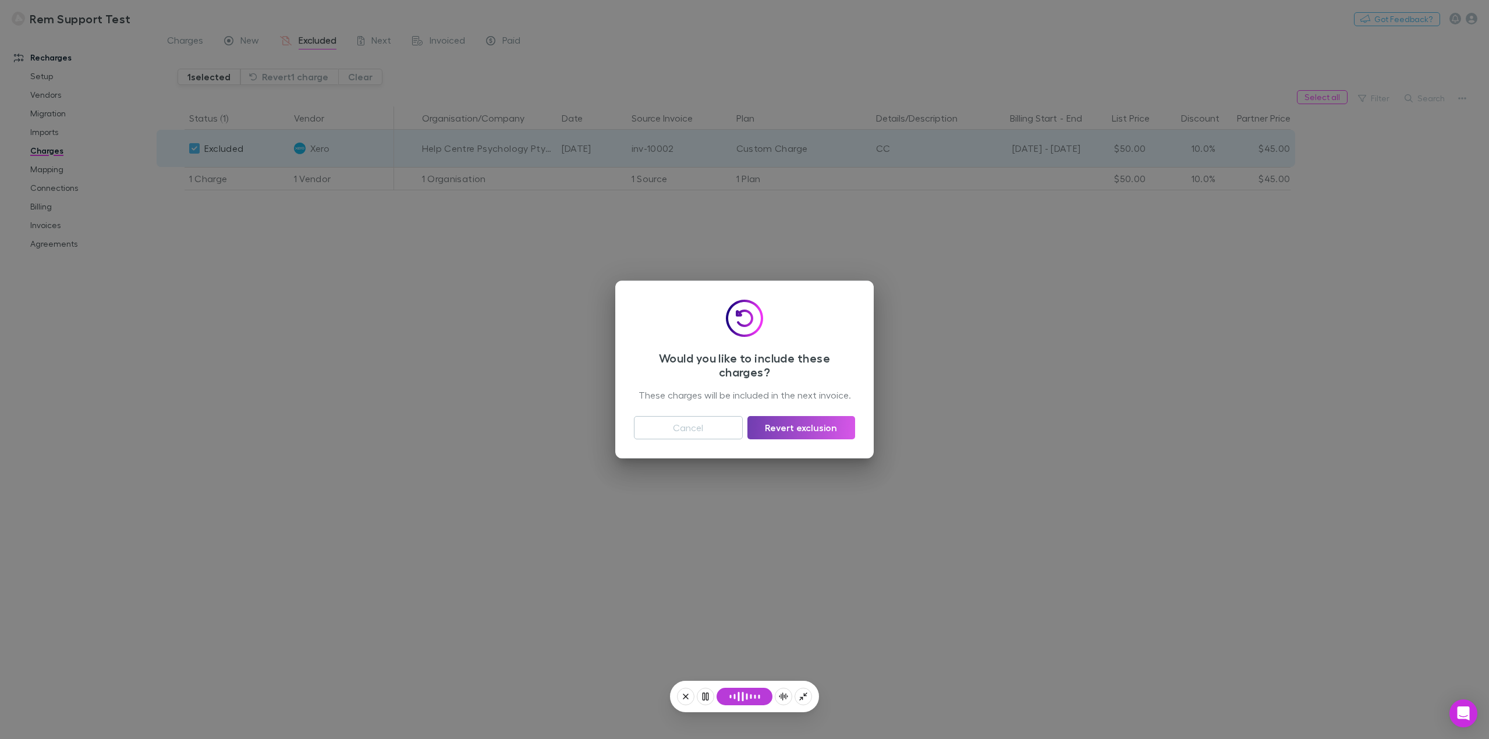
click at [794, 433] on button "Revert exclusion" at bounding box center [802, 427] width 108 height 23
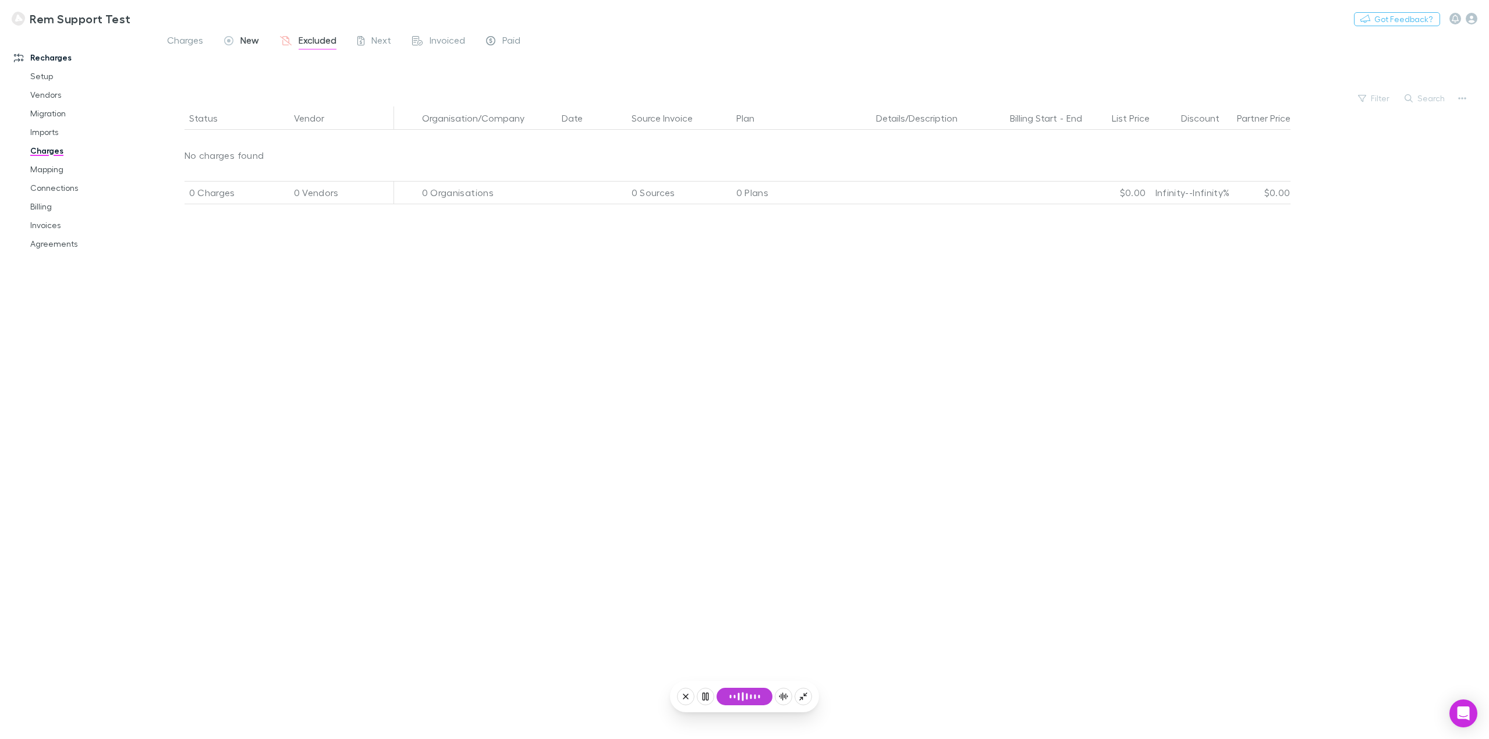
click at [245, 37] on span "New" at bounding box center [249, 41] width 19 height 15
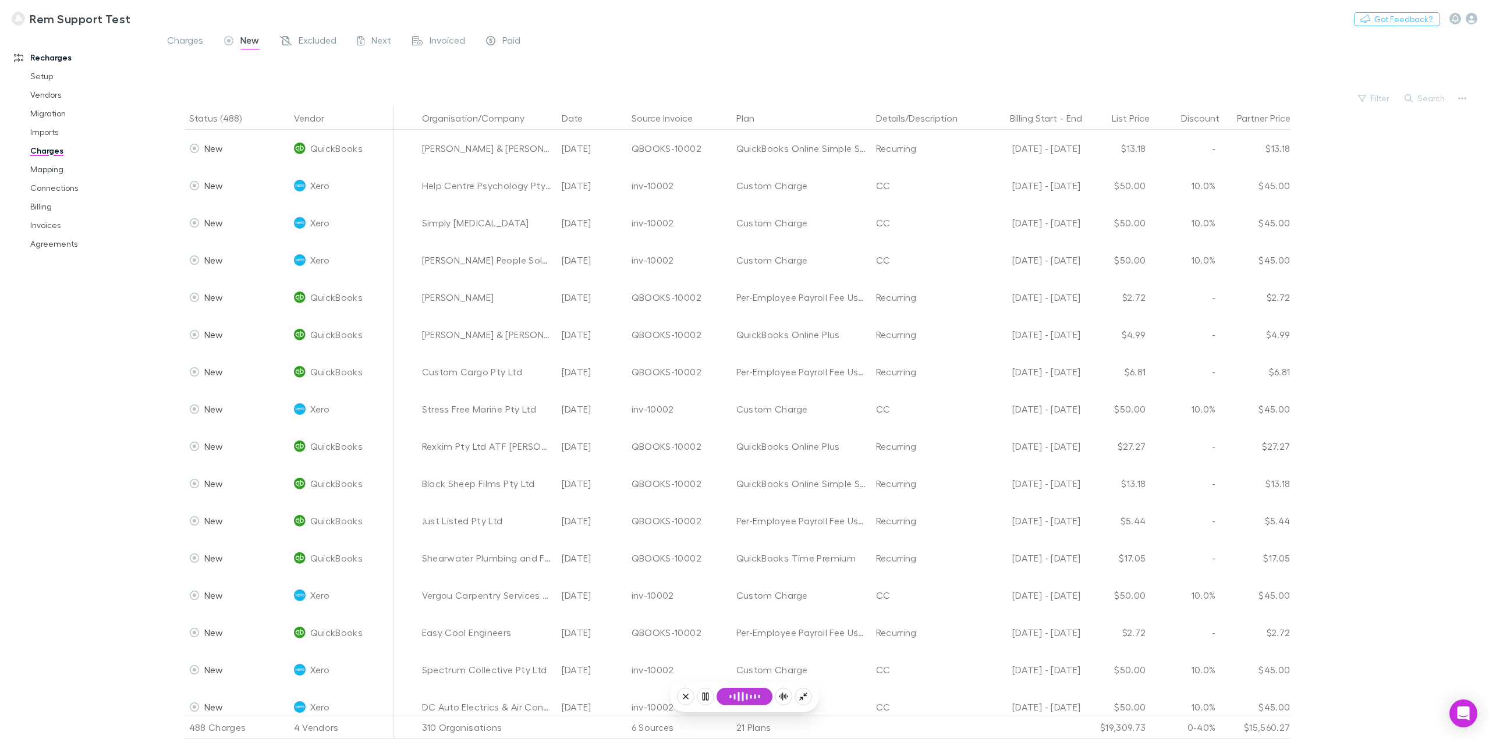
click at [50, 149] on link "Charges" at bounding box center [91, 150] width 144 height 19
click at [815, 668] on button "Say again" at bounding box center [803, 668] width 57 height 17
click at [49, 150] on link "Charges" at bounding box center [91, 150] width 144 height 19
click at [650, 697] on icon at bounding box center [651, 696] width 9 height 9
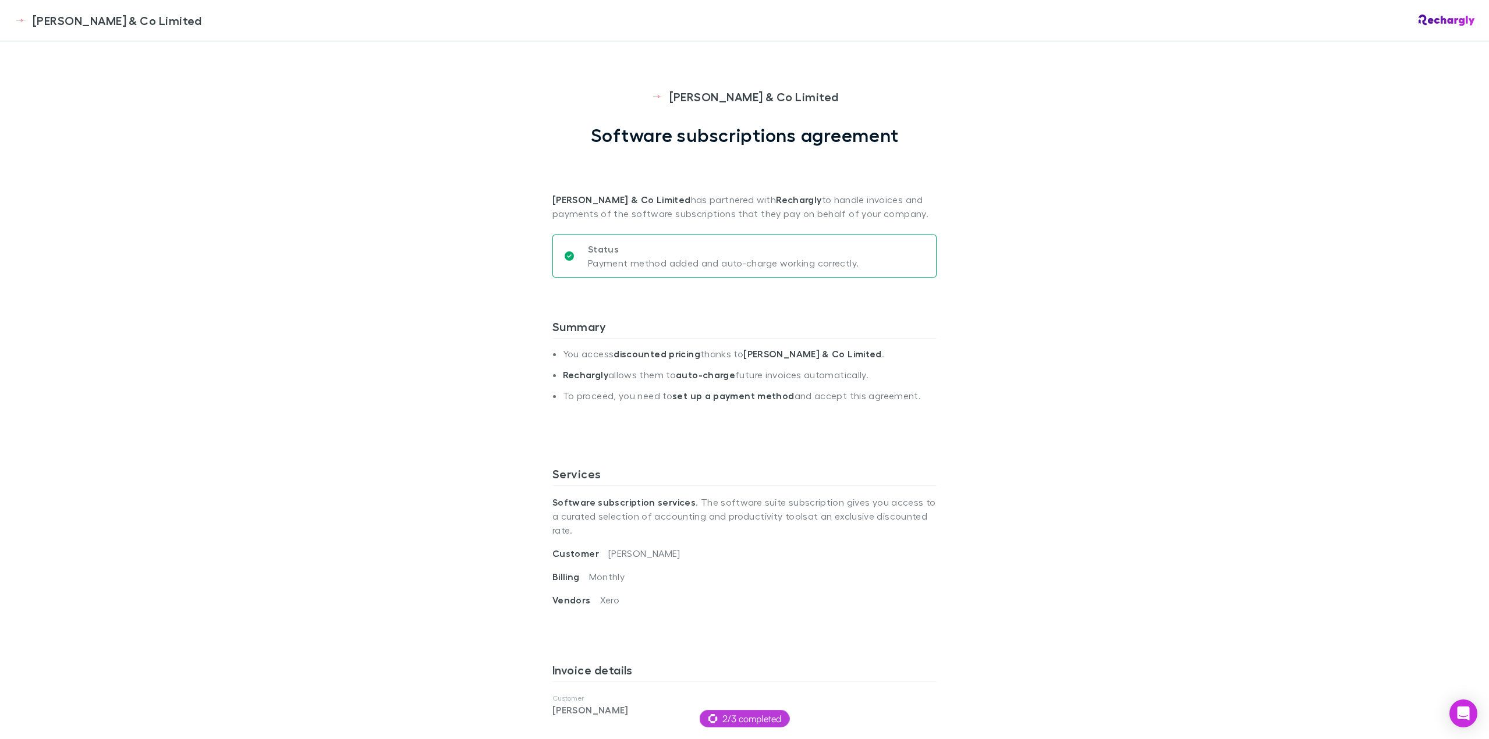
scroll to position [58, 0]
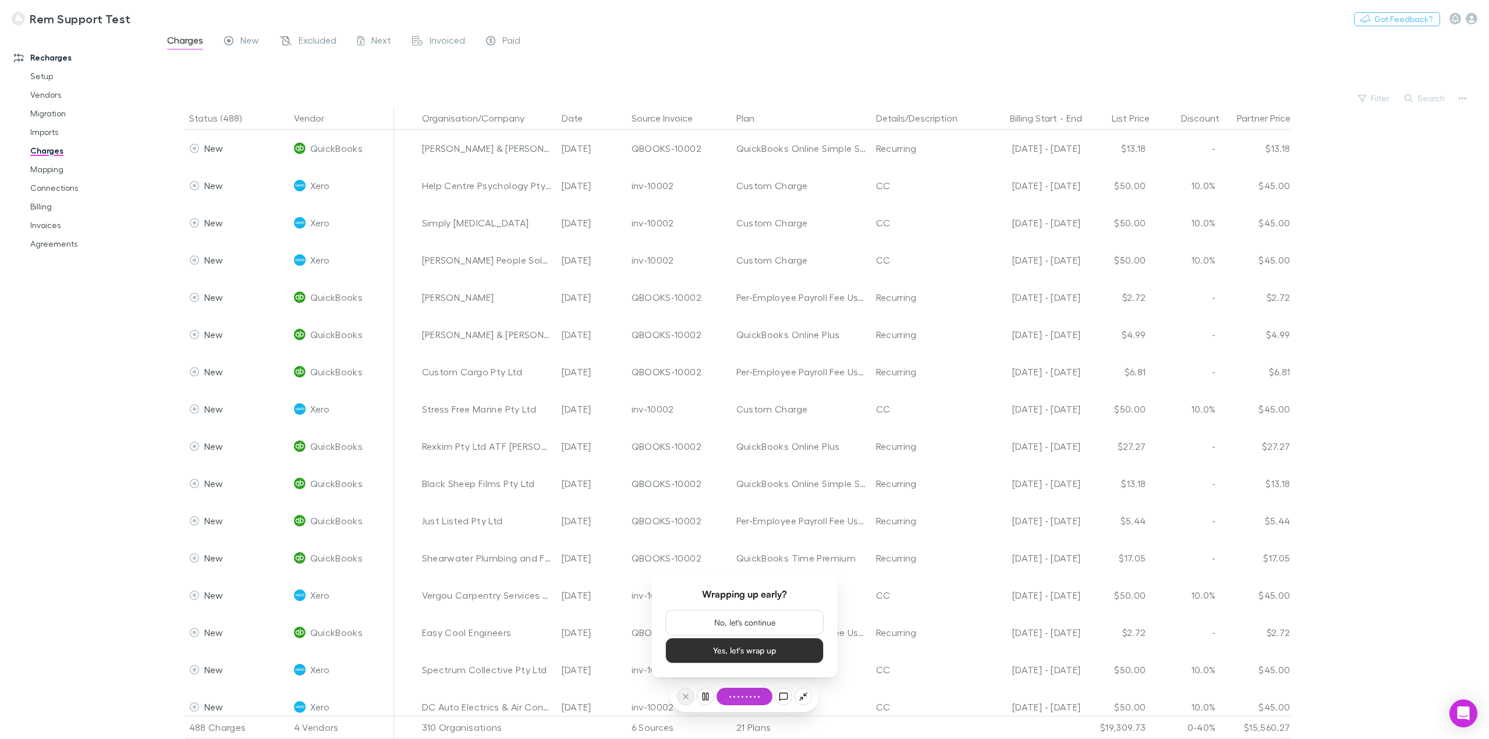
click at [685, 695] on div at bounding box center [685, 696] width 17 height 17
click at [737, 655] on button "Yes, let's wrap up" at bounding box center [744, 651] width 158 height 26
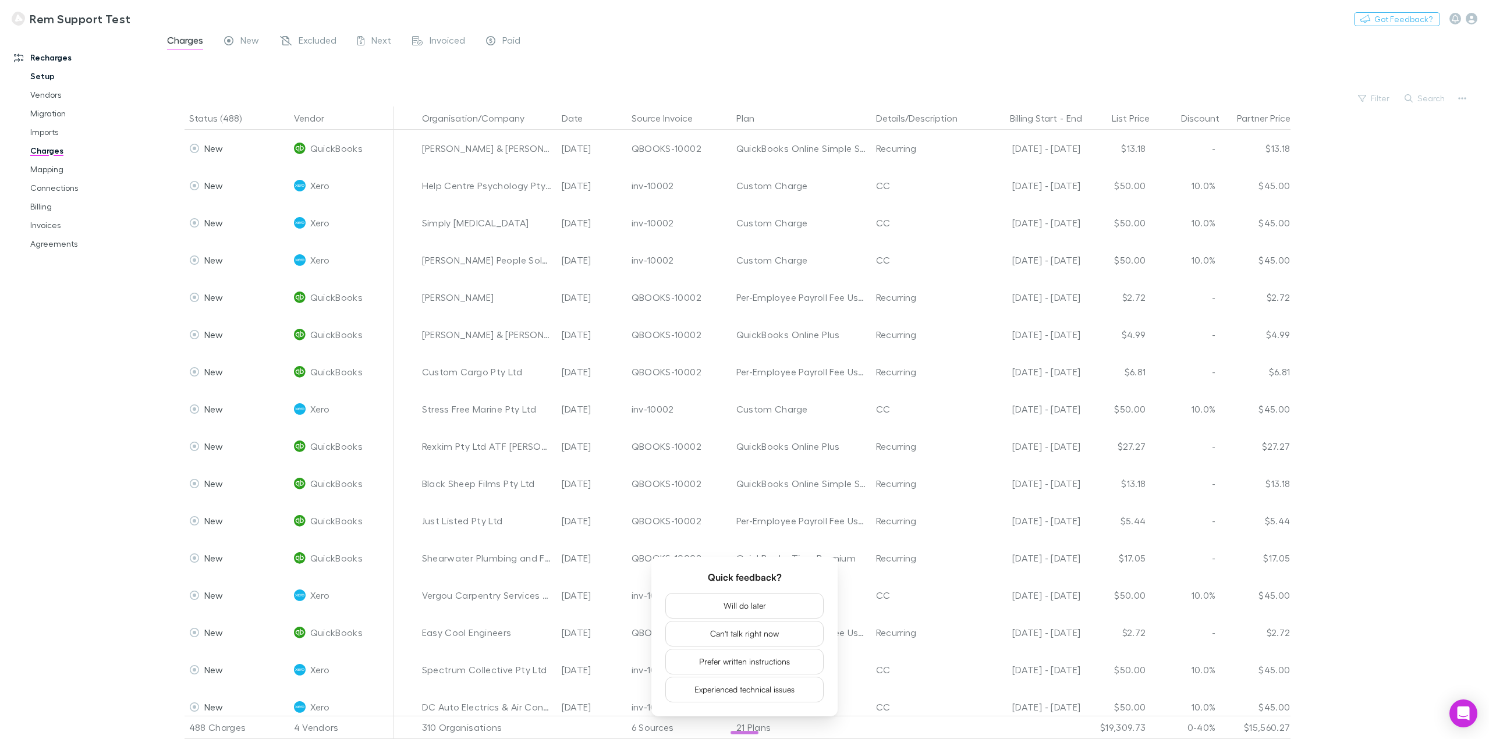
click at [68, 77] on link "Setup" at bounding box center [91, 76] width 144 height 19
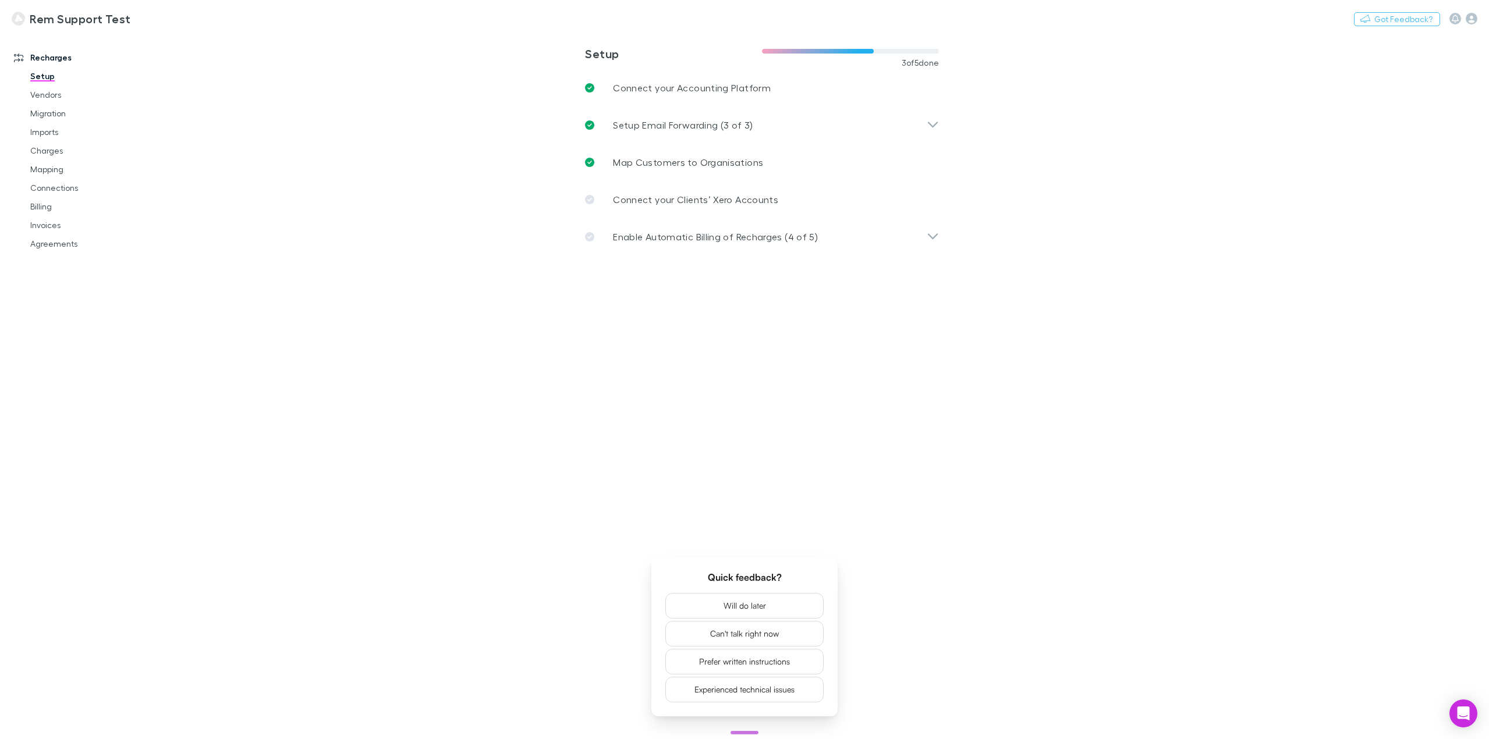
click at [402, 339] on main "**********" at bounding box center [823, 386] width 1333 height 707
click at [758, 599] on button "Will do later" at bounding box center [744, 606] width 158 height 26
click at [418, 369] on main "**********" at bounding box center [823, 386] width 1333 height 707
click at [1041, 384] on main "**********" at bounding box center [823, 386] width 1333 height 707
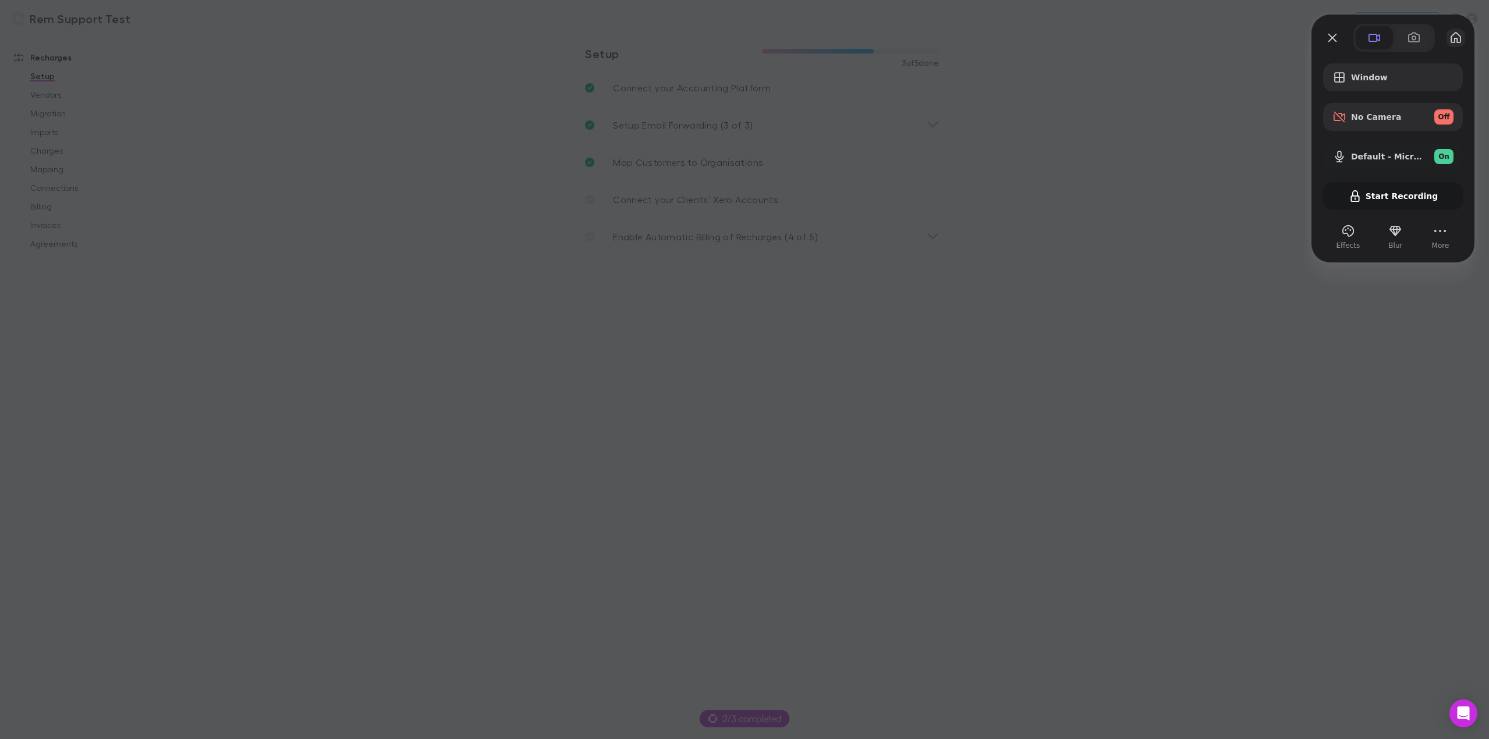
click at [1456, 40] on button "My library" at bounding box center [1456, 38] width 19 height 19
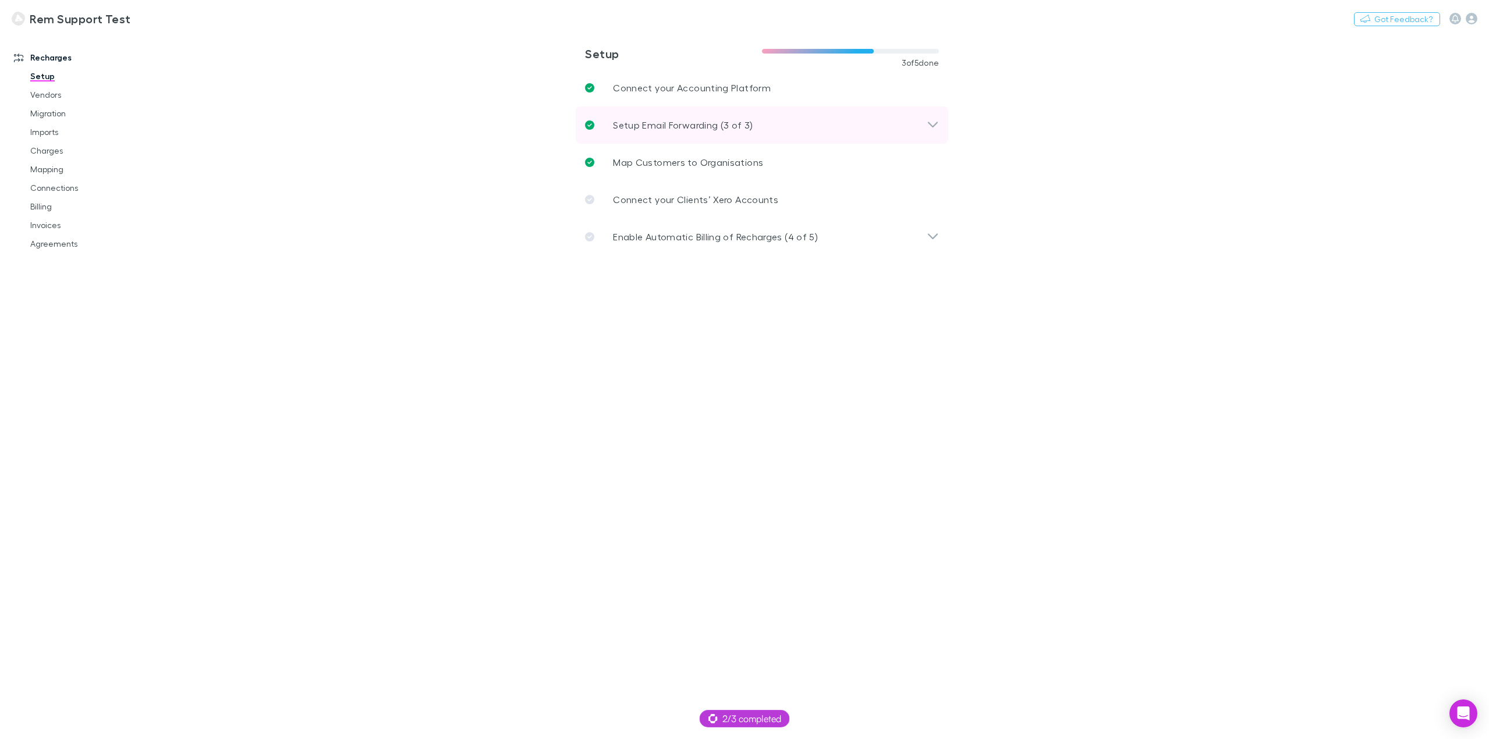
click at [764, 130] on div "Setup Email Forwarding (3 of 3)" at bounding box center [756, 125] width 342 height 14
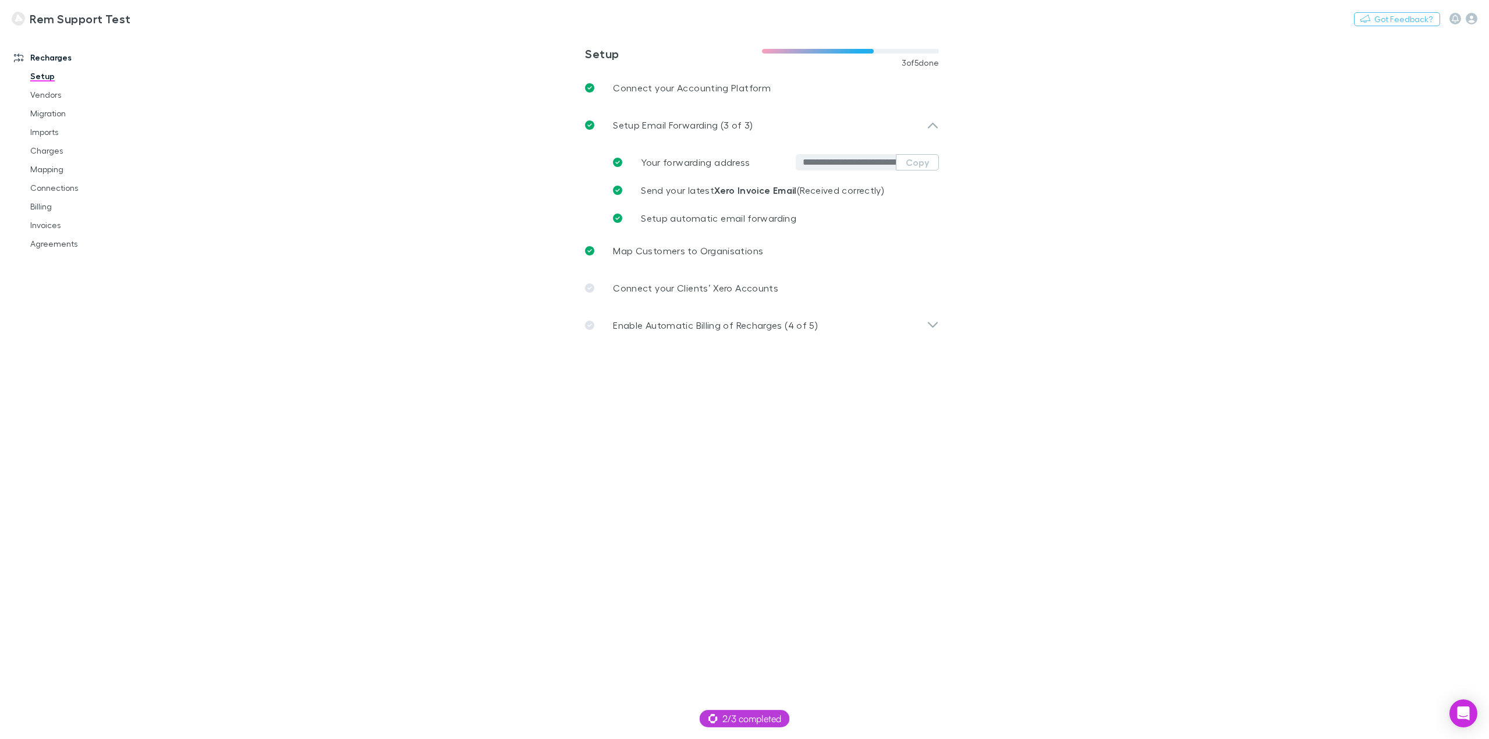
click at [411, 175] on main "**********" at bounding box center [823, 386] width 1333 height 707
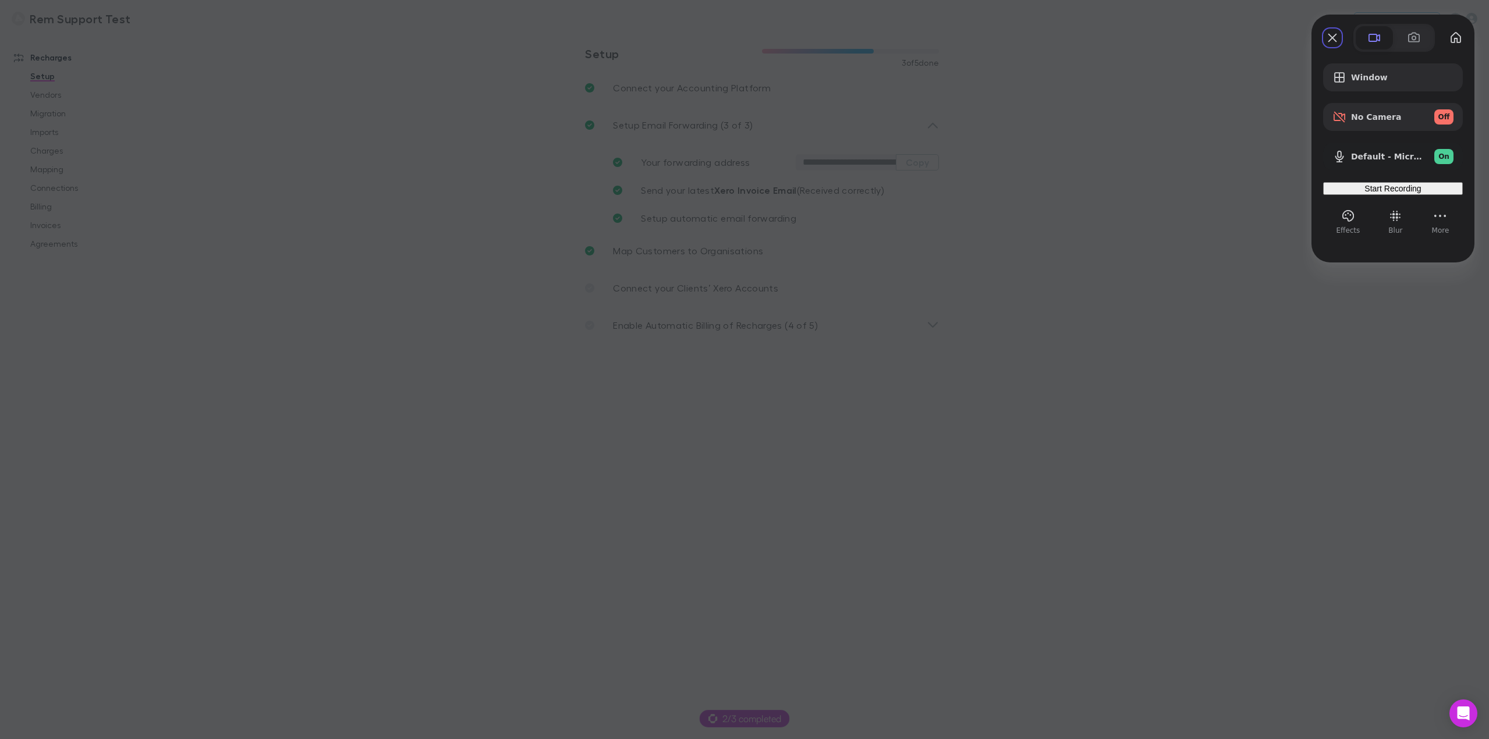
click at [1404, 193] on span "Start Recording" at bounding box center [1393, 188] width 56 height 9
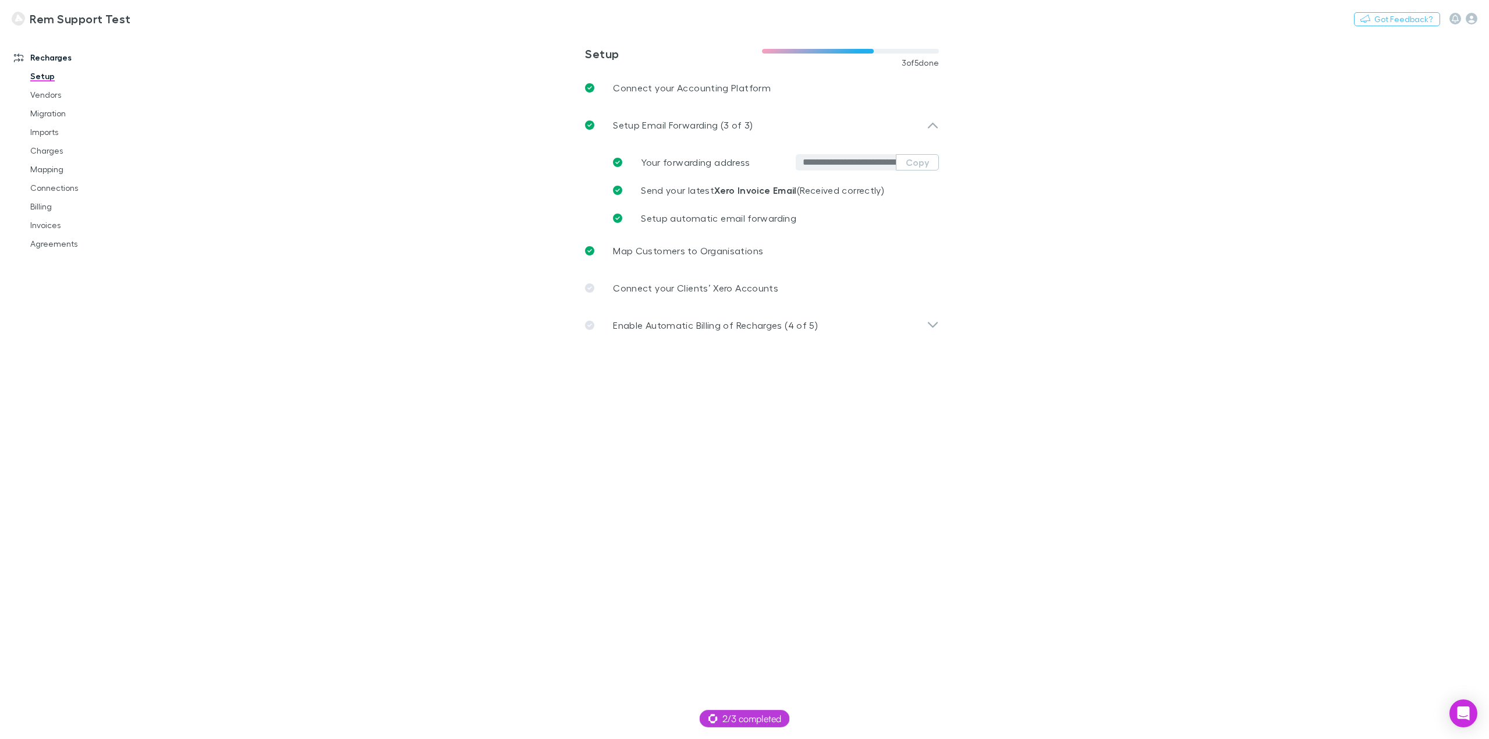
drag, startPoint x: 342, startPoint y: 175, endPoint x: 331, endPoint y: 174, distance: 11.1
click at [342, 175] on main "**********" at bounding box center [823, 386] width 1333 height 707
click at [44, 75] on link "Setup" at bounding box center [91, 76] width 144 height 19
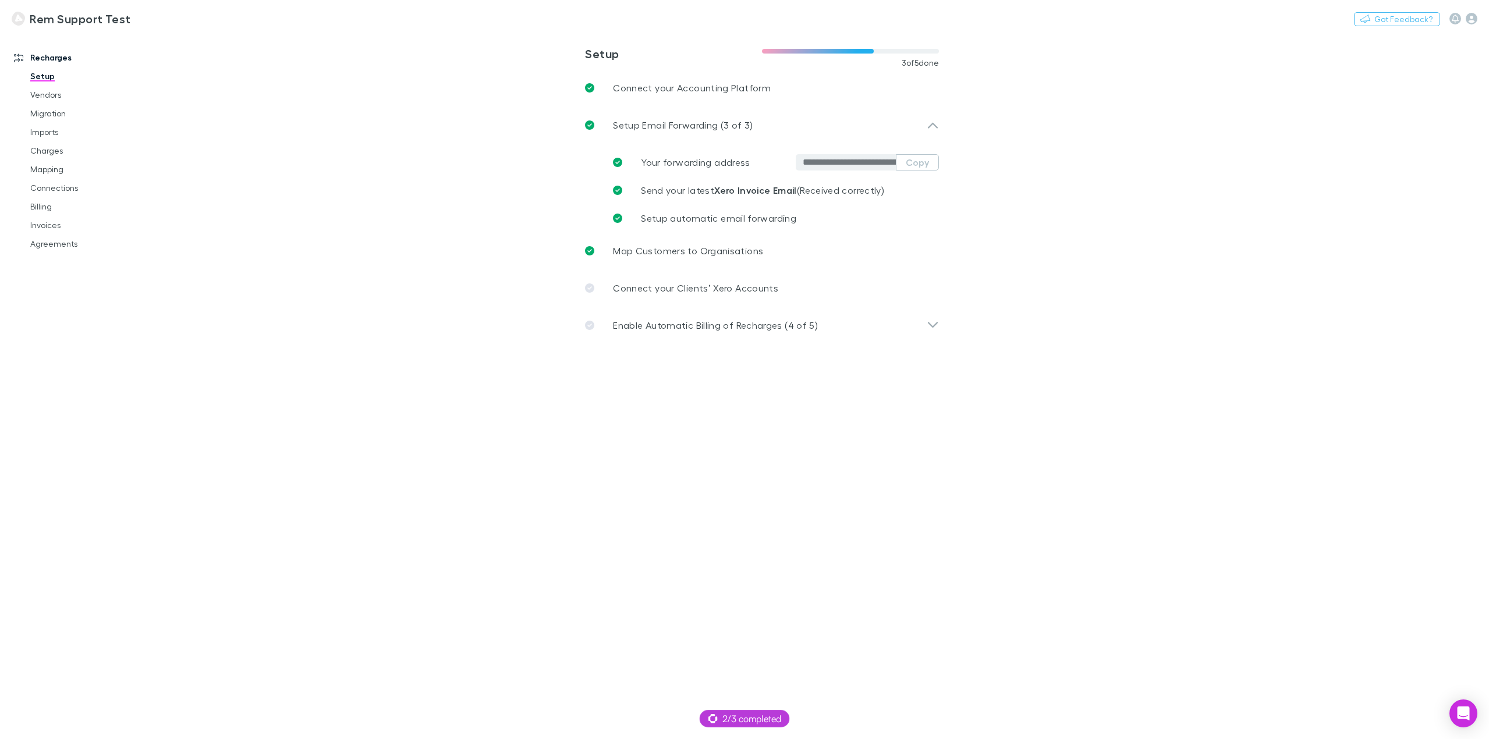
click at [44, 75] on link "Setup" at bounding box center [91, 76] width 144 height 19
click at [680, 125] on p "Setup Email Forwarding (3 of 3)" at bounding box center [683, 125] width 140 height 14
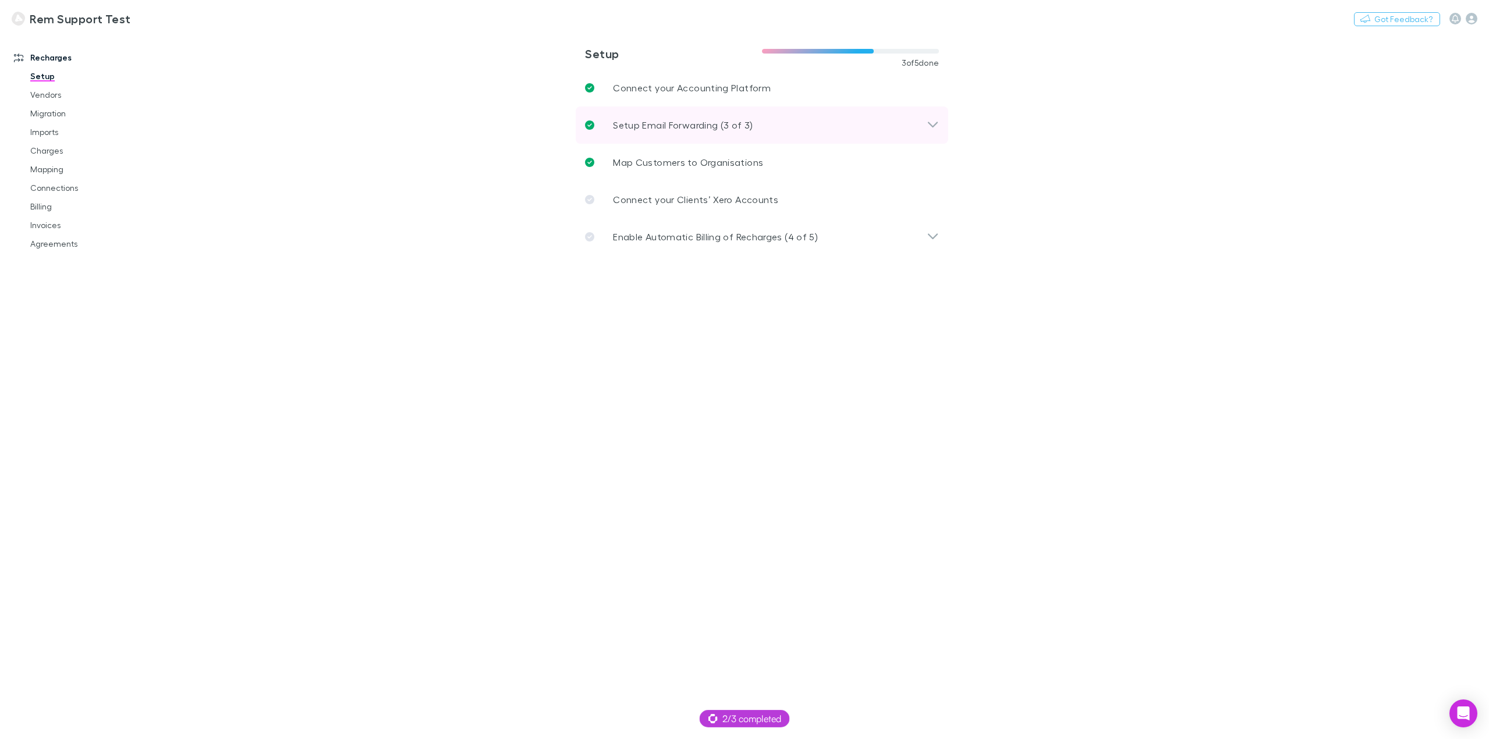
click at [738, 124] on p "Setup Email Forwarding (3 of 3)" at bounding box center [683, 125] width 140 height 14
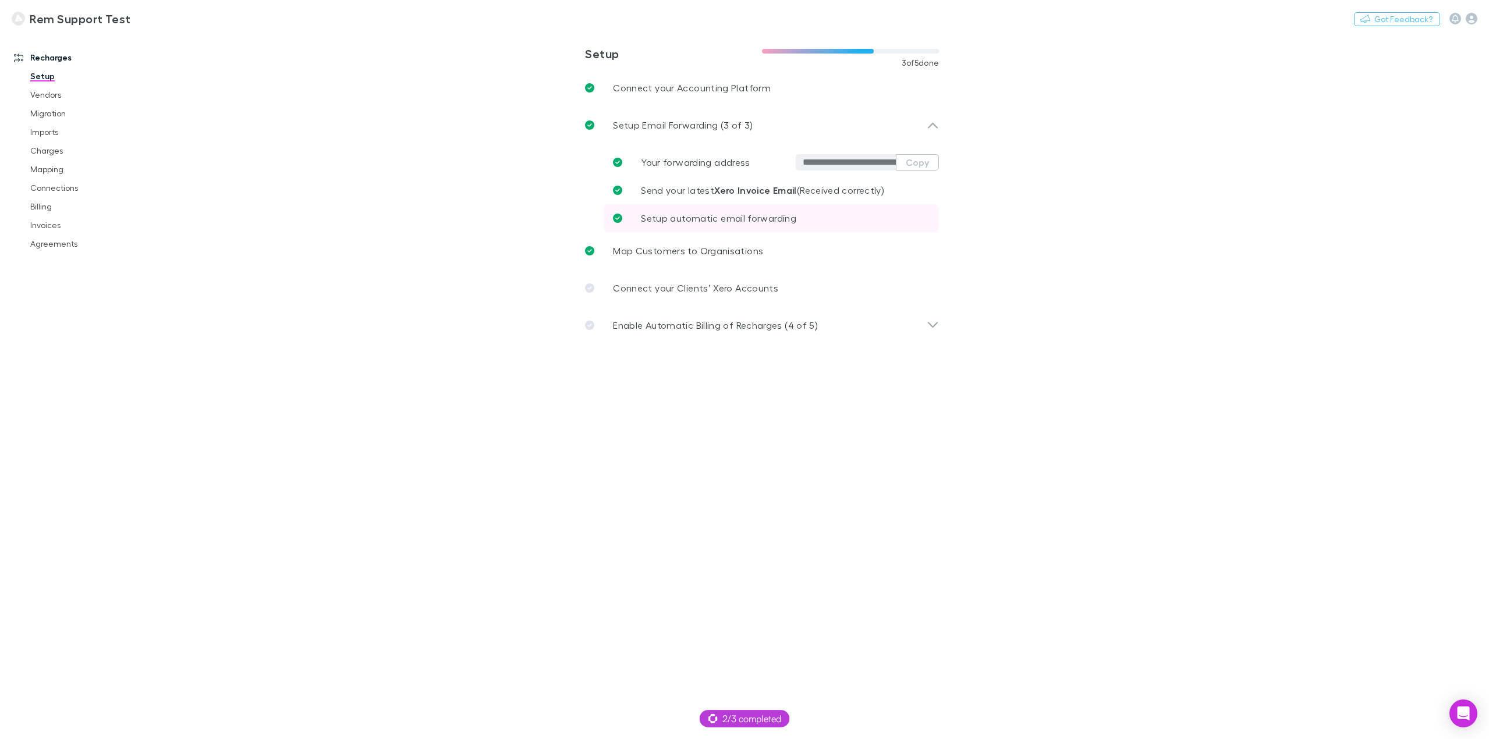
click at [769, 222] on span "Setup automatic email forwarding" at bounding box center [718, 218] width 155 height 11
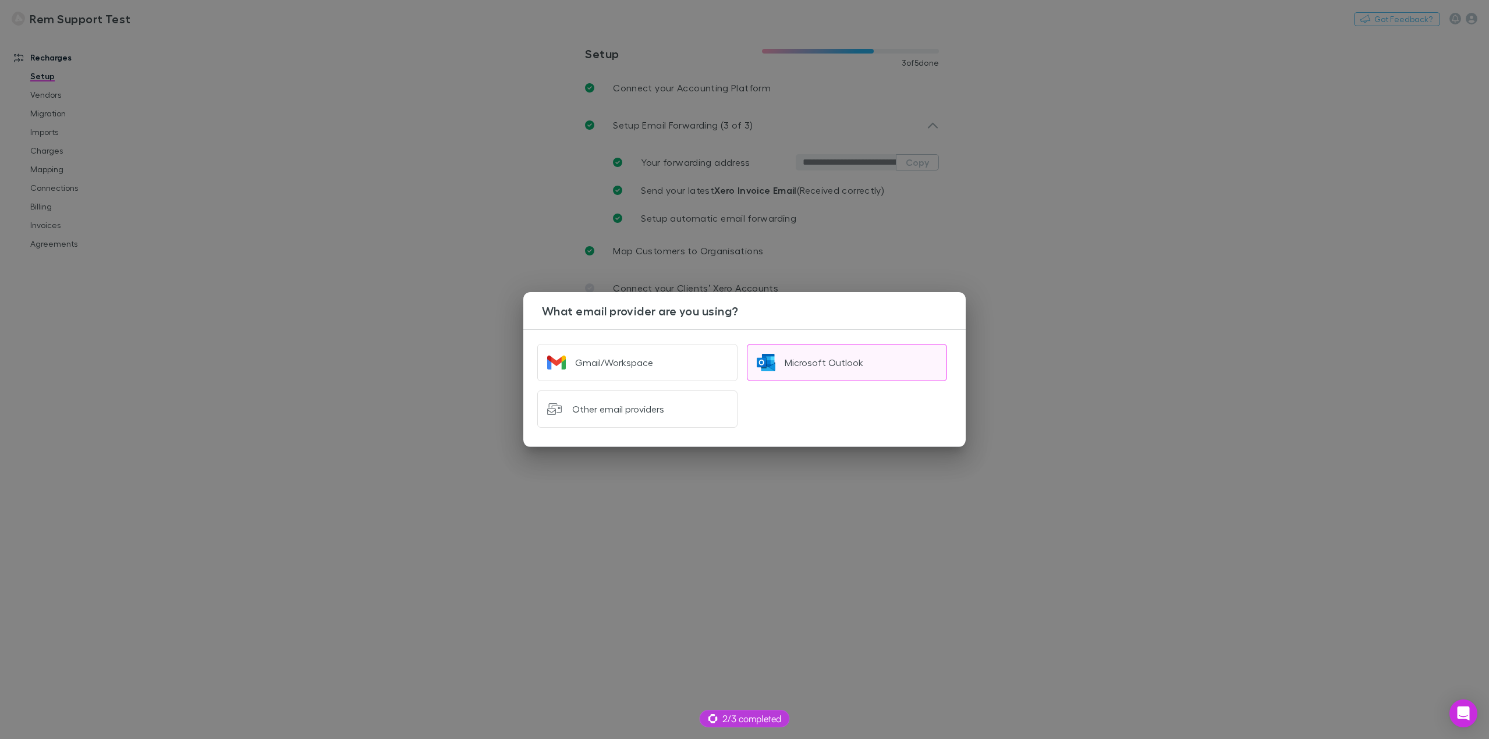
click at [830, 364] on div "Microsoft Outlook" at bounding box center [824, 363] width 79 height 12
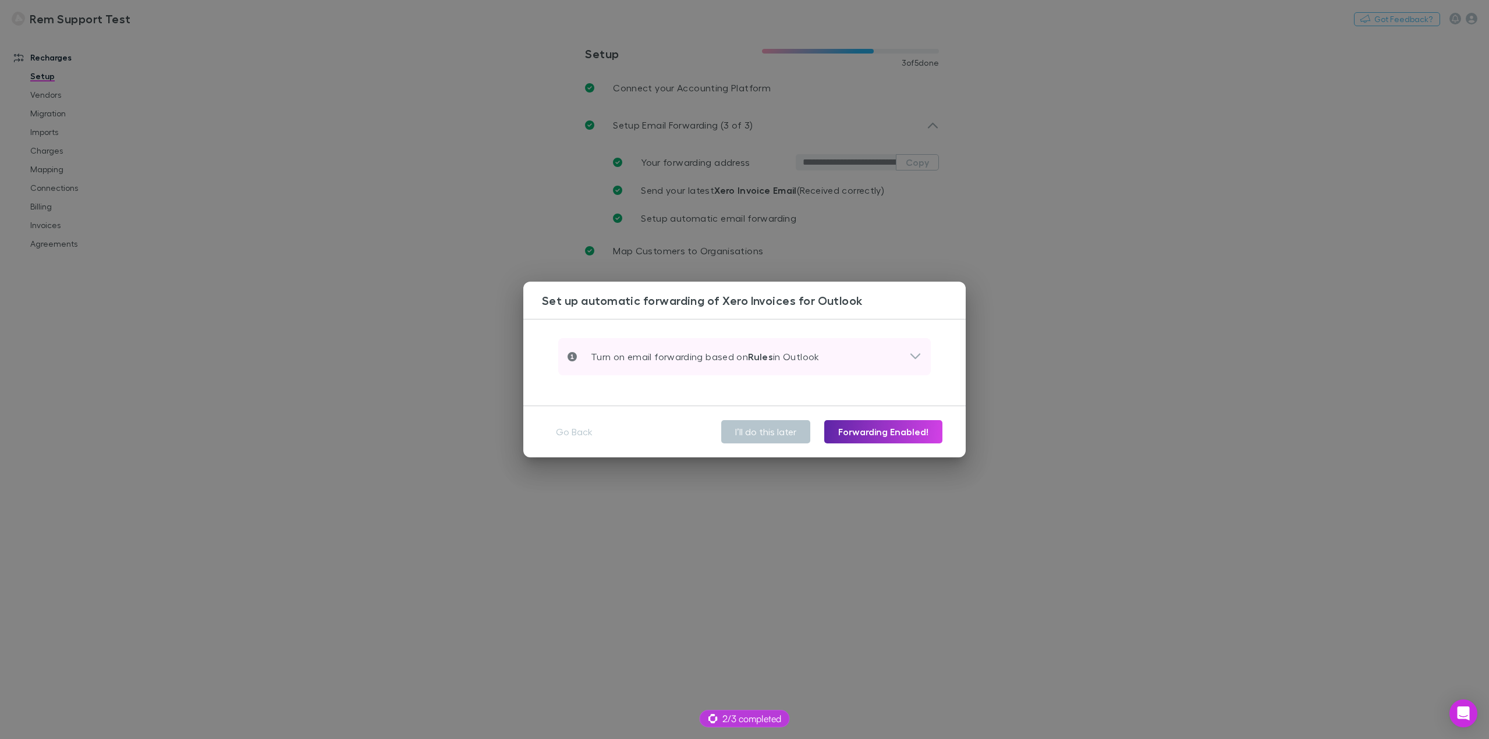
click at [917, 355] on icon at bounding box center [915, 357] width 12 height 14
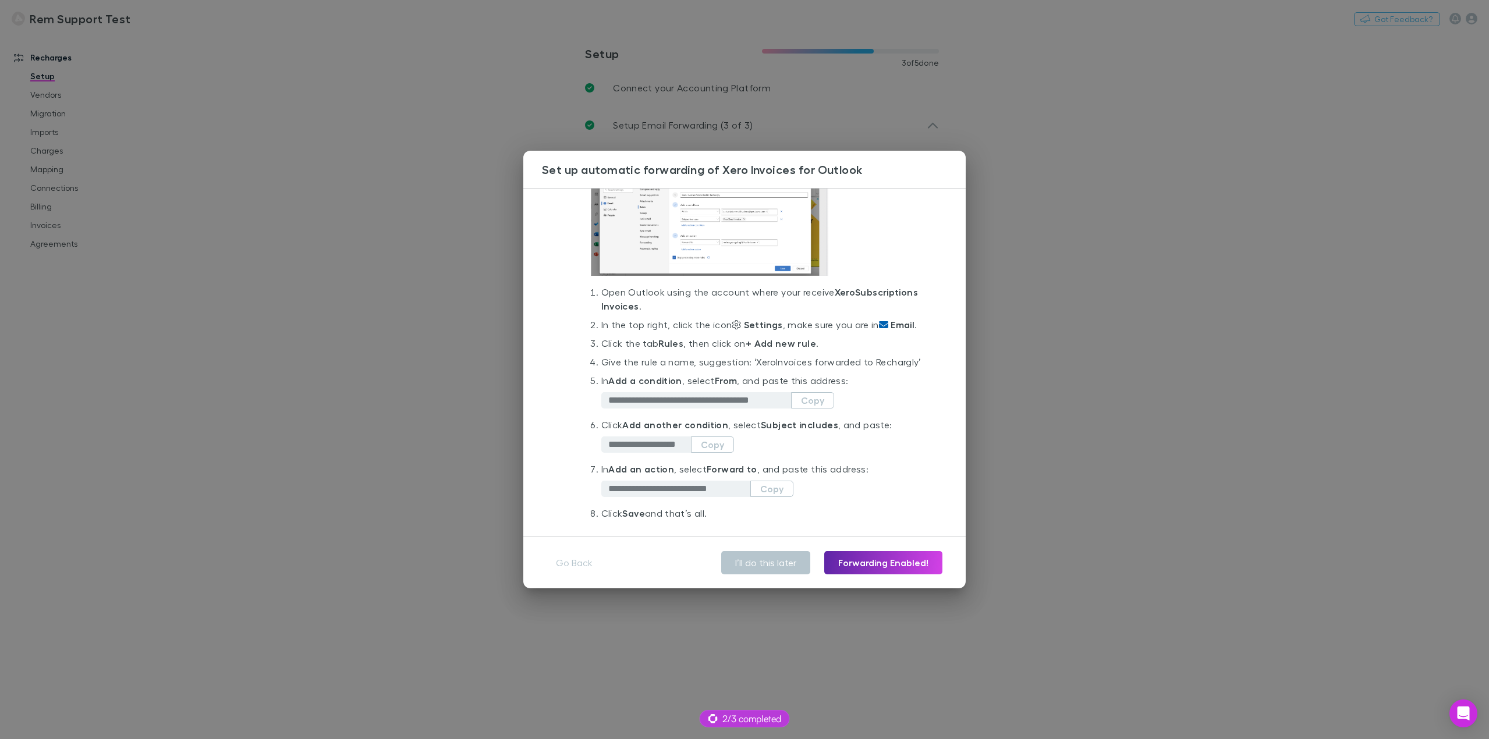
scroll to position [116, 0]
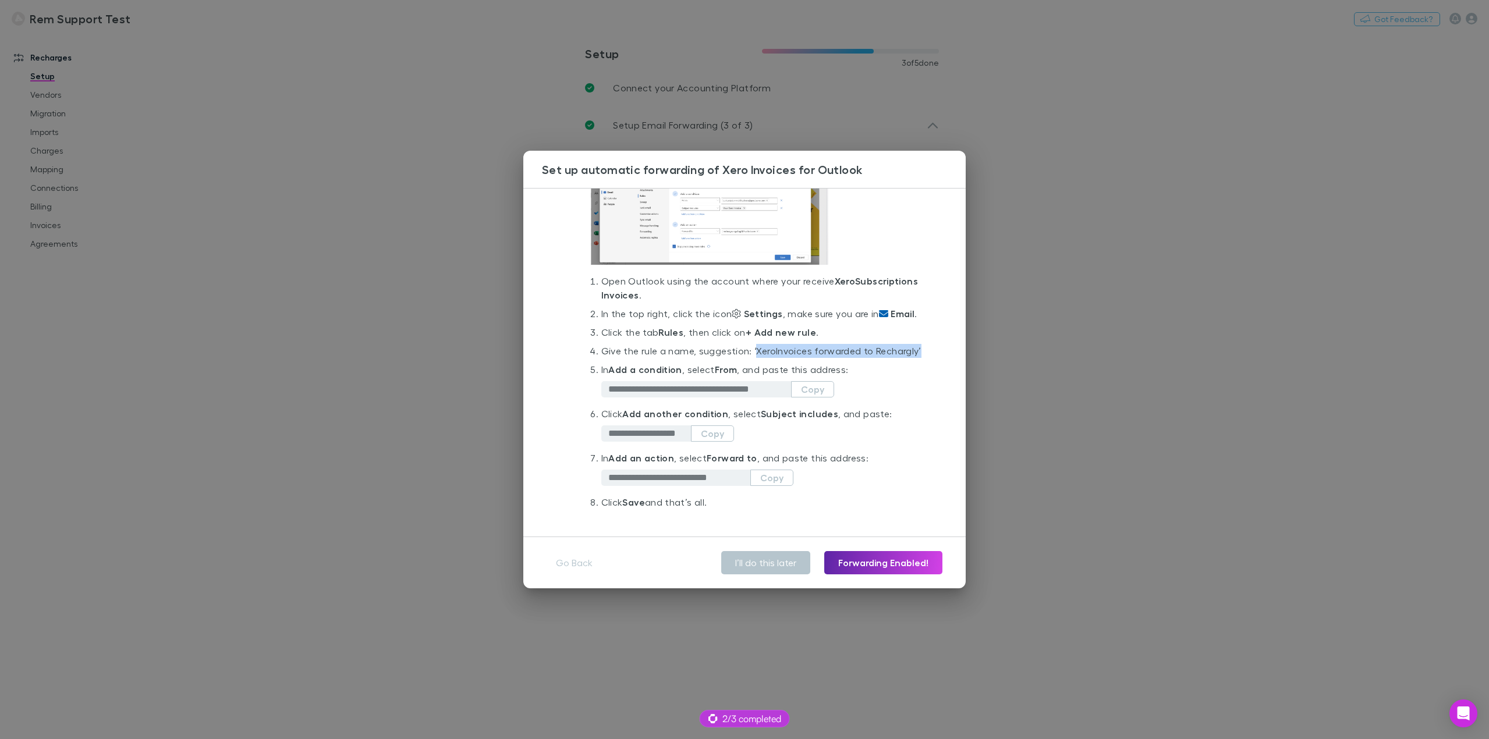
drag, startPoint x: 755, startPoint y: 364, endPoint x: 646, endPoint y: 381, distance: 110.2
click at [646, 363] on li "Give the rule a name, suggestion: ‘ Xero Invoices forwarded to Rechargly’" at bounding box center [761, 353] width 320 height 19
copy li "Xero Invoices forwarded to Rechargly"
click at [815, 398] on button "Copy" at bounding box center [812, 389] width 43 height 16
click at [716, 442] on button "Copy" at bounding box center [712, 434] width 43 height 16
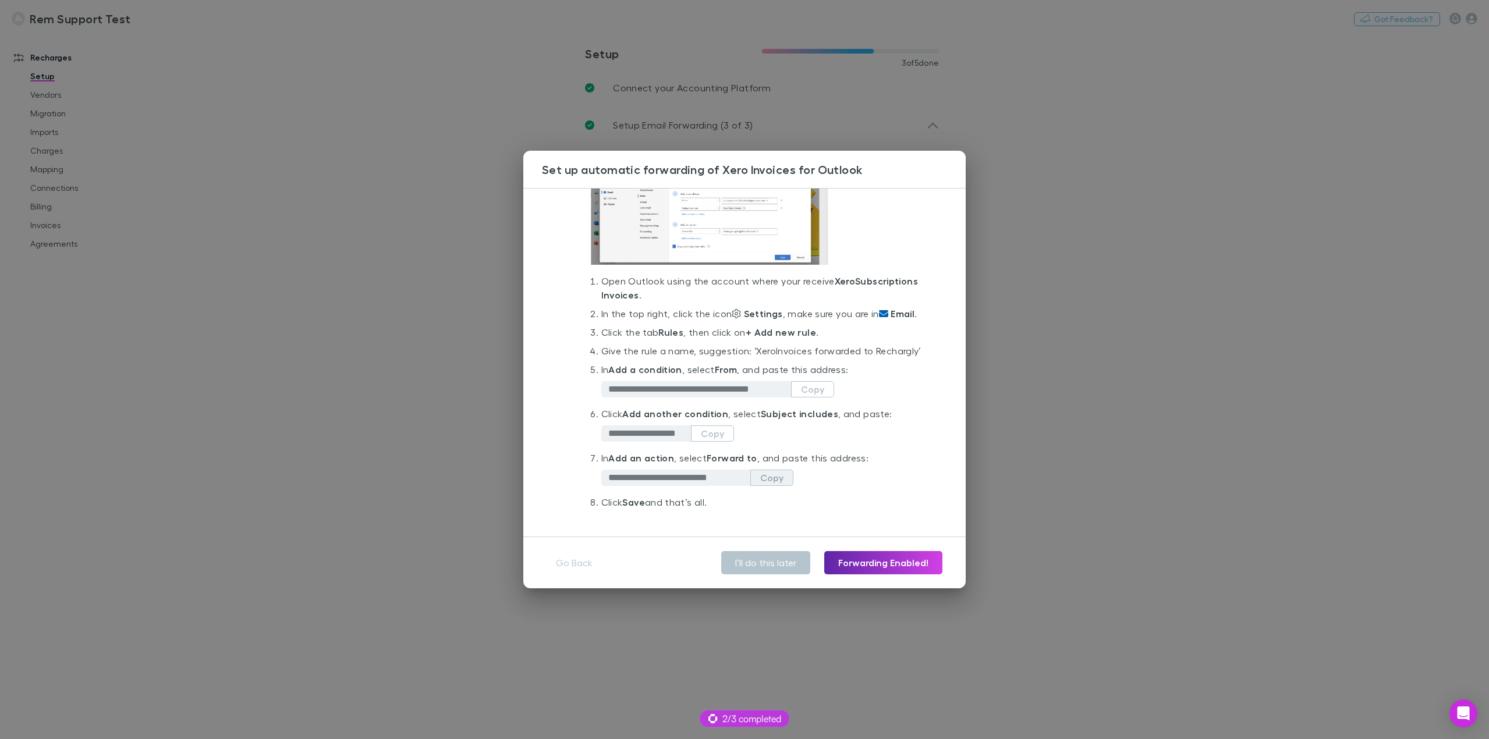
click at [763, 486] on button "Copy" at bounding box center [771, 478] width 43 height 16
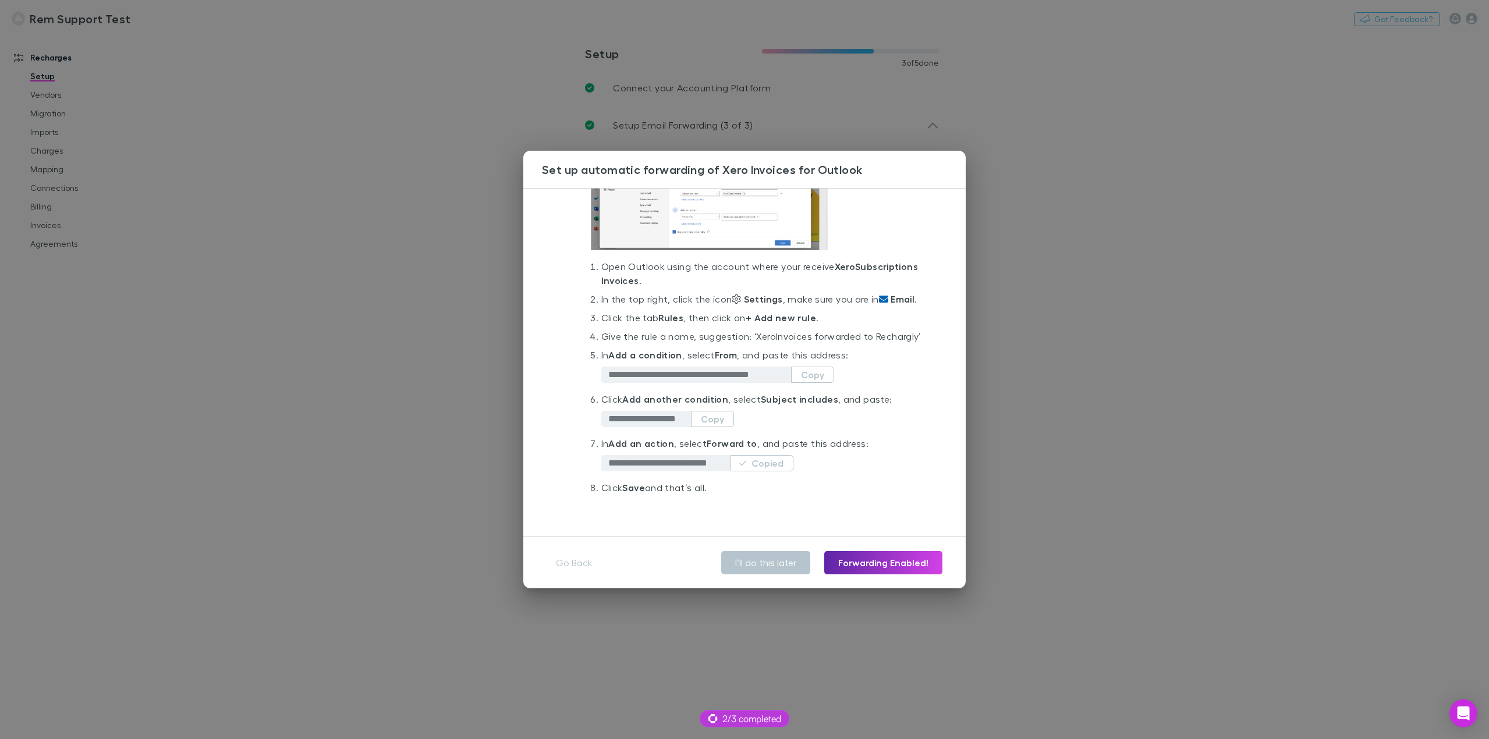
scroll to position [159, 0]
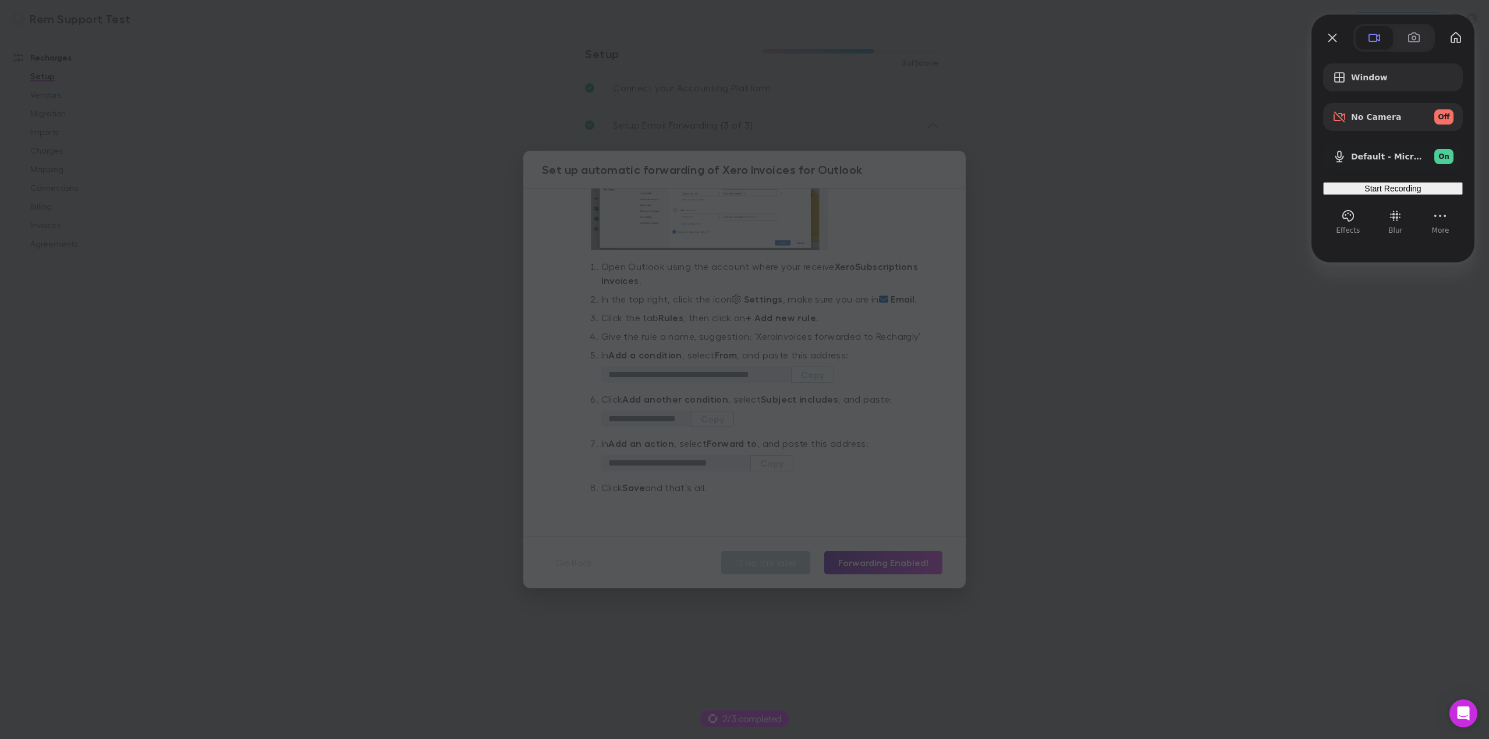
click at [1112, 374] on div at bounding box center [744, 369] width 1489 height 739
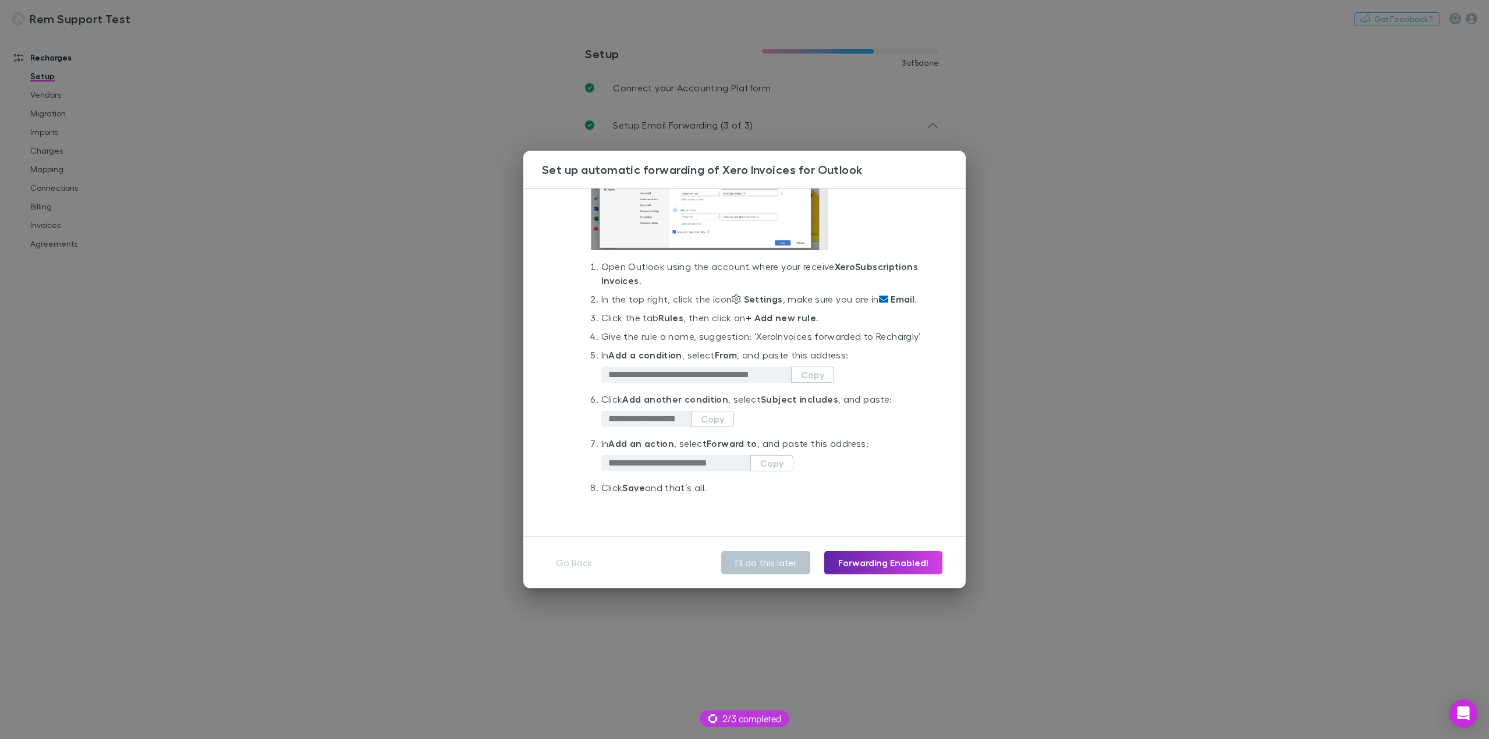
click at [417, 253] on div "**********" at bounding box center [744, 369] width 1489 height 739
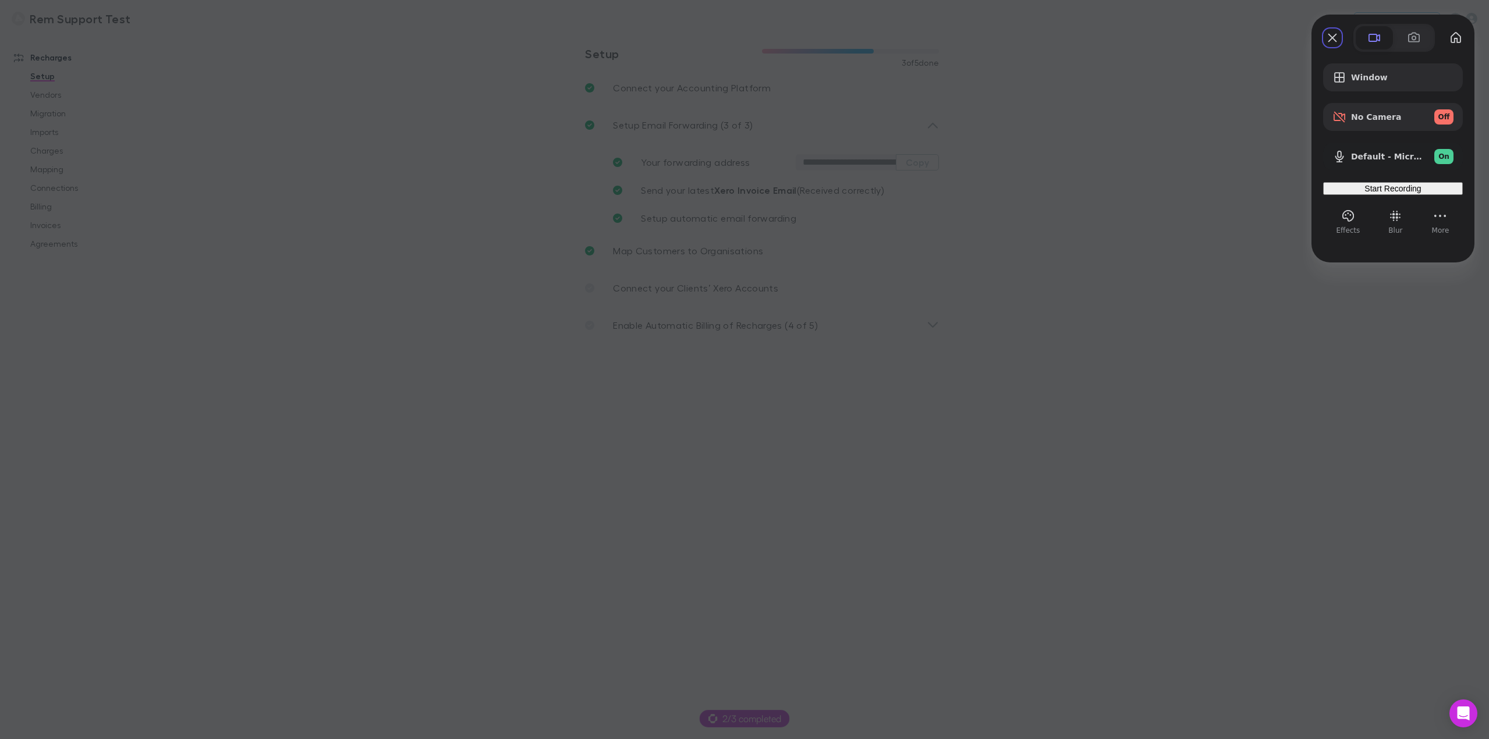
click at [1389, 193] on span "Start Recording" at bounding box center [1393, 188] width 56 height 9
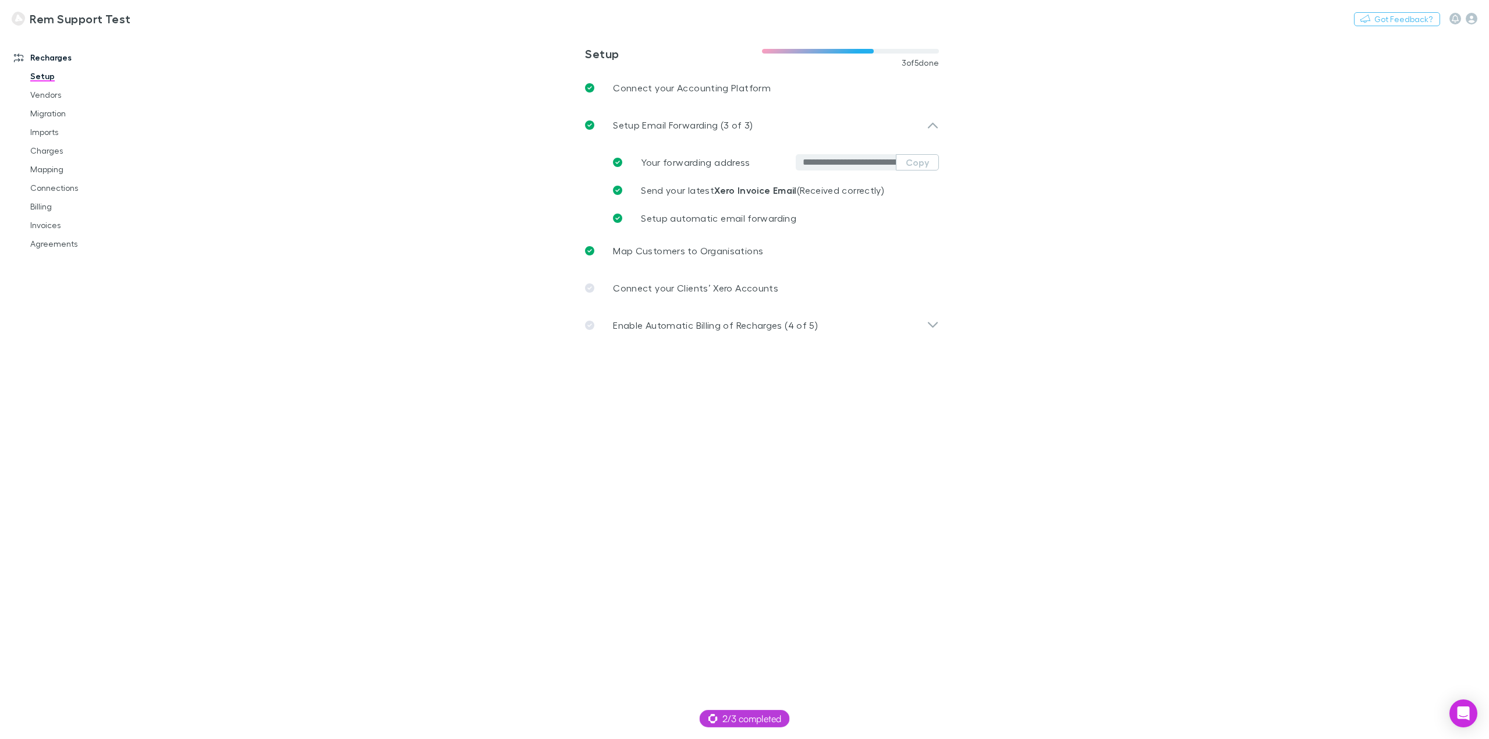
click at [1028, 451] on main "**********" at bounding box center [823, 386] width 1333 height 707
click at [40, 75] on link "Setup" at bounding box center [91, 76] width 144 height 19
click at [691, 122] on p "Setup Email Forwarding (3 of 3)" at bounding box center [683, 125] width 140 height 14
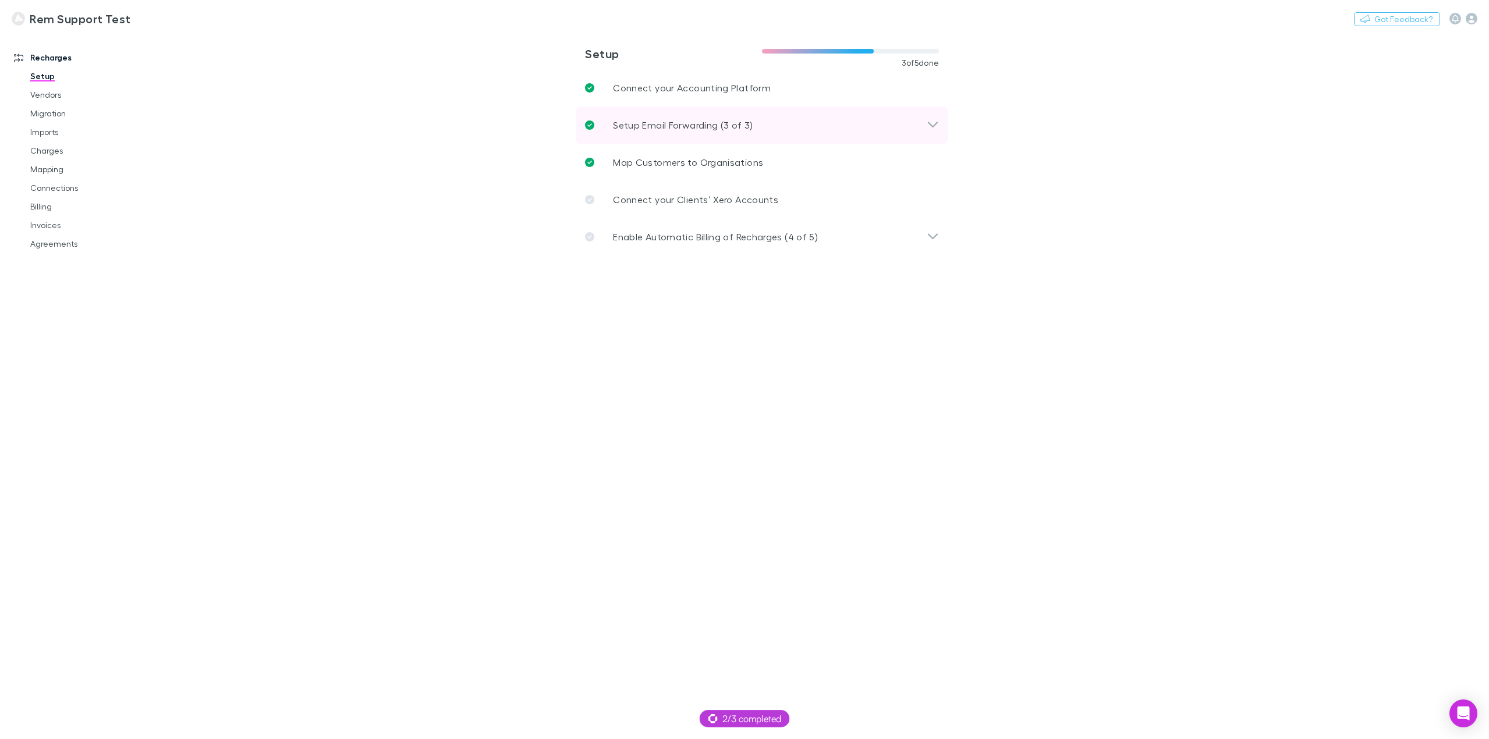
click at [735, 121] on p "Setup Email Forwarding (3 of 3)" at bounding box center [683, 125] width 140 height 14
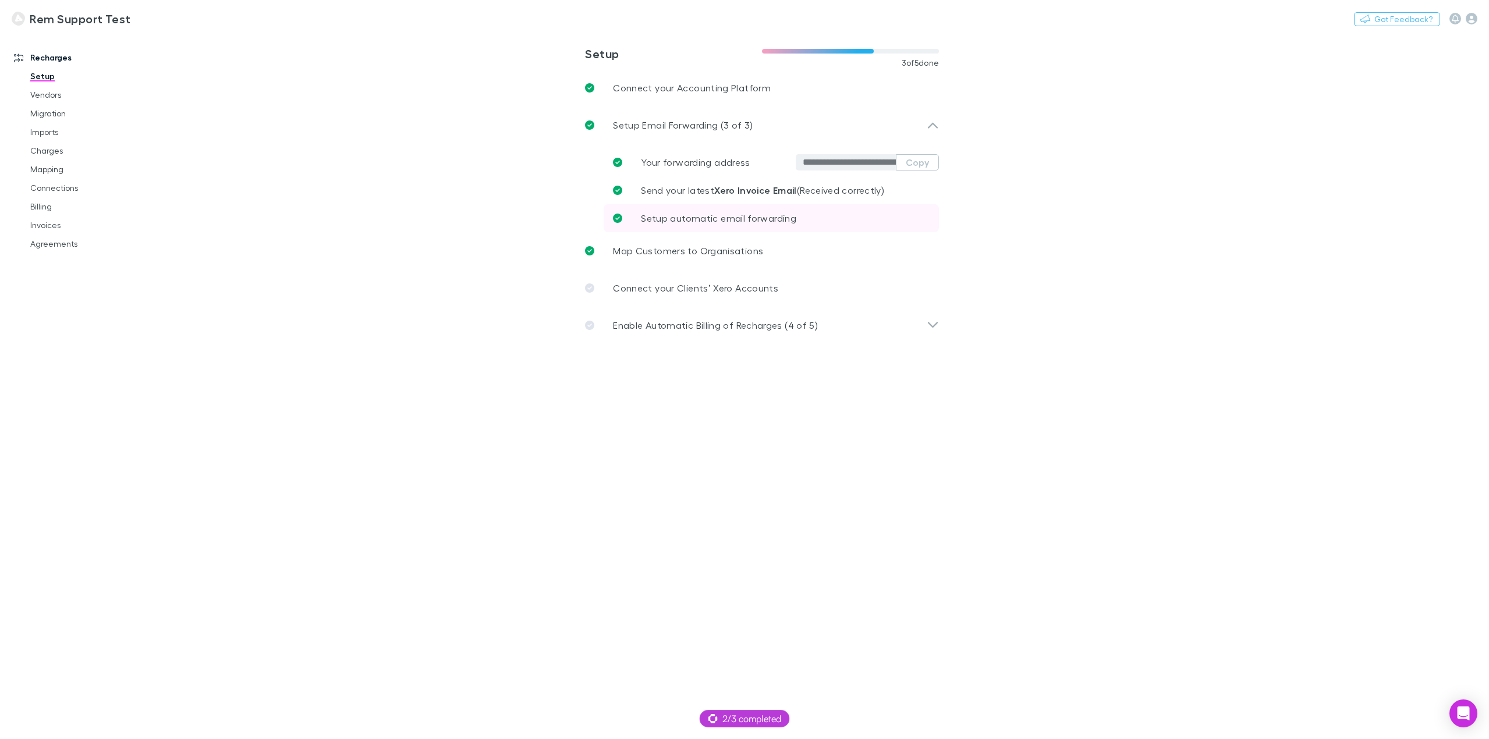
click at [770, 221] on span "Setup automatic email forwarding" at bounding box center [718, 218] width 155 height 11
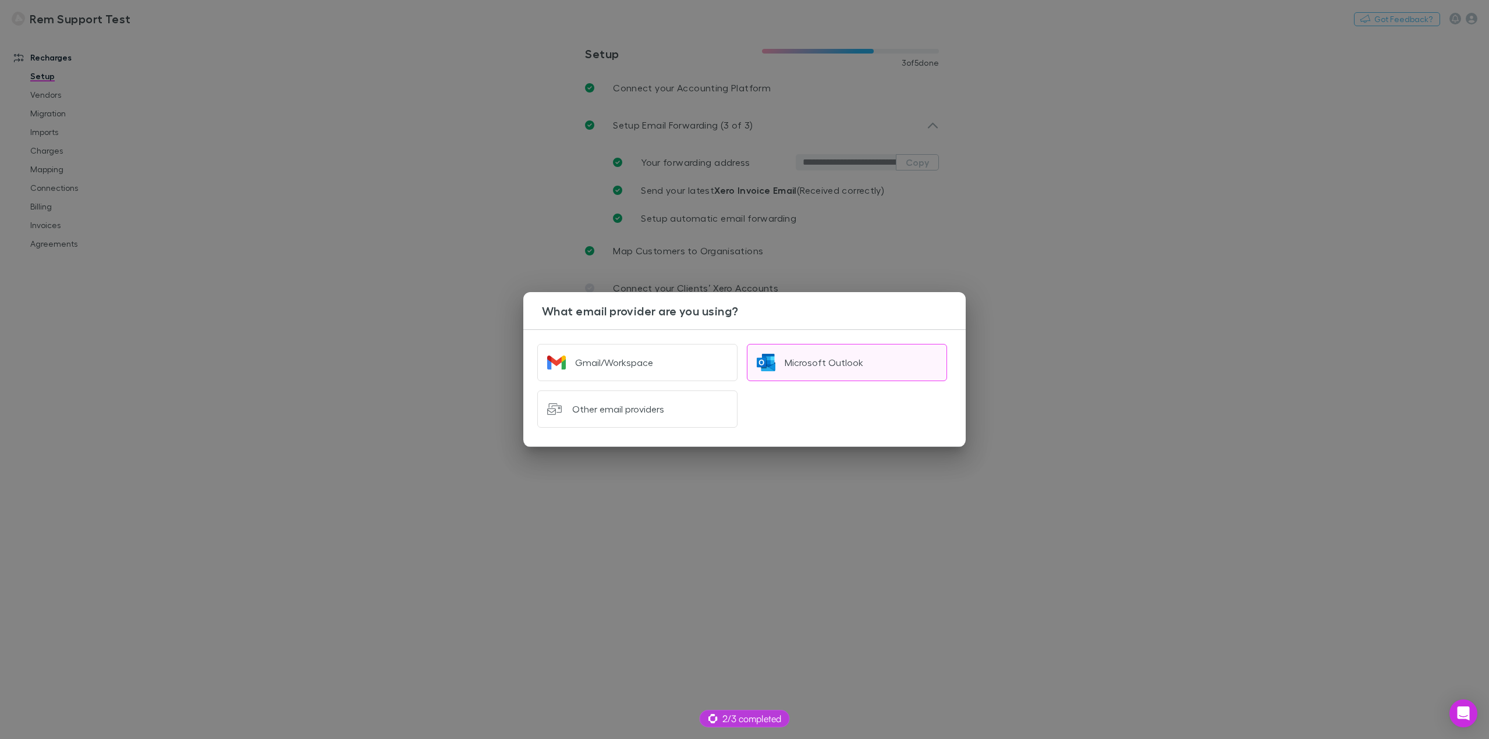
click at [818, 364] on div "Microsoft Outlook" at bounding box center [824, 363] width 79 height 12
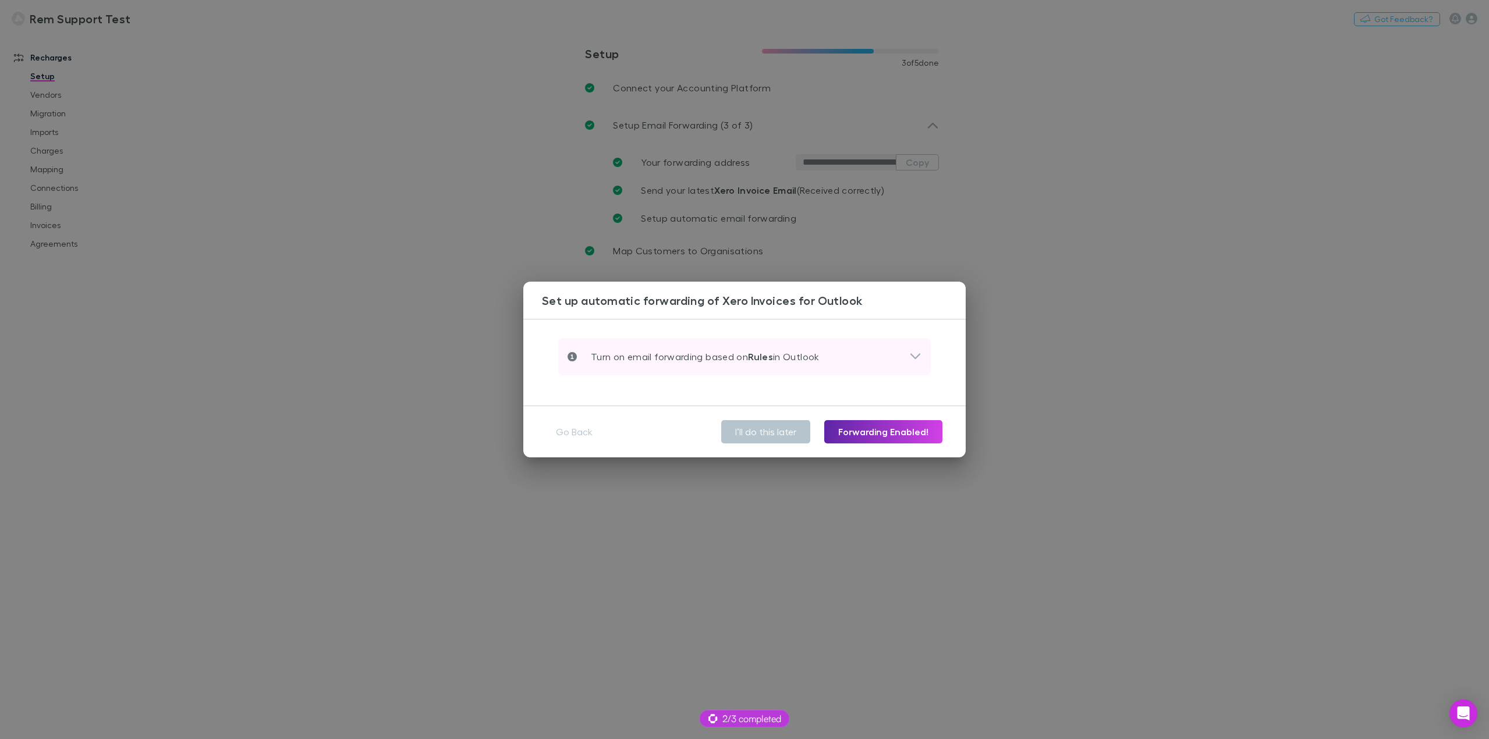
click at [915, 357] on icon at bounding box center [916, 356] width 10 height 6
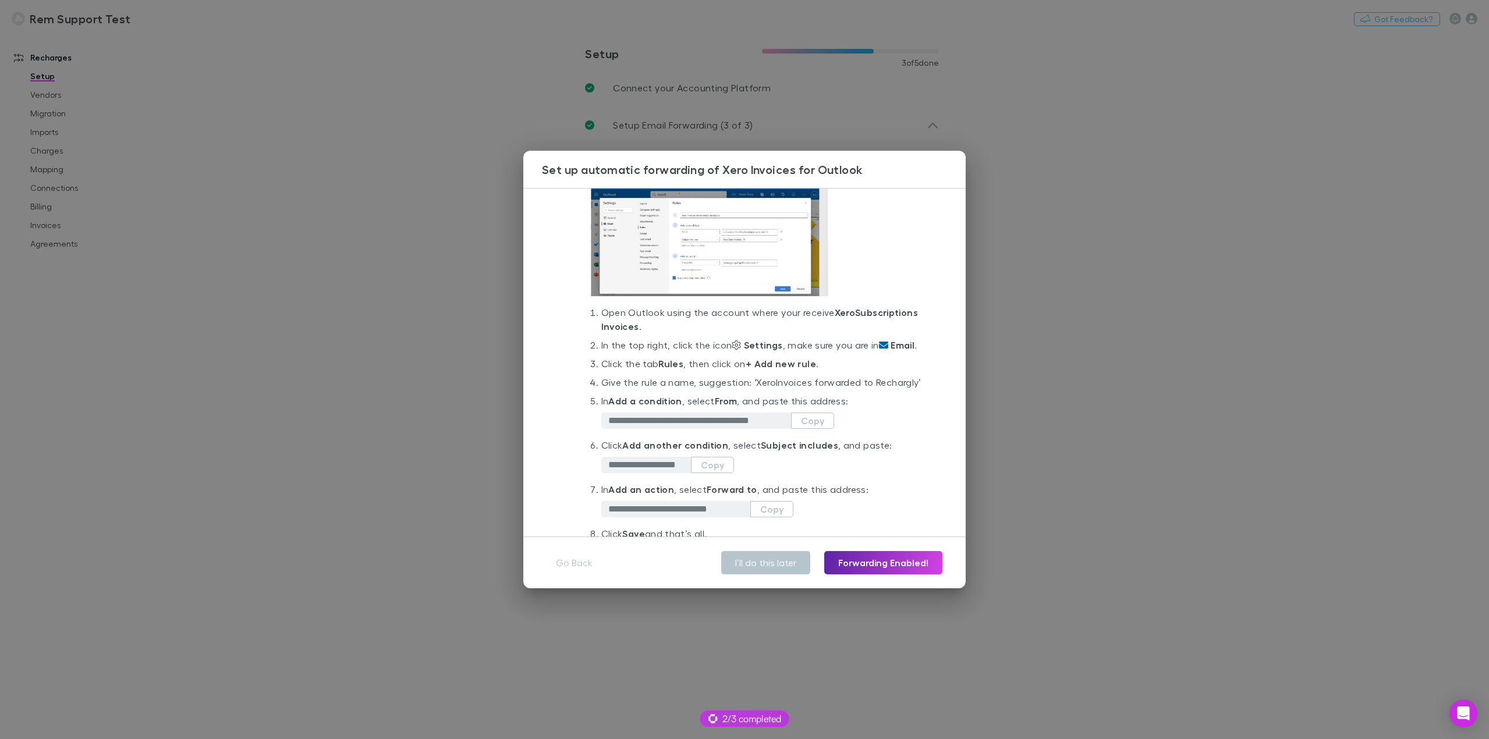
scroll to position [58, 0]
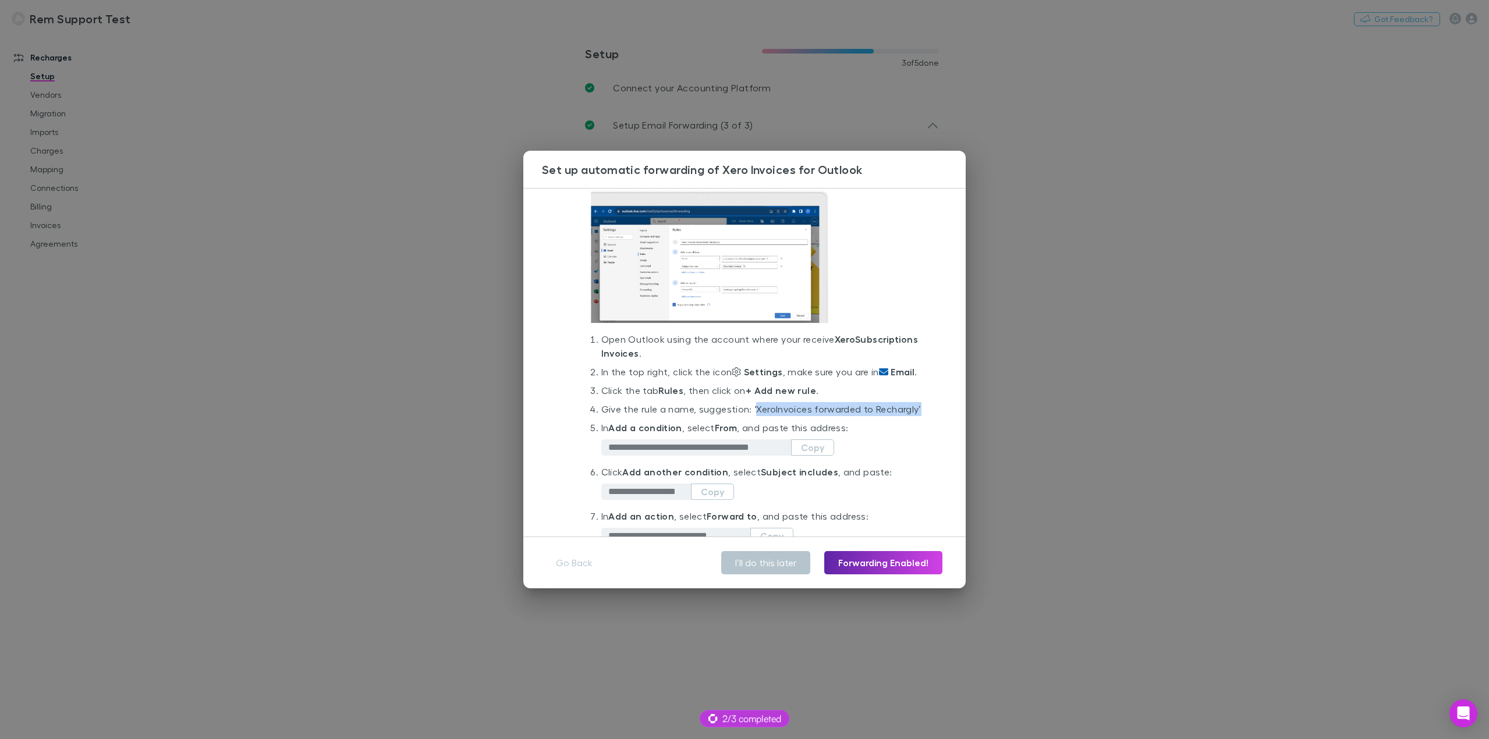
drag, startPoint x: 756, startPoint y: 422, endPoint x: 646, endPoint y: 437, distance: 110.4
click at [646, 421] on li "Give the rule a name, suggestion: ‘ Xero Invoices forwarded to Rechargly’" at bounding box center [761, 411] width 320 height 19
copy li "Xero Invoices forwarded to Rechargly"
click at [811, 456] on button "Copy" at bounding box center [812, 448] width 43 height 16
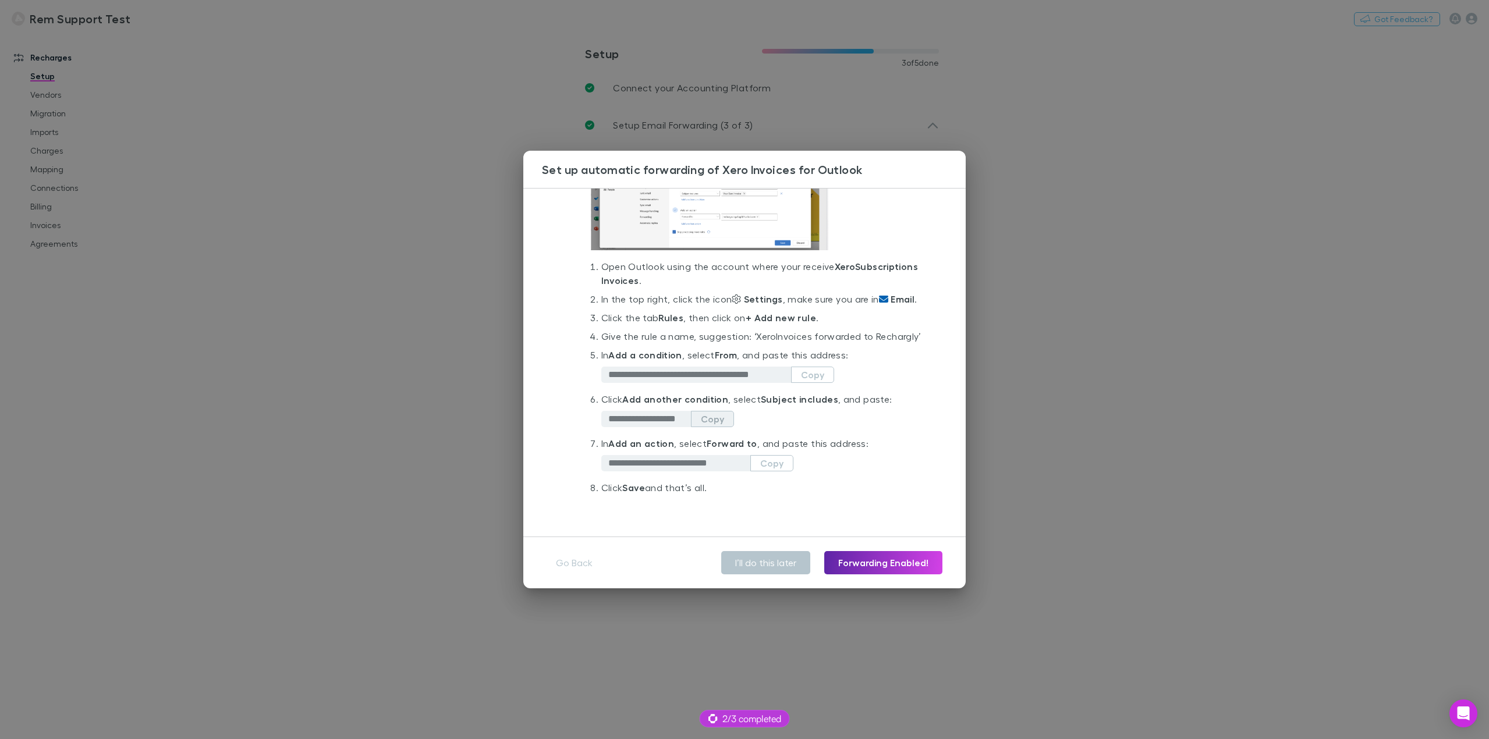
scroll to position [159, 0]
click at [722, 427] on button "Copy" at bounding box center [712, 419] width 43 height 16
click at [777, 466] on button "Copy" at bounding box center [771, 463] width 43 height 16
click at [773, 469] on button "Copy" at bounding box center [771, 463] width 43 height 16
